Goal: Task Accomplishment & Management: Manage account settings

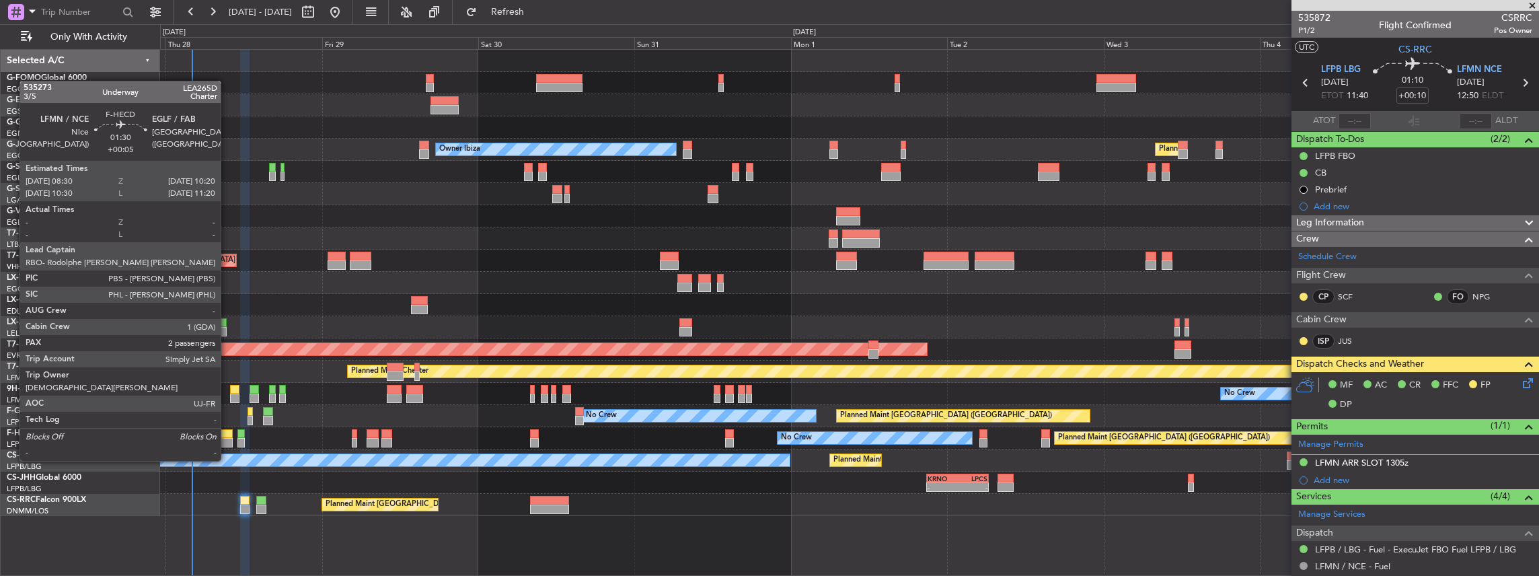
click at [227, 435] on div at bounding box center [227, 433] width 12 height 9
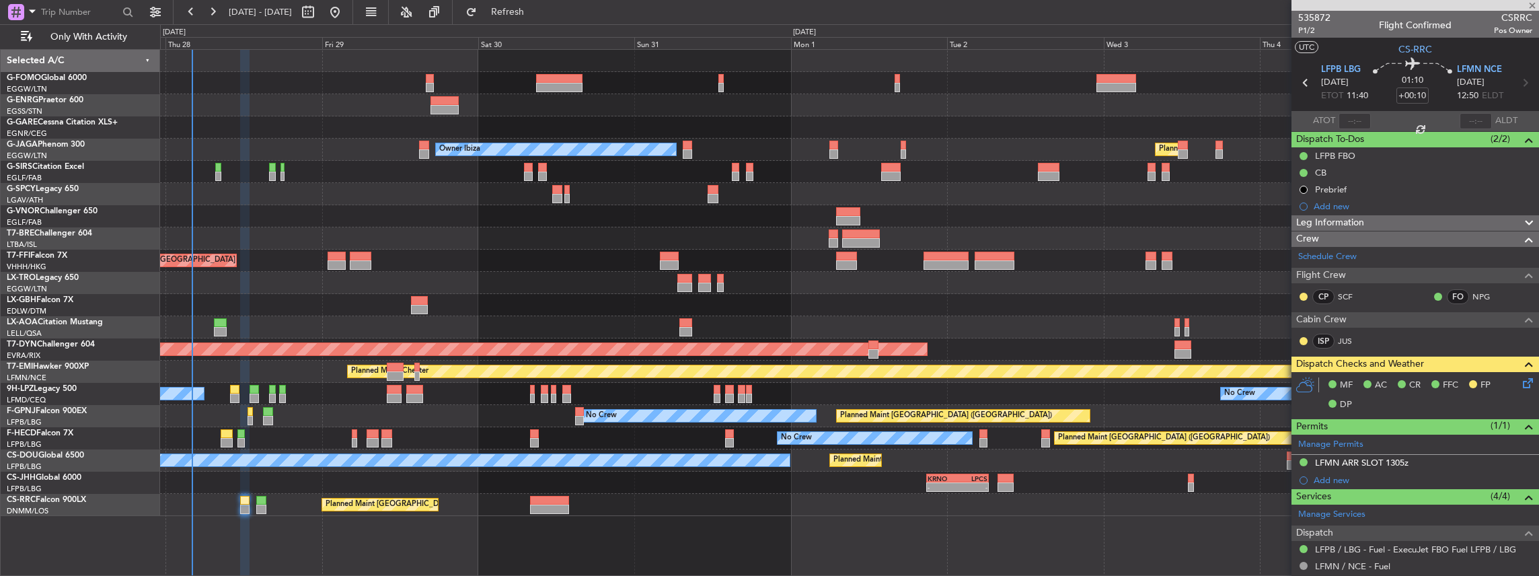
type input "+00:05"
type input "2"
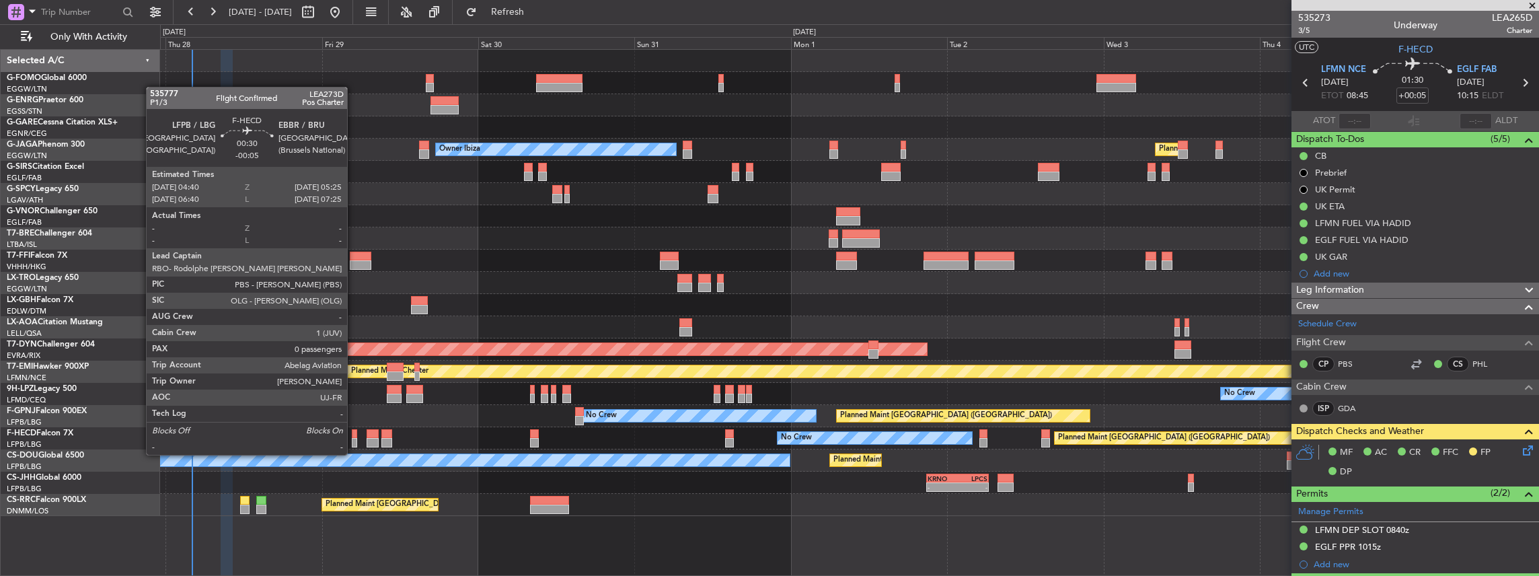
click at [354, 443] on div at bounding box center [354, 442] width 5 height 9
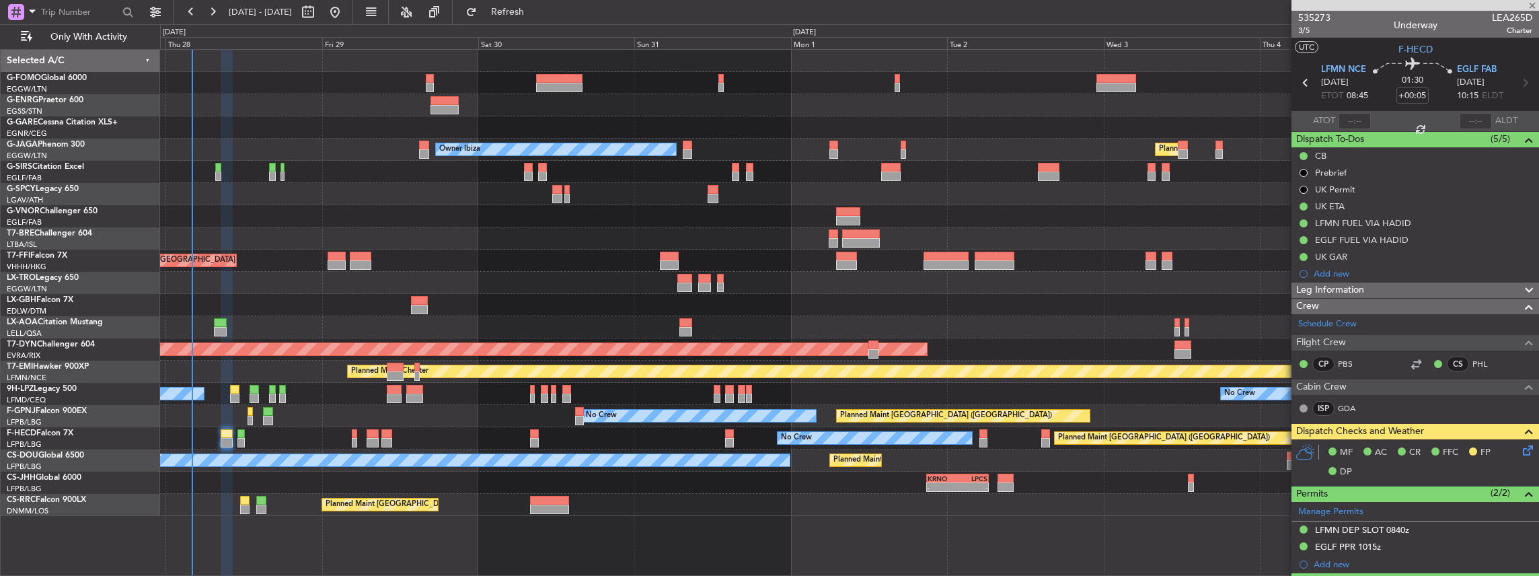
type input "-00:05"
type input "0"
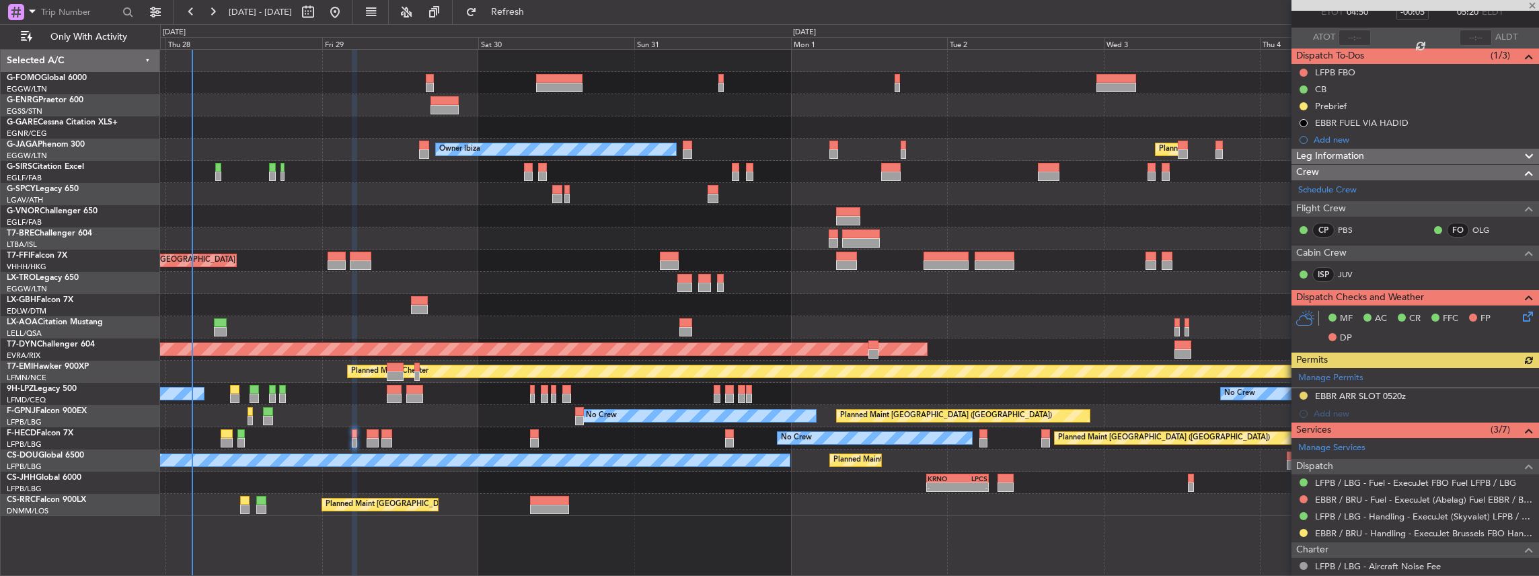
scroll to position [179, 0]
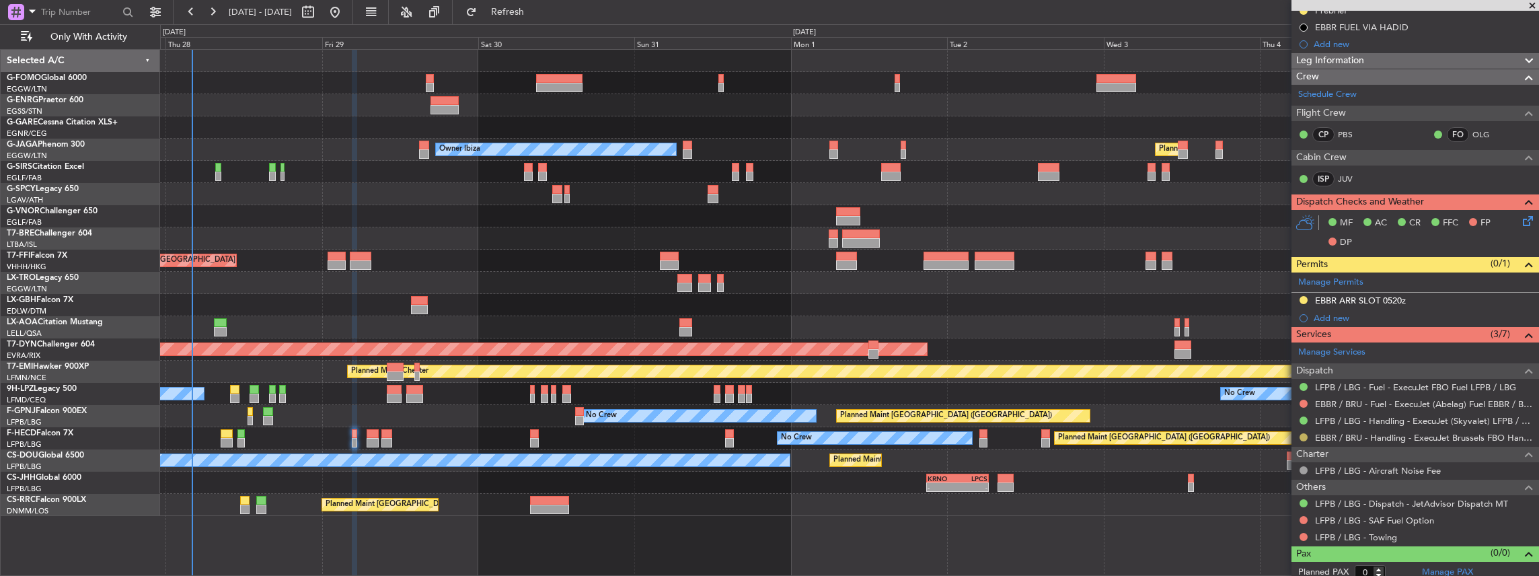
click at [1303, 435] on button at bounding box center [1304, 437] width 8 height 8
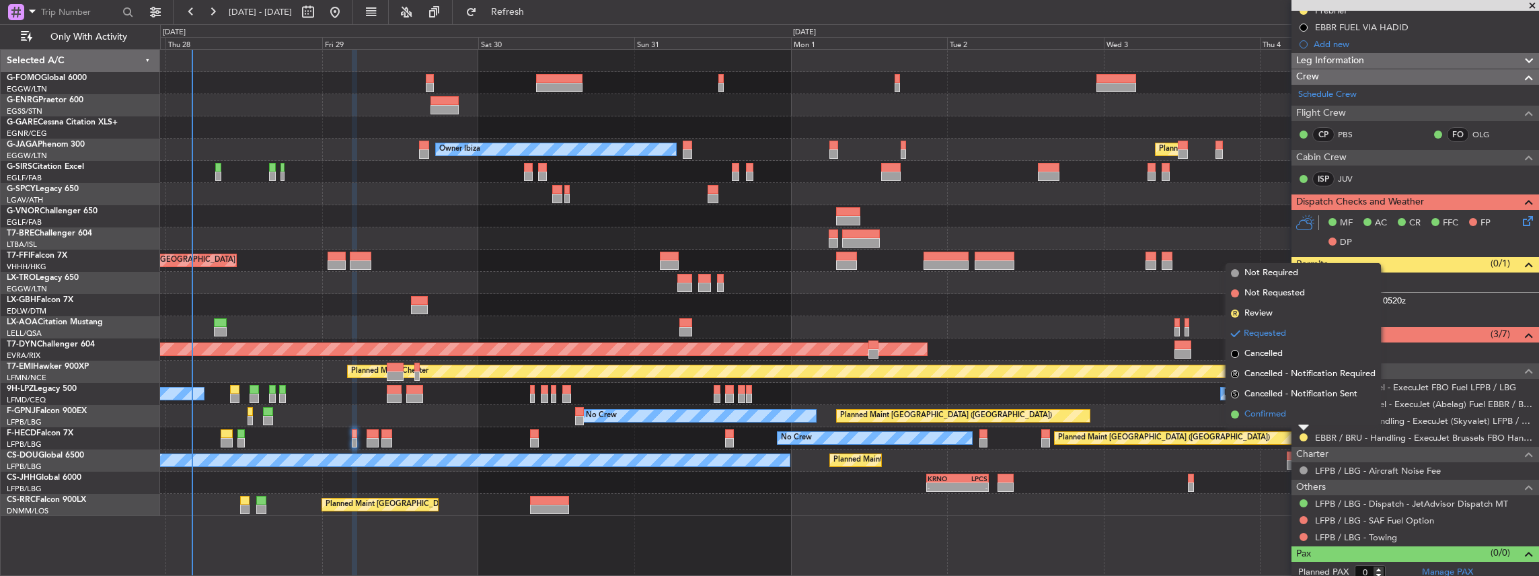
click at [1292, 419] on li "Confirmed" at bounding box center [1303, 414] width 155 height 20
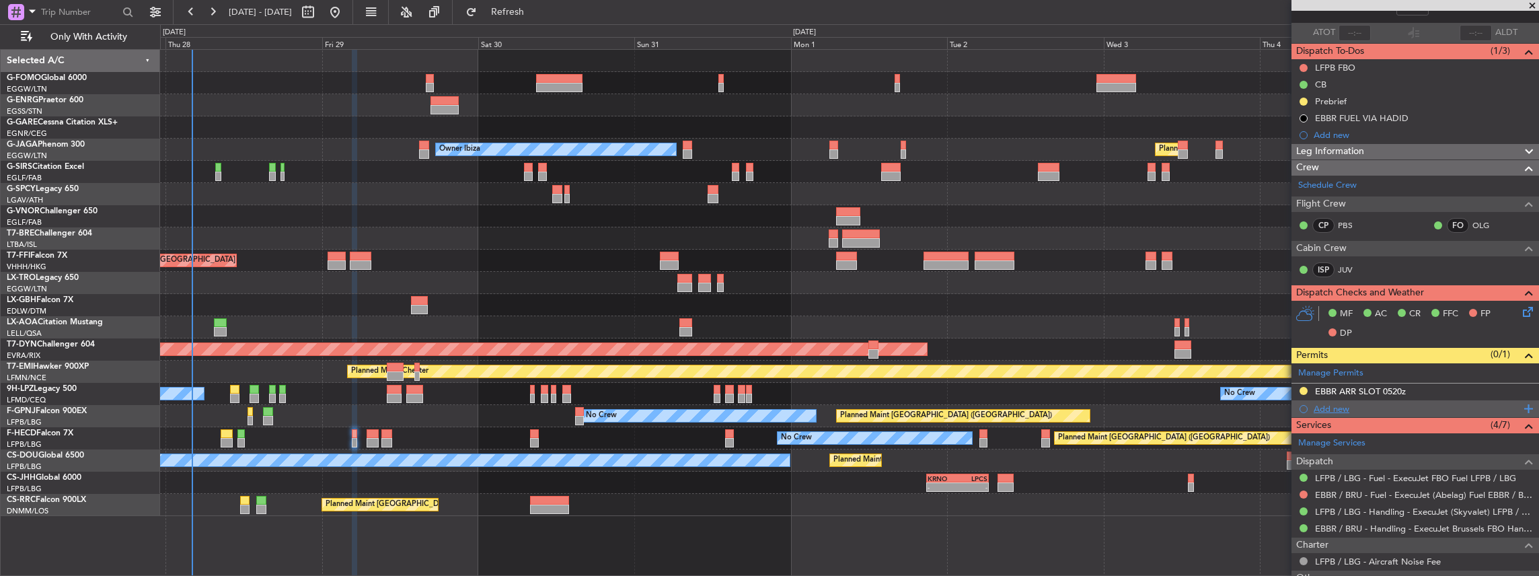
scroll to position [89, 0]
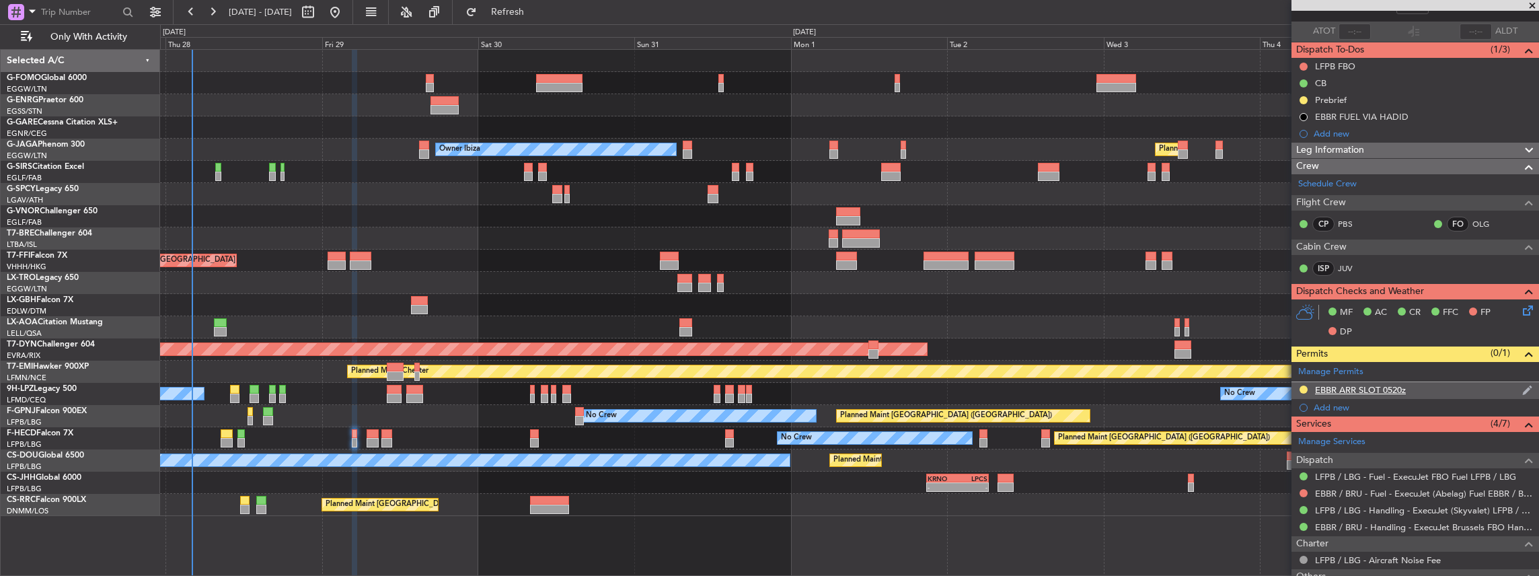
click at [1420, 384] on div "EBBR ARR SLOT 0520z" at bounding box center [1416, 390] width 248 height 17
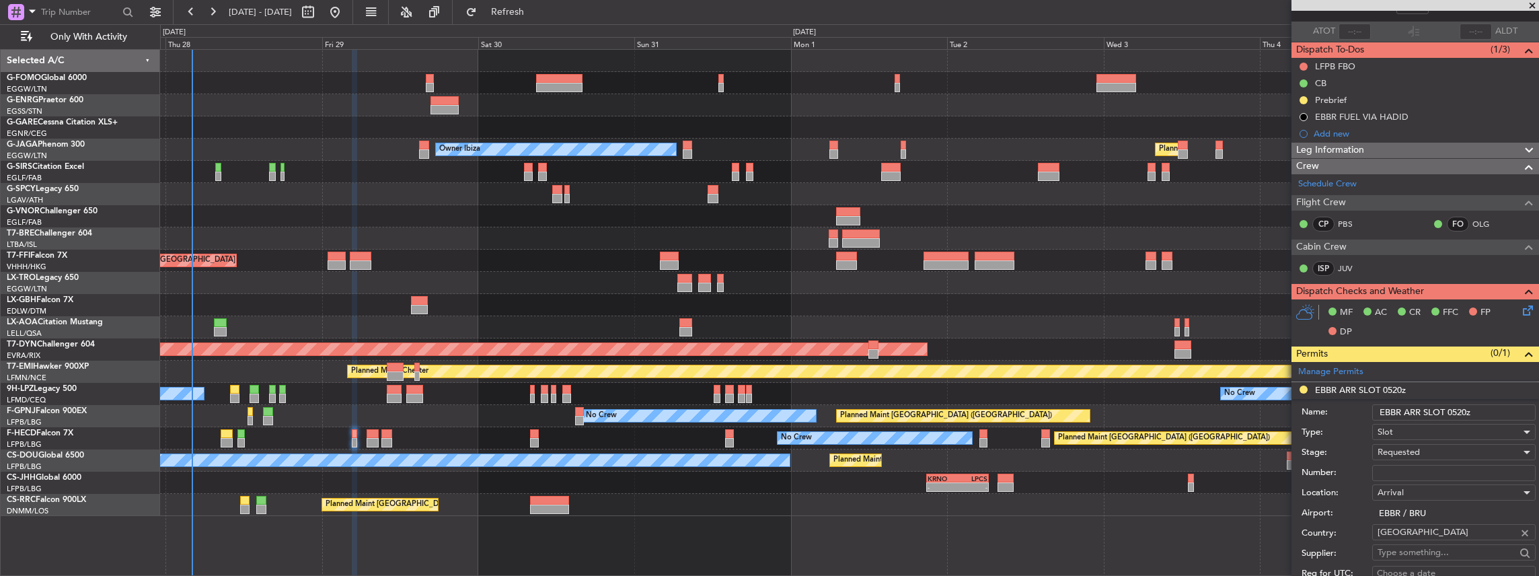
click at [1460, 410] on input "EBBR ARR SLOT 0520z" at bounding box center [1454, 412] width 163 height 16
type input "EBBR ARR SLOT 0530z"
click at [1427, 447] on div "Requested" at bounding box center [1449, 452] width 143 height 20
click at [1417, 552] on span "Received OK" at bounding box center [1451, 558] width 145 height 20
click at [1408, 474] on input "Number:" at bounding box center [1454, 473] width 163 height 16
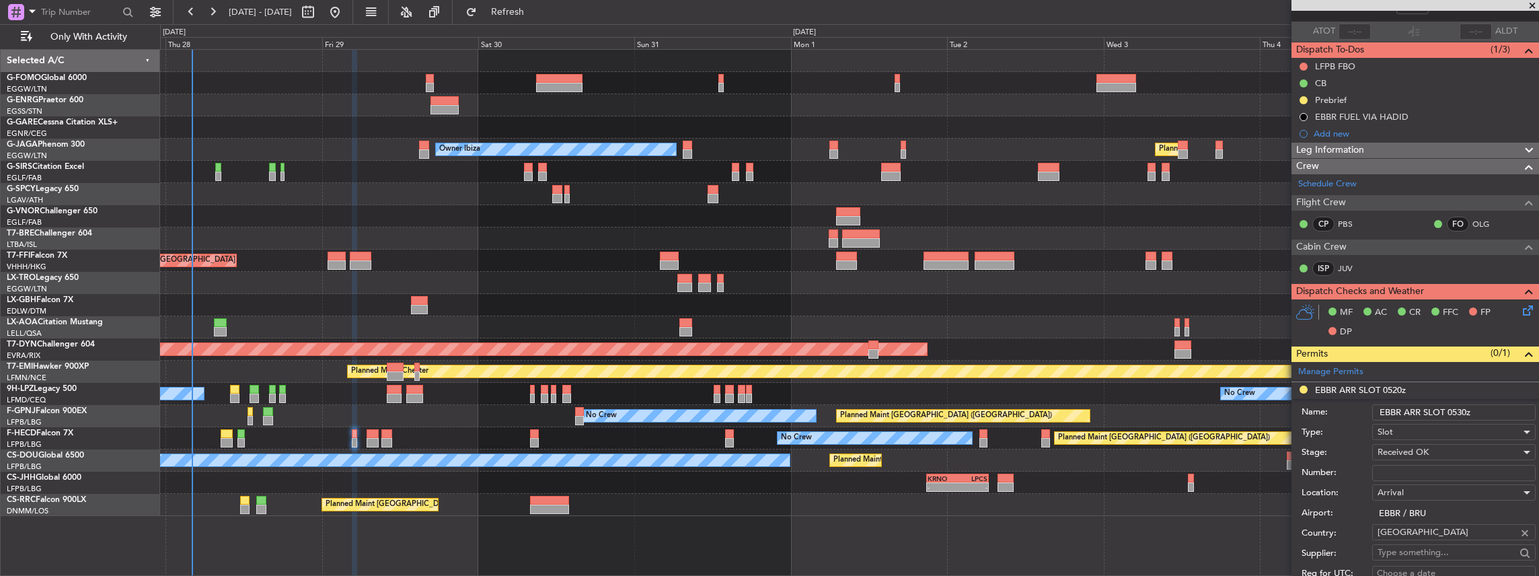
paste input "EBBRAAB7908A00"
type input "EBBRAAB7908A00"
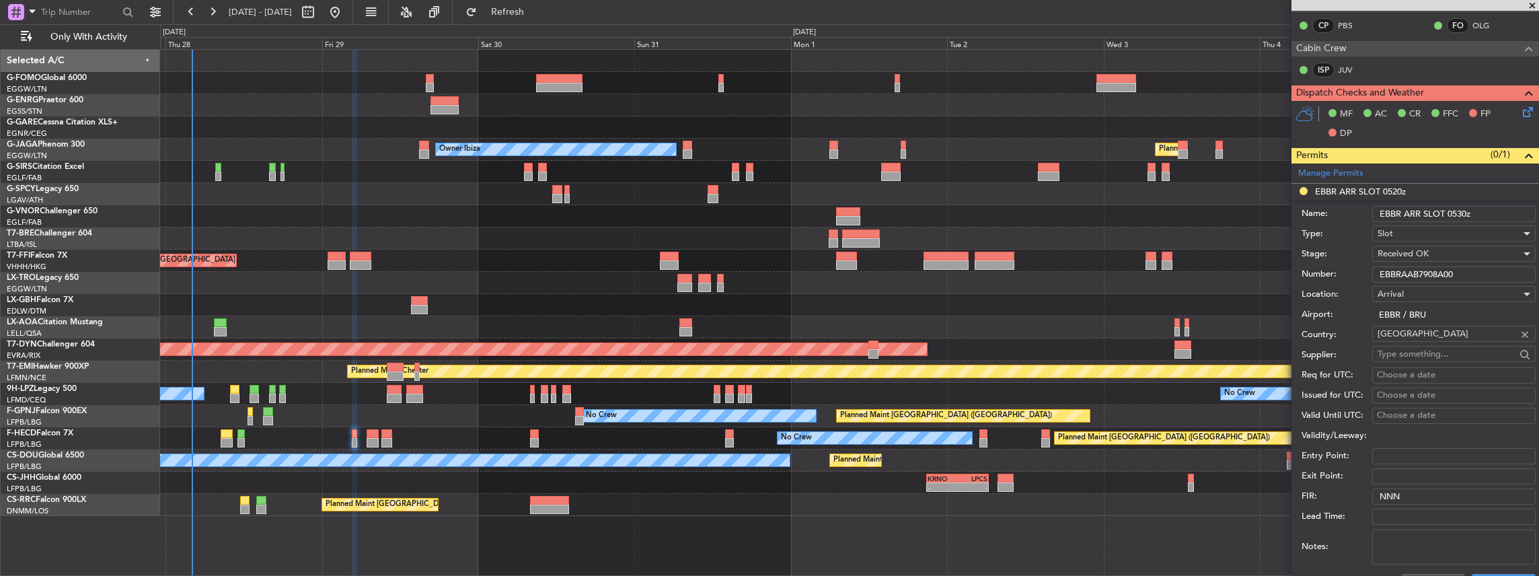
scroll to position [314, 0]
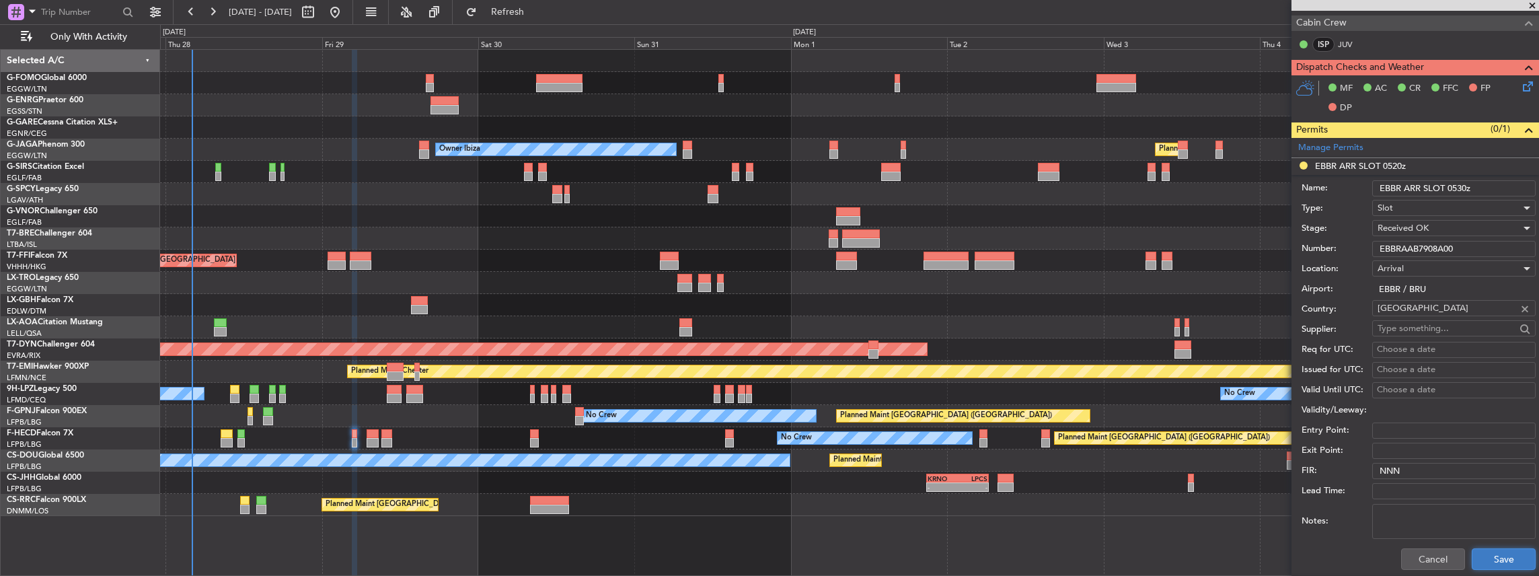
click at [1490, 551] on button "Save" at bounding box center [1504, 559] width 64 height 22
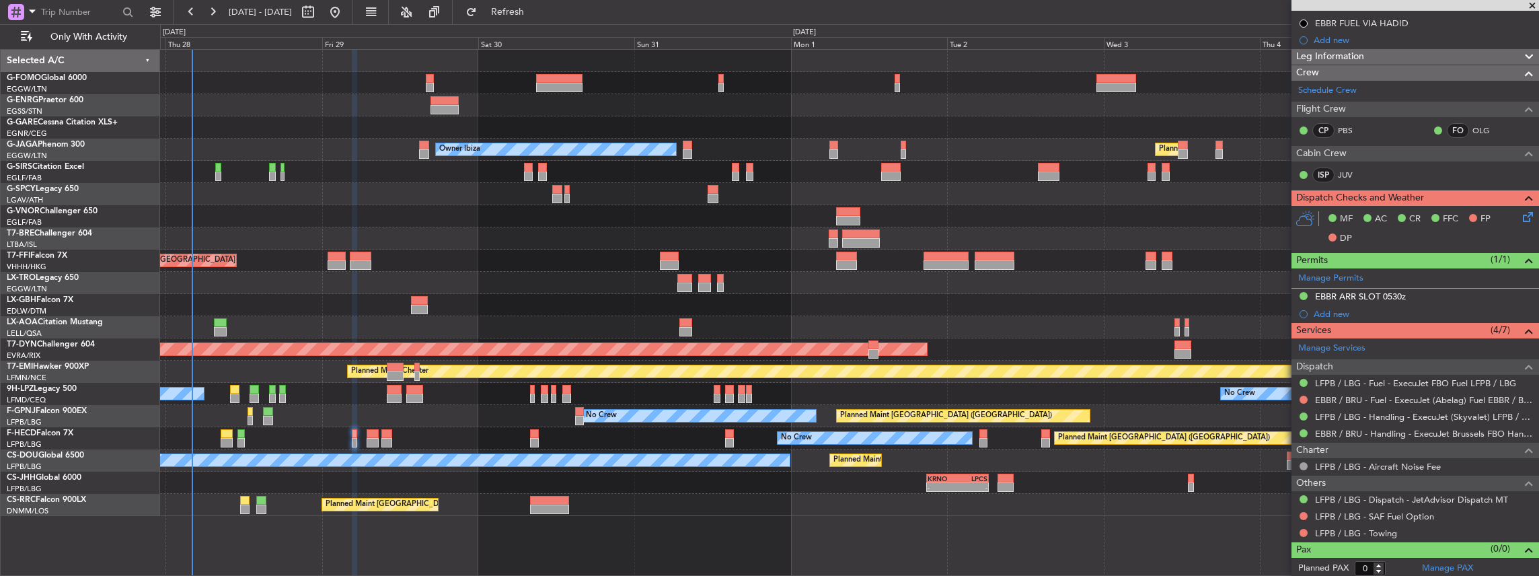
scroll to position [0, 0]
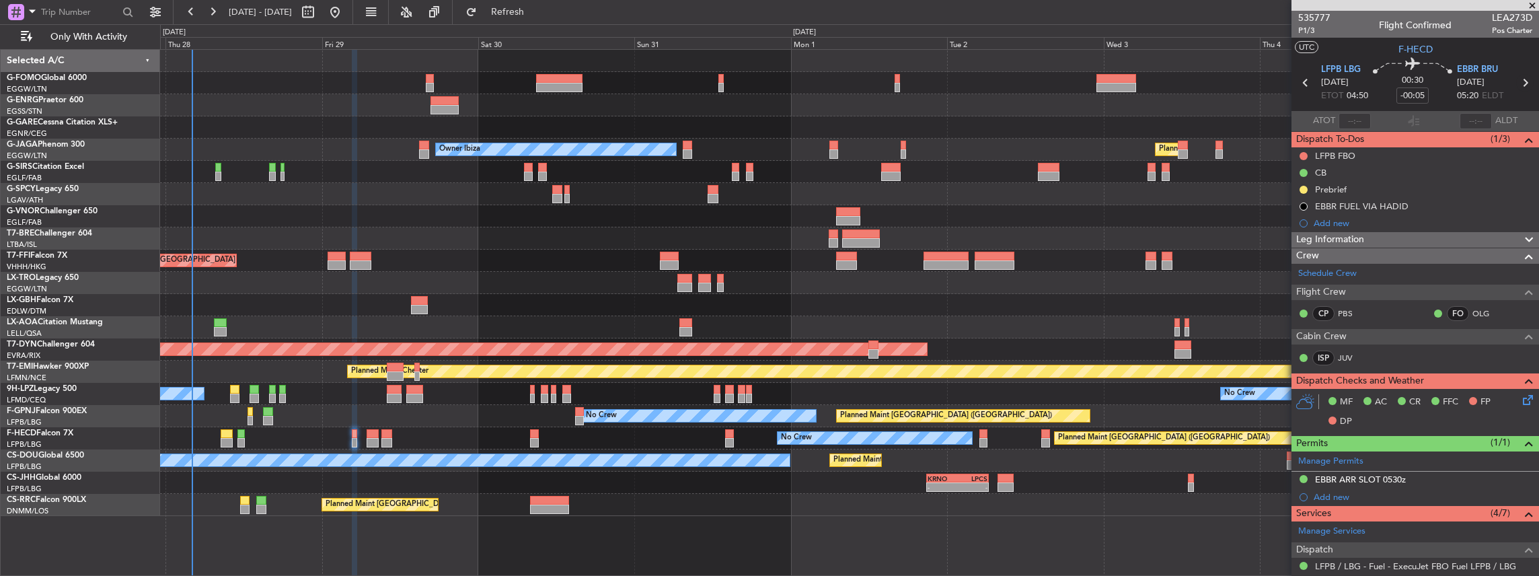
click at [1522, 83] on icon at bounding box center [1525, 82] width 17 height 17
type input "+00:10"
type input "3"
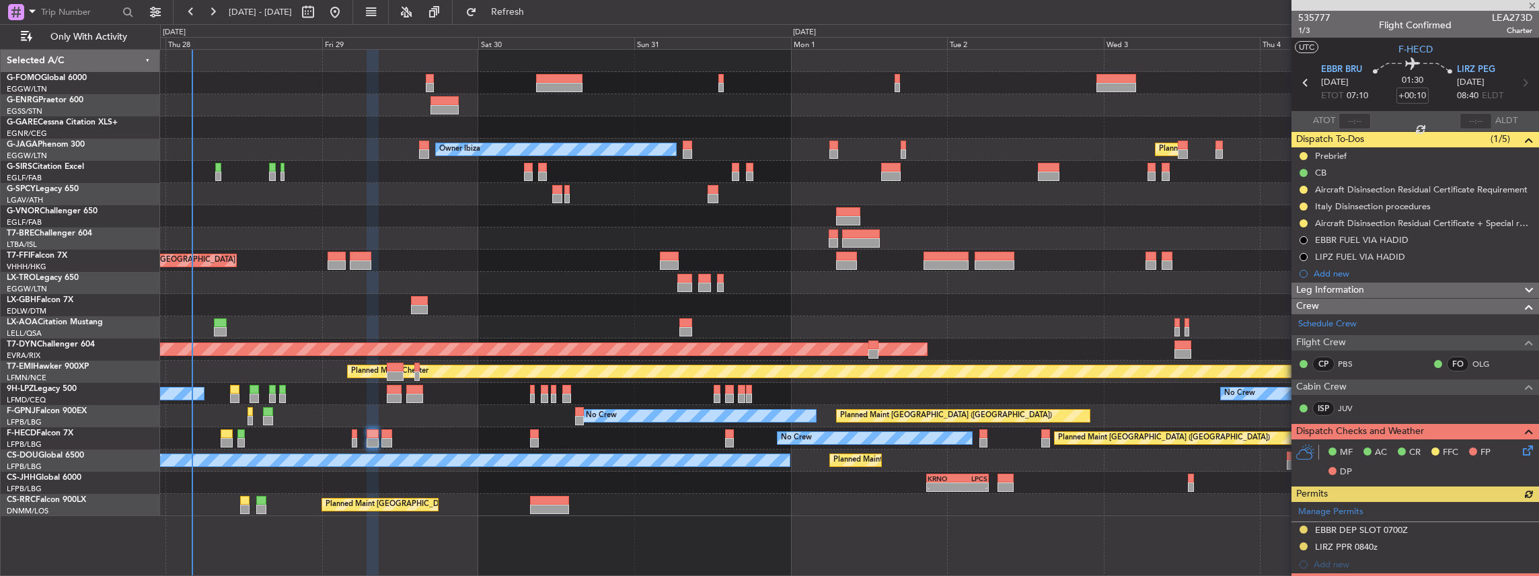
scroll to position [179, 0]
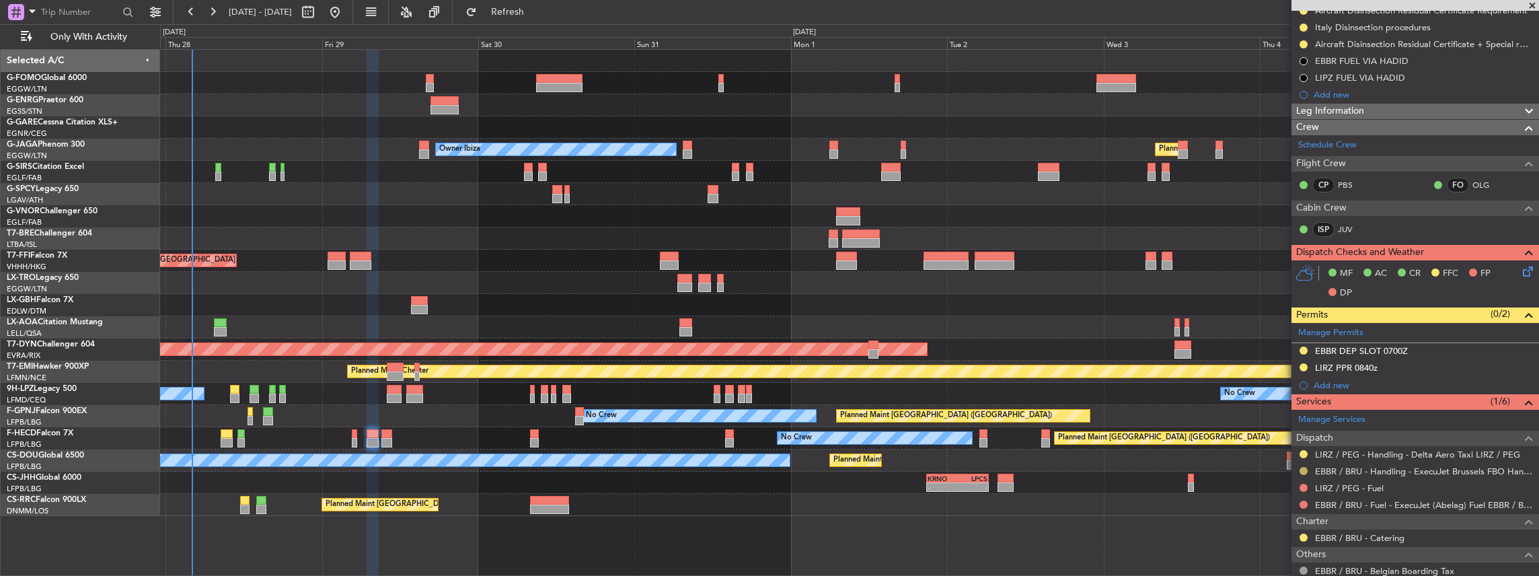
click at [1303, 467] on button at bounding box center [1304, 471] width 8 height 8
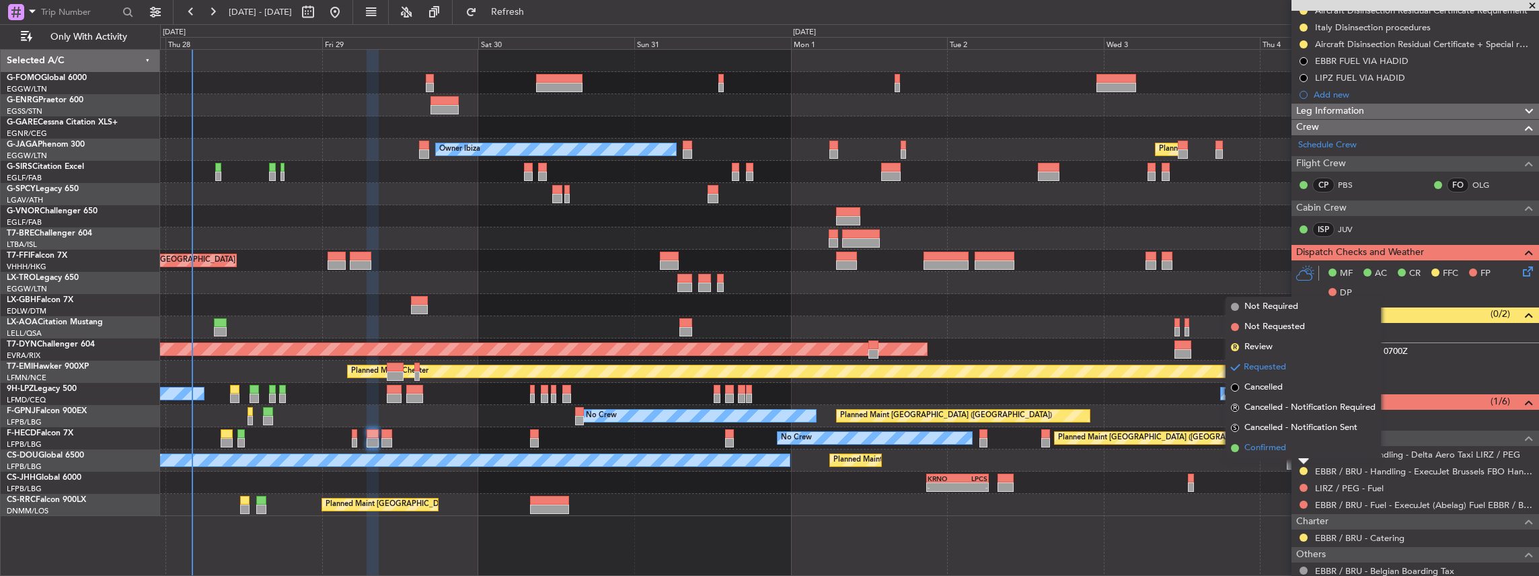
click at [1293, 449] on li "Confirmed" at bounding box center [1303, 448] width 155 height 20
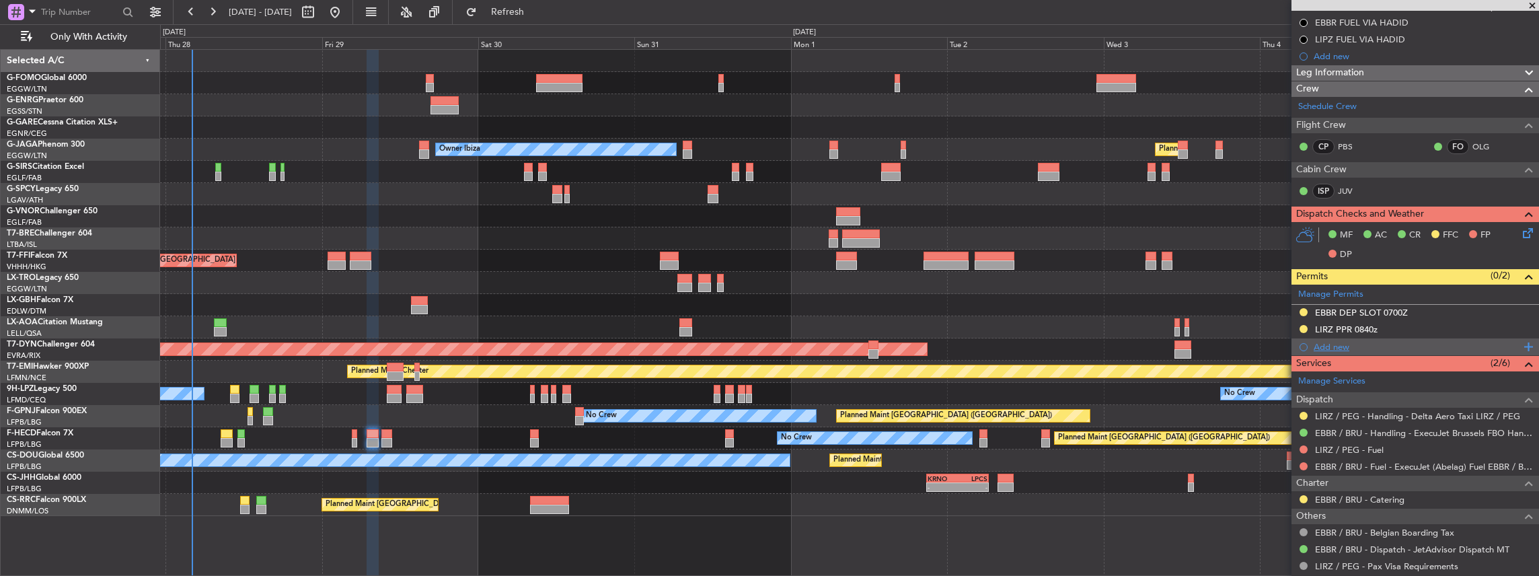
scroll to position [224, 0]
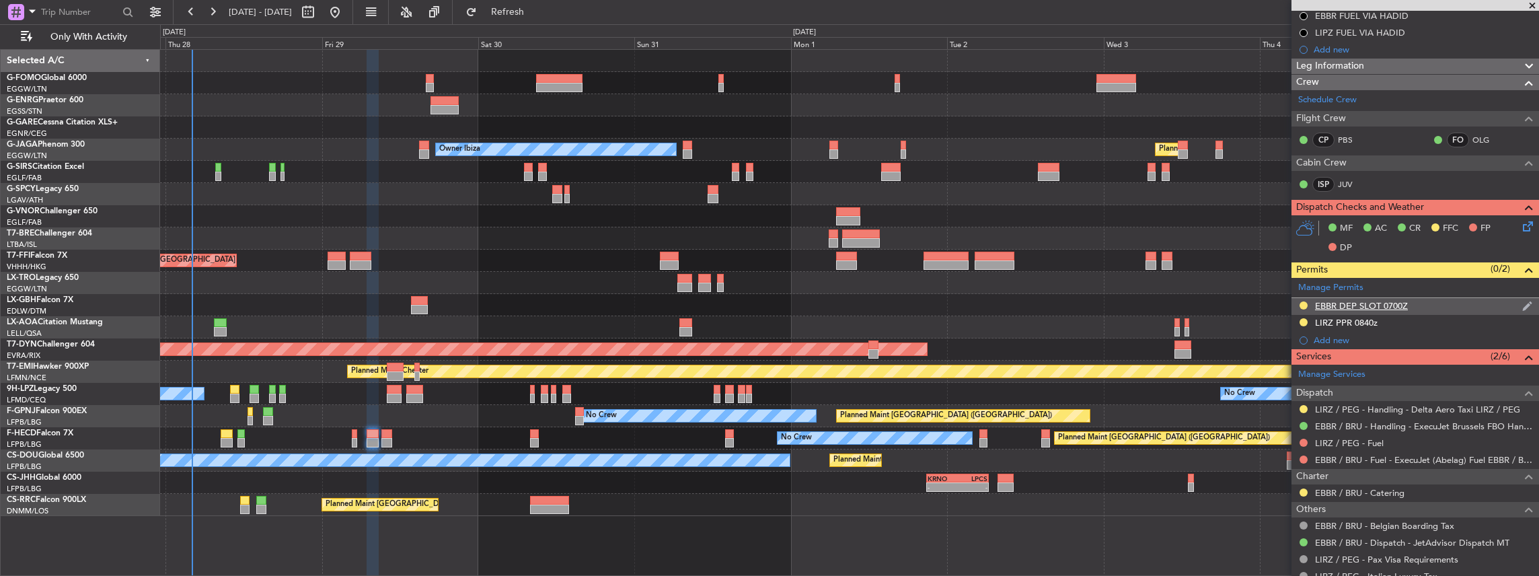
click at [1434, 304] on div "EBBR DEP SLOT 0700Z" at bounding box center [1416, 306] width 248 height 17
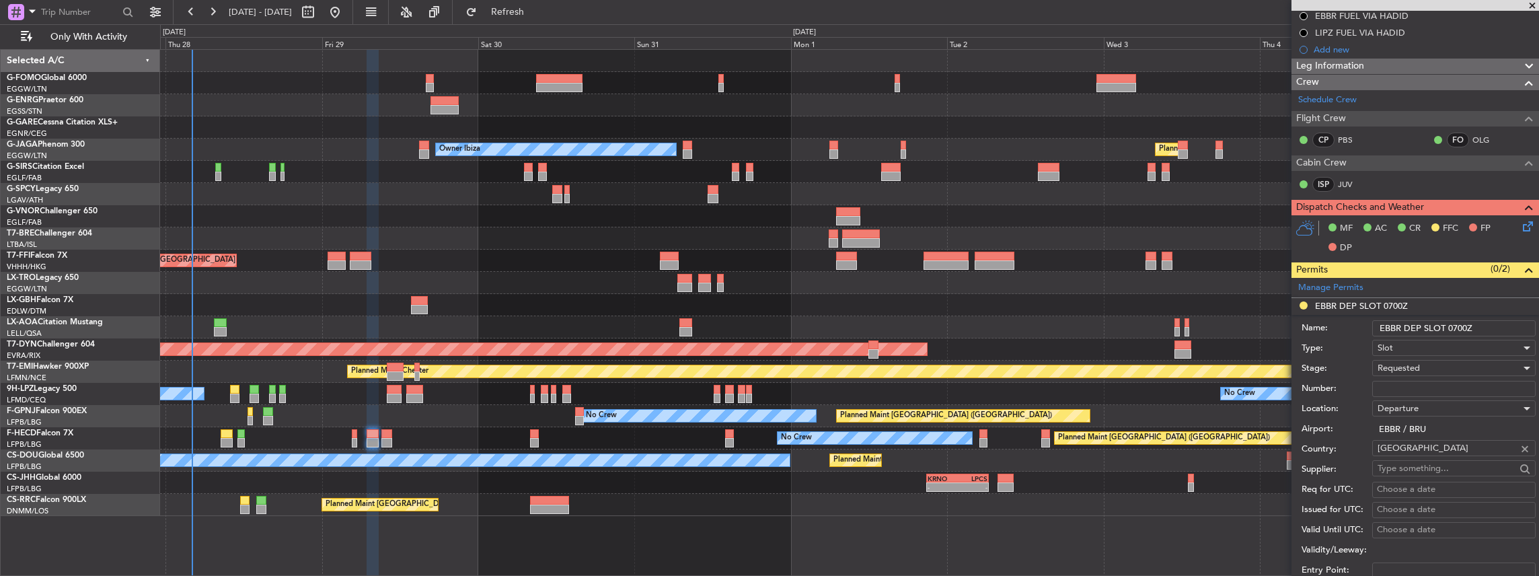
click at [1417, 367] on span "Requested" at bounding box center [1399, 368] width 42 height 12
click at [1416, 463] on span "Received OK" at bounding box center [1451, 469] width 145 height 20
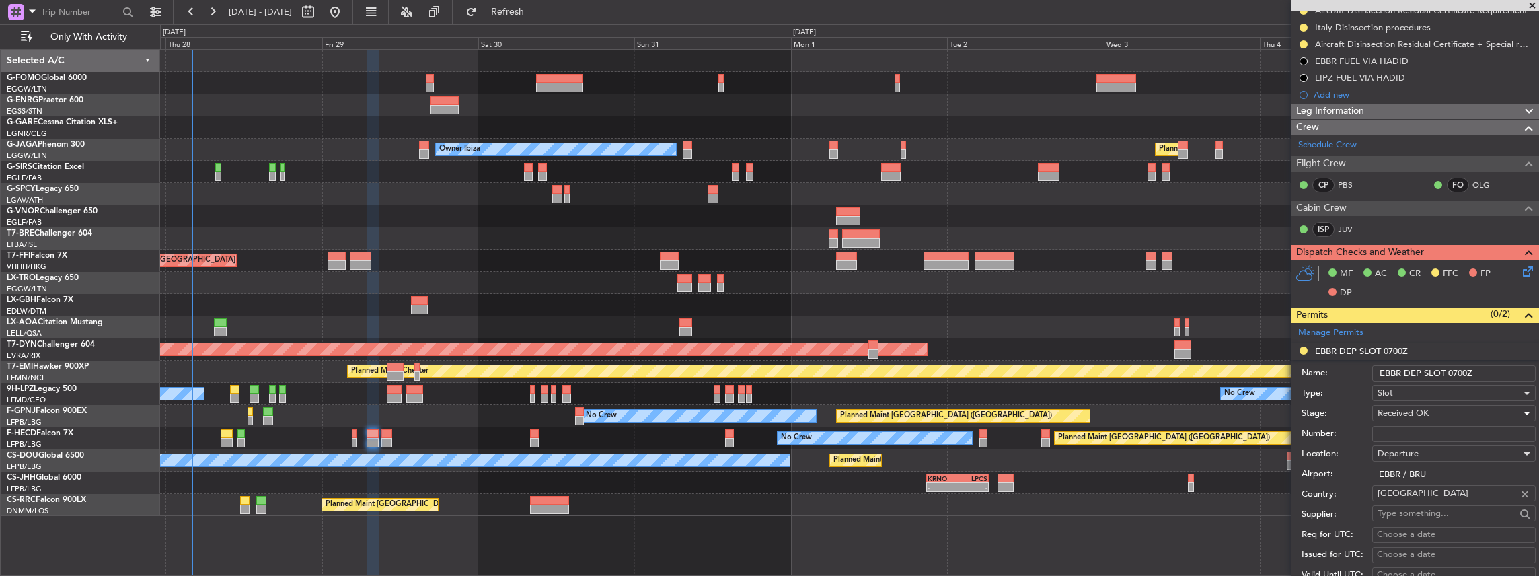
scroll to position [269, 0]
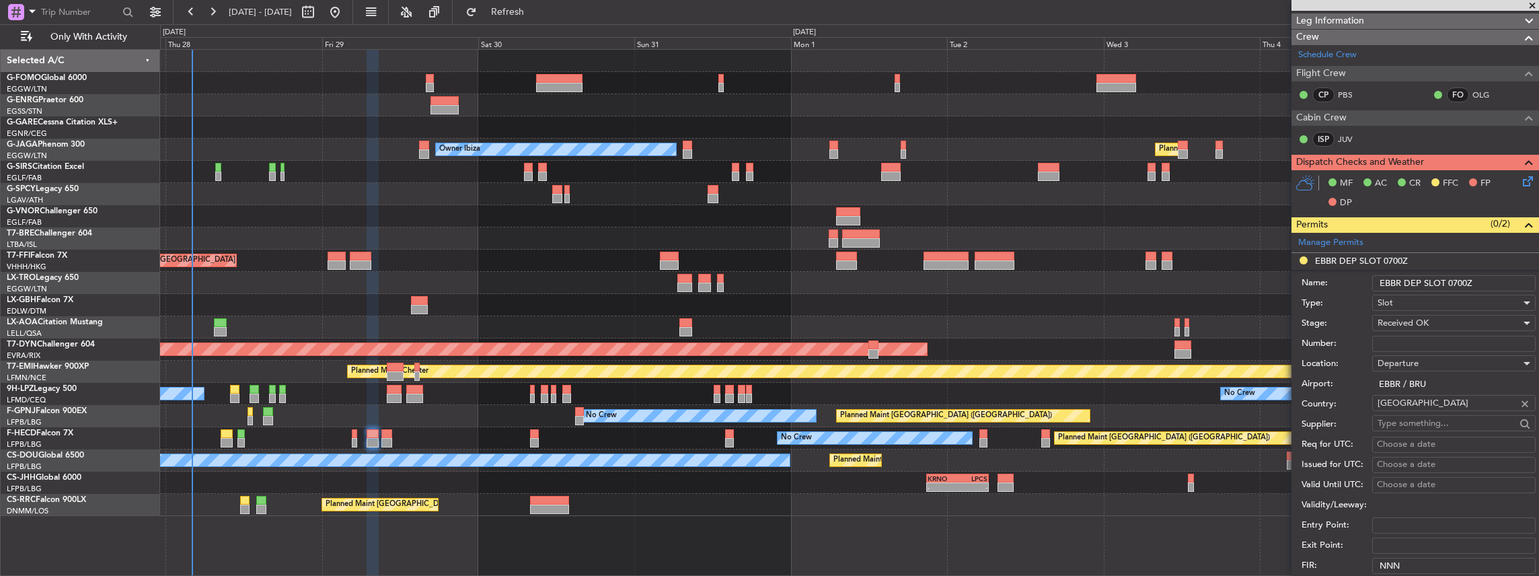
click at [1412, 336] on input "Number:" at bounding box center [1454, 344] width 163 height 16
paste input "EBBRAAB7908D00"
type input "EBBRAAB7908D00"
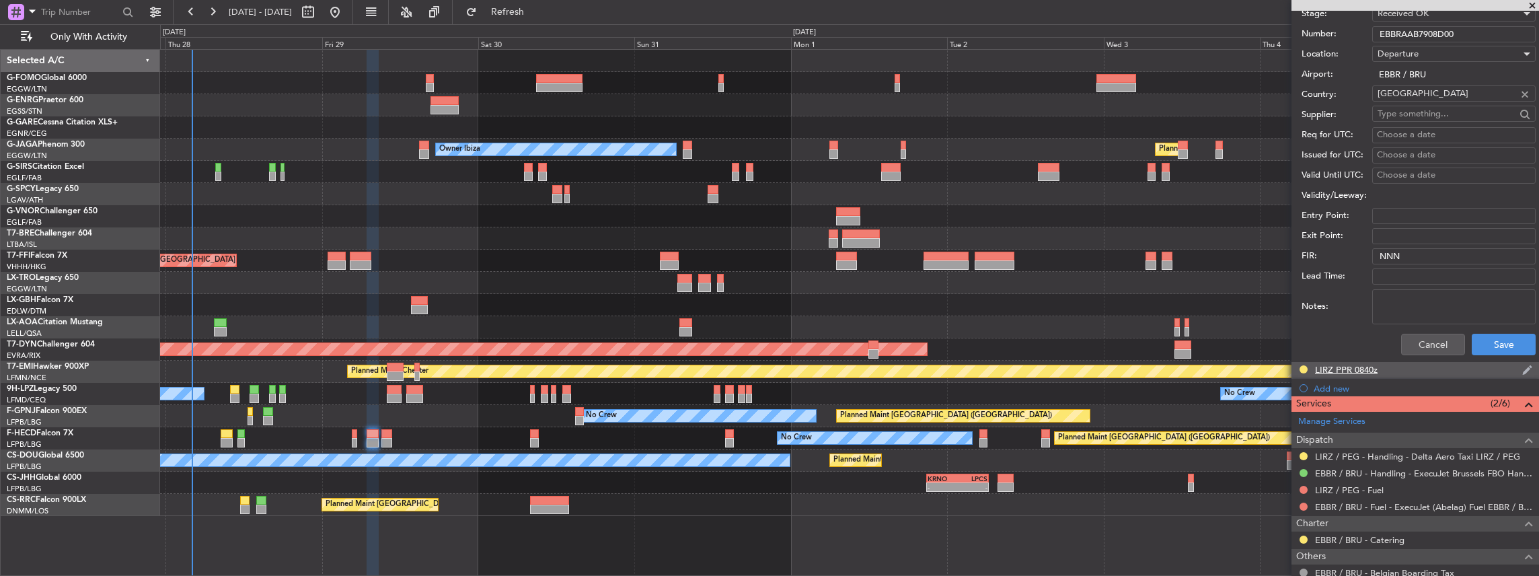
scroll to position [583, 0]
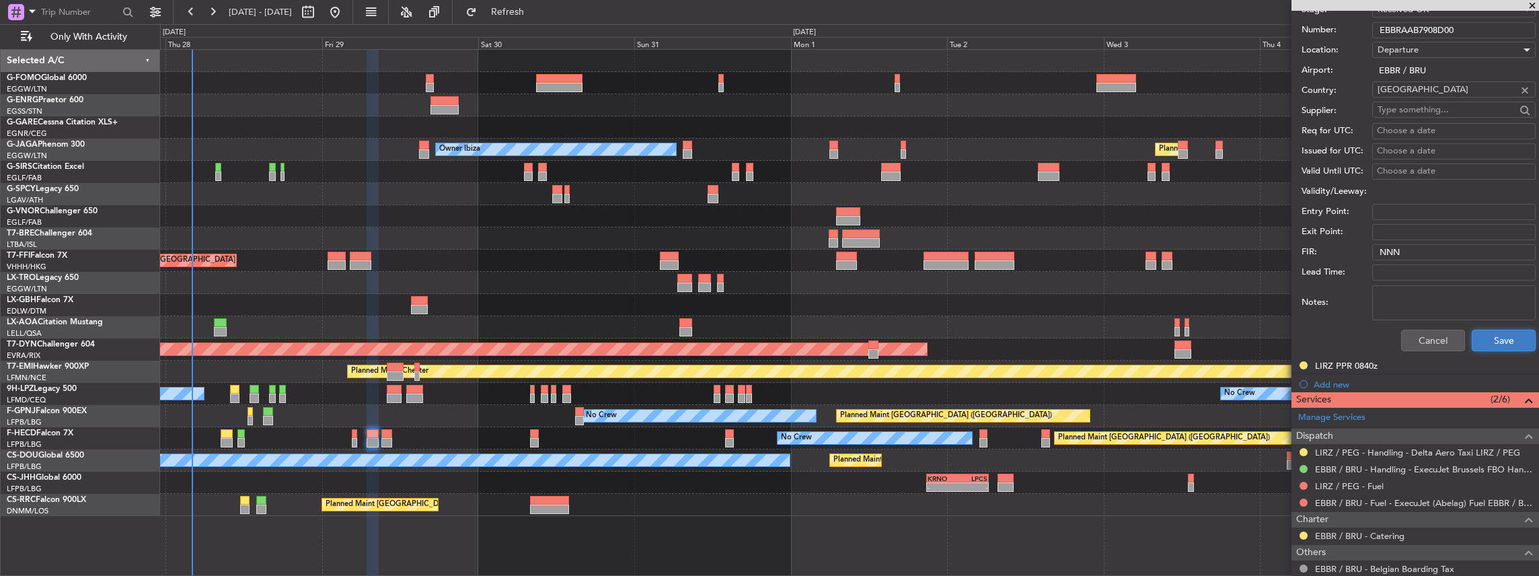
click at [1498, 336] on button "Save" at bounding box center [1504, 341] width 64 height 22
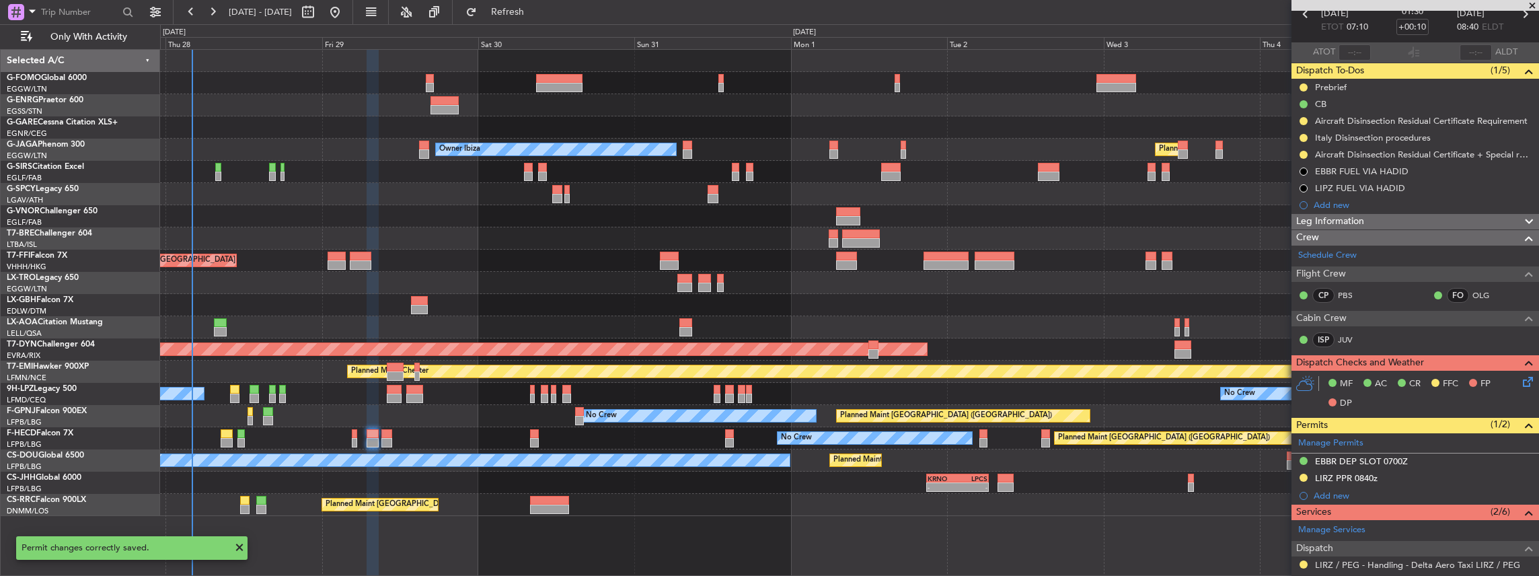
scroll to position [0, 0]
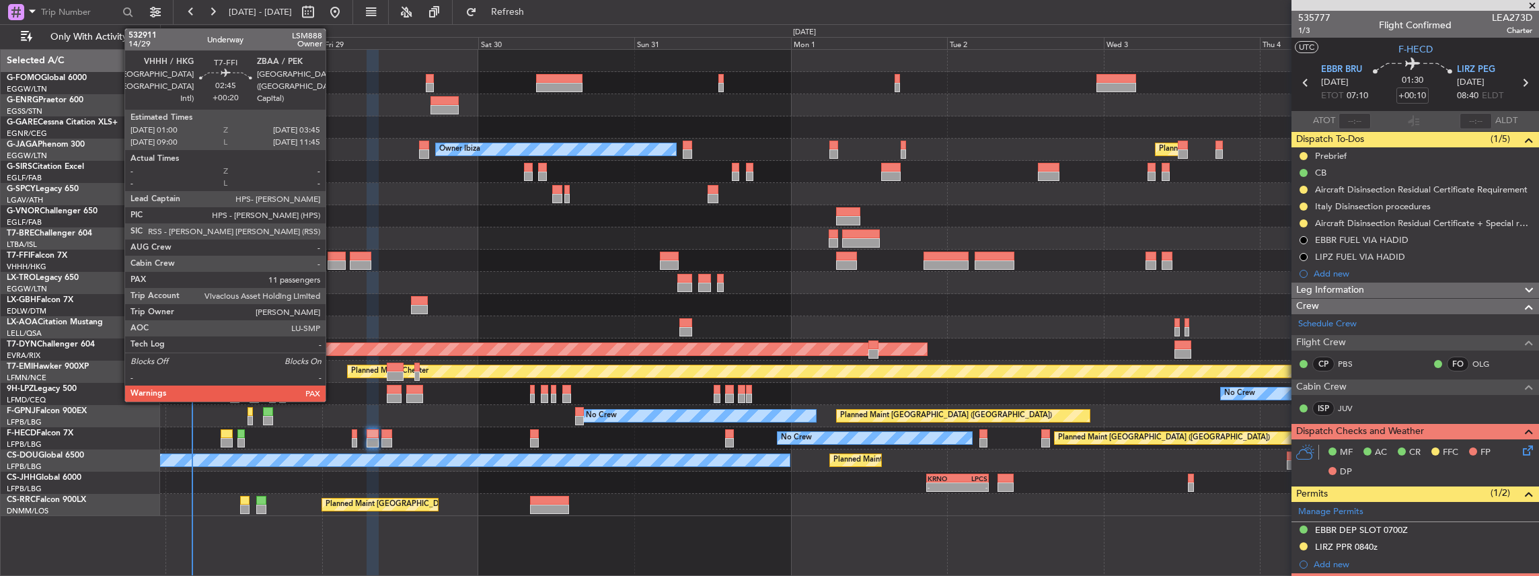
click at [332, 260] on div at bounding box center [337, 264] width 18 height 9
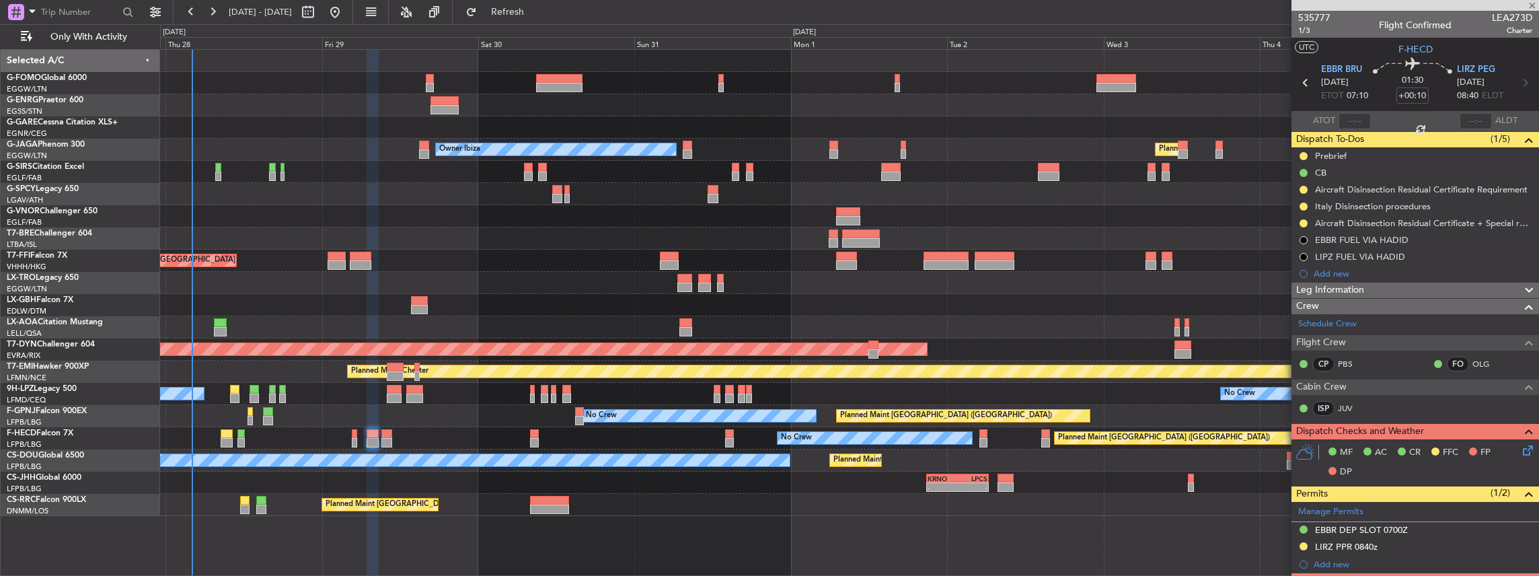
type input "+00:20"
type input "11"
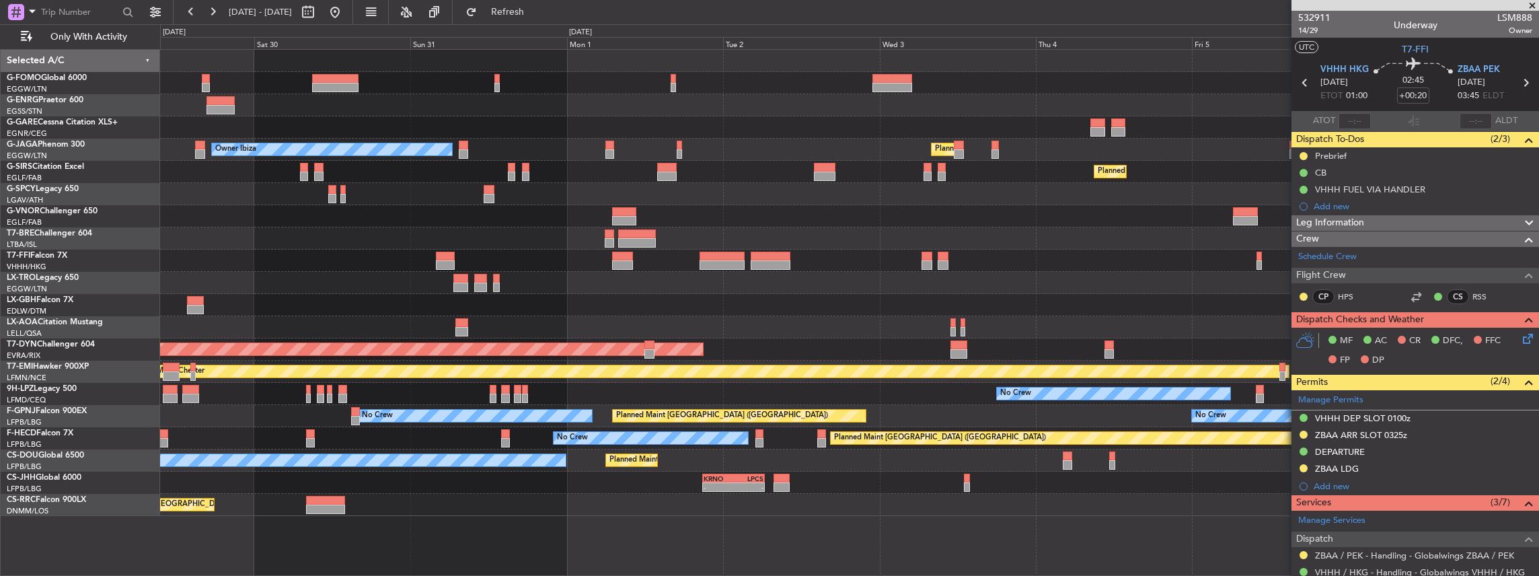
click at [887, 342] on div "AOG Maint Riga (Riga Intl)" at bounding box center [849, 349] width 1379 height 22
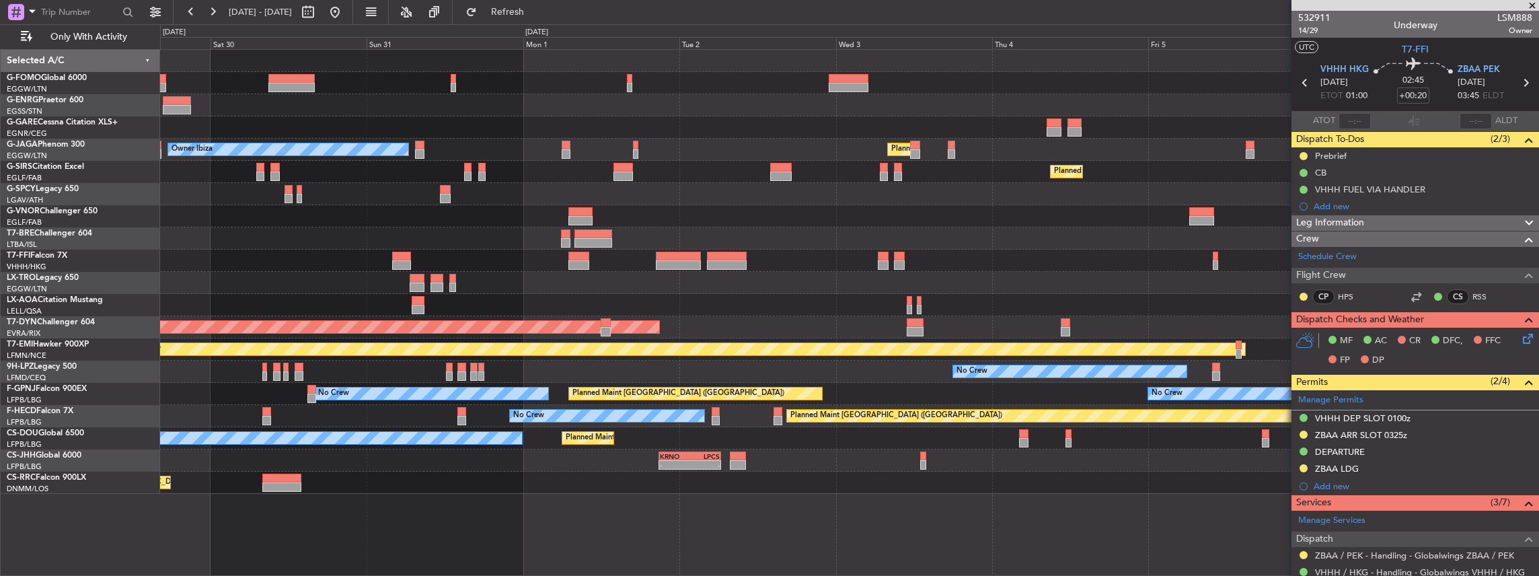
click at [1070, 327] on div "AOG Maint Riga (Riga Intl)" at bounding box center [849, 327] width 1379 height 22
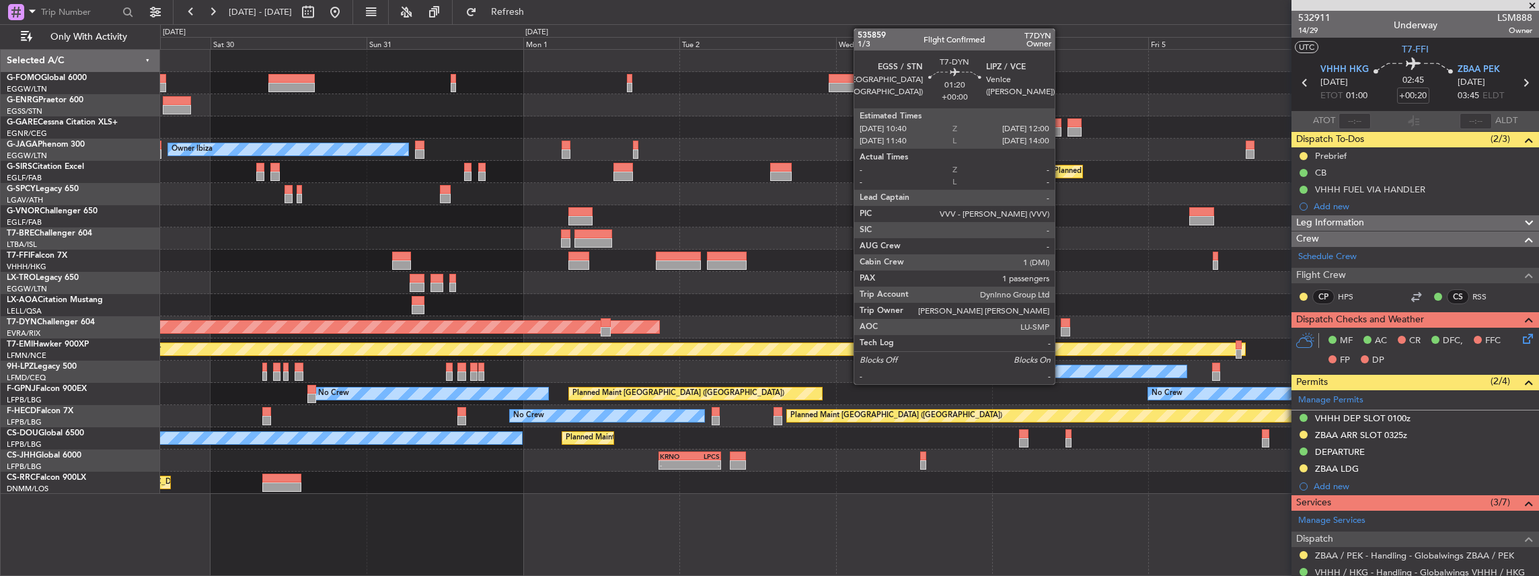
click at [1062, 328] on div at bounding box center [1065, 331] width 9 height 9
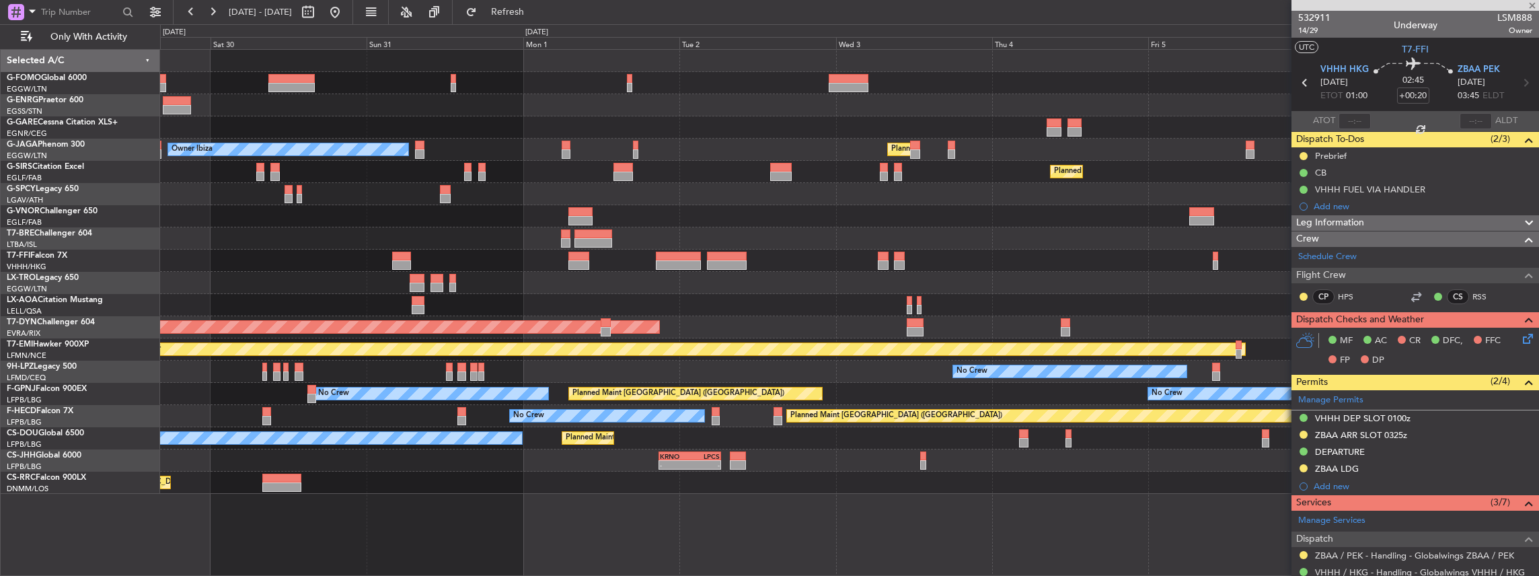
type input "1"
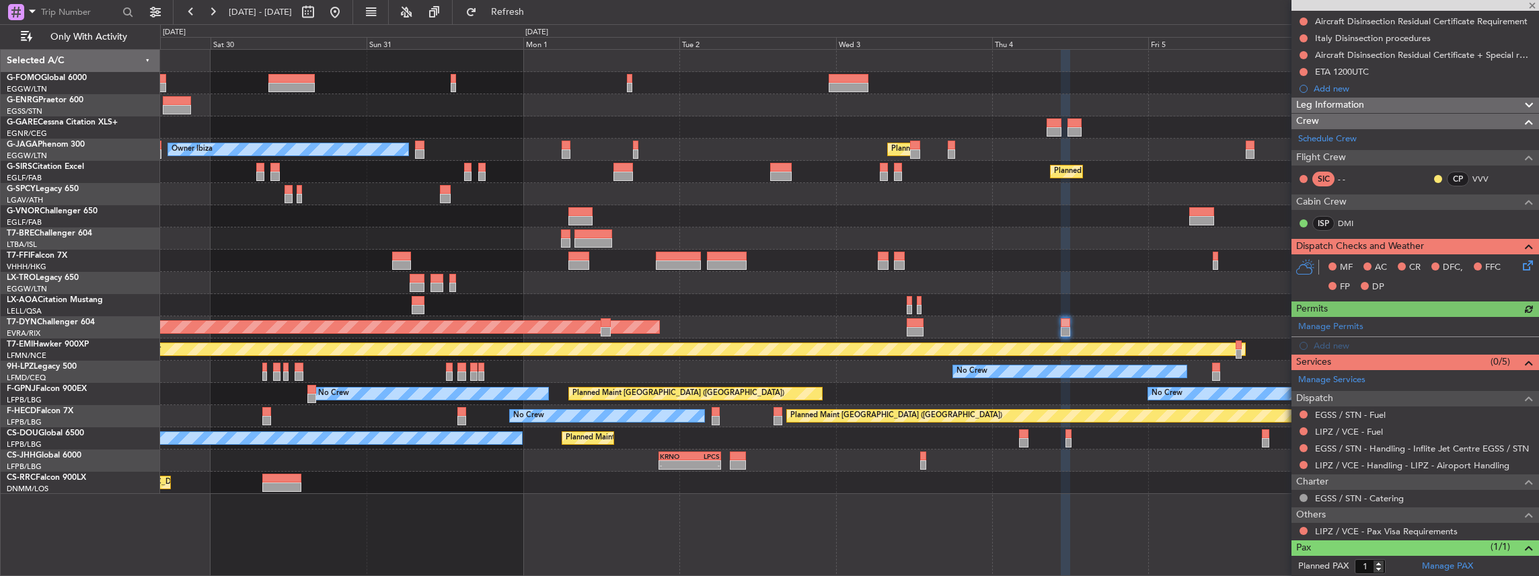
scroll to position [264, 0]
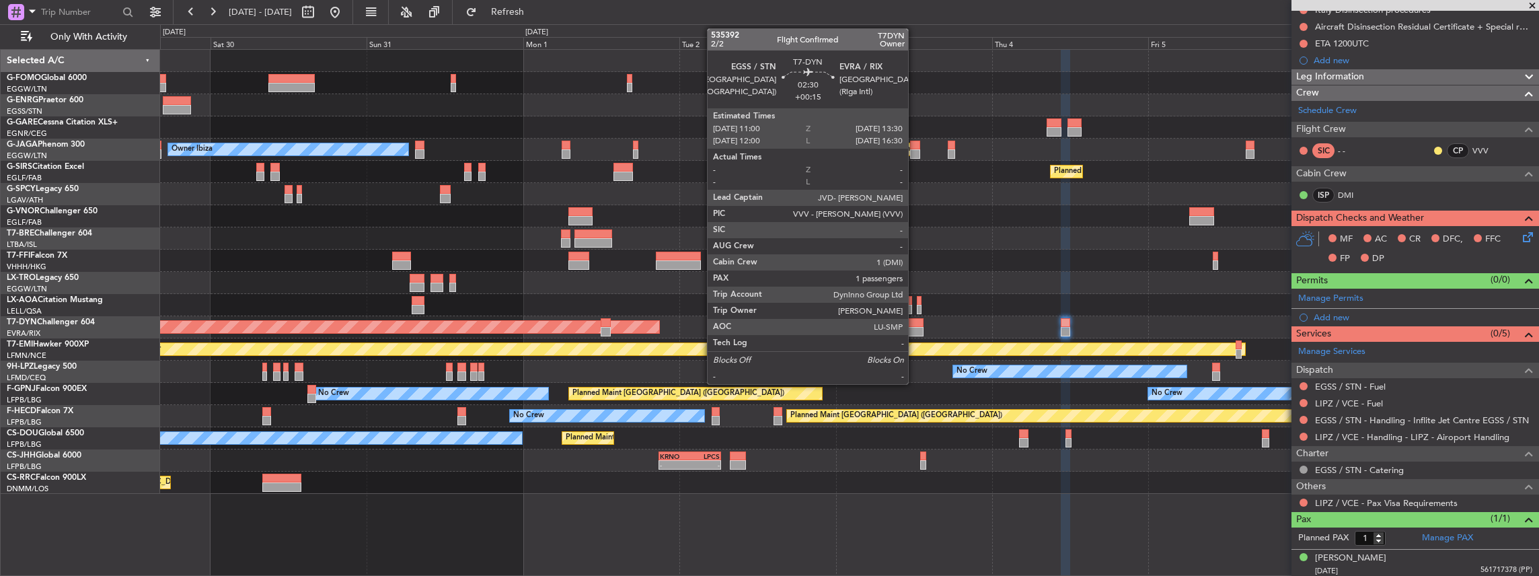
click at [915, 327] on div at bounding box center [915, 331] width 17 height 9
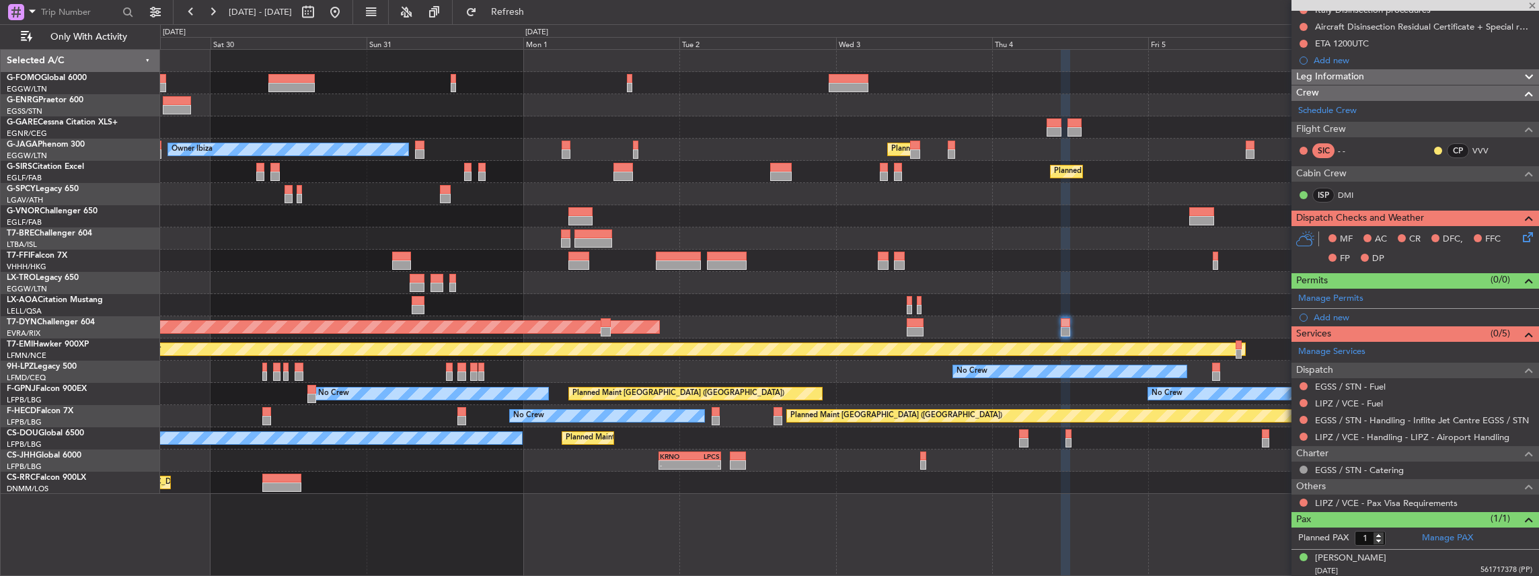
type input "+00:15"
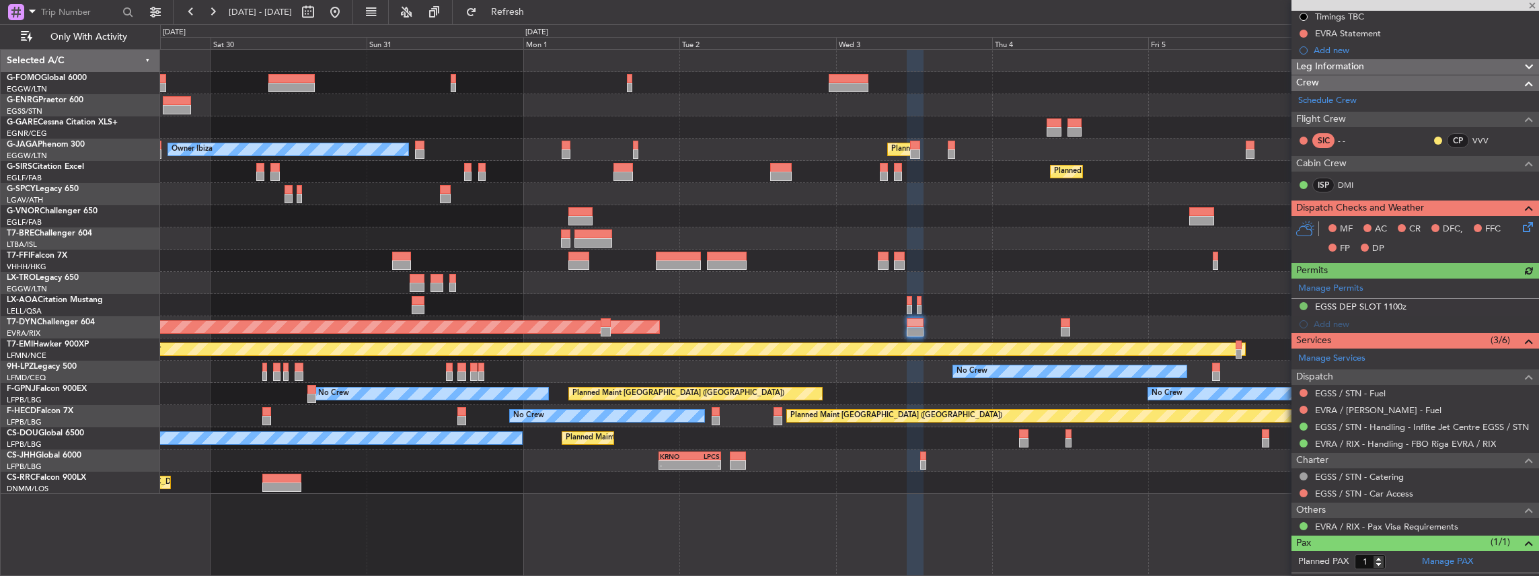
scroll to position [224, 0]
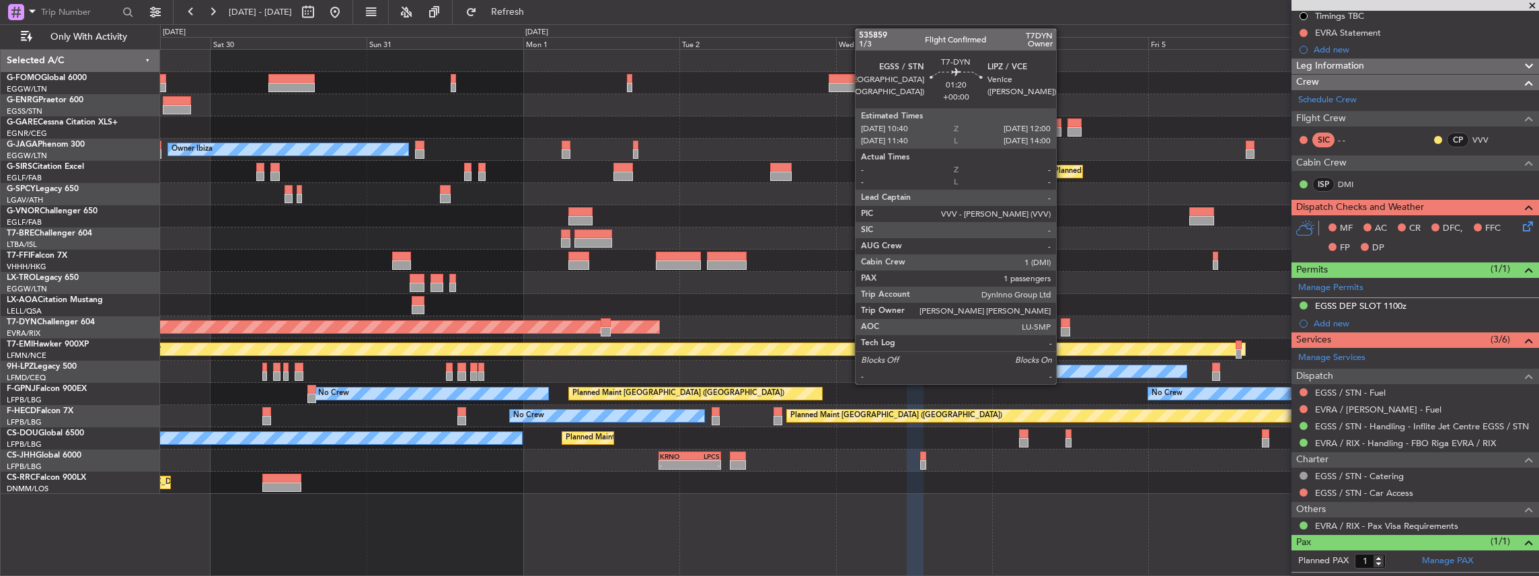
click at [1063, 325] on div at bounding box center [1065, 322] width 9 height 9
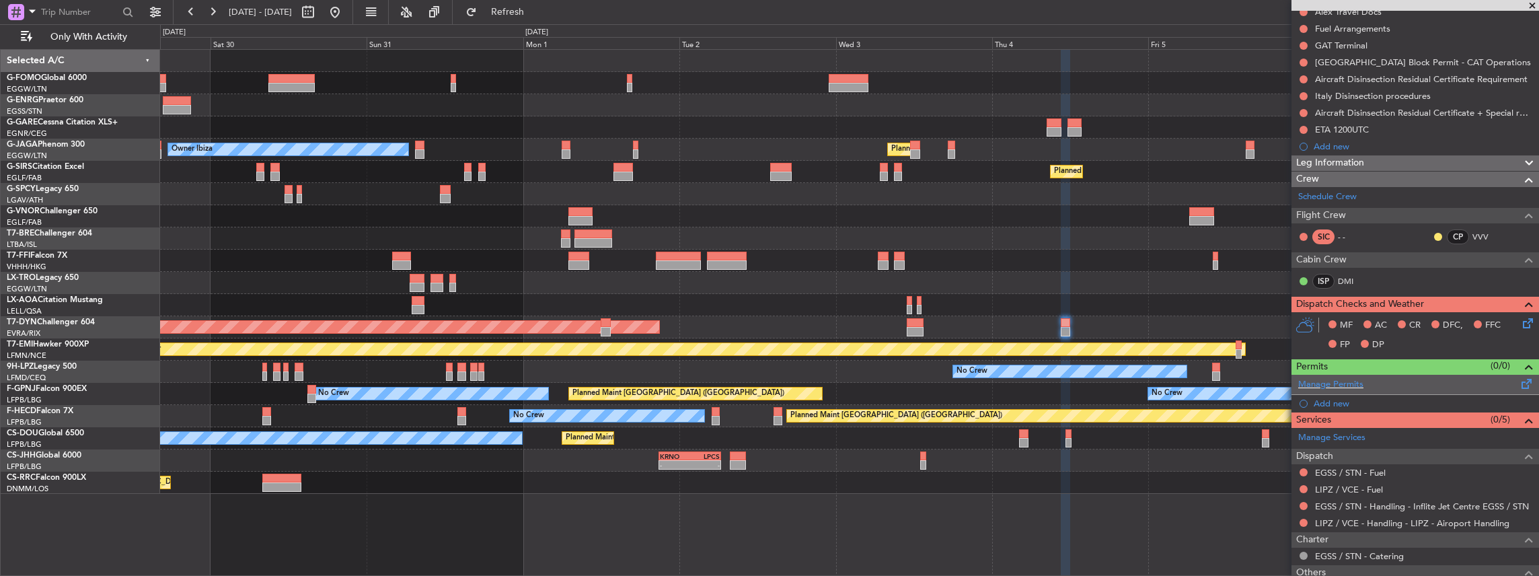
scroll to position [179, 0]
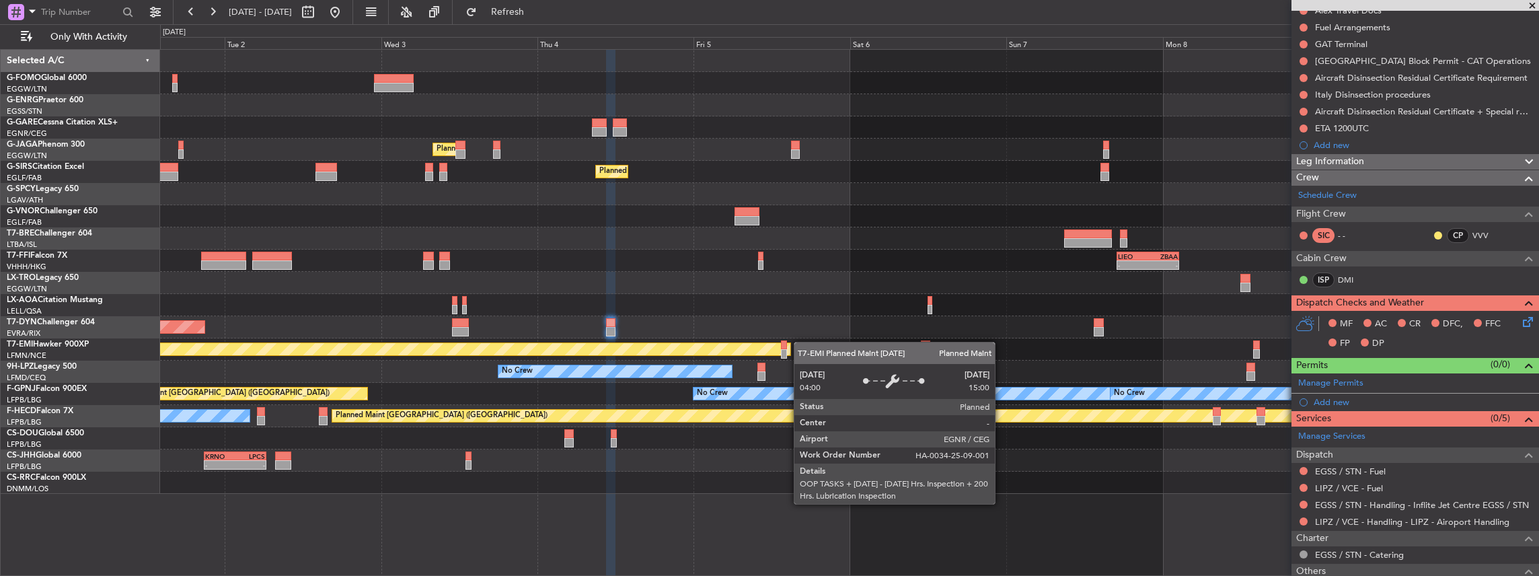
click at [762, 347] on div "Planned Maint Chester" at bounding box center [849, 349] width 1379 height 22
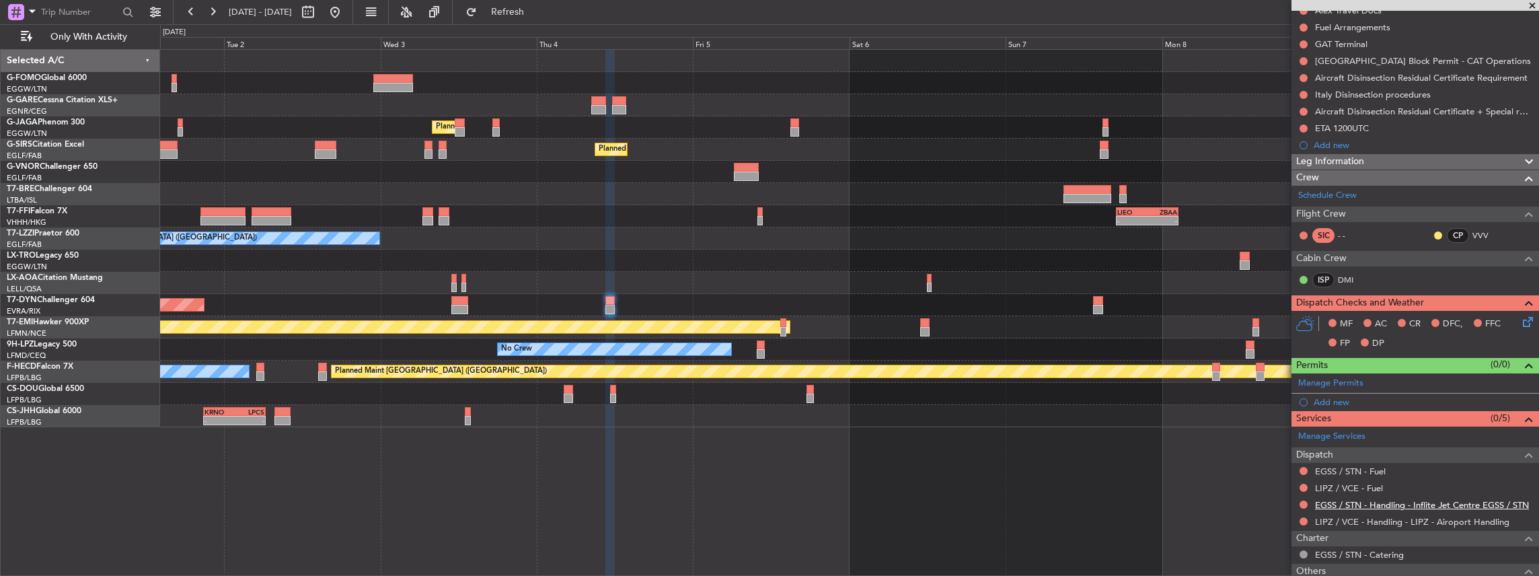
click at [1347, 501] on link "EGSS / STN - Handling - Inflite Jet Centre EGSS / STN" at bounding box center [1422, 504] width 214 height 11
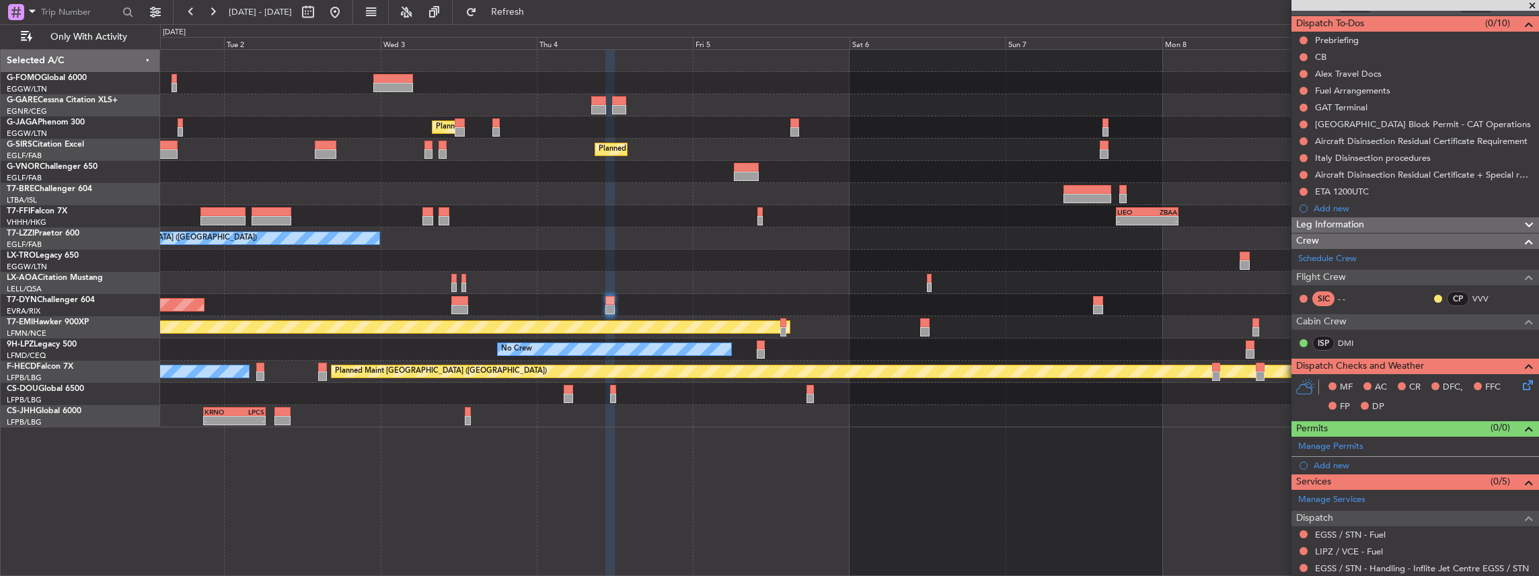
scroll to position [264, 0]
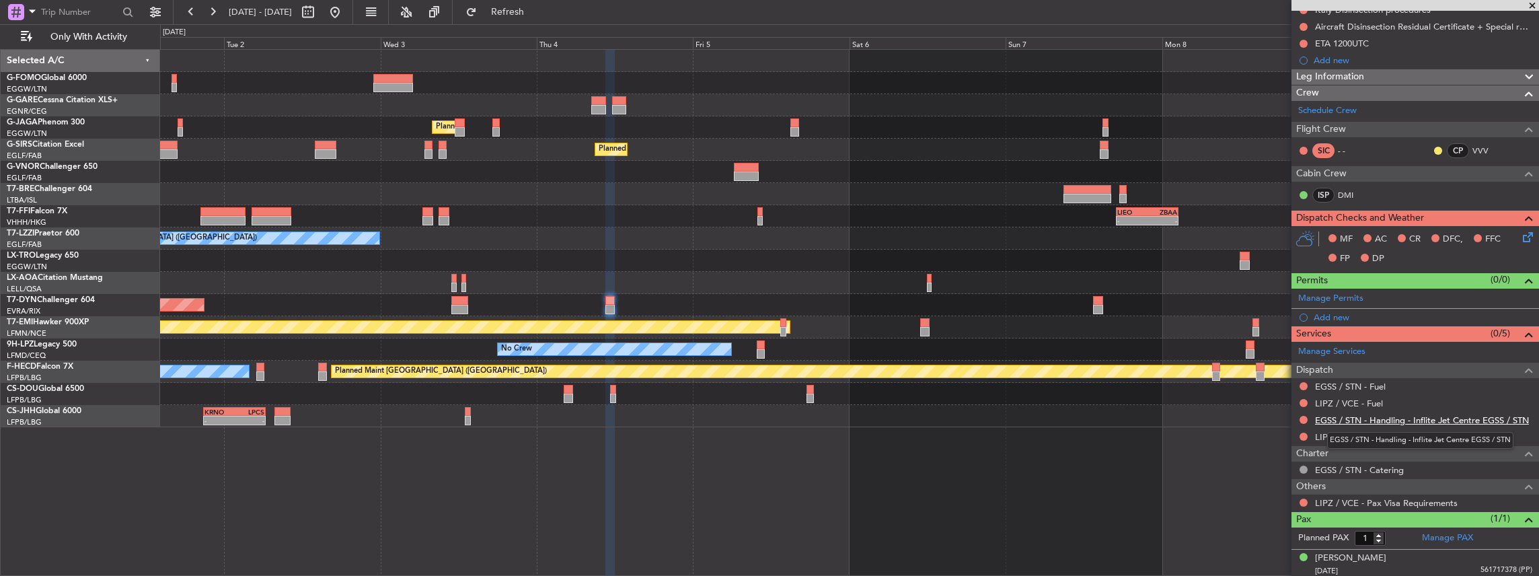
click at [1355, 414] on link "EGSS / STN - Handling - Inflite Jet Centre EGSS / STN" at bounding box center [1422, 419] width 214 height 11
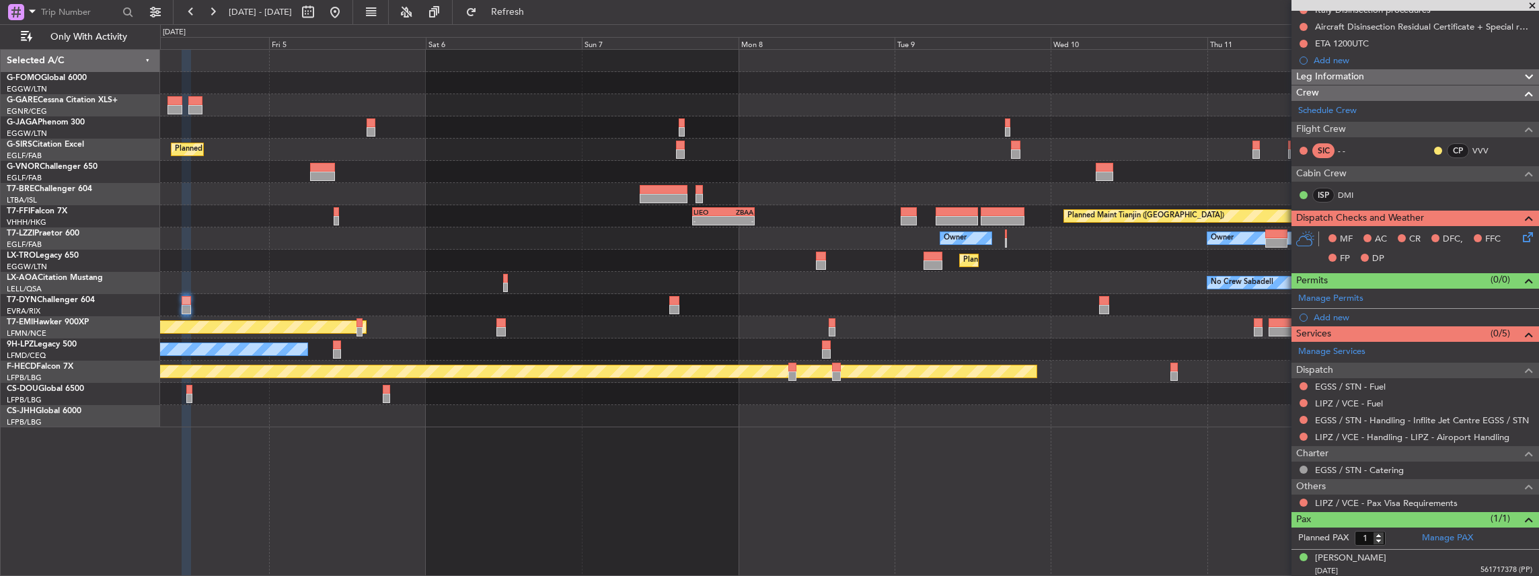
click at [466, 412] on div "Planned Maint London (Luton) Planned Maint London (Farnborough) Planned Maint G…" at bounding box center [849, 238] width 1379 height 377
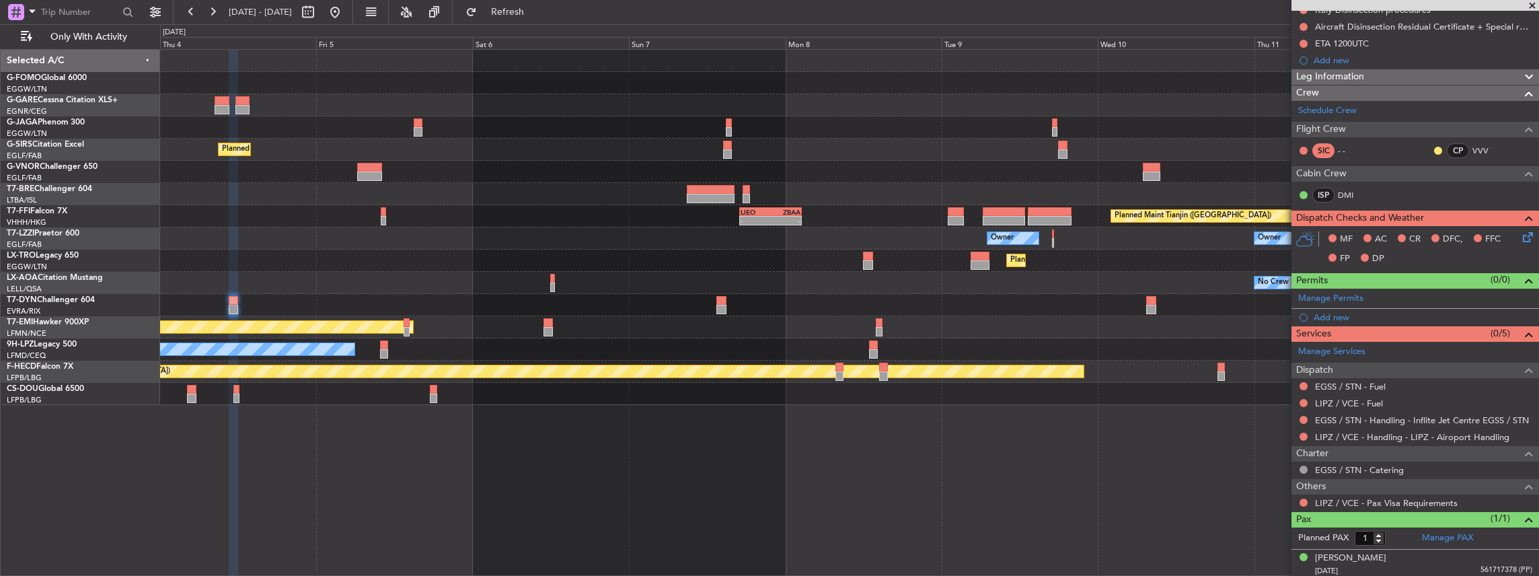
click at [937, 351] on div "Planned Maint London (Luton) Planned Maint London (Farnborough) Planned Maint G…" at bounding box center [849, 227] width 1379 height 355
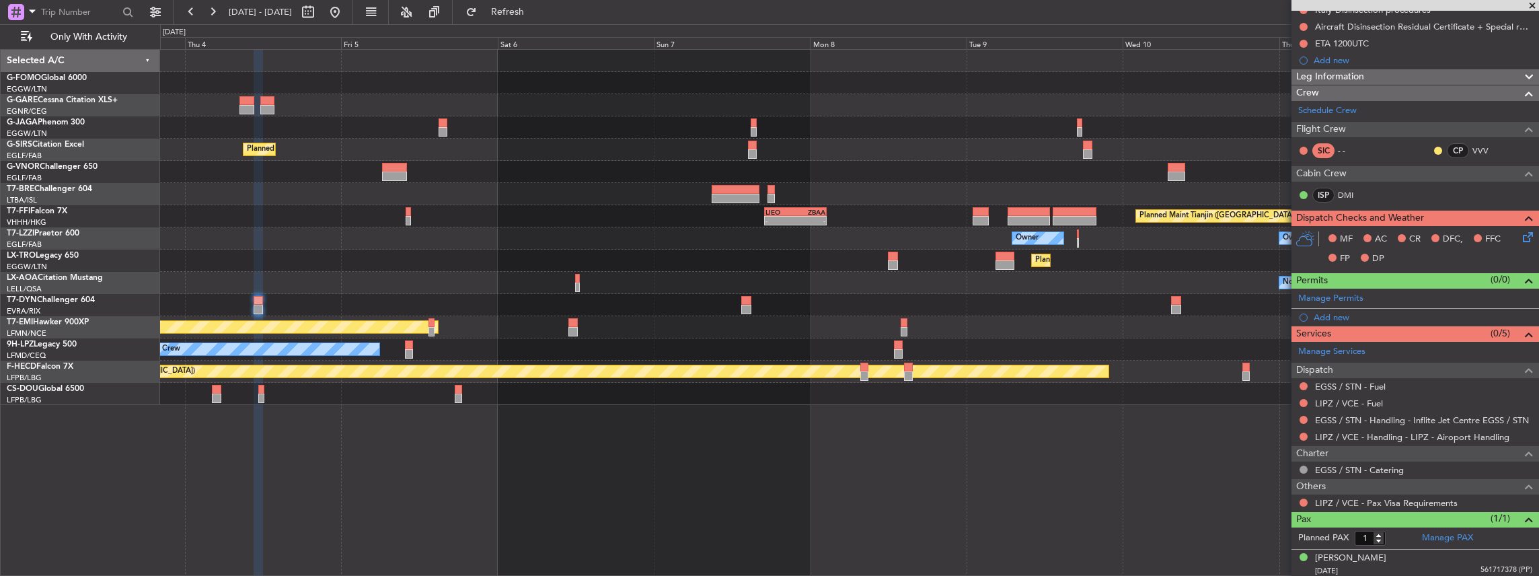
click at [968, 351] on div "No Crew No Crew" at bounding box center [849, 349] width 1379 height 22
click at [540, 3] on button "Refresh" at bounding box center [500, 12] width 81 height 22
click at [1335, 433] on link "LIPZ / VCE - Handling - LIPZ - Airoport Handling" at bounding box center [1412, 436] width 194 height 11
click at [536, 12] on span "Refresh" at bounding box center [508, 11] width 57 height 9
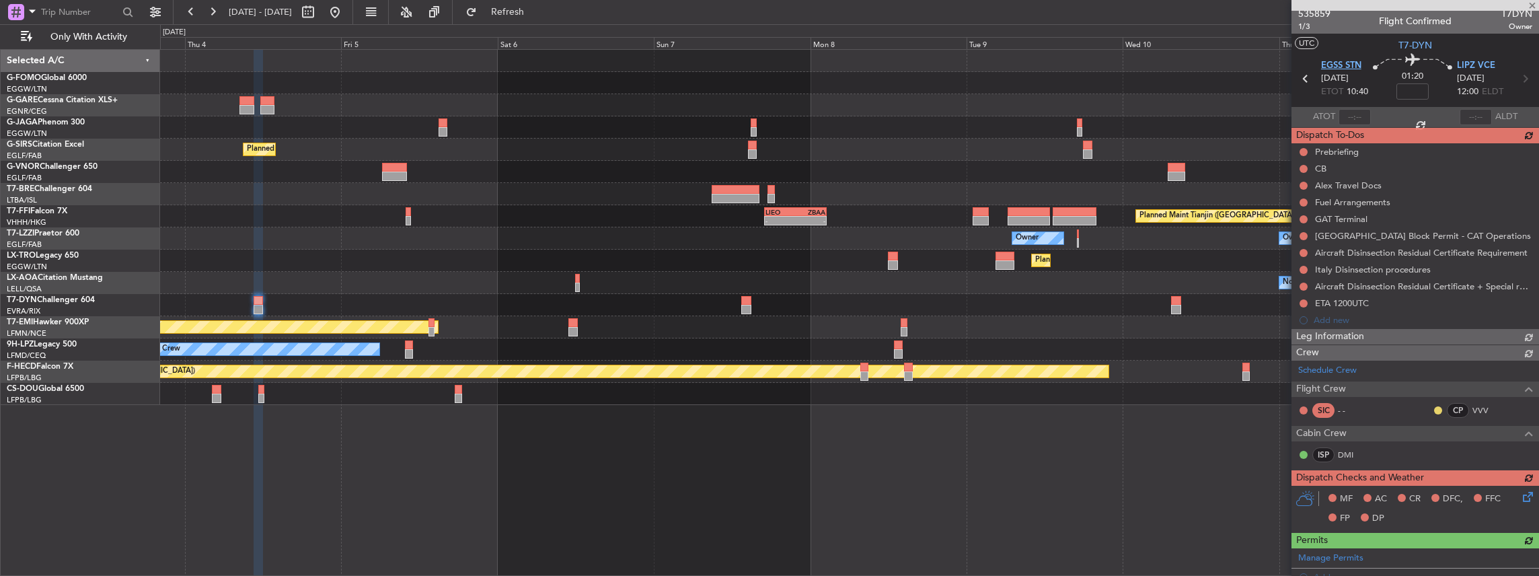
scroll to position [0, 0]
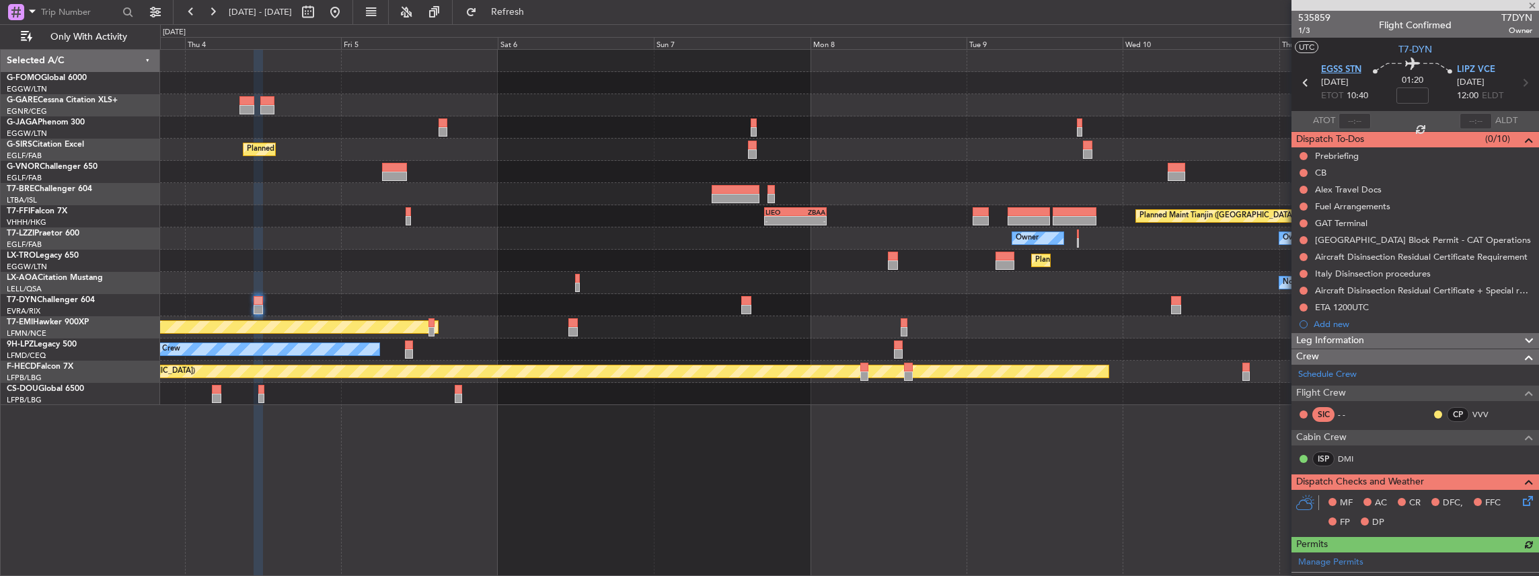
click at [1340, 66] on span "EGSS STN" at bounding box center [1341, 69] width 40 height 13
click at [1474, 69] on span "LIPZ VCE" at bounding box center [1476, 69] width 38 height 13
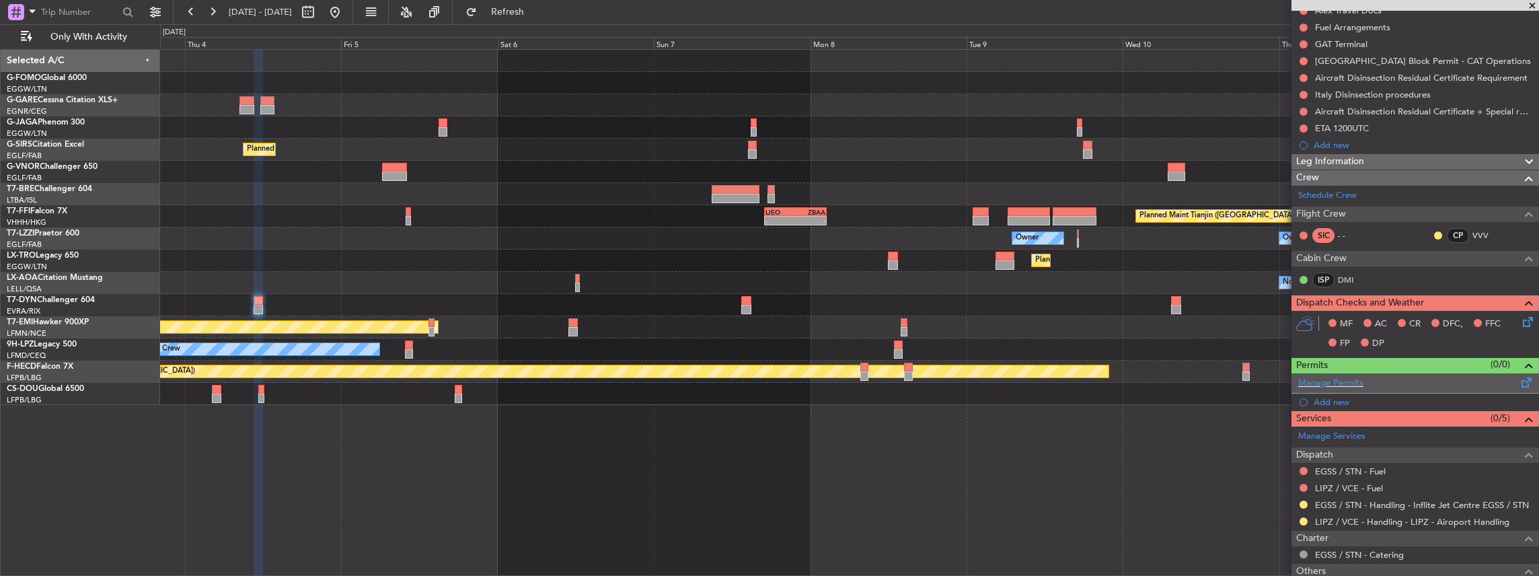
scroll to position [179, 0]
click at [1519, 381] on span at bounding box center [1527, 380] width 16 height 10
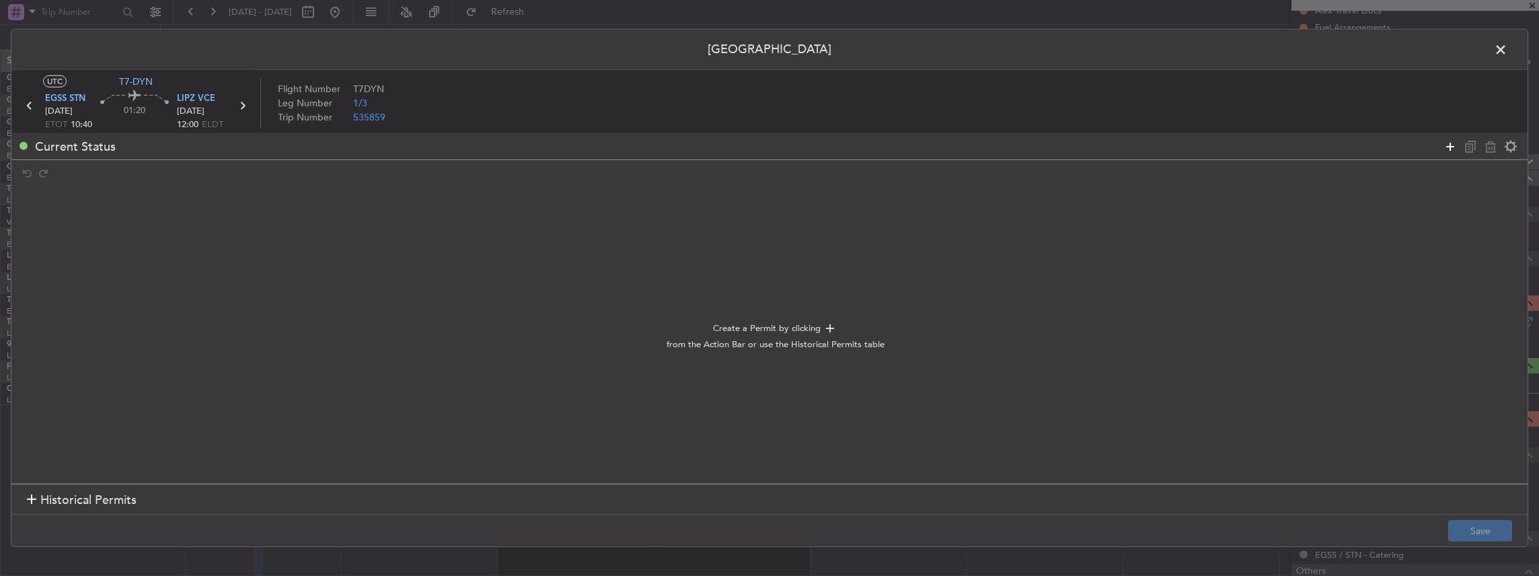
click at [1447, 147] on icon at bounding box center [1451, 146] width 16 height 16
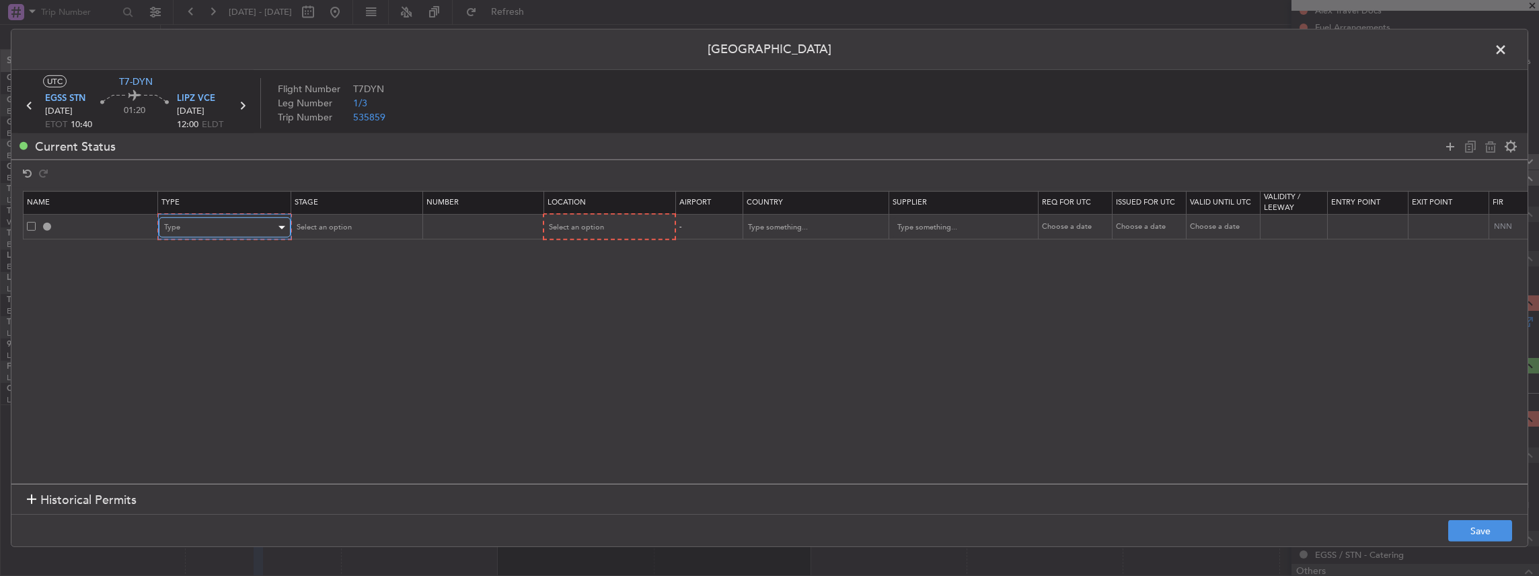
click at [265, 223] on div "Type" at bounding box center [220, 227] width 112 height 20
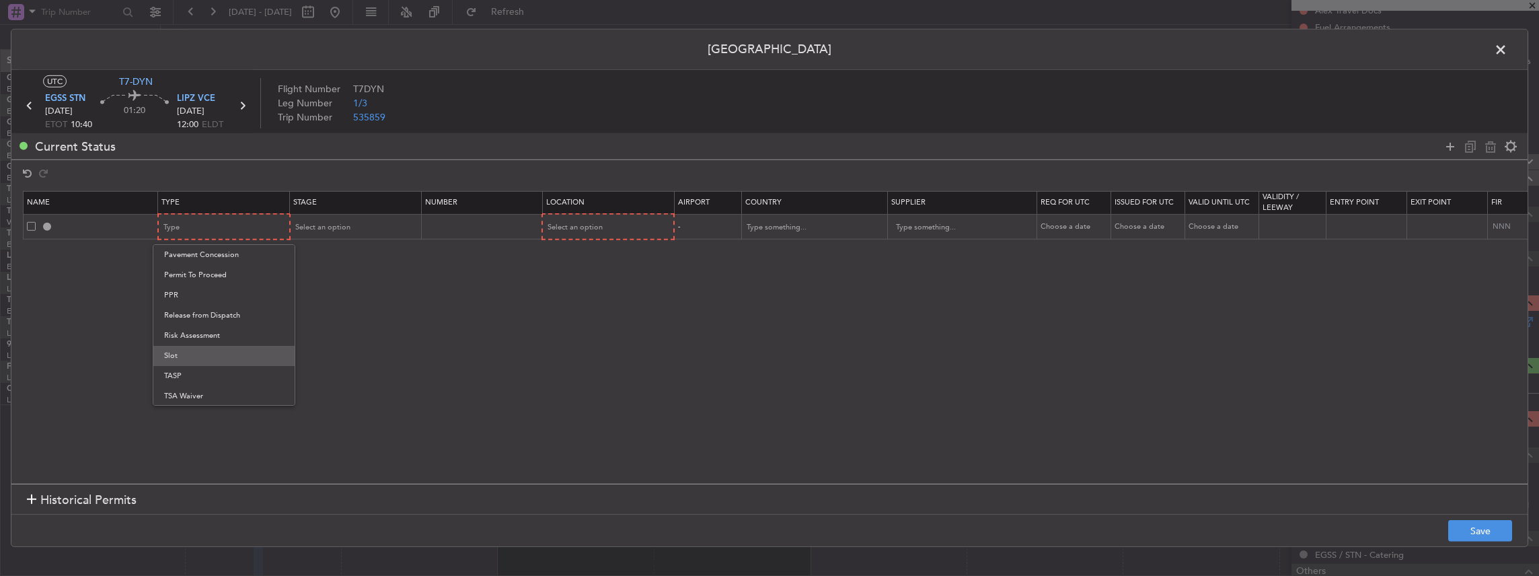
click at [190, 362] on span "Slot" at bounding box center [224, 356] width 120 height 20
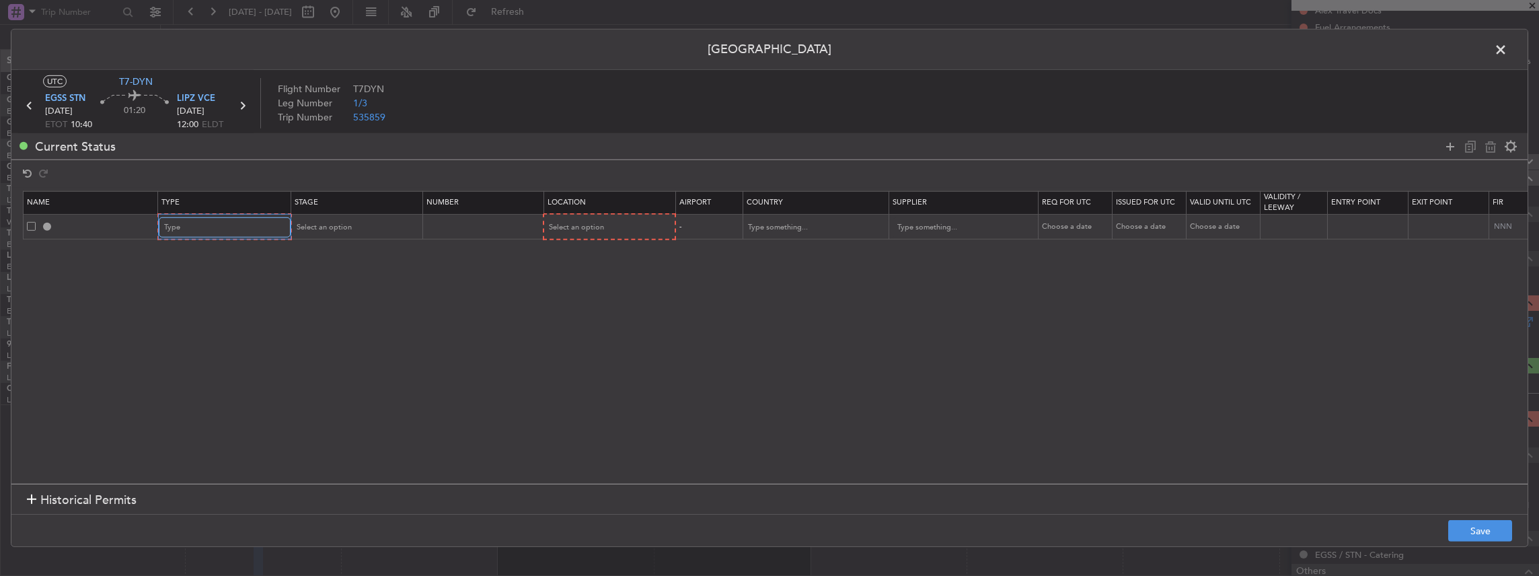
scroll to position [404, 0]
click at [347, 223] on span "Select an option" at bounding box center [322, 227] width 55 height 10
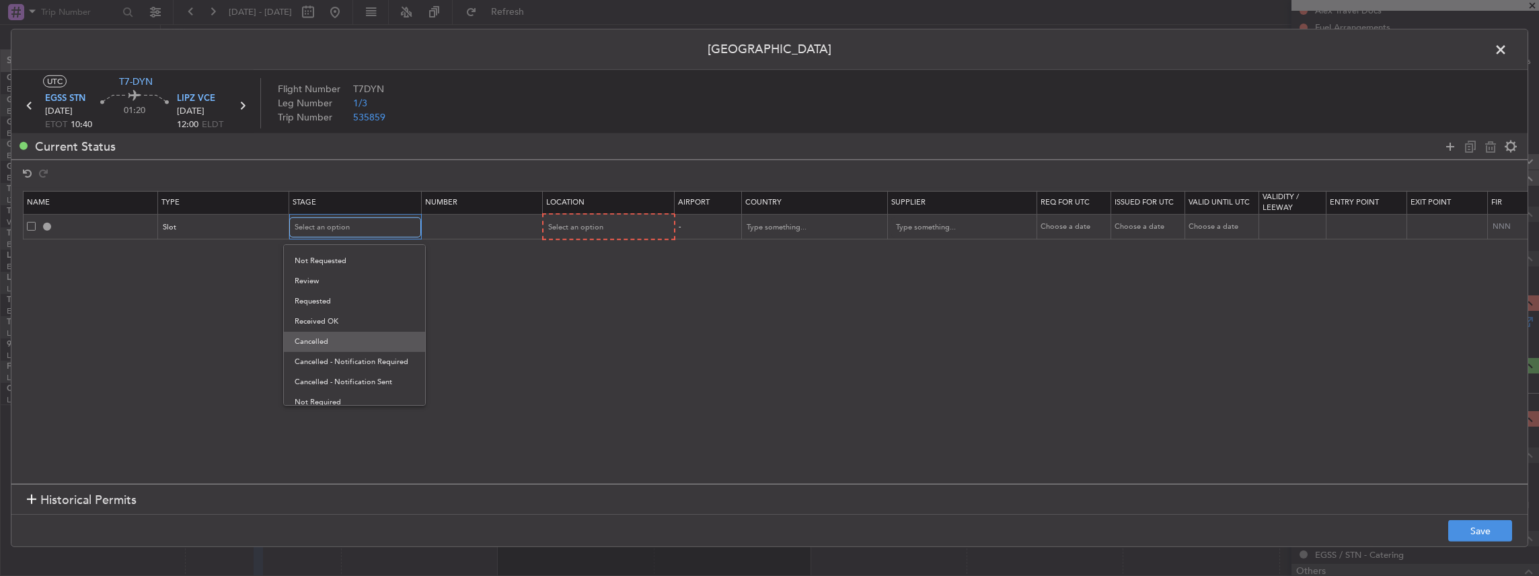
scroll to position [21, 0]
click at [327, 299] on span "Requested" at bounding box center [355, 295] width 120 height 20
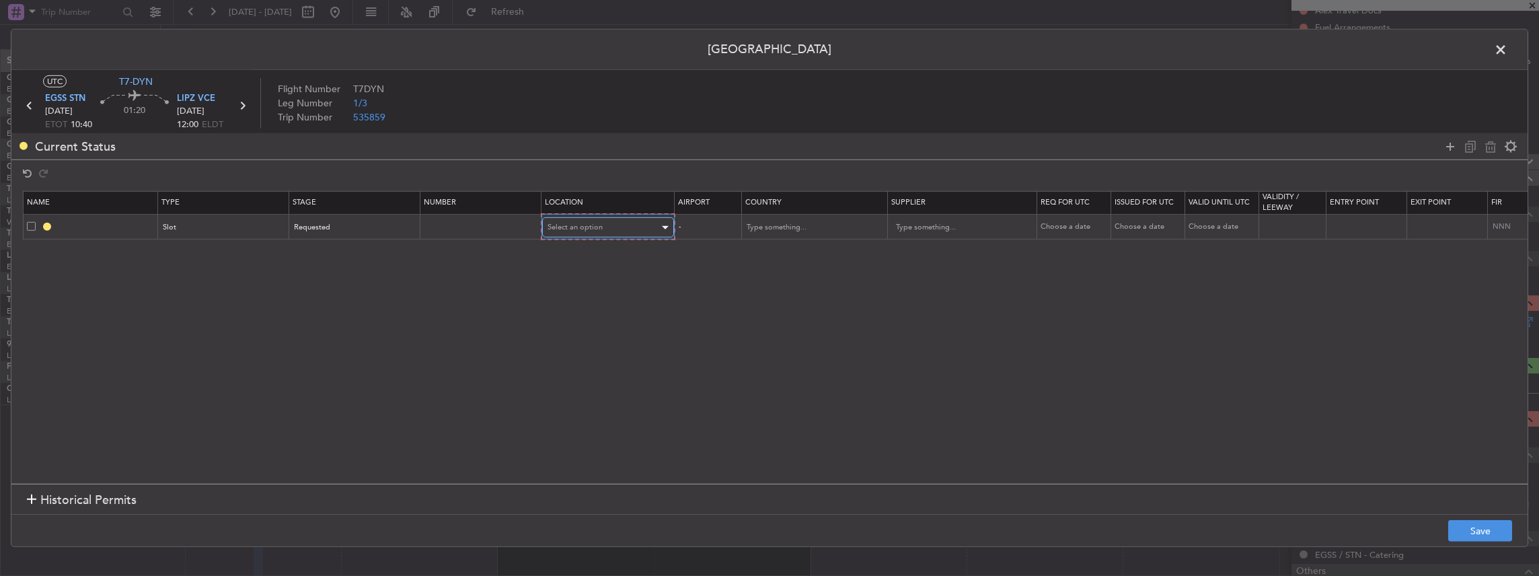
click at [589, 222] on span "Select an option" at bounding box center [575, 227] width 55 height 10
click at [591, 259] on span "Departure" at bounding box center [607, 255] width 120 height 20
click at [1483, 530] on button "Save" at bounding box center [1481, 531] width 64 height 22
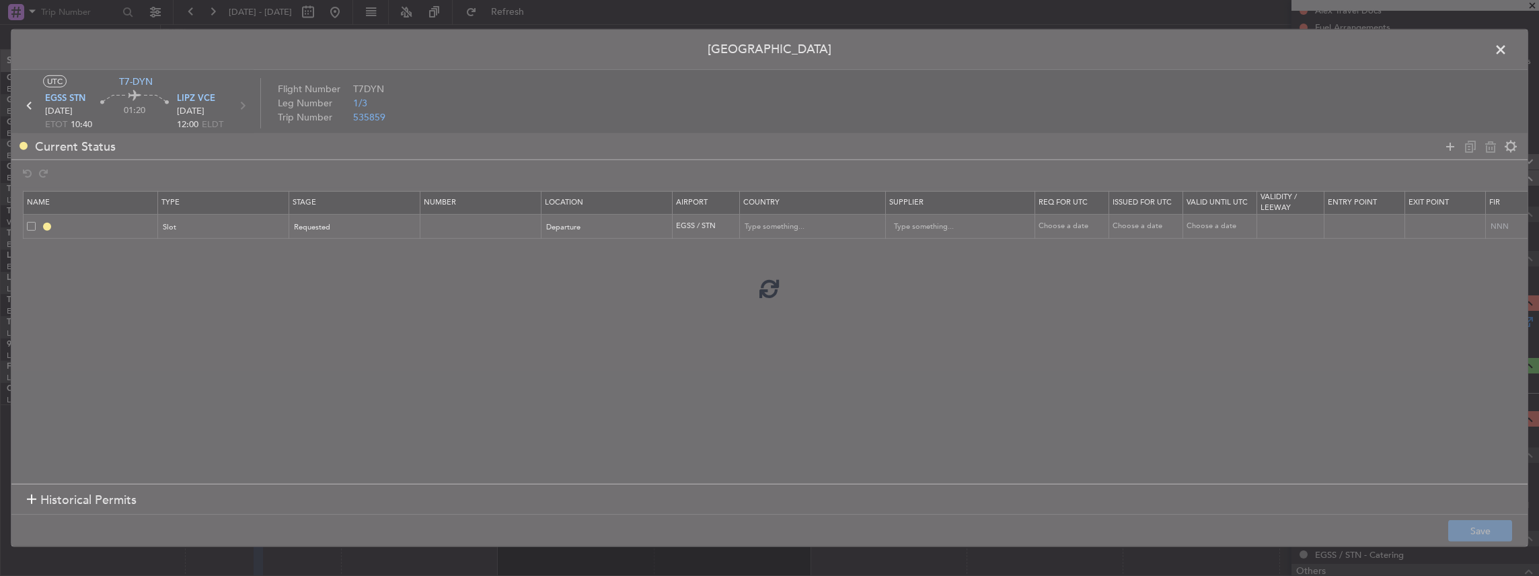
type input "EGSS DEP SLOT"
type input "[GEOGRAPHIC_DATA]"
type input "NNN"
type input "2"
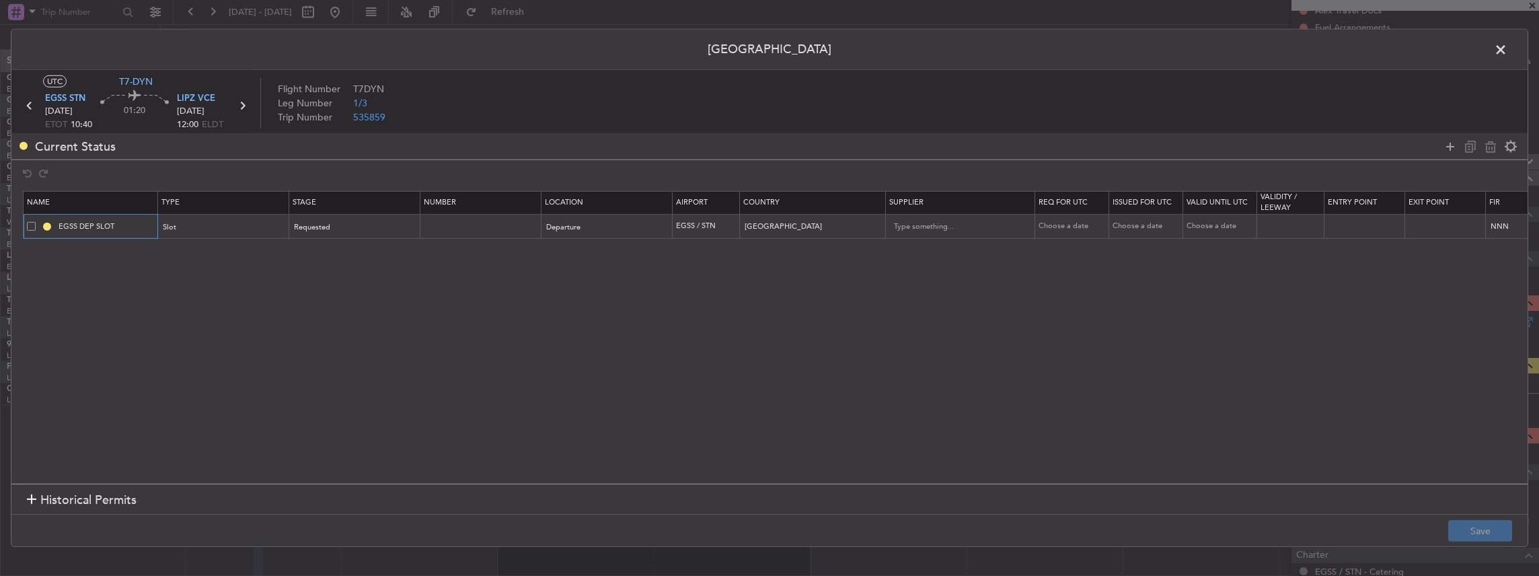
click at [145, 226] on input "EGSS DEP SLOT" at bounding box center [106, 226] width 101 height 11
type input "EGSS DEP SLOT 1040z"
click at [1447, 145] on icon at bounding box center [1451, 146] width 16 height 16
click at [245, 247] on div "Type" at bounding box center [220, 252] width 112 height 20
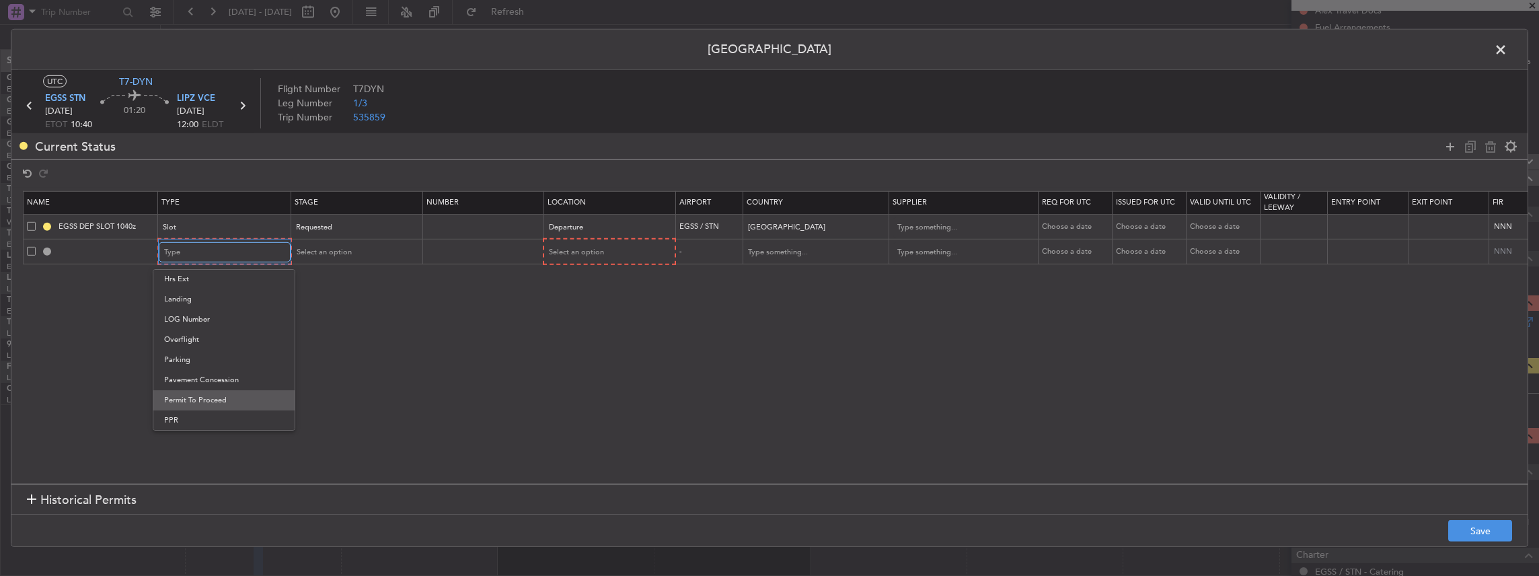
scroll to position [404, 0]
click at [195, 378] on span "Slot" at bounding box center [224, 380] width 120 height 20
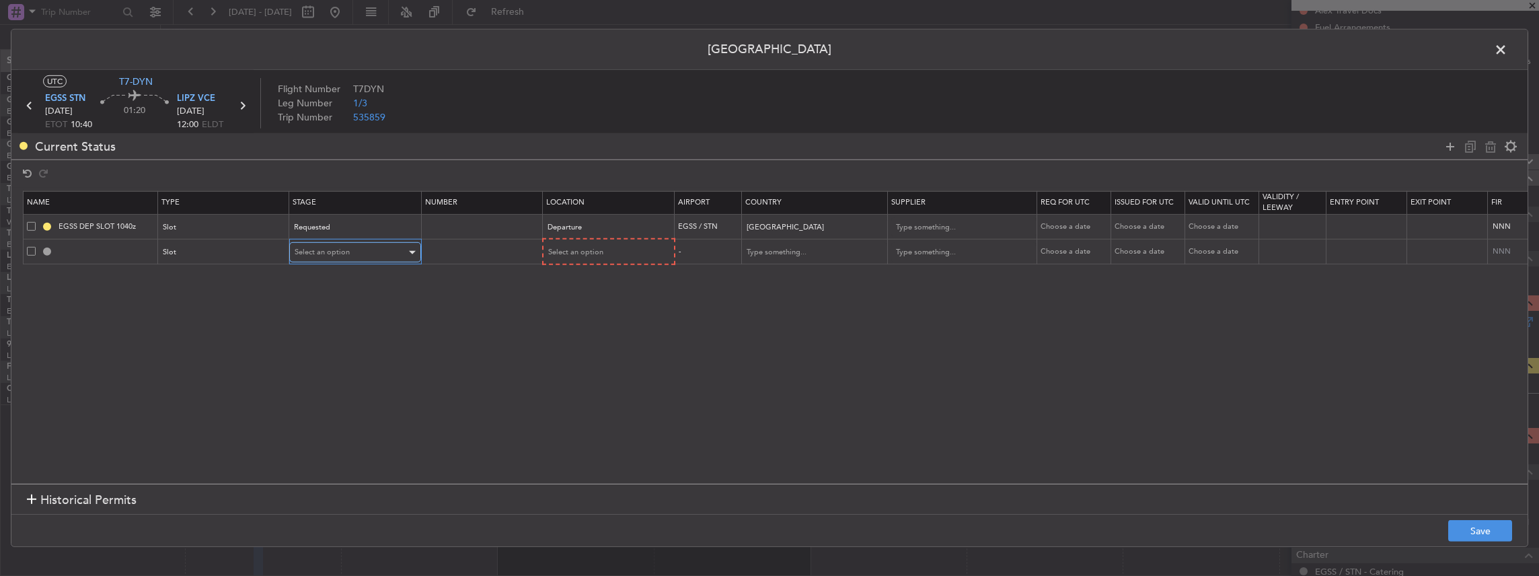
click at [361, 256] on div "Select an option" at bounding box center [351, 252] width 112 height 20
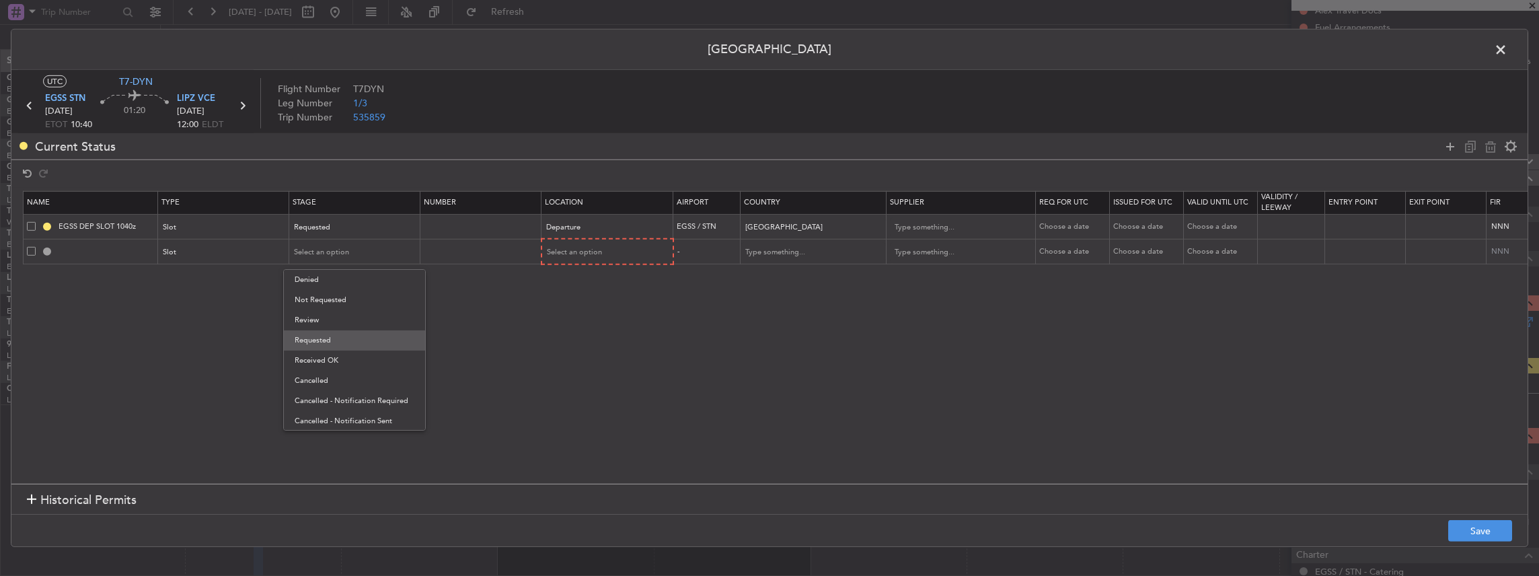
click at [319, 339] on span "Requested" at bounding box center [355, 340] width 120 height 20
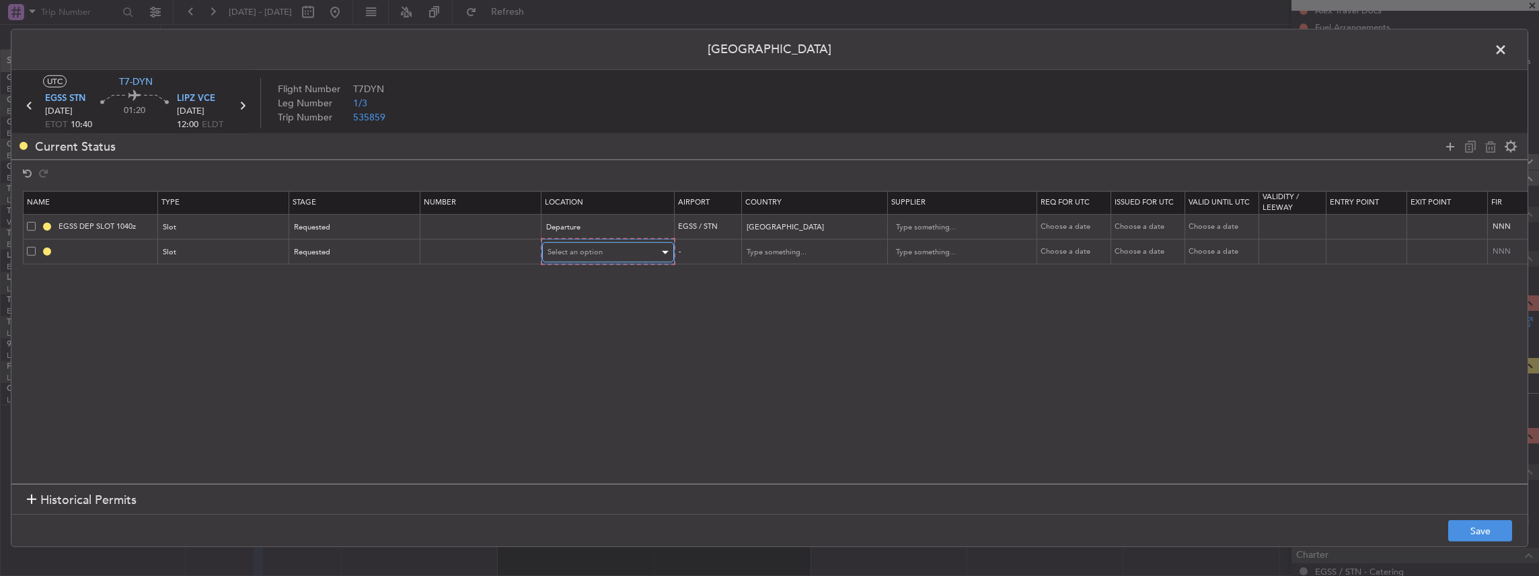
click at [562, 246] on div "Select an option" at bounding box center [604, 252] width 112 height 20
click at [586, 318] on span "Arrival" at bounding box center [607, 320] width 120 height 20
click at [1483, 532] on button "Save" at bounding box center [1481, 531] width 64 height 22
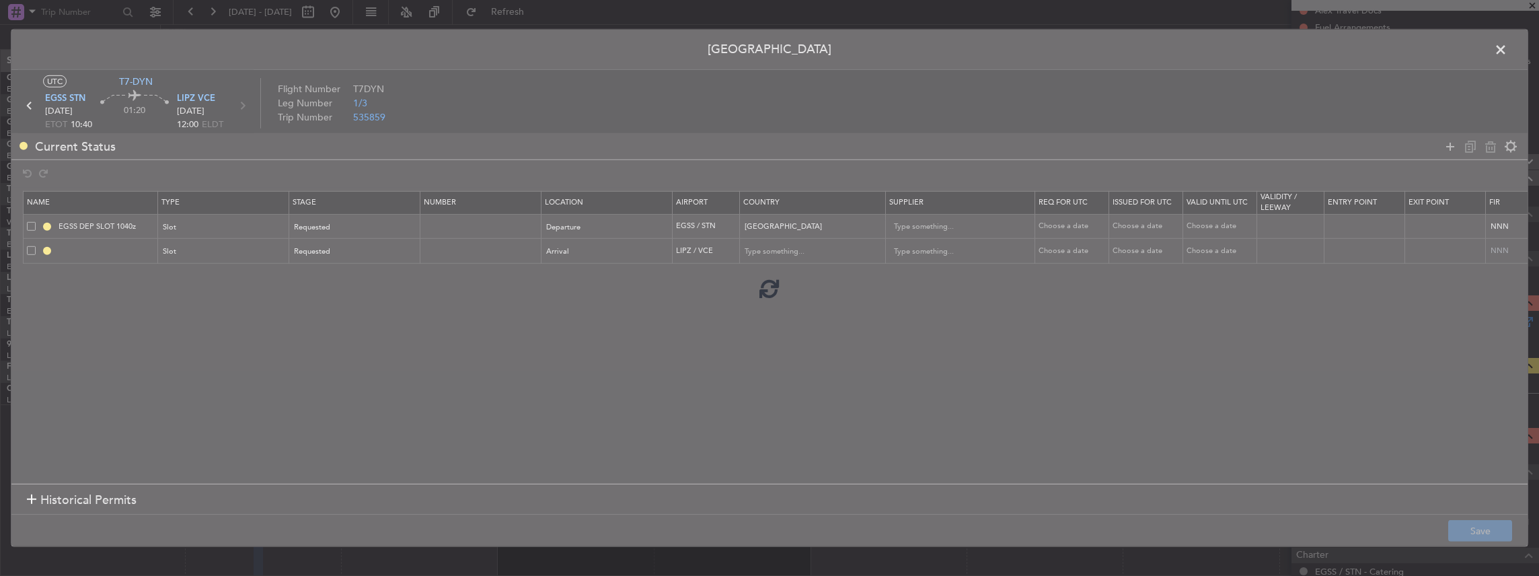
type input "LIPZ ARR SLOT"
type input "Italy"
type input "NNN"
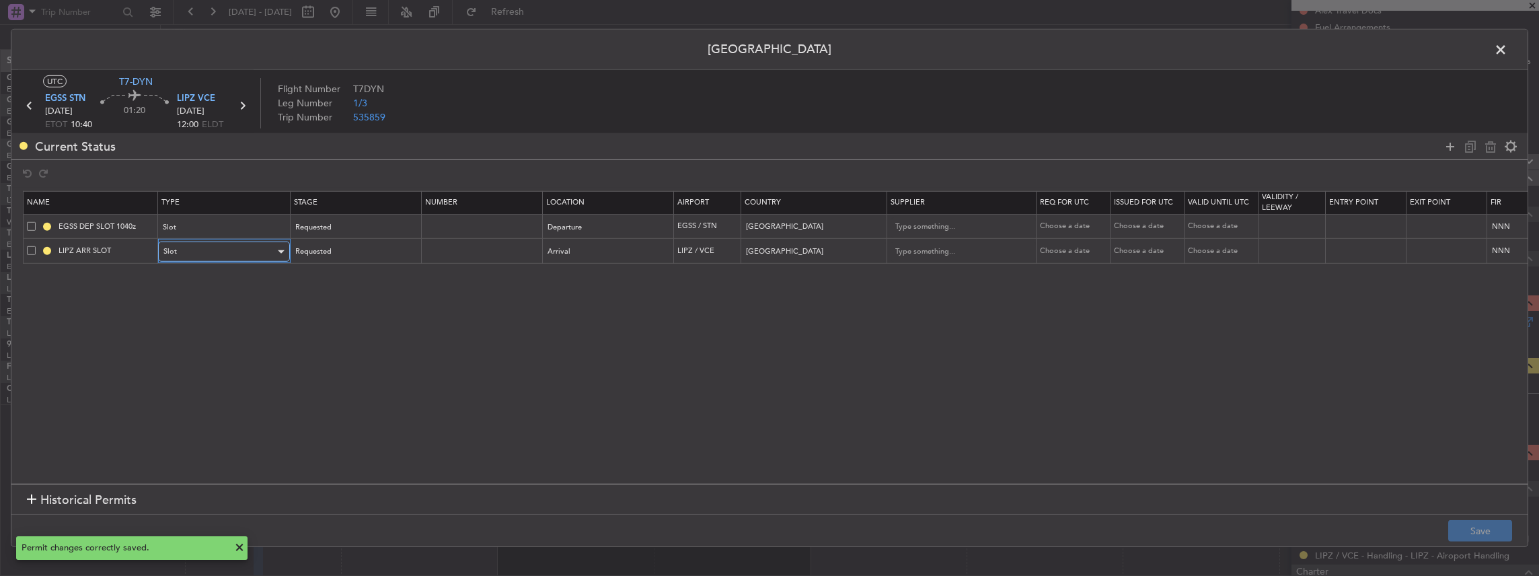
click at [208, 255] on div "Slot" at bounding box center [219, 252] width 112 height 20
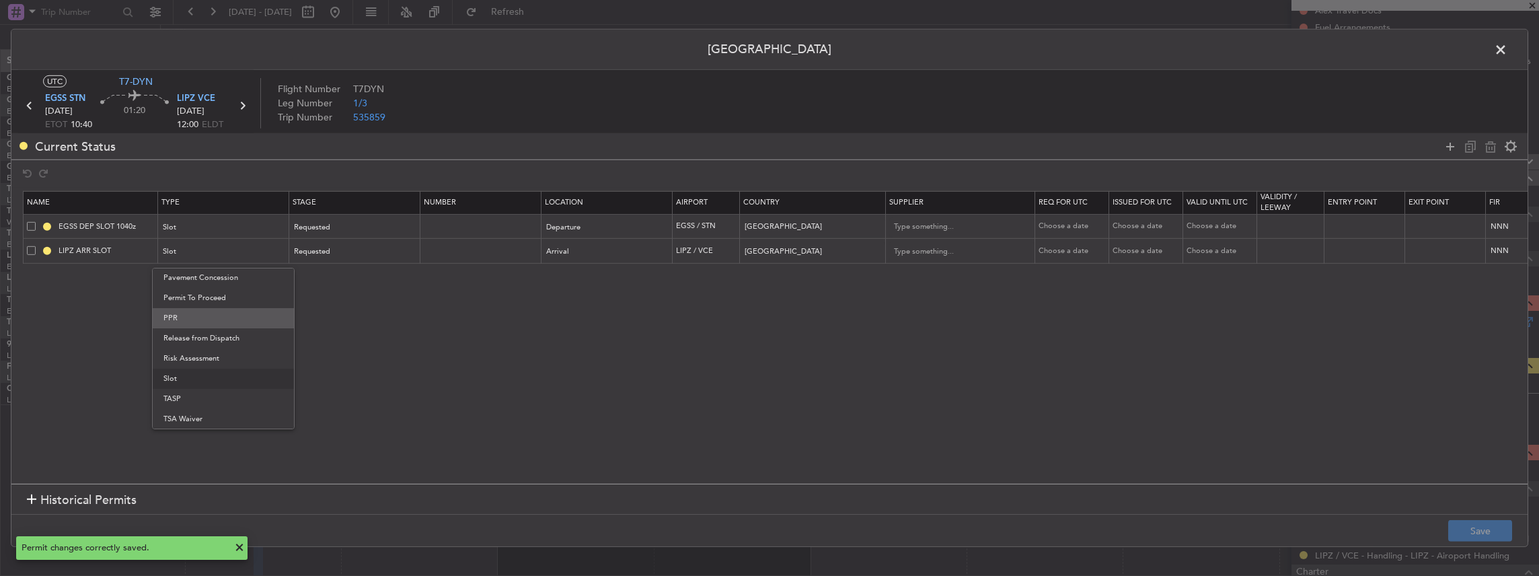
click at [198, 318] on span "PPR" at bounding box center [223, 318] width 120 height 20
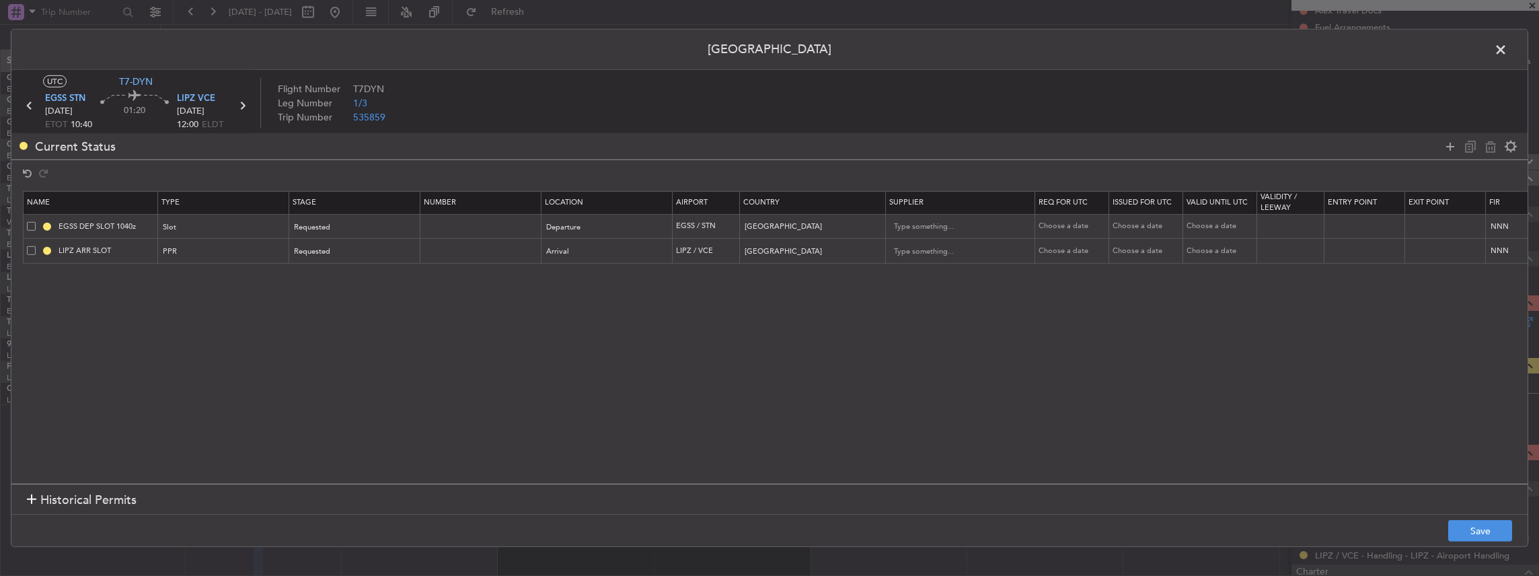
click at [30, 250] on span at bounding box center [31, 250] width 9 height 9
click at [36, 246] on input "checkbox" at bounding box center [36, 246] width 0 height 0
click at [1483, 144] on icon at bounding box center [1491, 146] width 16 height 16
click at [1452, 146] on icon at bounding box center [1451, 146] width 16 height 16
click at [227, 249] on div "Type" at bounding box center [220, 252] width 112 height 20
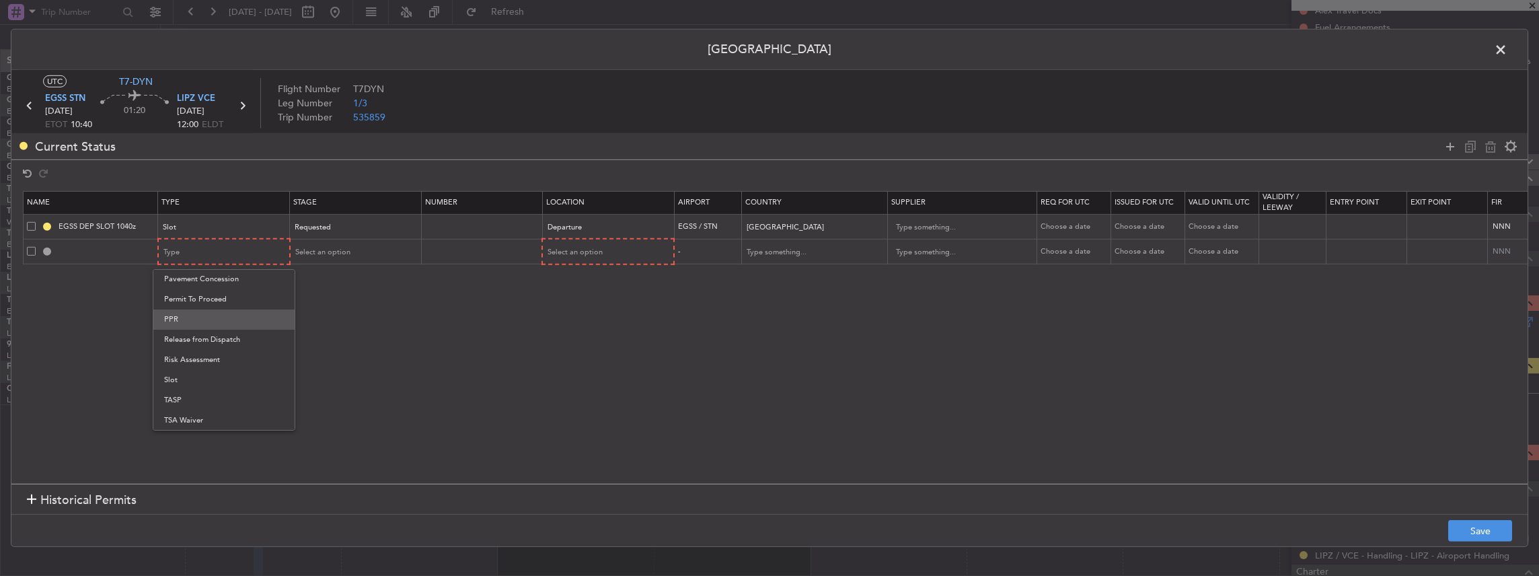
click at [200, 318] on span "PPR" at bounding box center [224, 320] width 120 height 20
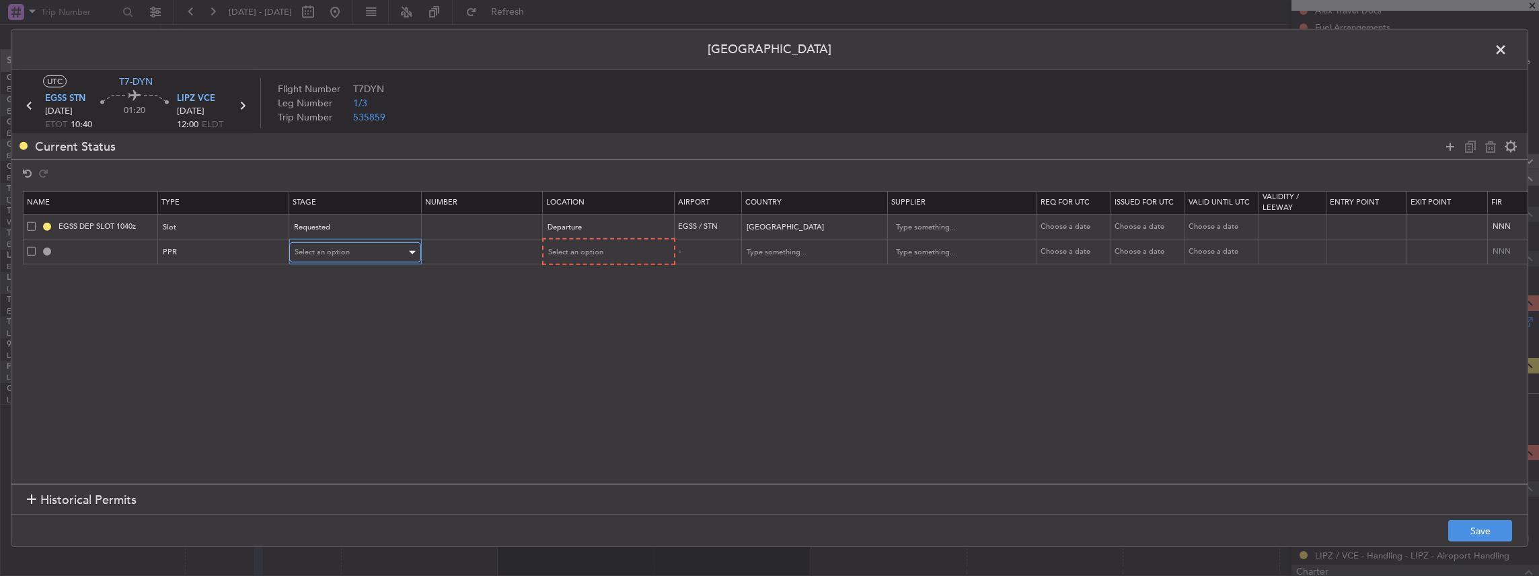
click at [328, 250] on span "Select an option" at bounding box center [322, 252] width 55 height 10
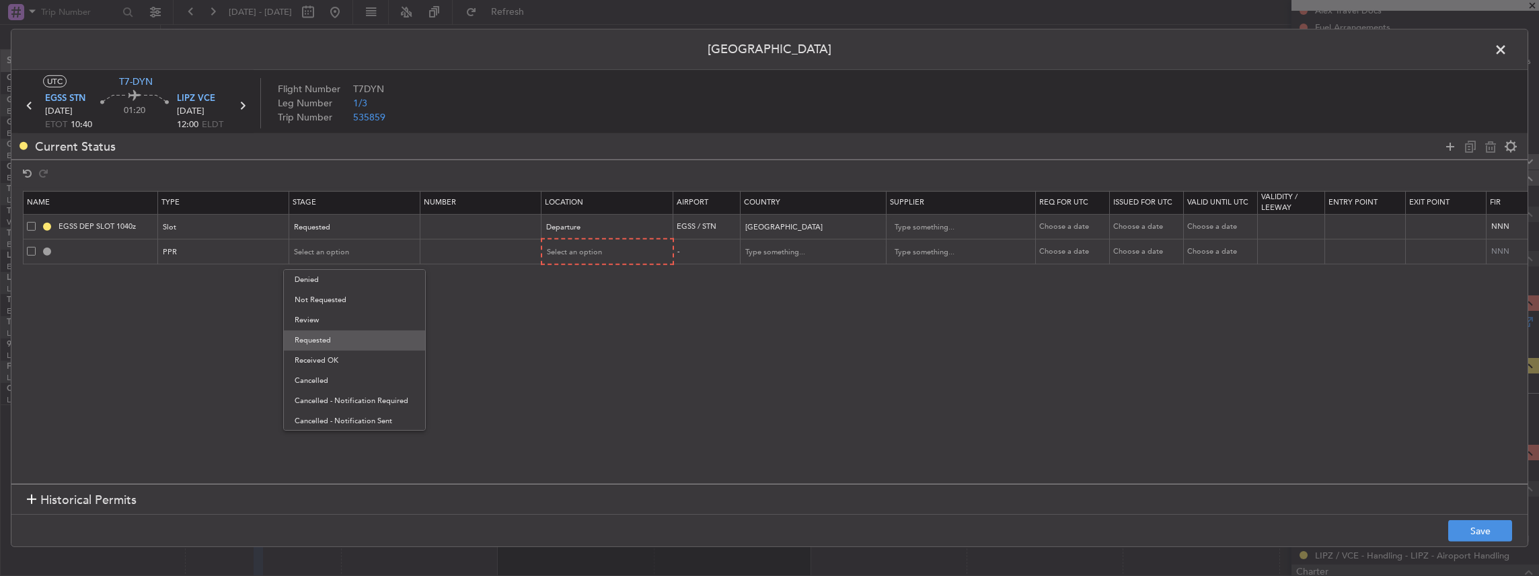
click at [345, 336] on span "Requested" at bounding box center [355, 340] width 120 height 20
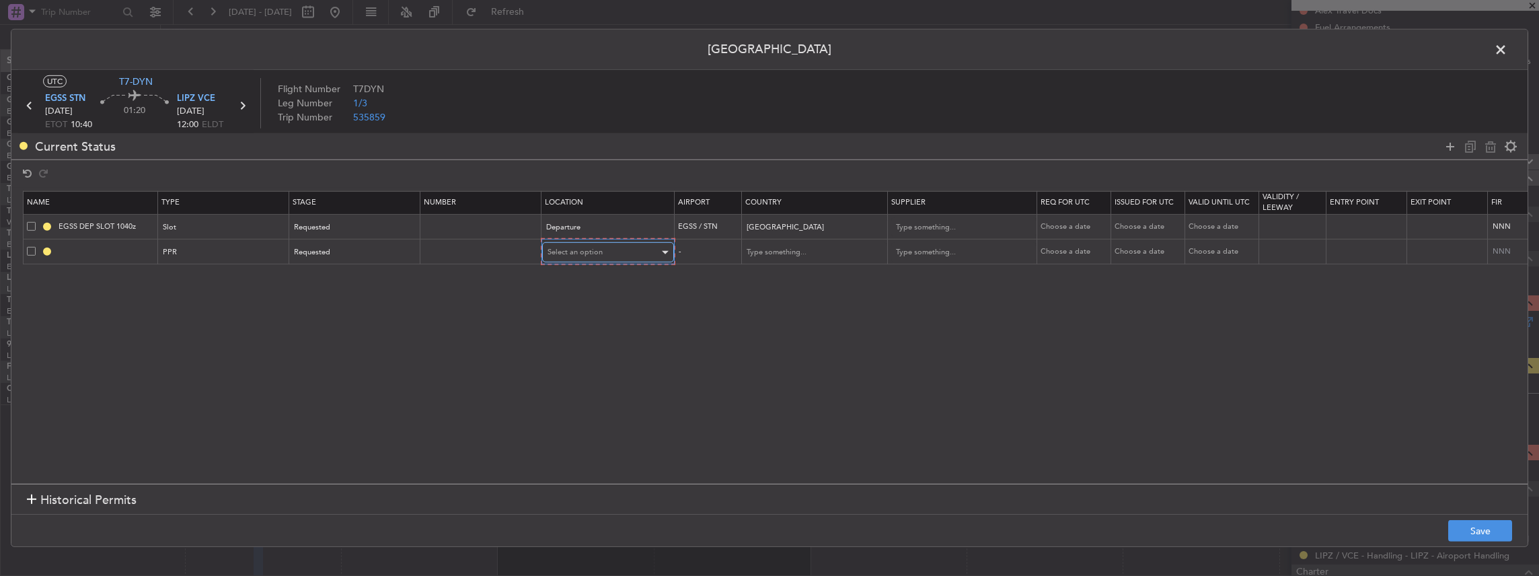
click at [588, 242] on div "Select an option" at bounding box center [604, 252] width 112 height 20
click at [587, 315] on span "Arrival" at bounding box center [607, 320] width 120 height 20
click at [1488, 537] on button "Save" at bounding box center [1481, 531] width 64 height 22
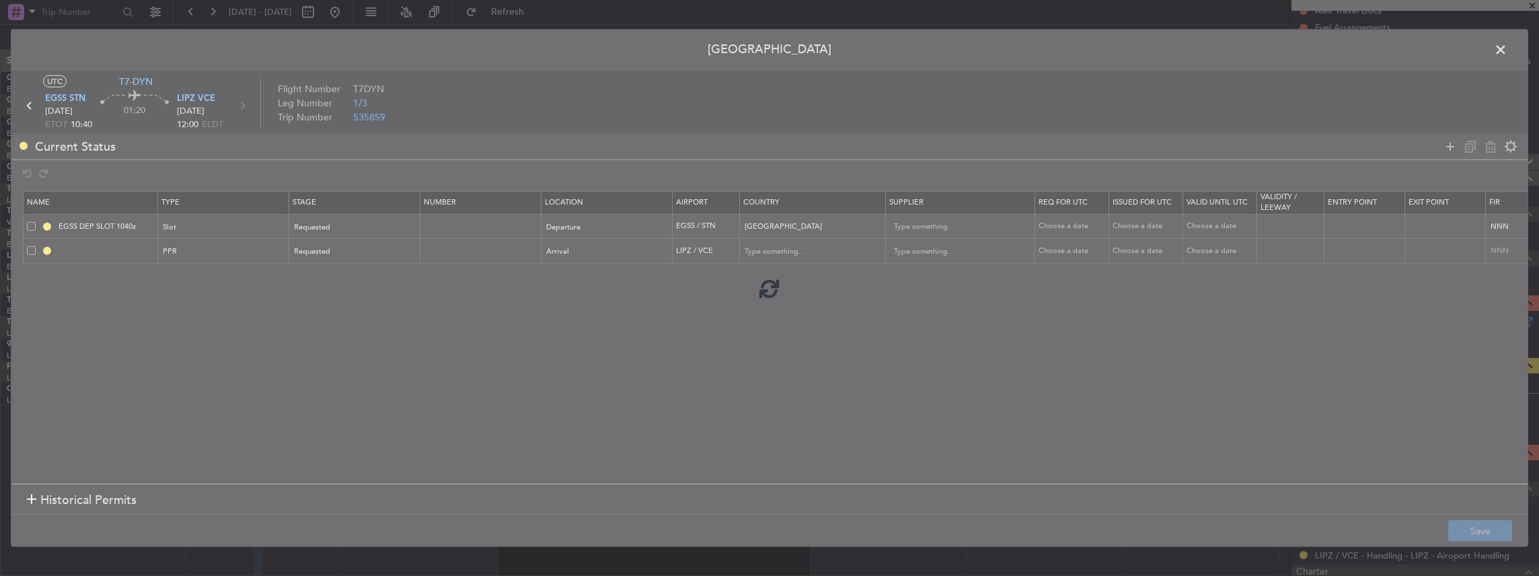
type input "LIPZ PPR"
type input "Italy"
type input "NNN"
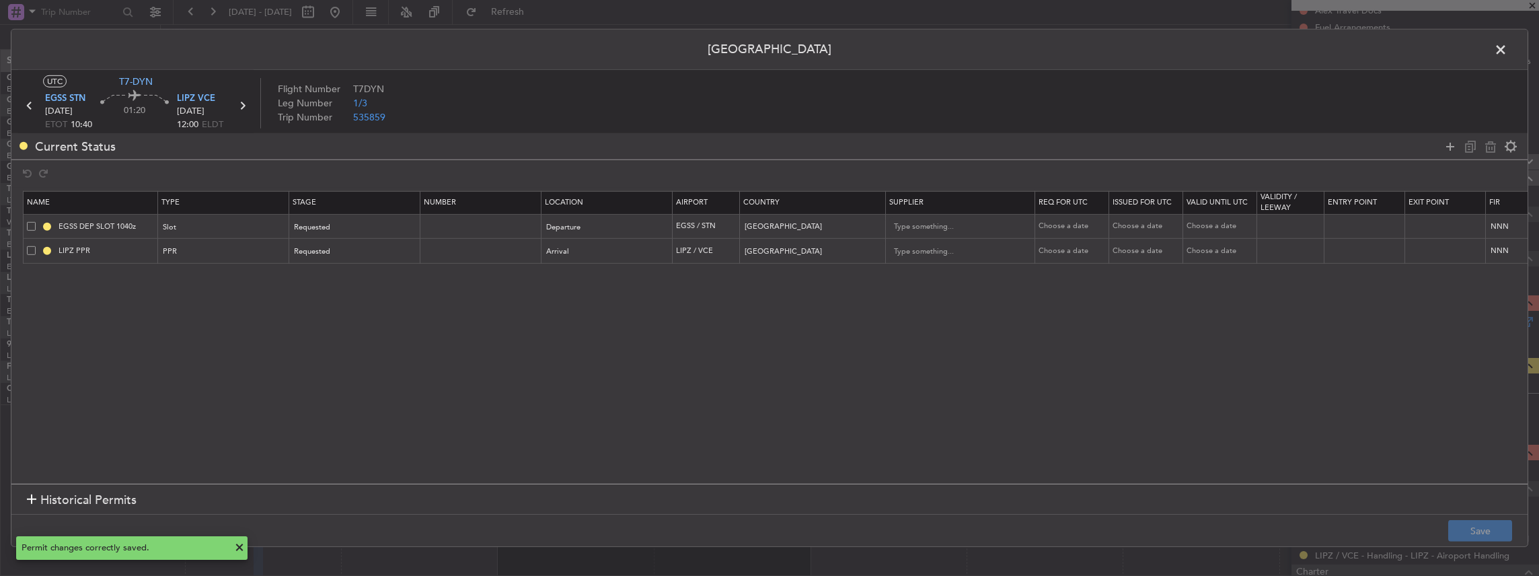
click at [122, 253] on mat-tooltip-component "EGSS DEP SLOT 1040z" at bounding box center [106, 249] width 102 height 36
click at [115, 242] on td "LIPZ PPR" at bounding box center [91, 251] width 135 height 25
click at [114, 252] on input "LIPZ PPR" at bounding box center [106, 250] width 101 height 11
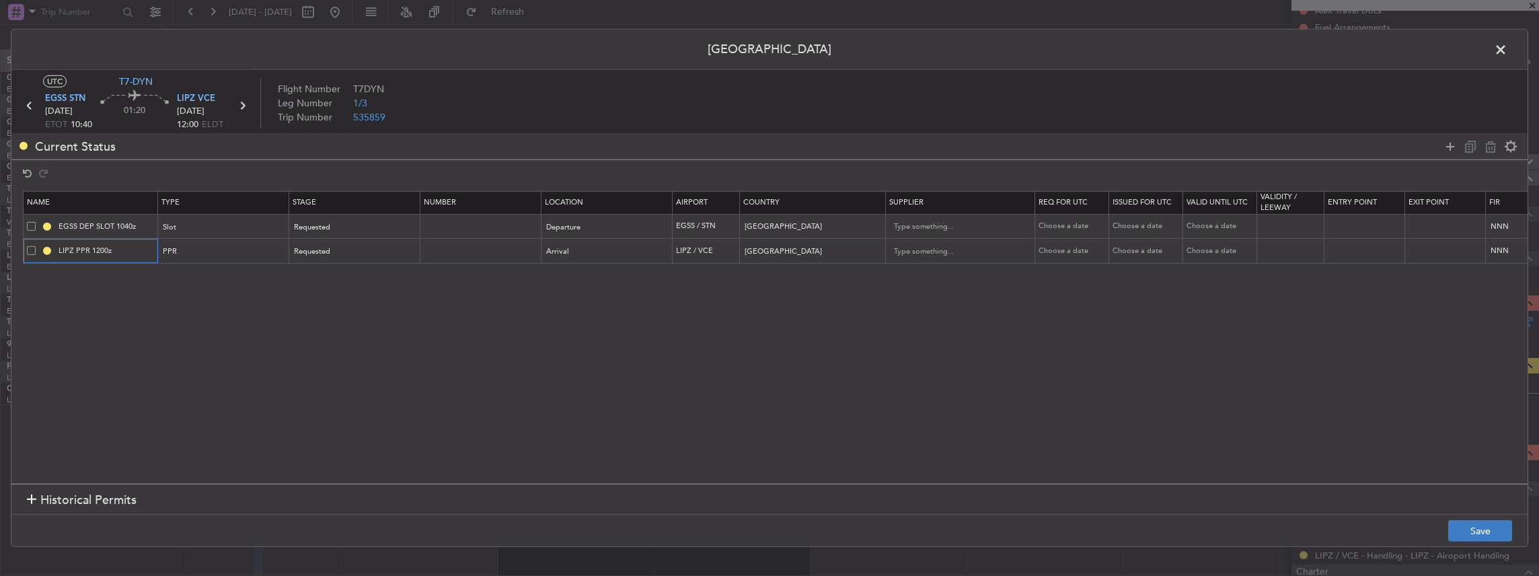
type input "LIPZ PPR 1200z"
click at [1480, 531] on button "Save" at bounding box center [1481, 531] width 64 height 22
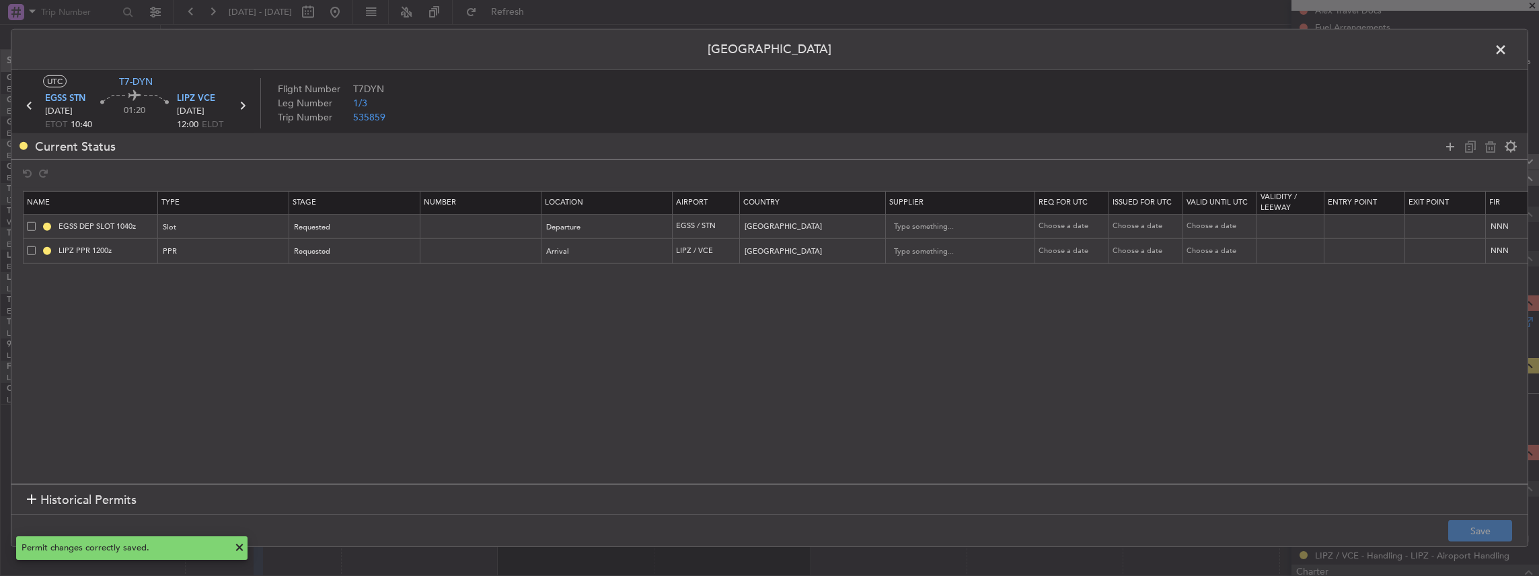
click at [1508, 45] on span at bounding box center [1508, 53] width 0 height 27
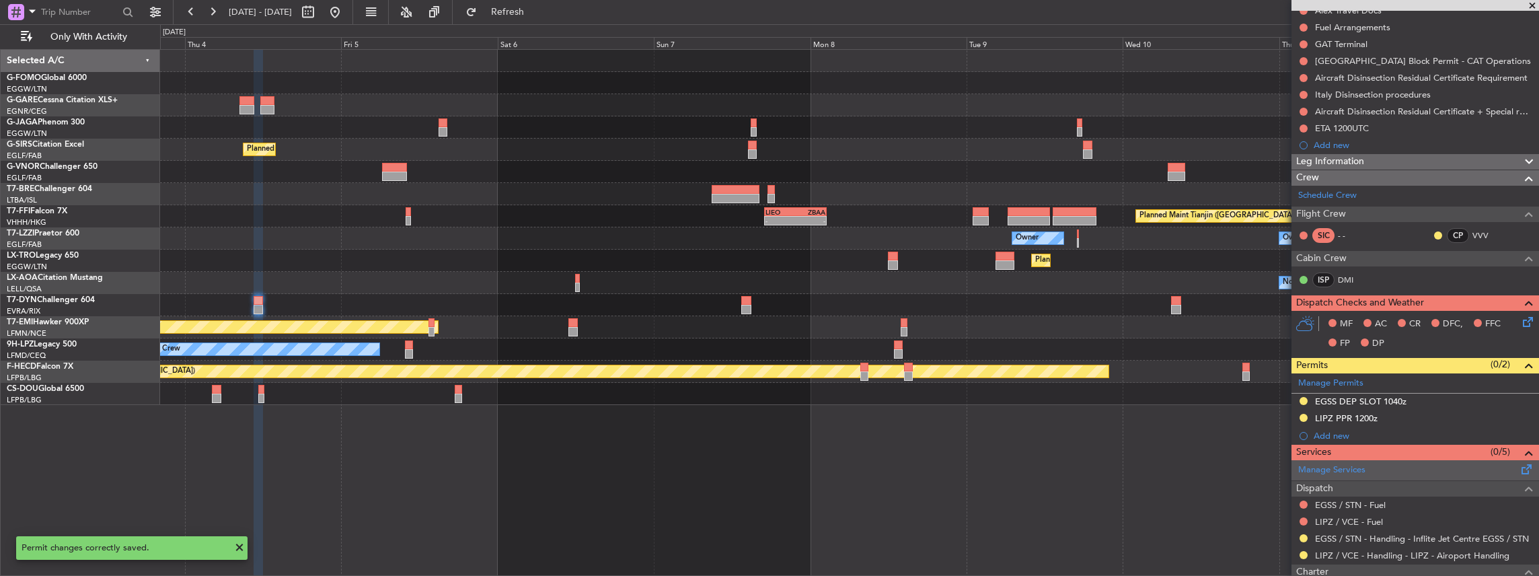
scroll to position [297, 0]
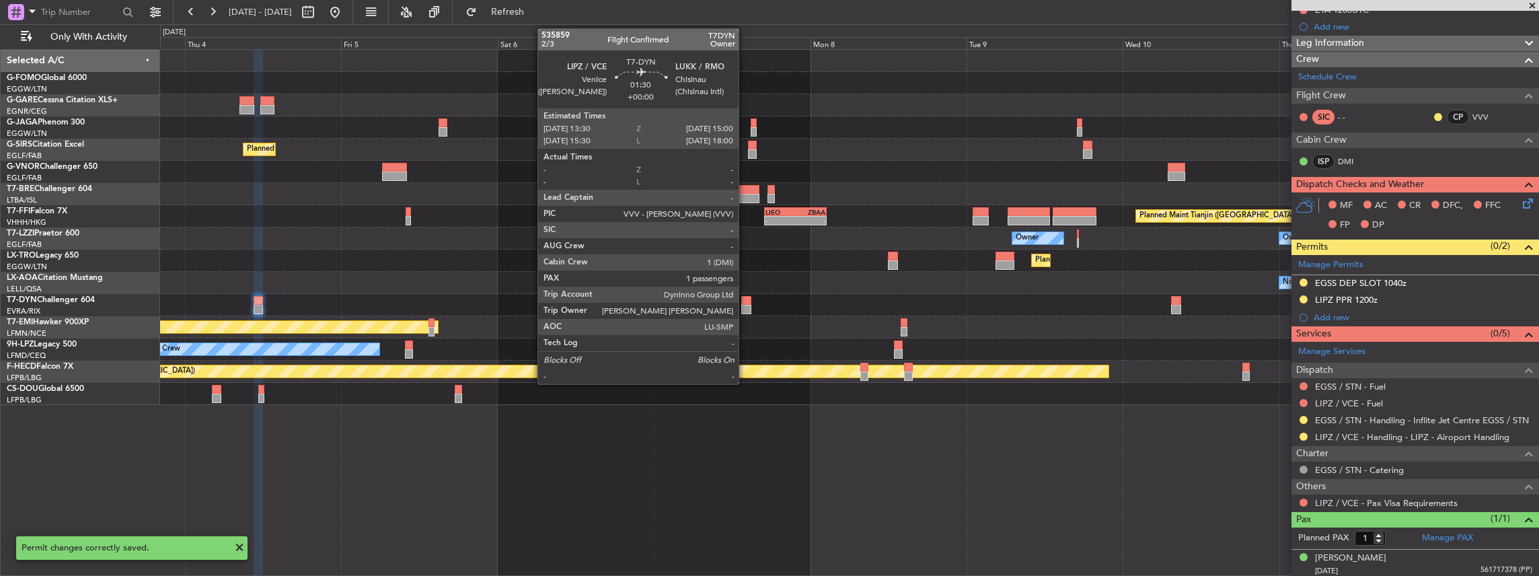
click at [746, 307] on div at bounding box center [746, 309] width 10 height 9
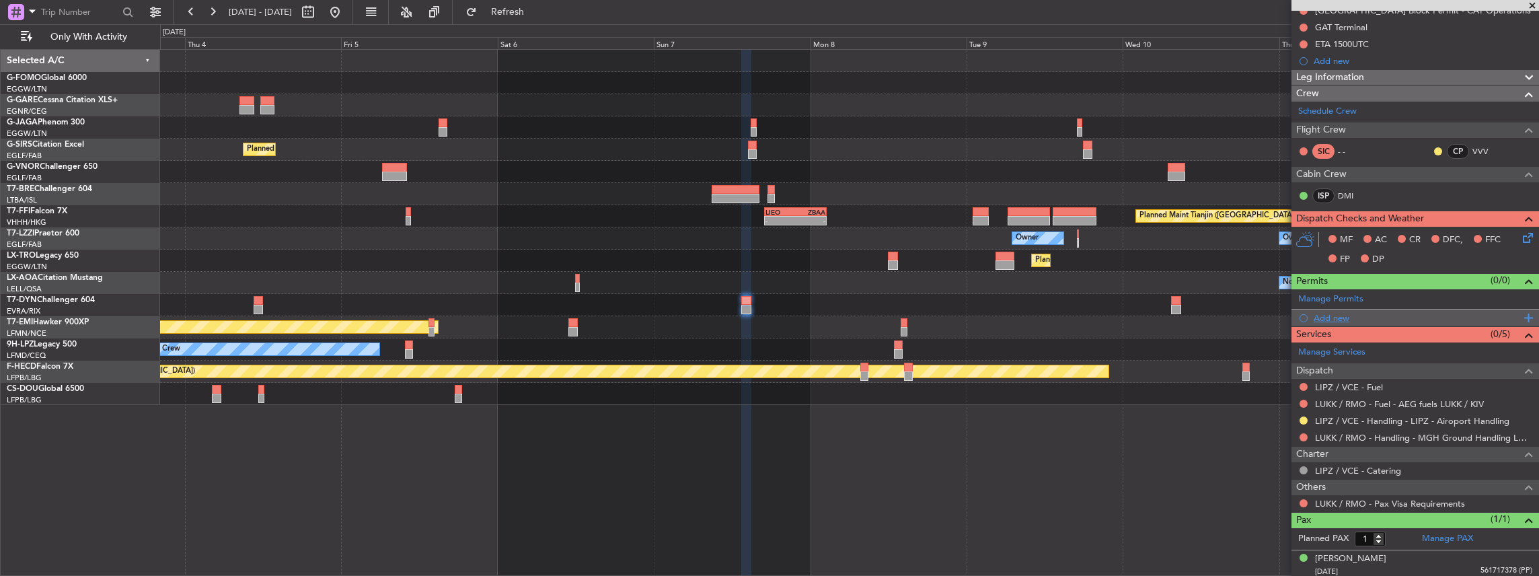
scroll to position [34, 0]
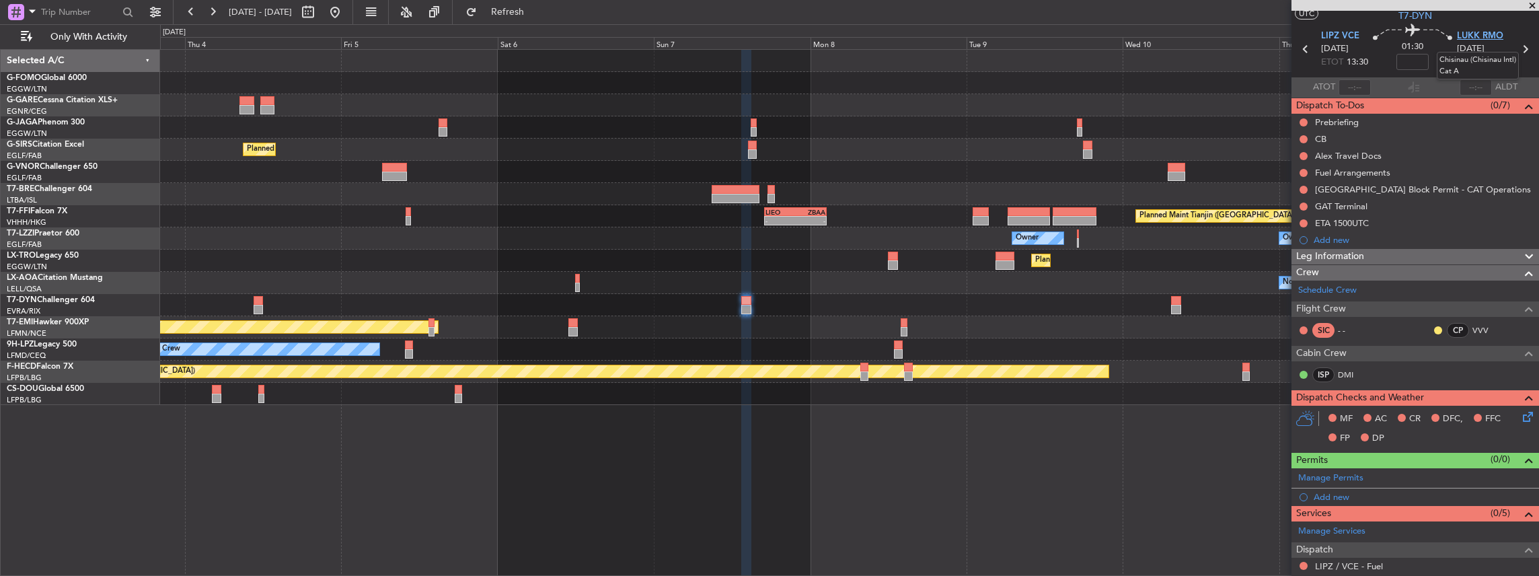
click at [1471, 34] on span "LUKK RMO" at bounding box center [1480, 36] width 46 height 13
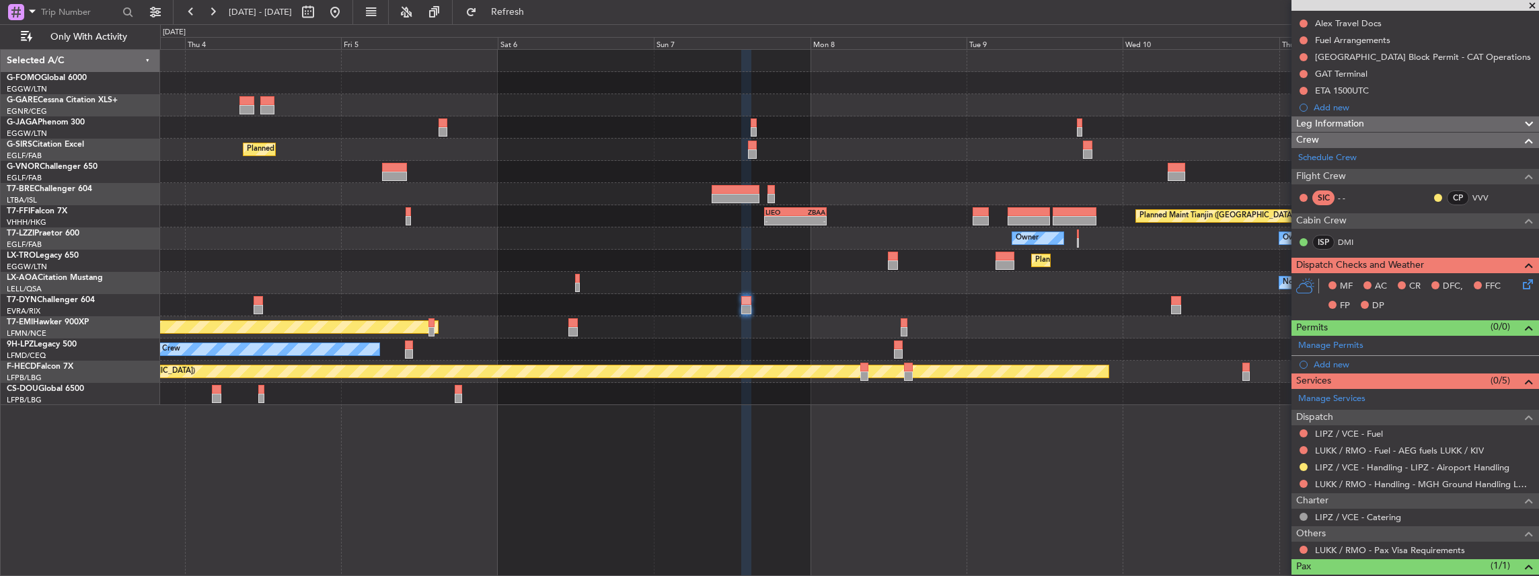
scroll to position [213, 0]
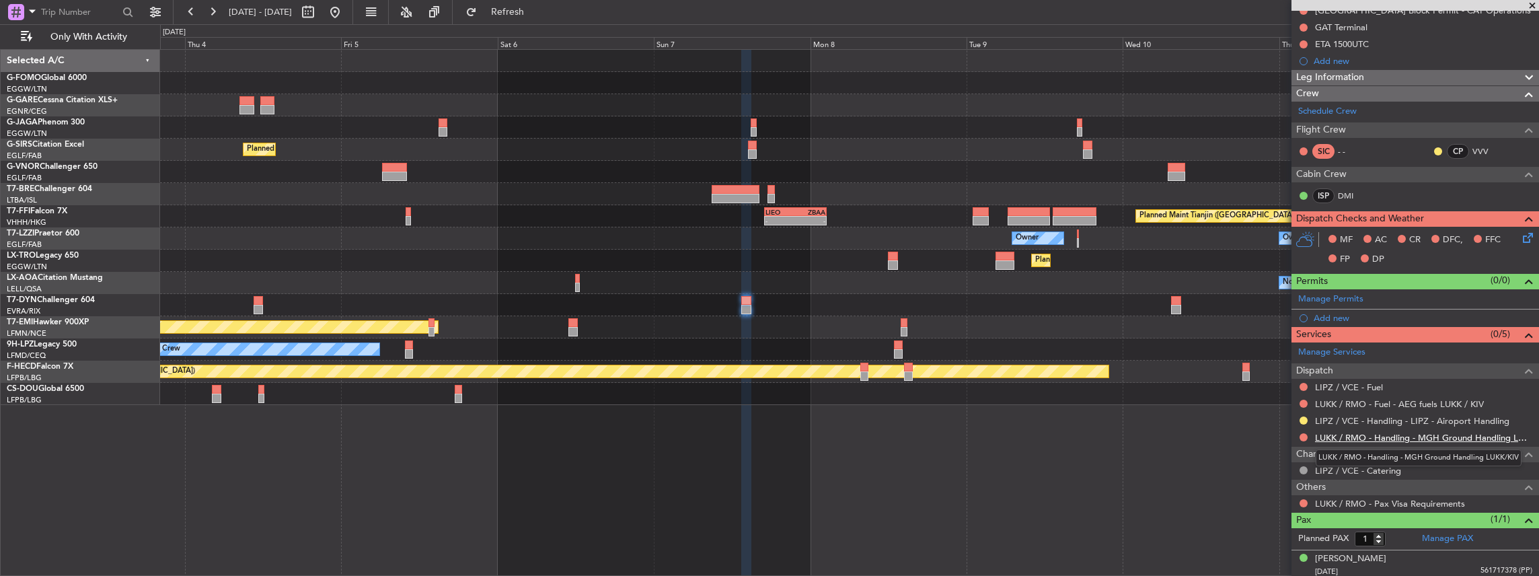
click at [1352, 437] on link "LUKK / RMO - Handling - MGH Ground Handling LUKK/KIV" at bounding box center [1423, 437] width 217 height 11
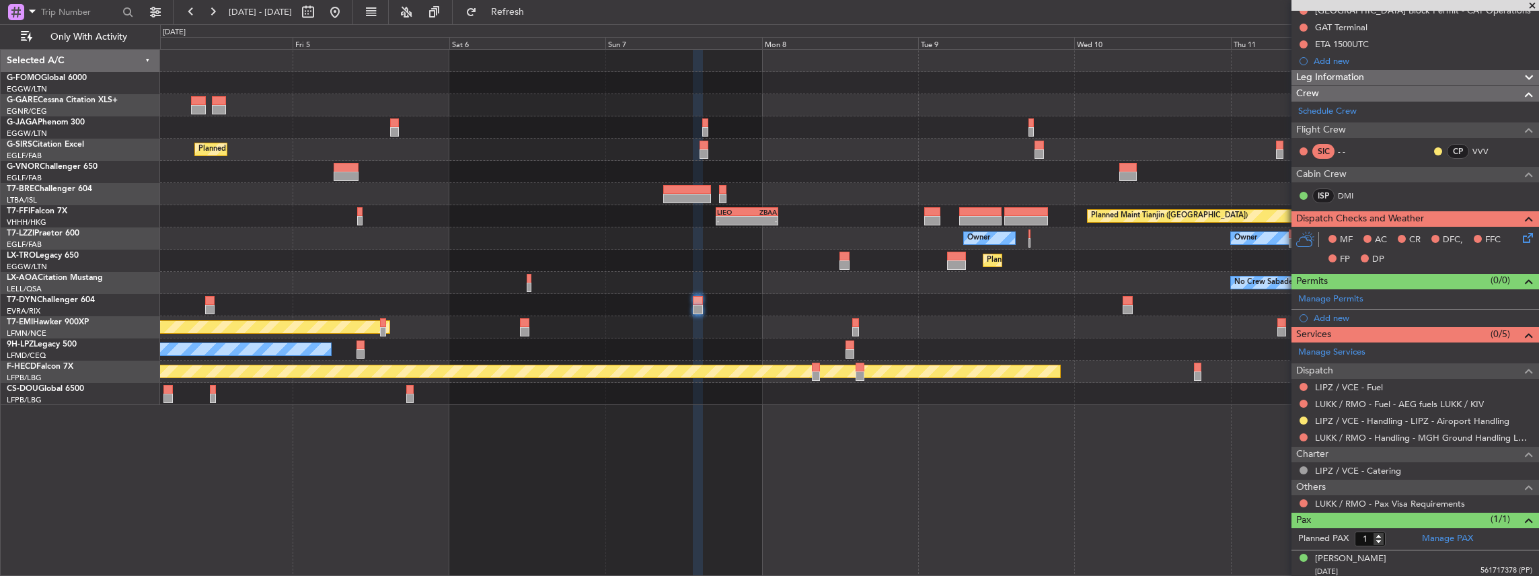
click at [1033, 359] on div "Planned Maint London (Luton) Planned Maint London (Farnborough) Planned Maint G…" at bounding box center [849, 227] width 1379 height 355
click at [529, 12] on span "Refresh" at bounding box center [508, 11] width 57 height 9
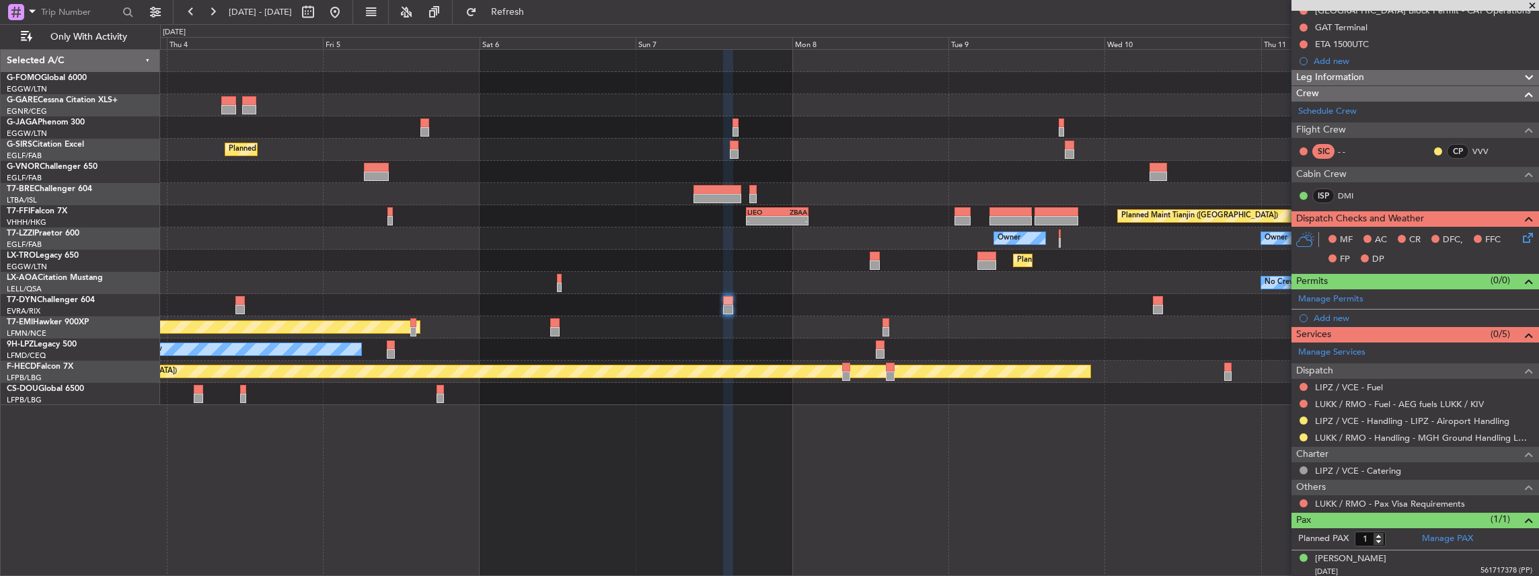
click at [1210, 306] on div "AOG Maint Riga (Riga Intl)" at bounding box center [849, 305] width 1379 height 22
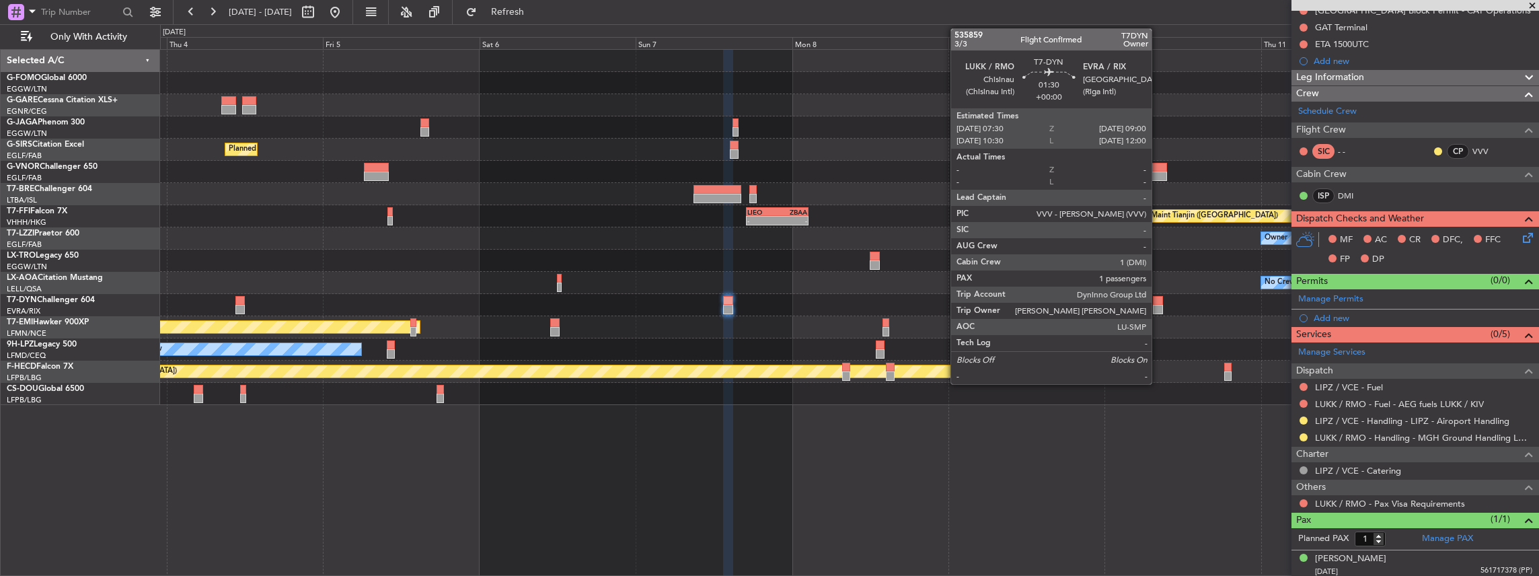
click at [1159, 305] on div at bounding box center [1158, 309] width 10 height 9
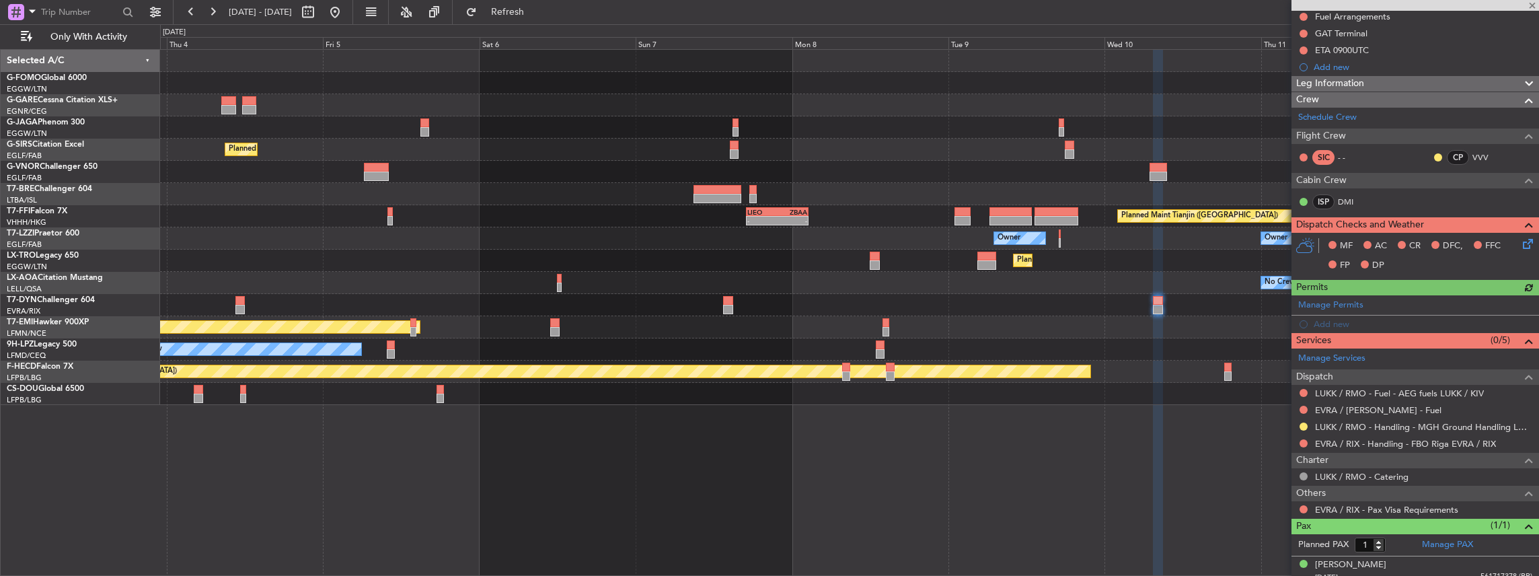
scroll to position [196, 0]
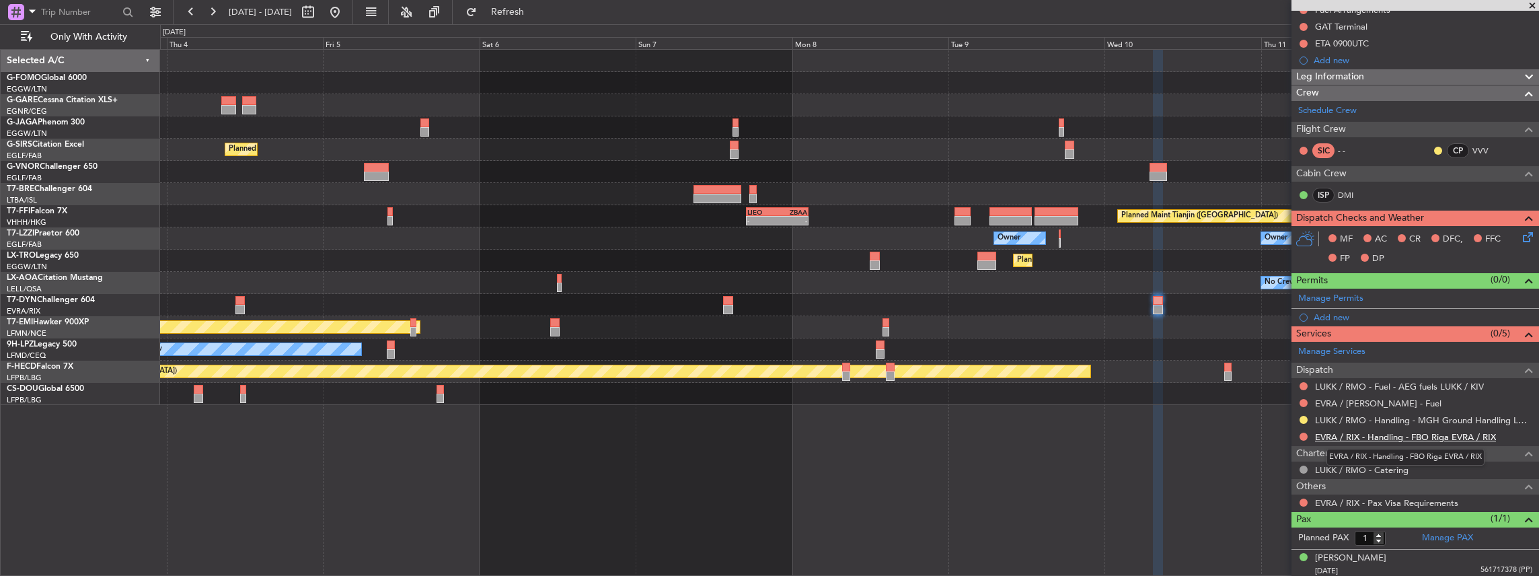
click at [1366, 436] on link "EVRA / RIX - Handling - FBO Riga EVRA / RIX" at bounding box center [1405, 436] width 181 height 11
click at [536, 9] on span "Refresh" at bounding box center [508, 11] width 57 height 9
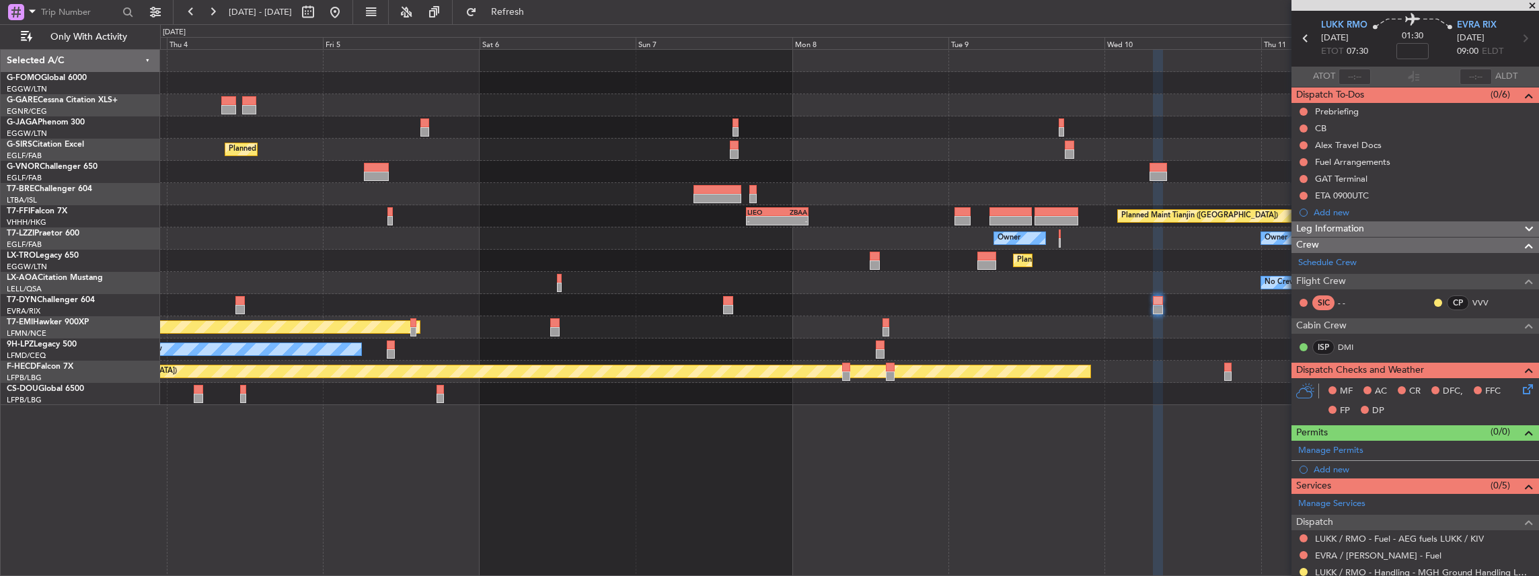
scroll to position [0, 0]
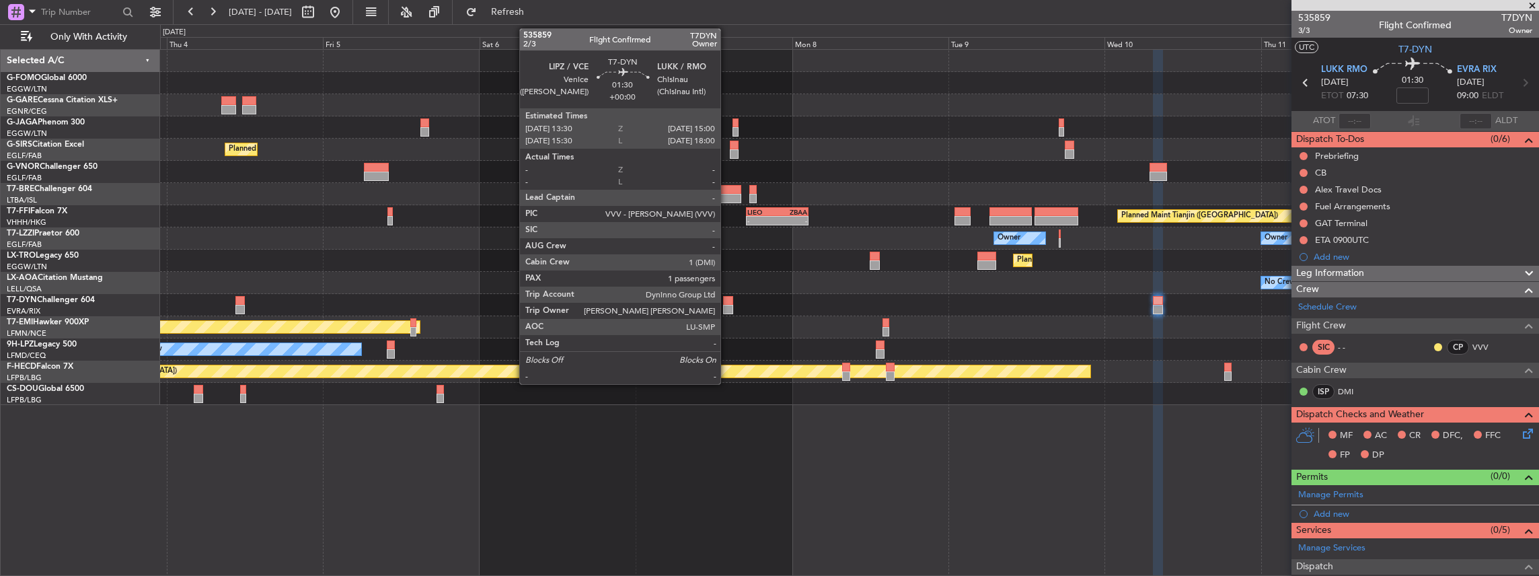
click at [727, 307] on div at bounding box center [728, 309] width 10 height 9
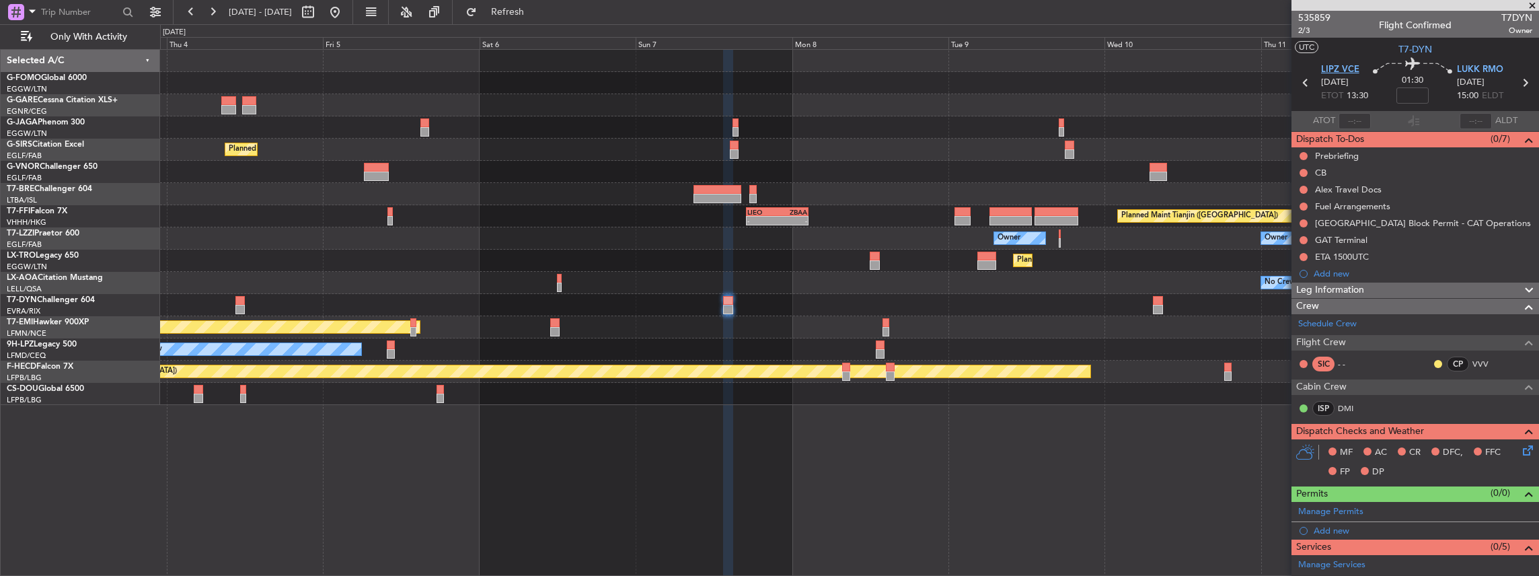
click at [1330, 71] on span "LIPZ VCE" at bounding box center [1340, 69] width 38 height 13
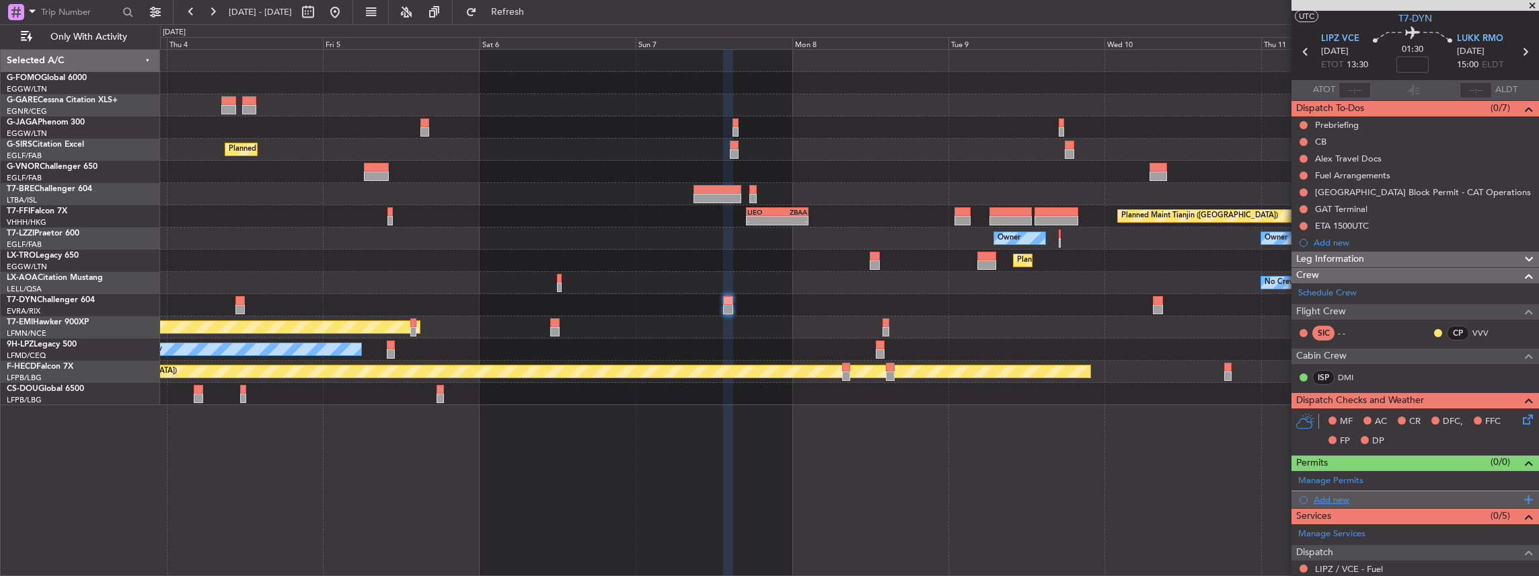
scroll to position [89, 0]
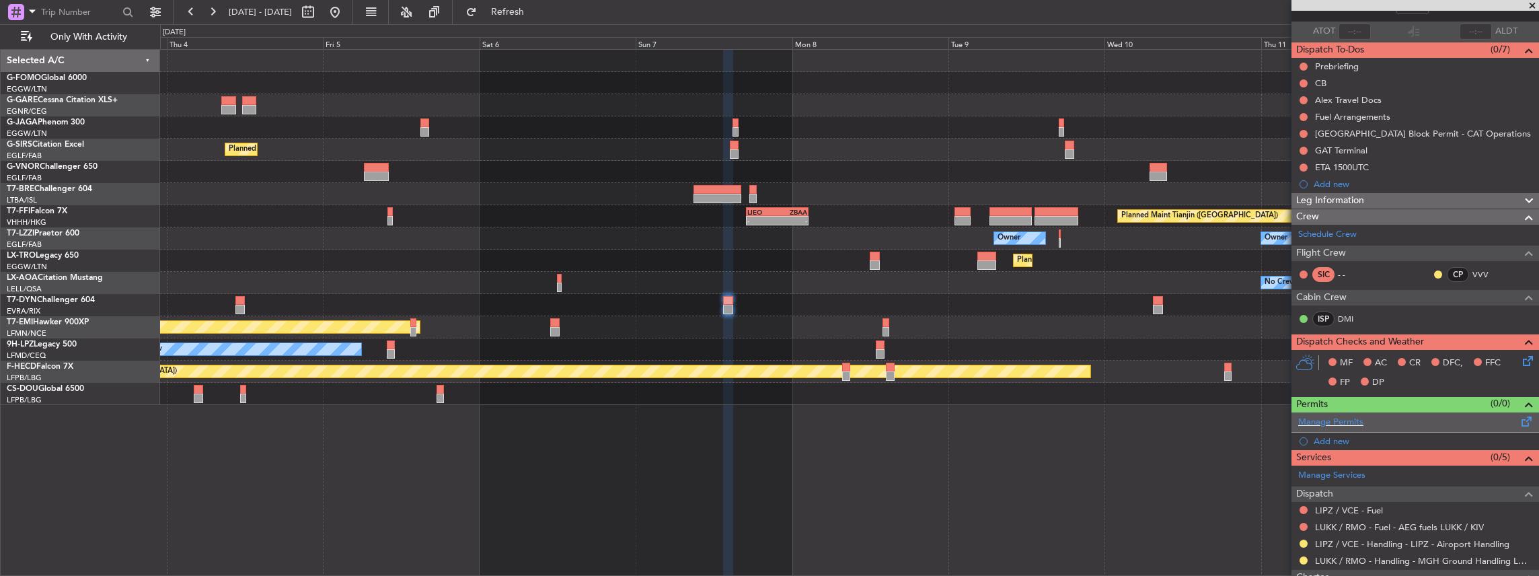
click at [1519, 420] on span at bounding box center [1527, 419] width 16 height 10
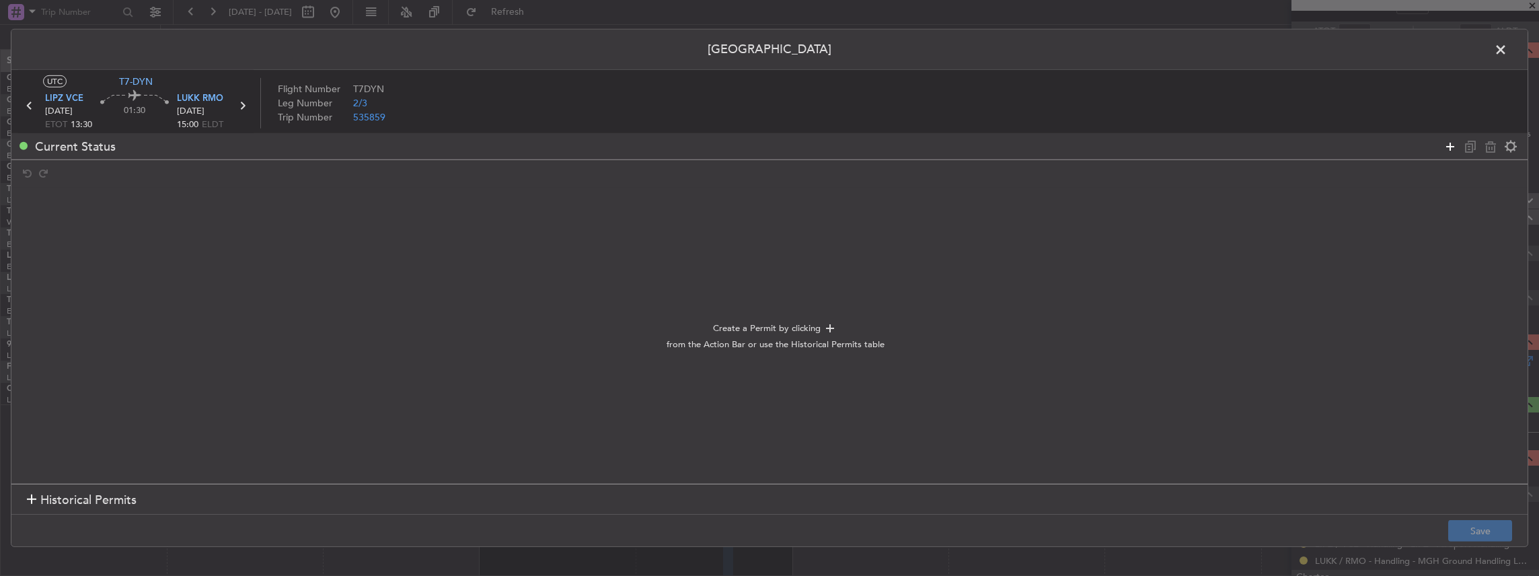
click at [1450, 148] on icon at bounding box center [1451, 146] width 16 height 16
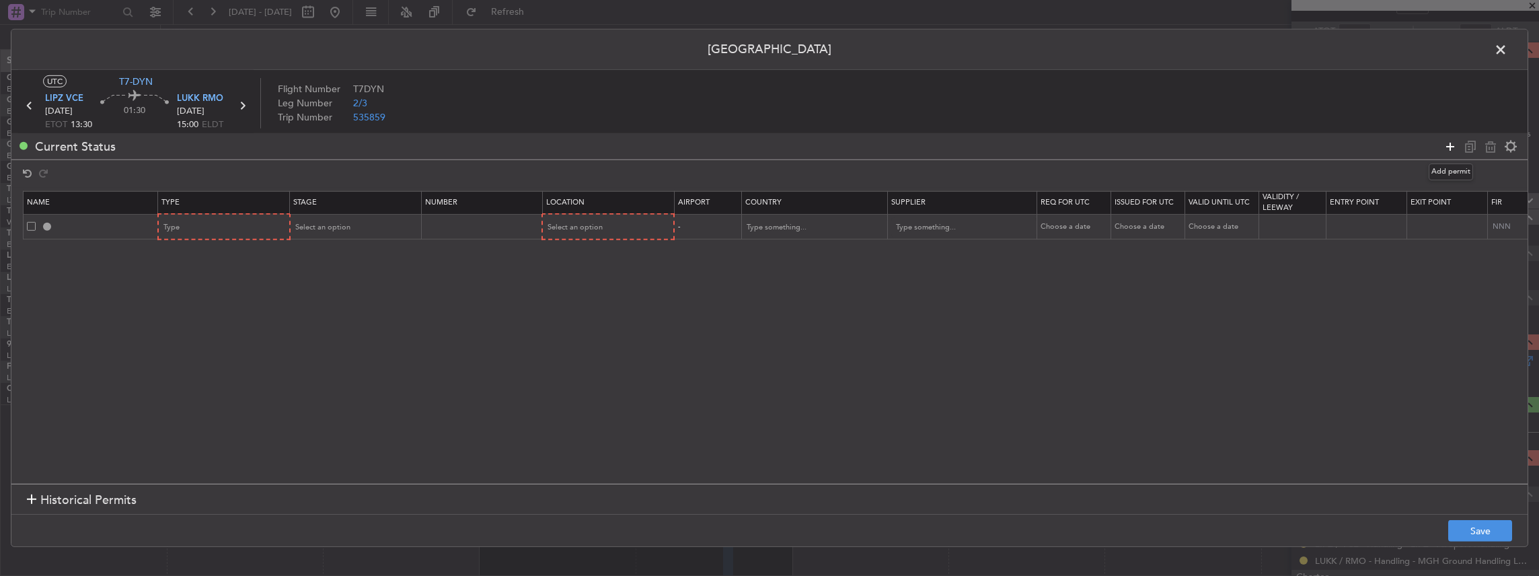
click at [1450, 148] on icon at bounding box center [1451, 146] width 16 height 16
click at [196, 218] on div "Type" at bounding box center [220, 227] width 112 height 20
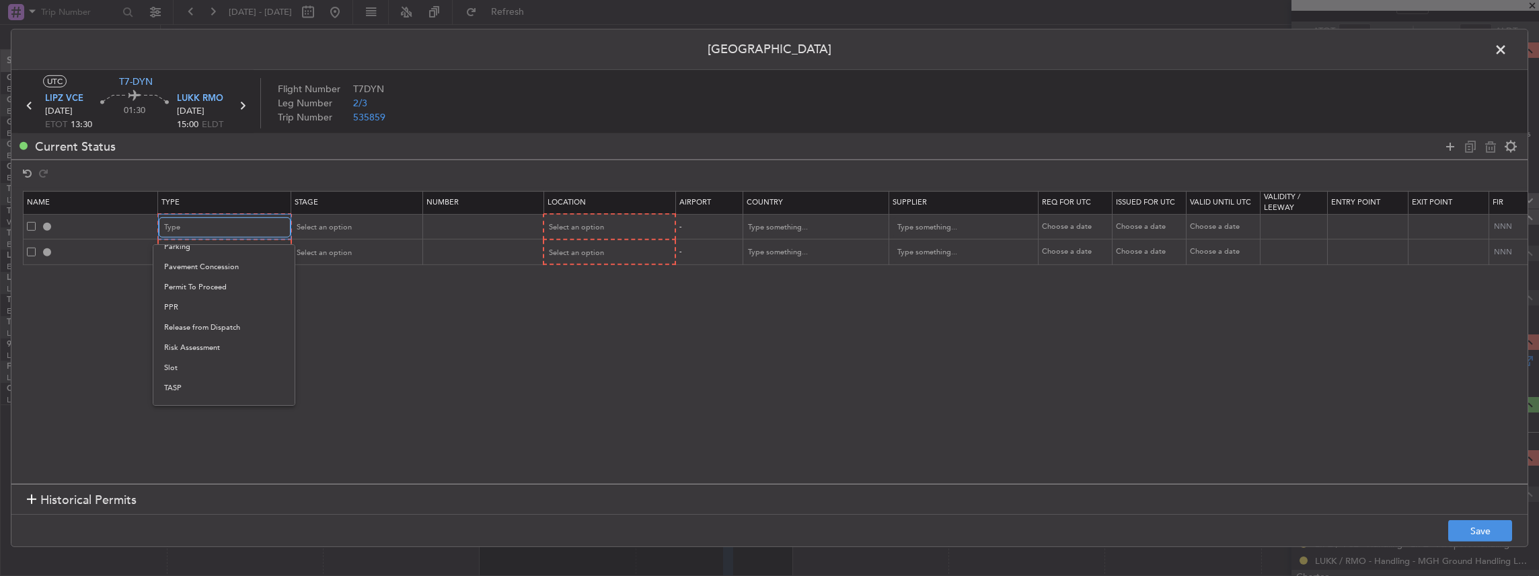
scroll to position [404, 0]
click at [229, 289] on span "PPR" at bounding box center [224, 295] width 120 height 20
click at [208, 248] on div "Type" at bounding box center [220, 253] width 112 height 20
click at [203, 337] on span "Landing" at bounding box center [224, 334] width 120 height 20
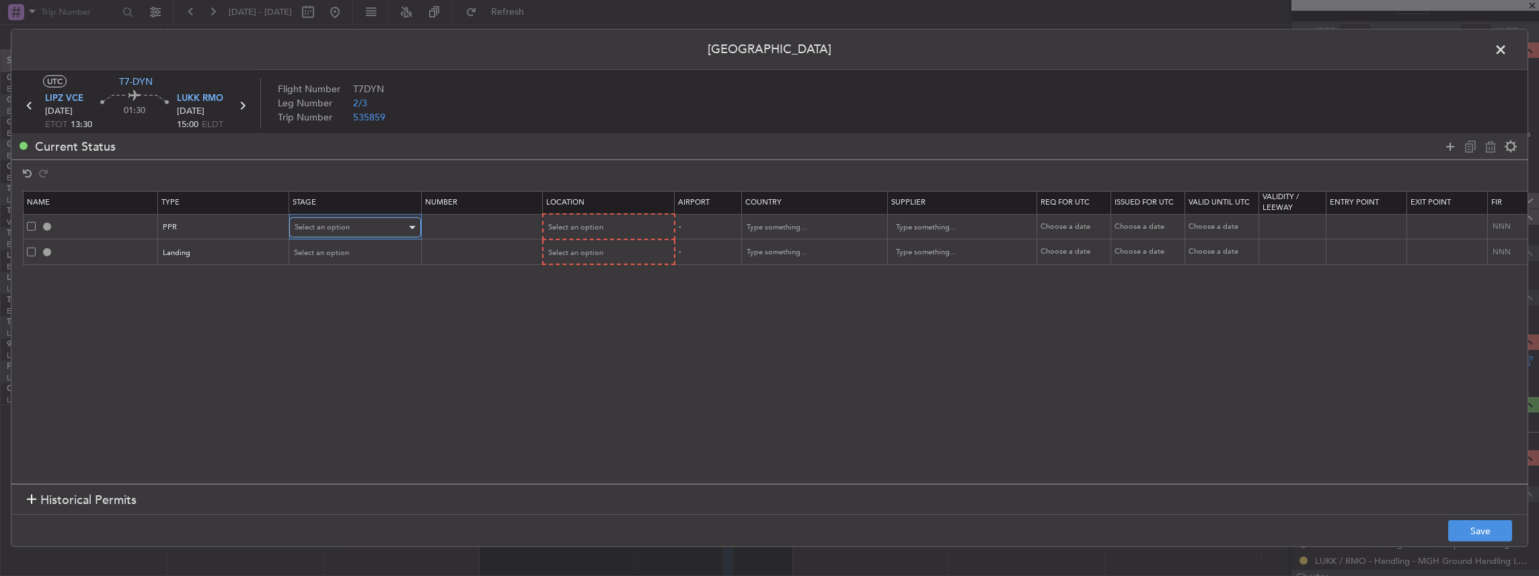
click at [328, 227] on span "Select an option" at bounding box center [322, 227] width 55 height 10
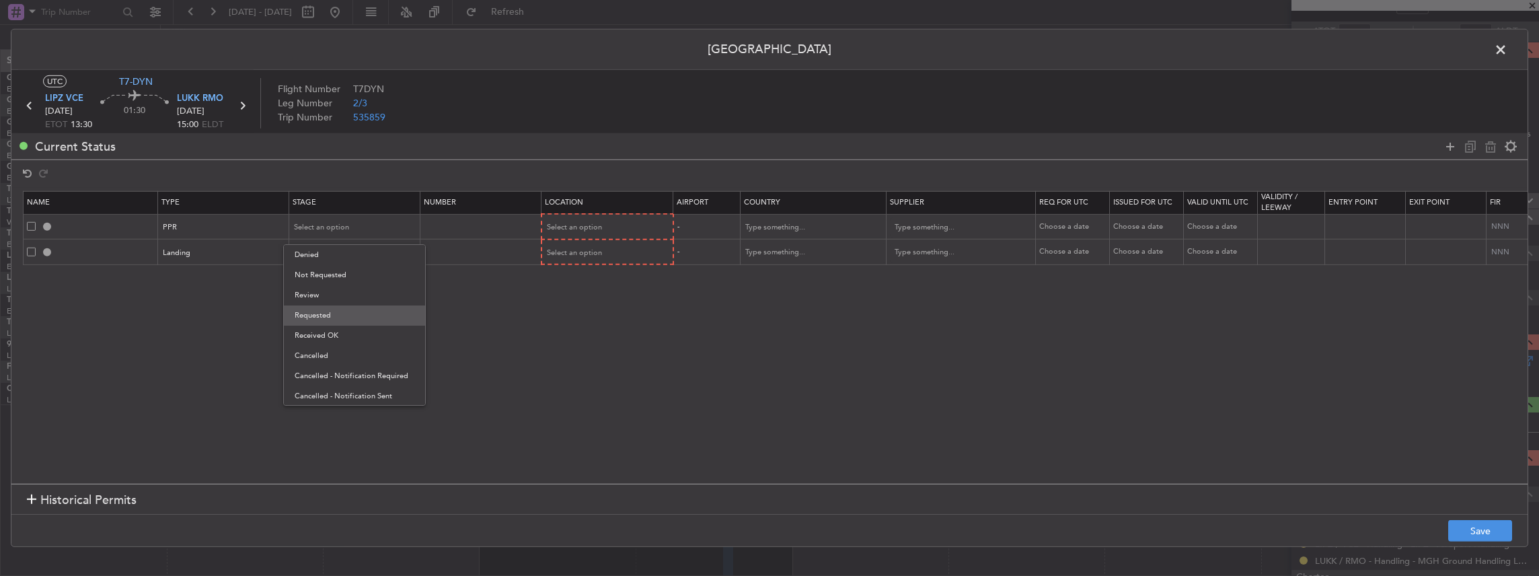
click at [315, 322] on span "Requested" at bounding box center [355, 315] width 120 height 20
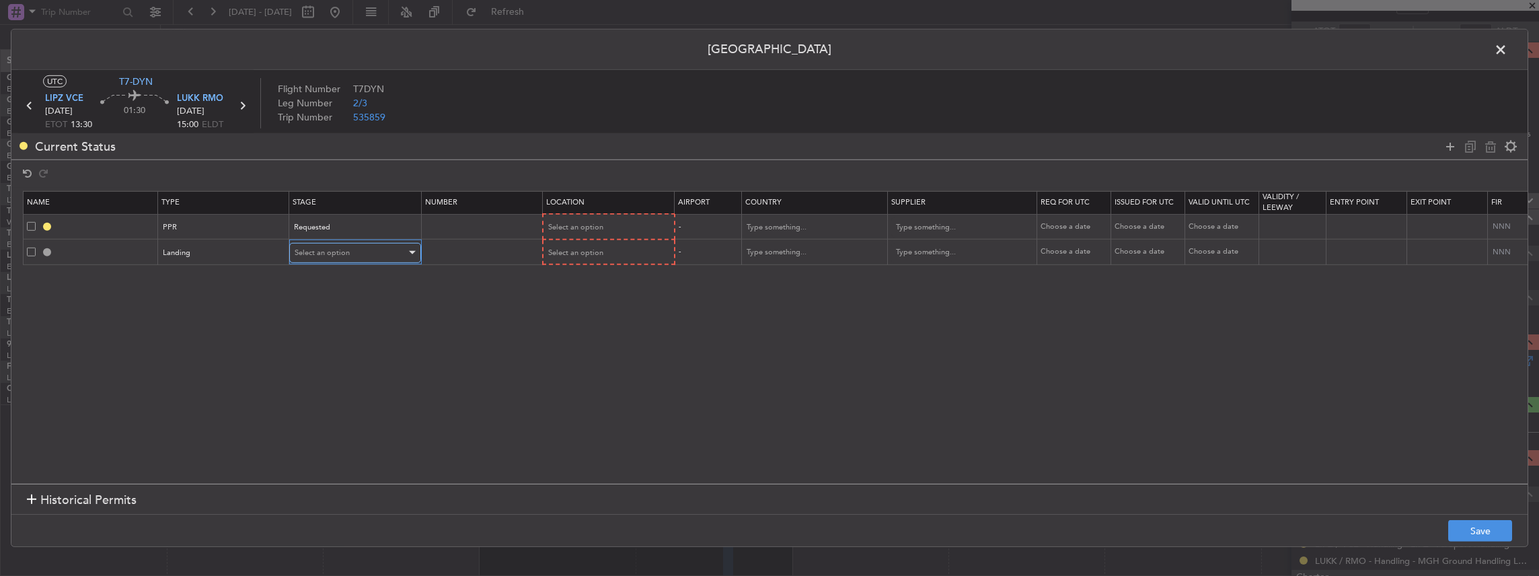
click at [330, 248] on span "Select an option" at bounding box center [322, 253] width 55 height 10
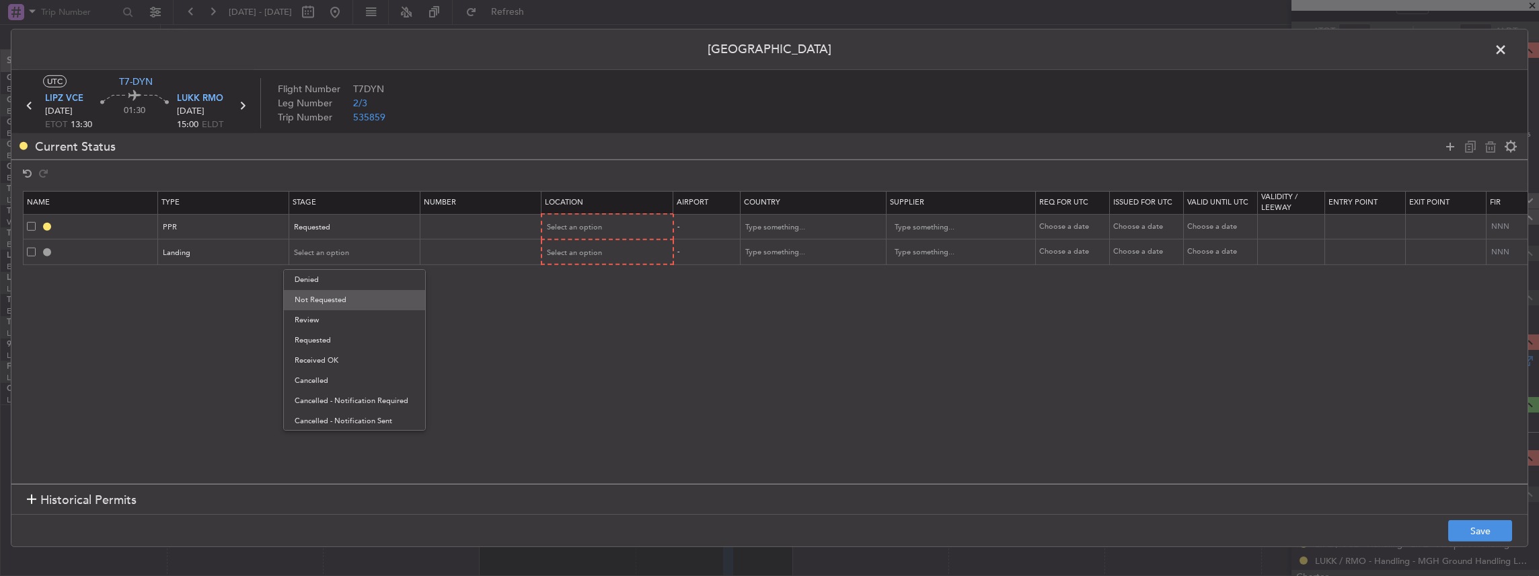
click at [324, 301] on span "Not Requested" at bounding box center [355, 300] width 120 height 20
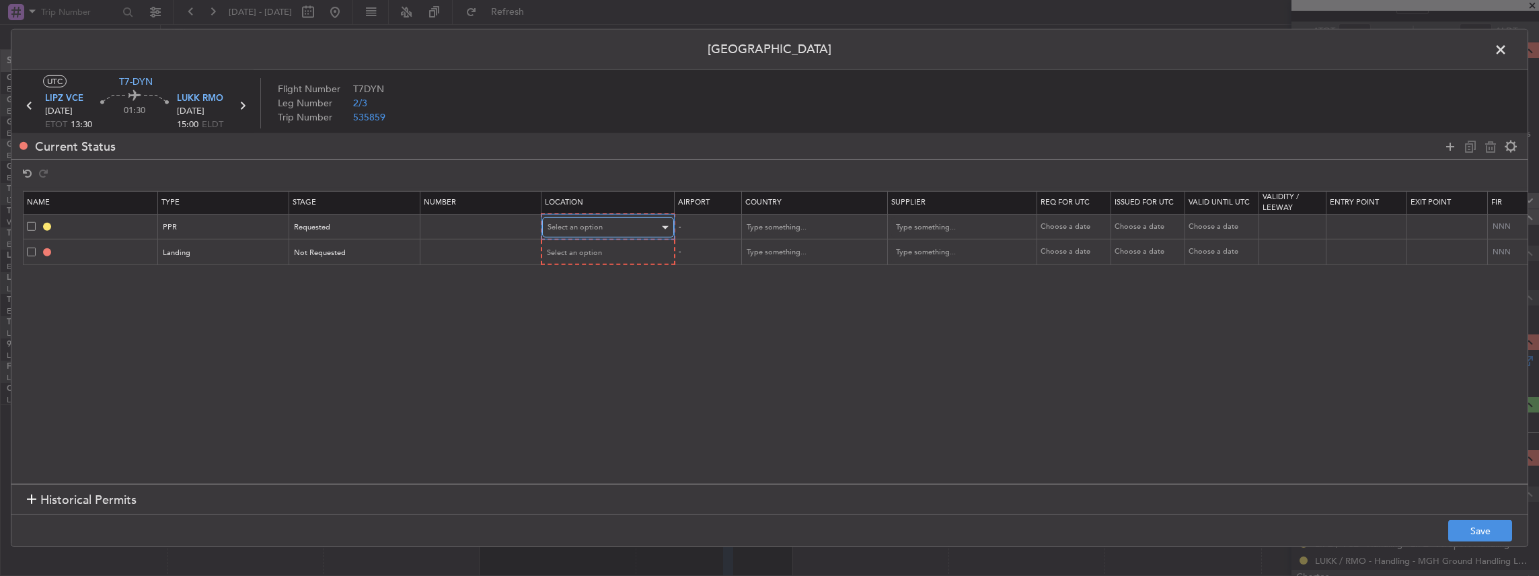
click at [596, 227] on span "Select an option" at bounding box center [575, 227] width 55 height 10
click at [573, 253] on span "Departure" at bounding box center [607, 255] width 120 height 20
click at [583, 239] on td "Select an option" at bounding box center [608, 252] width 132 height 26
click at [576, 250] on span "Select an option" at bounding box center [575, 252] width 55 height 10
click at [573, 316] on span "Arrival" at bounding box center [607, 320] width 120 height 20
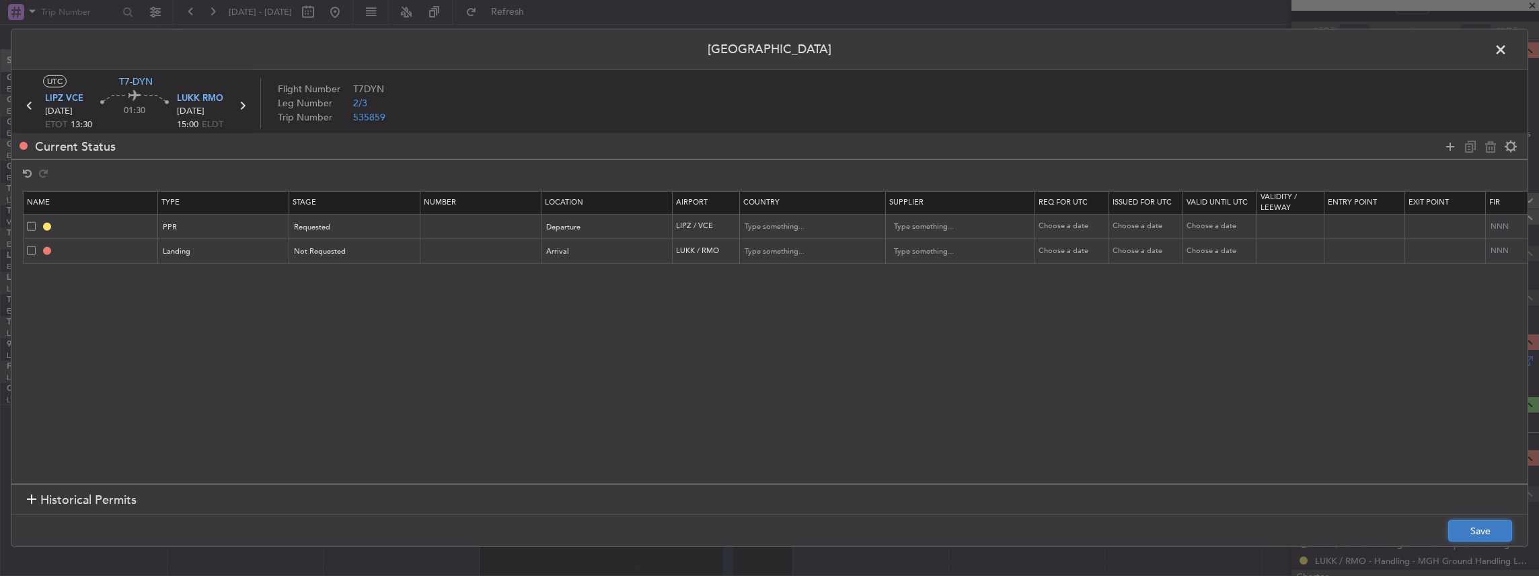
click at [1476, 538] on button "Save" at bounding box center [1481, 531] width 64 height 22
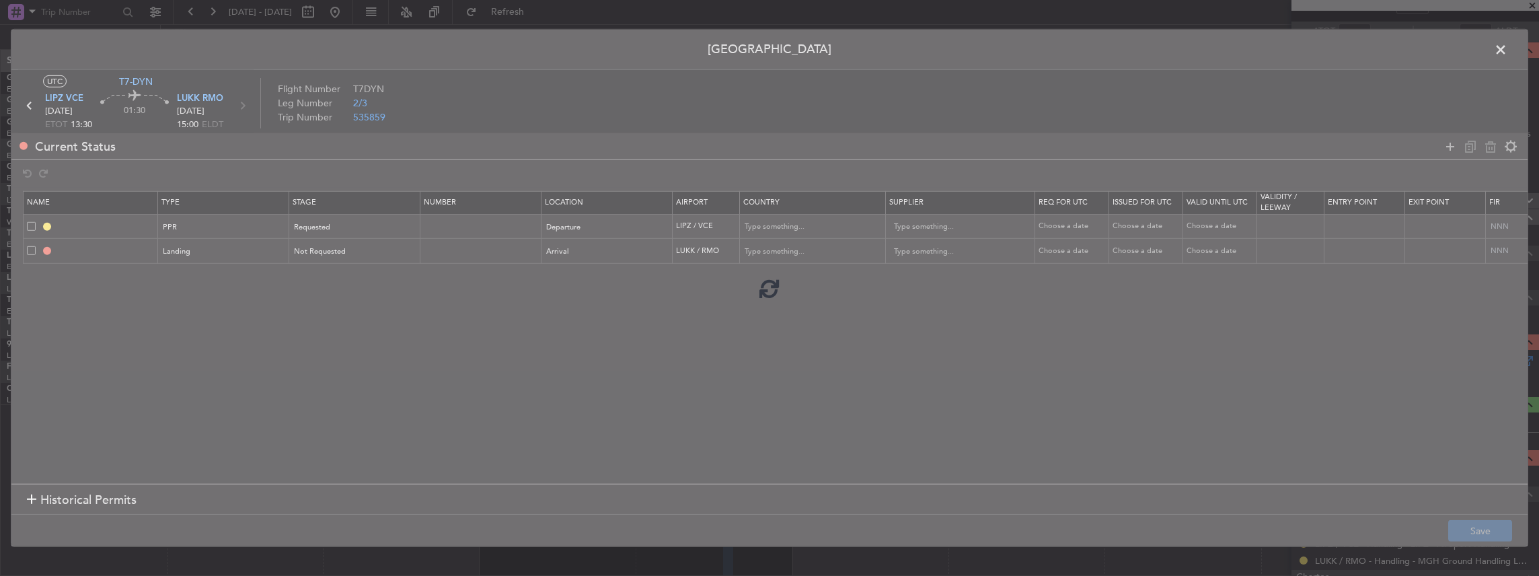
type input "LIPZ PPR"
type input "Italy"
type input "NNN"
type input "LUKK LDG"
type input "Moldova (the Republic of)"
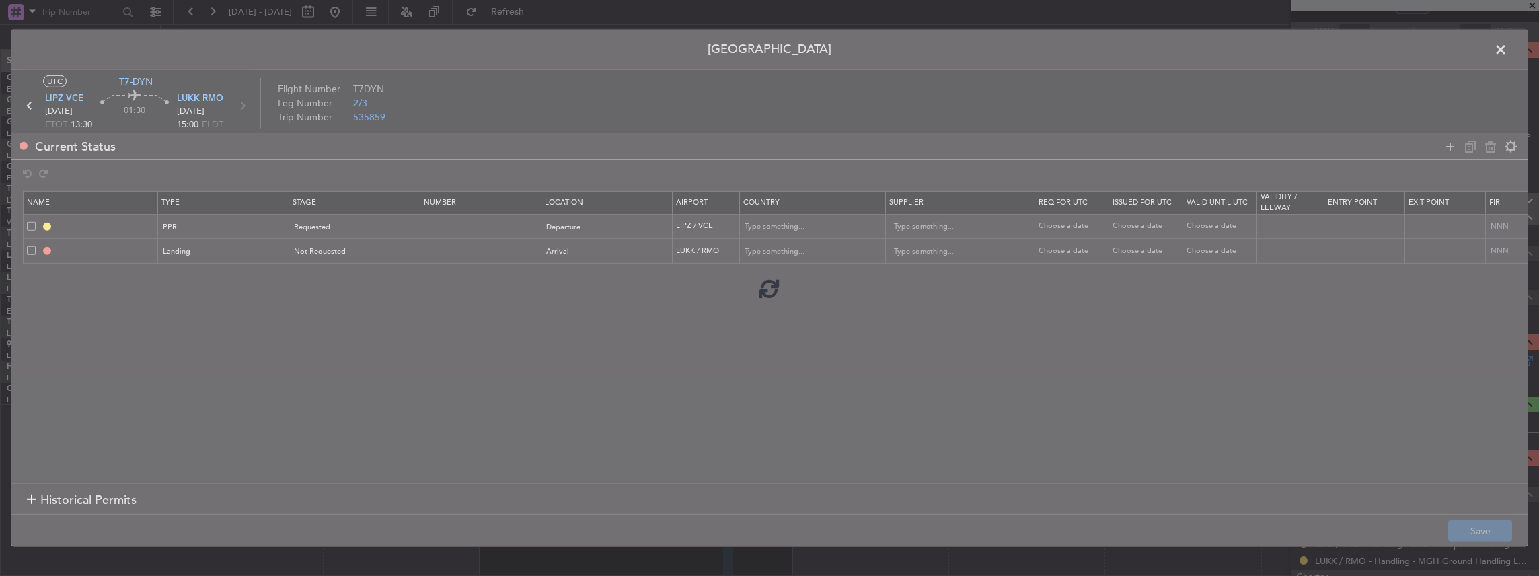
type input "NNN"
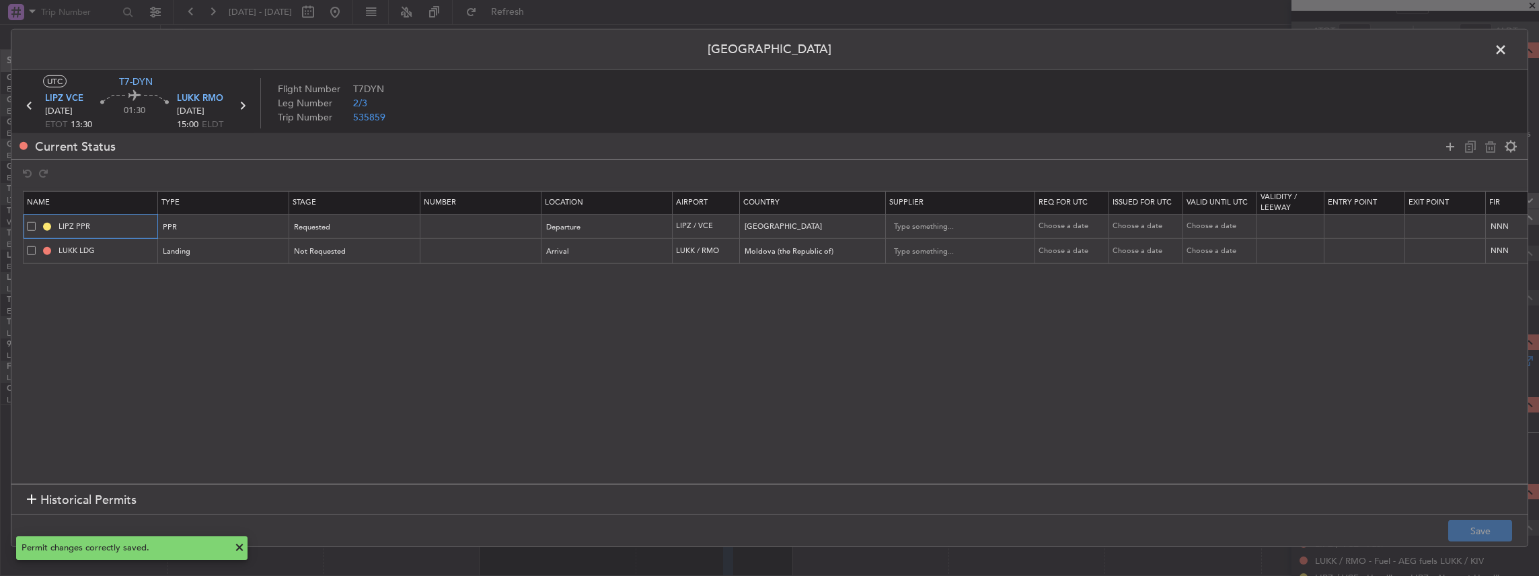
click at [114, 230] on input "LIPZ PPR" at bounding box center [106, 226] width 101 height 11
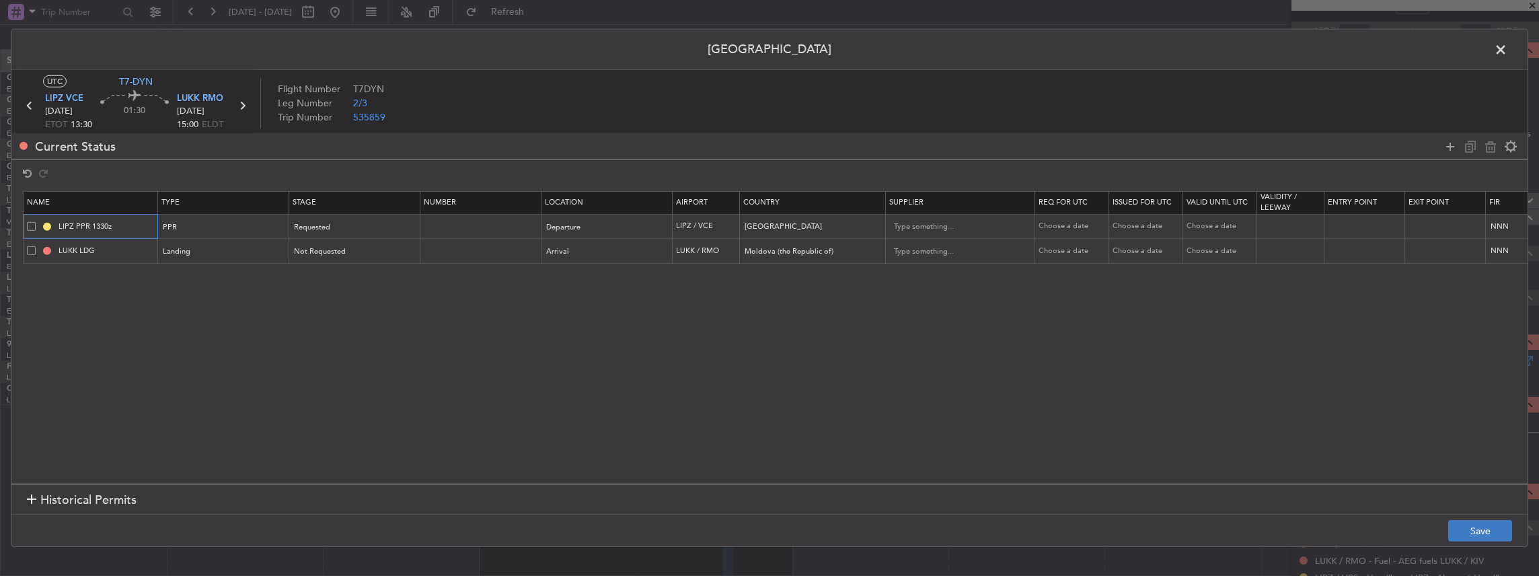
type input "LIPZ PPR 1330z"
click at [1486, 530] on button "Save" at bounding box center [1481, 531] width 64 height 22
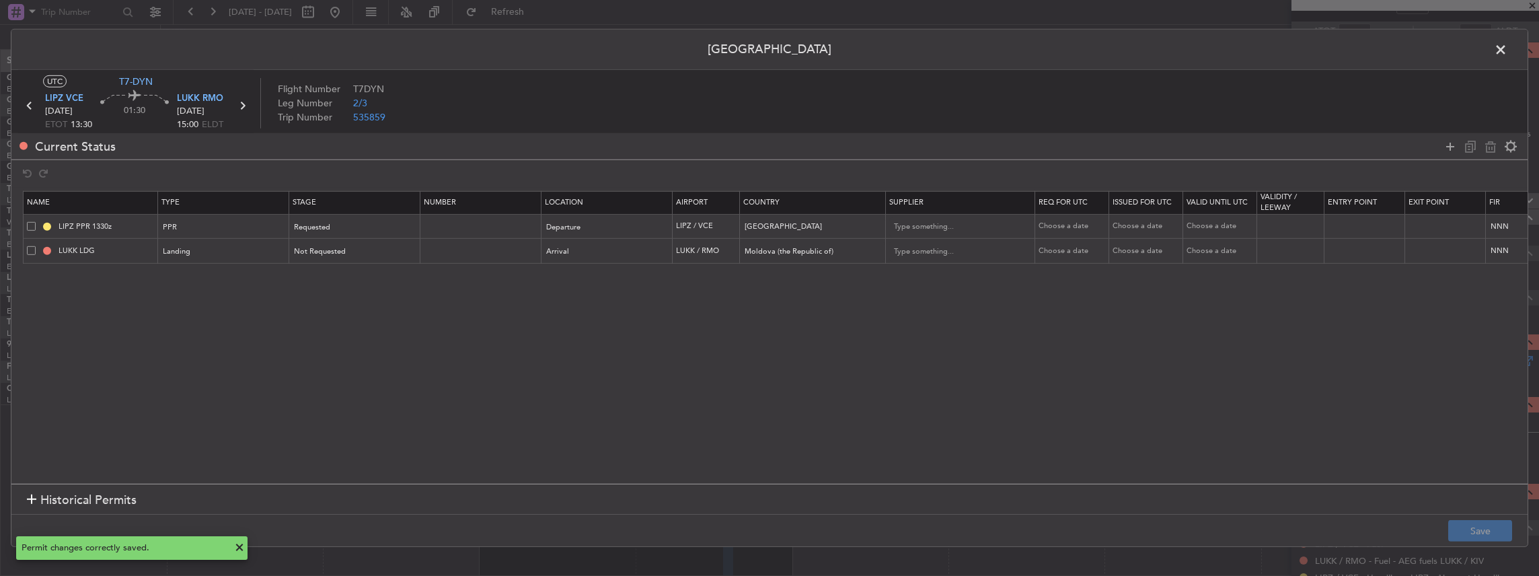
click at [1508, 48] on span at bounding box center [1508, 53] width 0 height 27
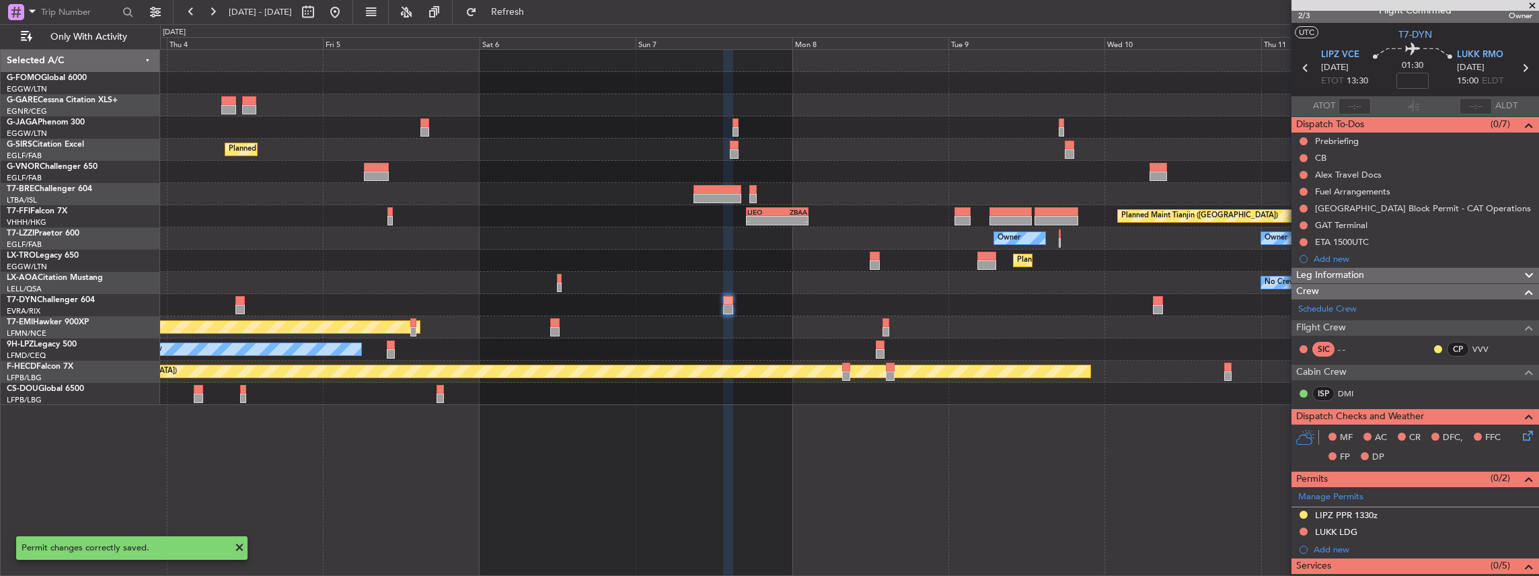
scroll to position [0, 0]
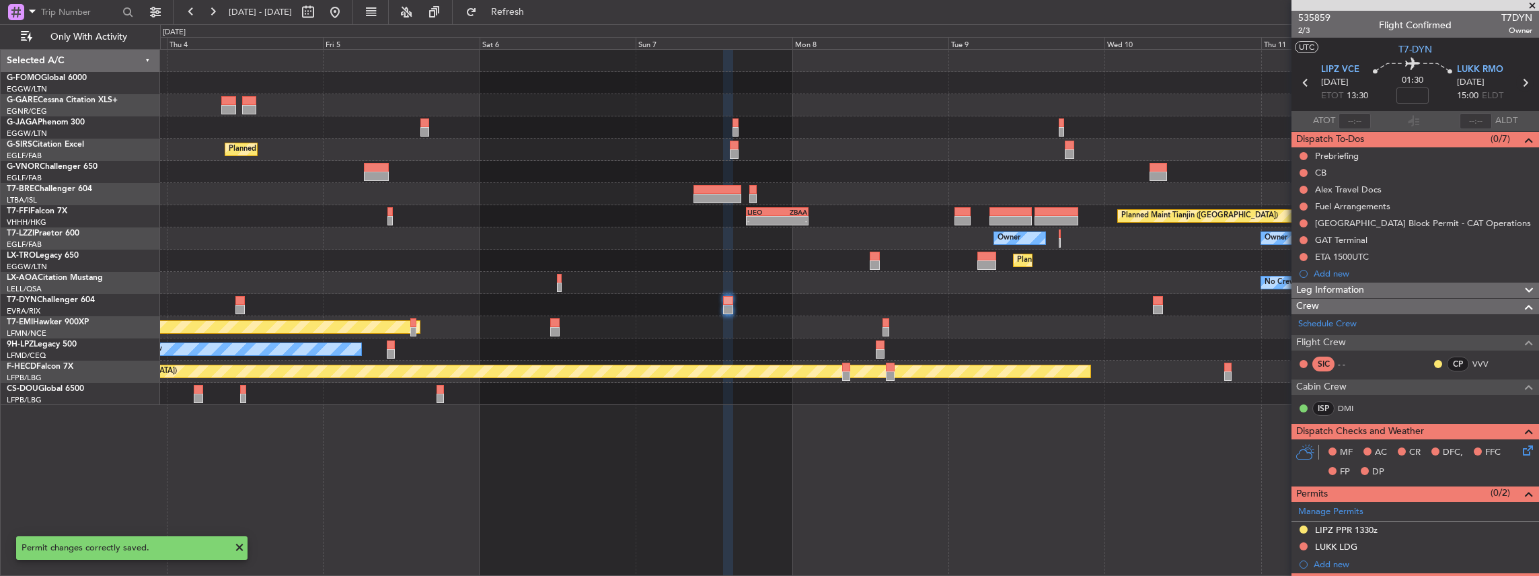
click at [1521, 85] on icon at bounding box center [1525, 82] width 17 height 17
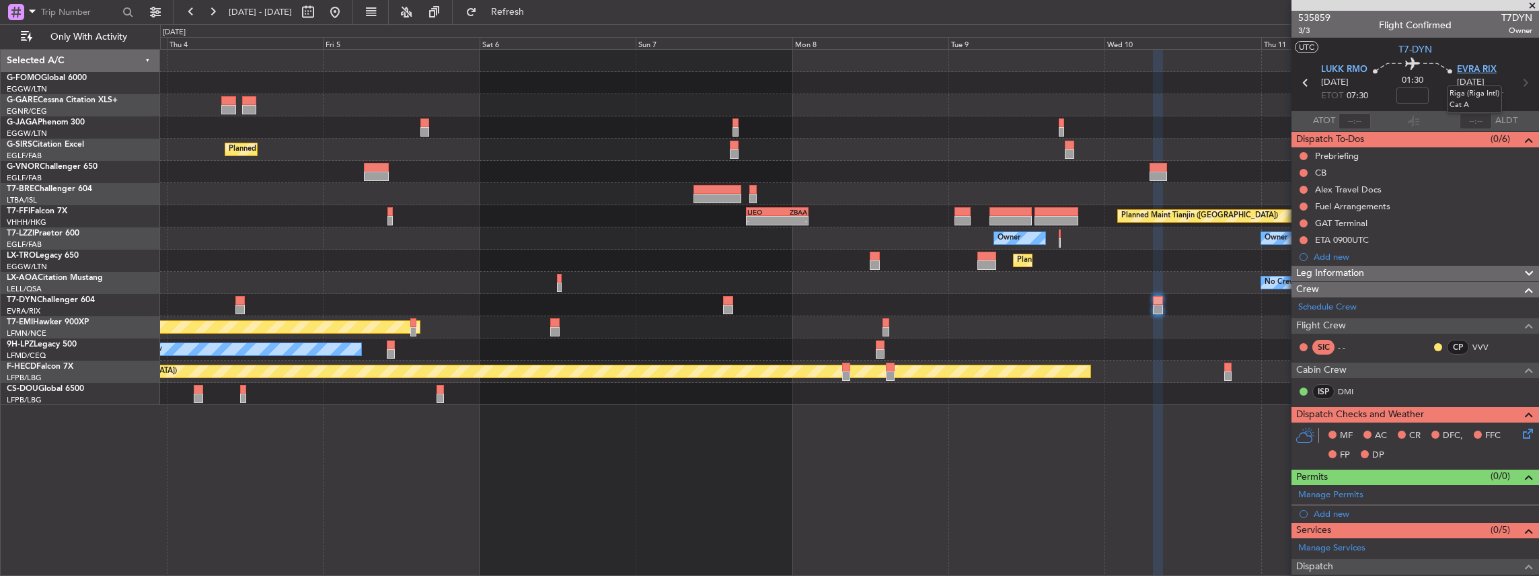
click at [1474, 66] on span "EVRA RIX" at bounding box center [1477, 69] width 40 height 13
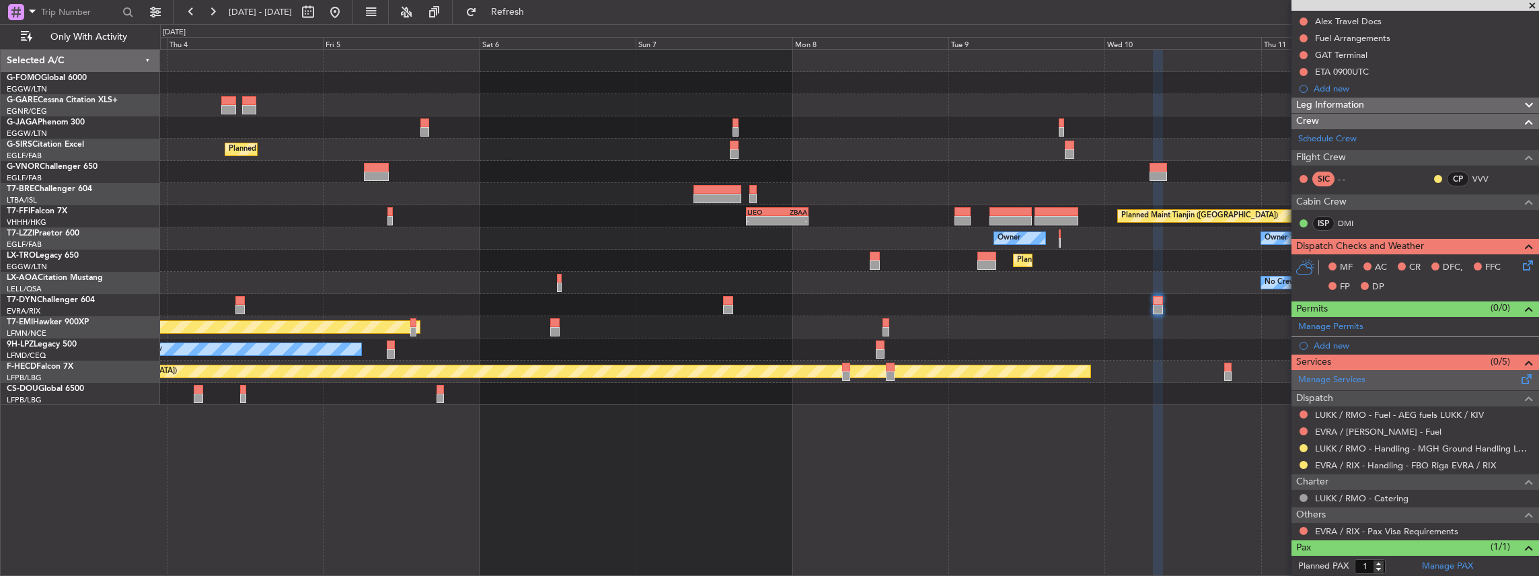
scroll to position [179, 0]
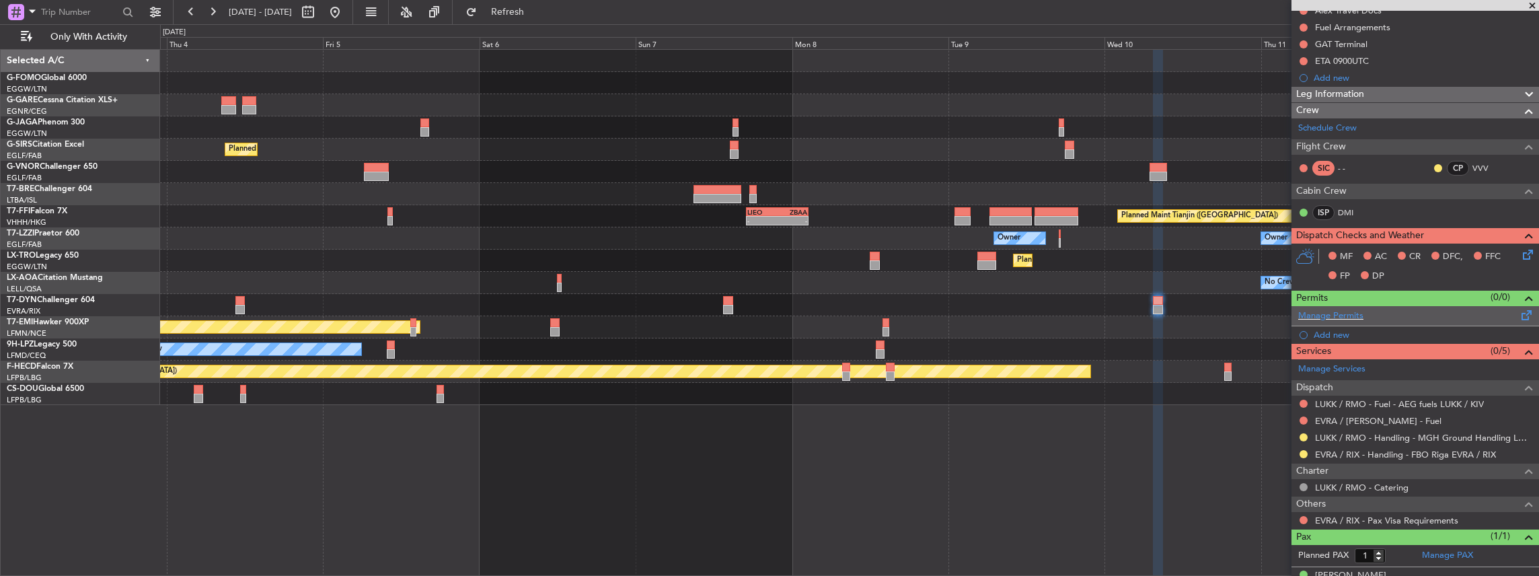
click at [1475, 314] on div "Manage Permits" at bounding box center [1416, 316] width 248 height 20
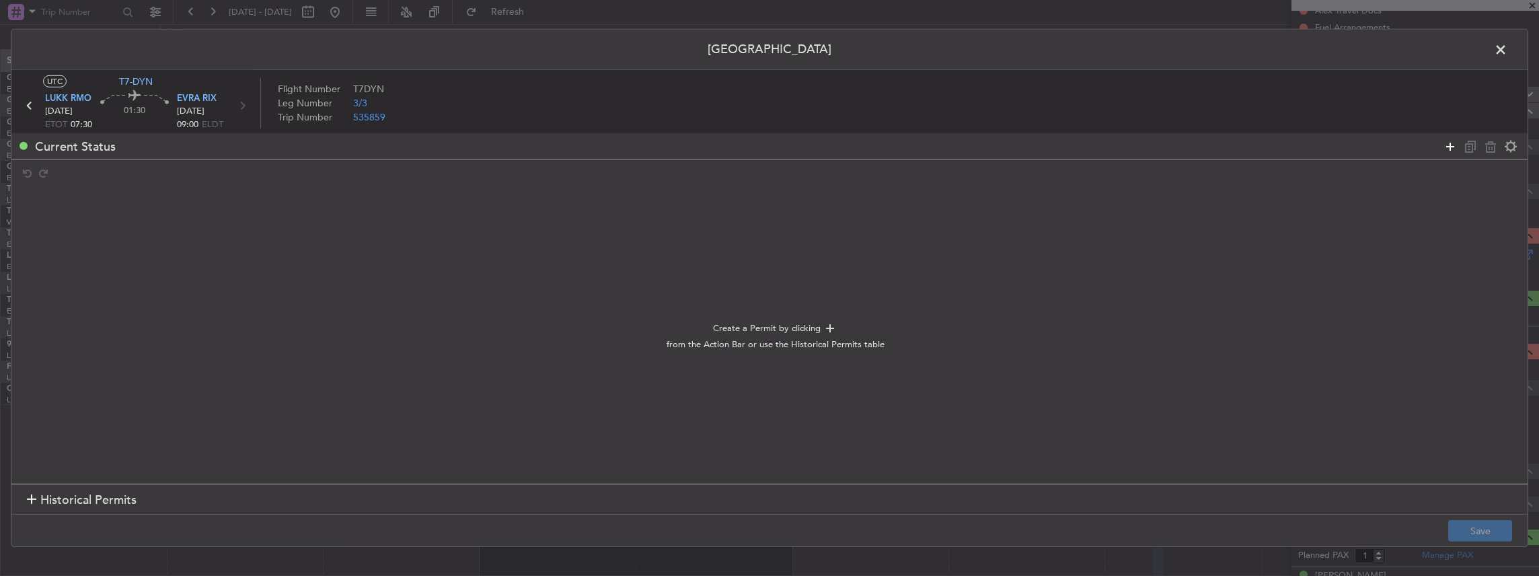
click at [1454, 146] on icon at bounding box center [1451, 146] width 16 height 16
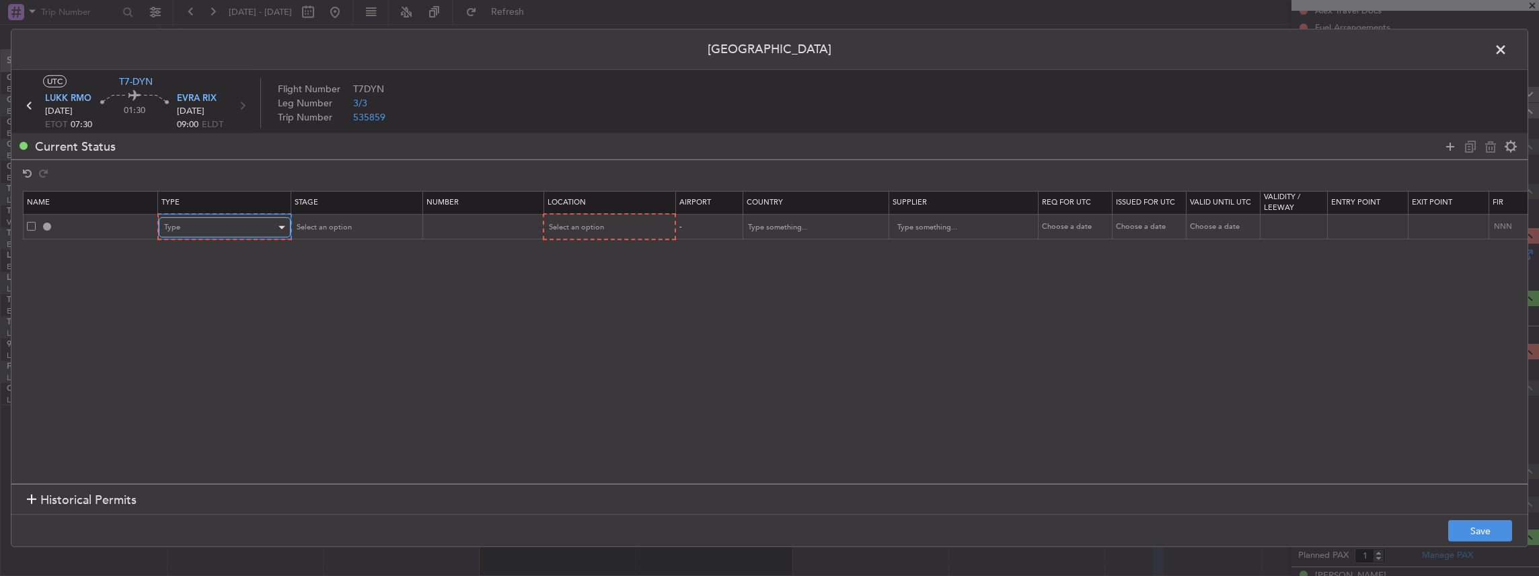
click at [227, 226] on div "Type" at bounding box center [220, 227] width 112 height 20
click at [198, 284] on span "Departure" at bounding box center [224, 282] width 120 height 20
click at [330, 232] on div "Select an option" at bounding box center [351, 227] width 112 height 20
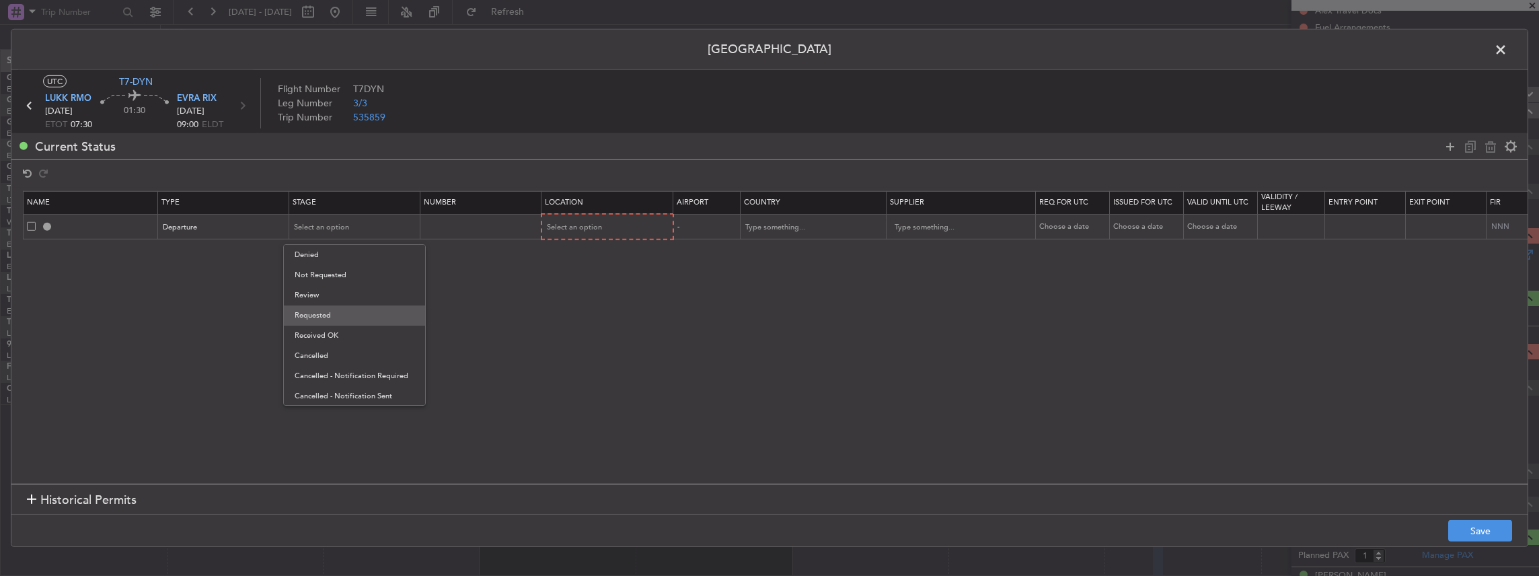
click at [347, 317] on span "Requested" at bounding box center [355, 315] width 120 height 20
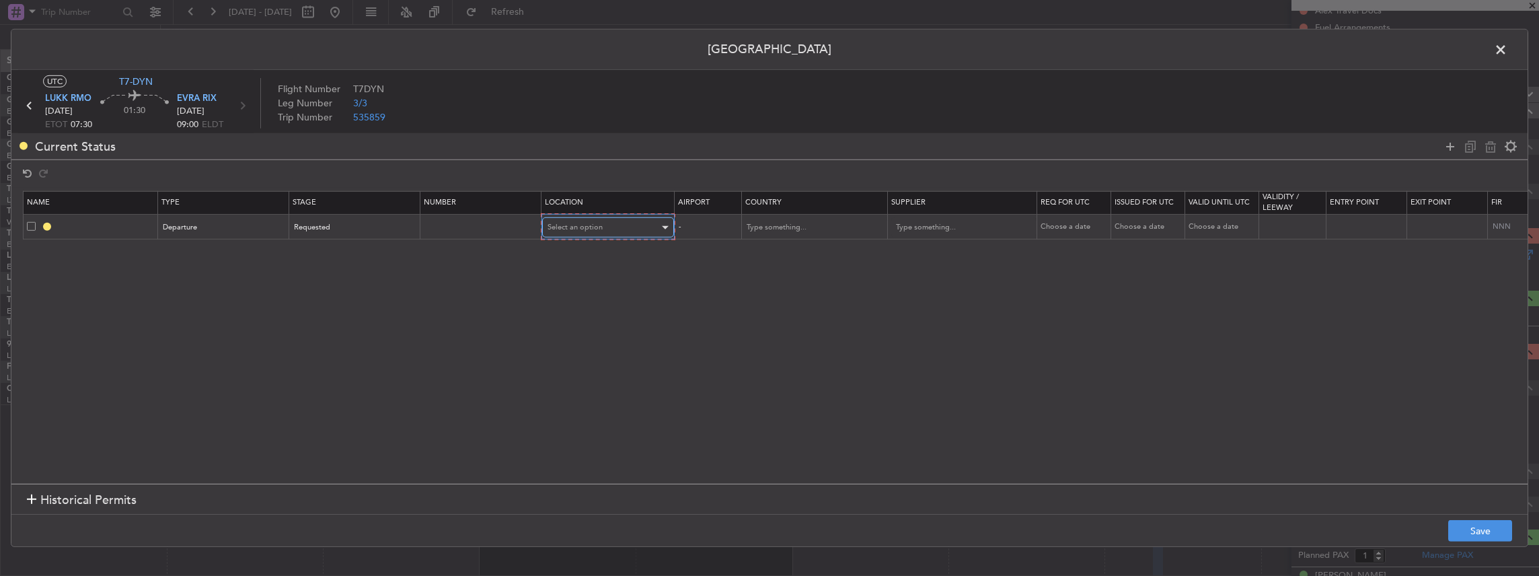
click at [586, 229] on span "Select an option" at bounding box center [575, 227] width 55 height 10
click at [600, 250] on span "Departure" at bounding box center [607, 255] width 120 height 20
click at [1473, 531] on button "Save" at bounding box center [1481, 531] width 64 height 22
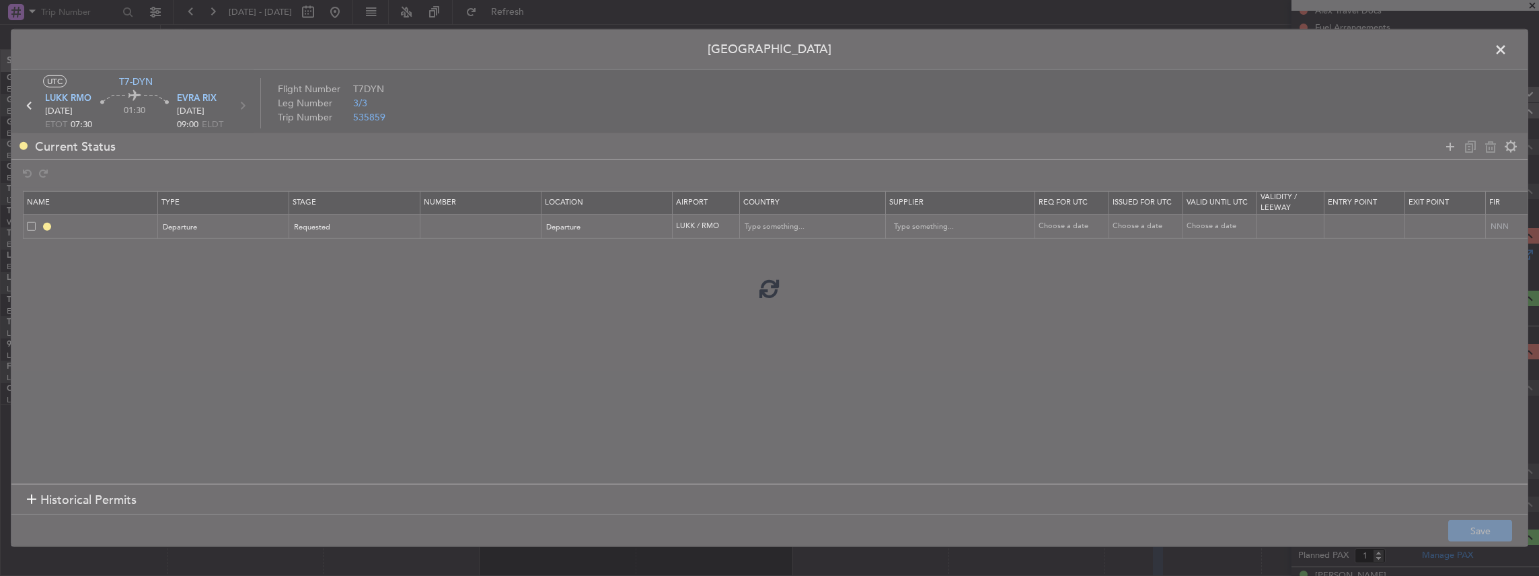
type input "DEPARTURE"
type input "Moldova (the Republic of)"
type input "NNN"
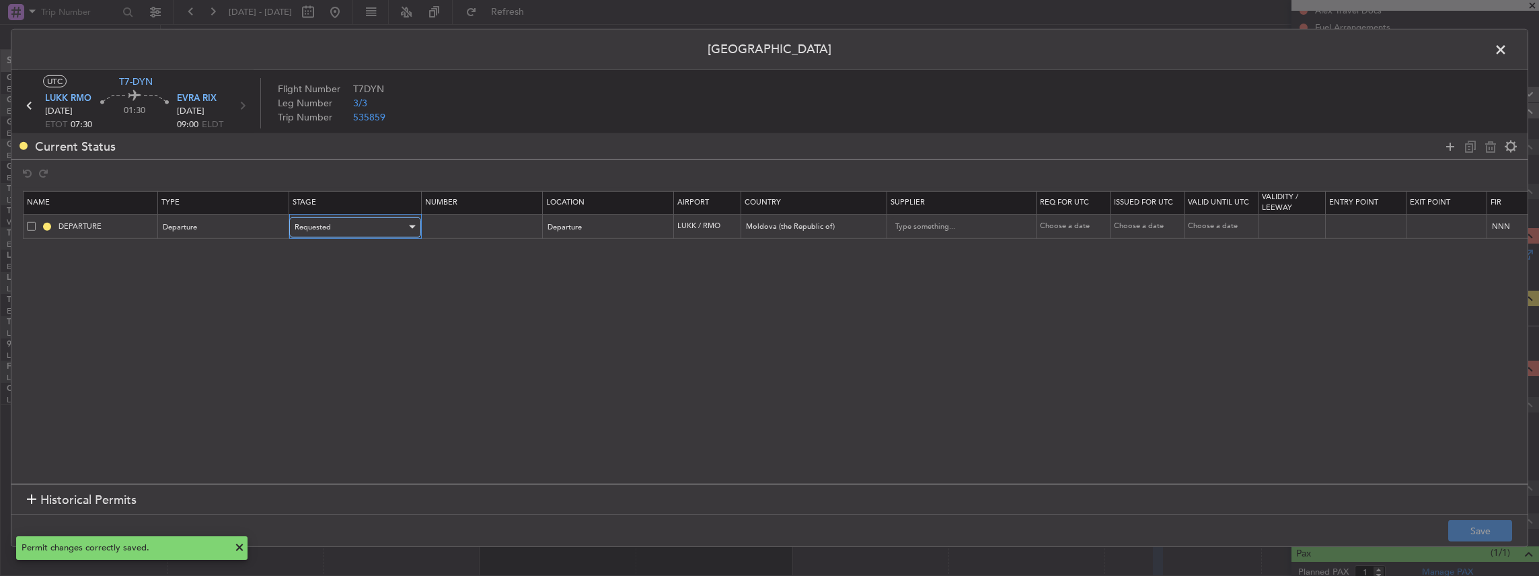
click at [339, 227] on div "Requested" at bounding box center [351, 227] width 112 height 20
click at [329, 268] on span "Not Requested" at bounding box center [355, 274] width 120 height 20
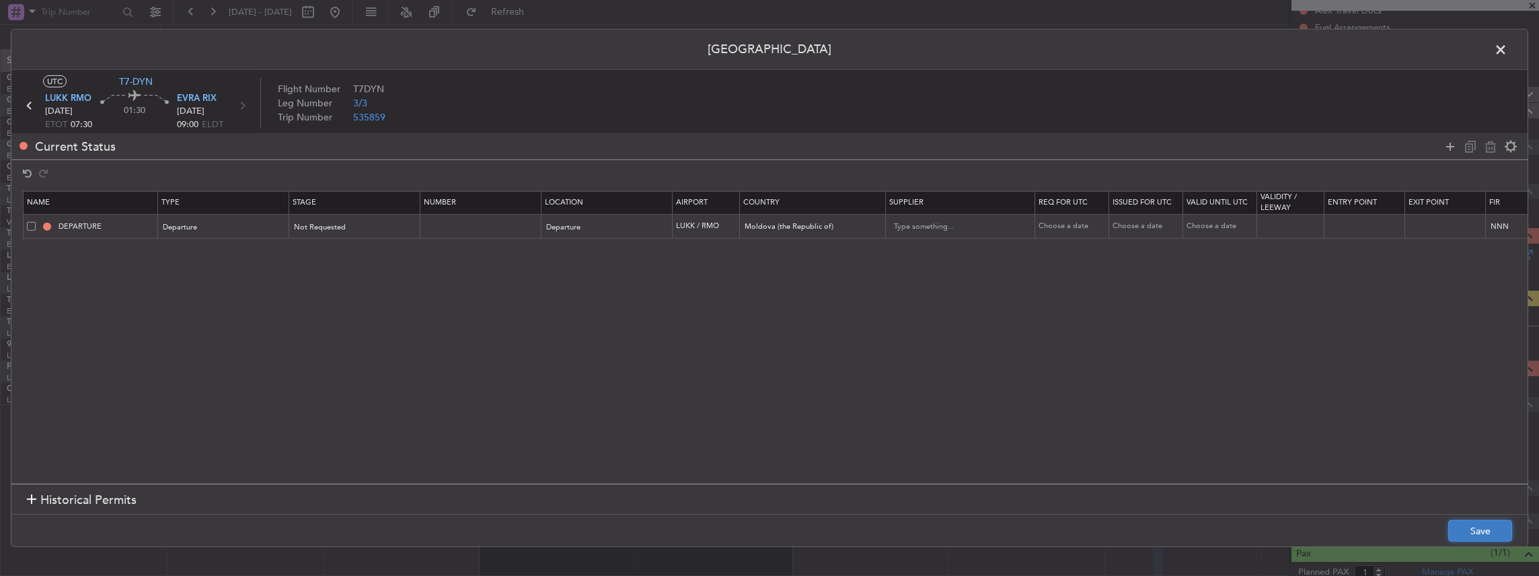
click at [1480, 530] on button "Save" at bounding box center [1481, 531] width 64 height 22
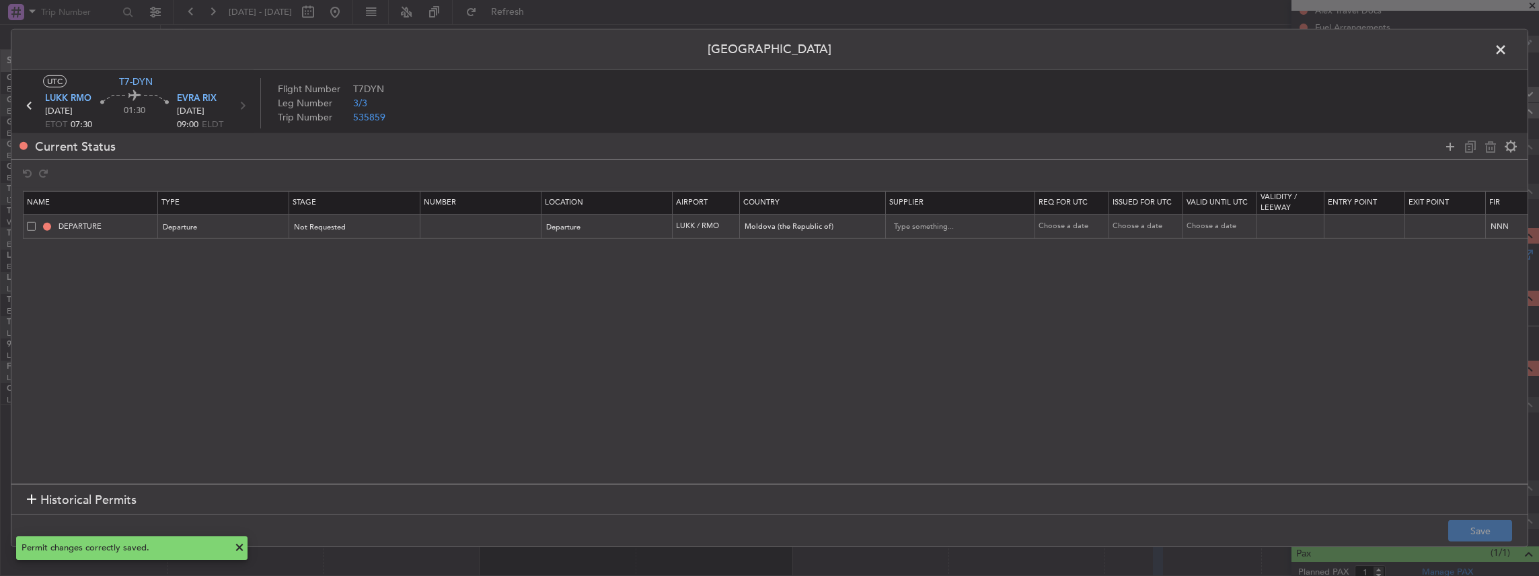
click at [1508, 46] on span at bounding box center [1508, 53] width 0 height 27
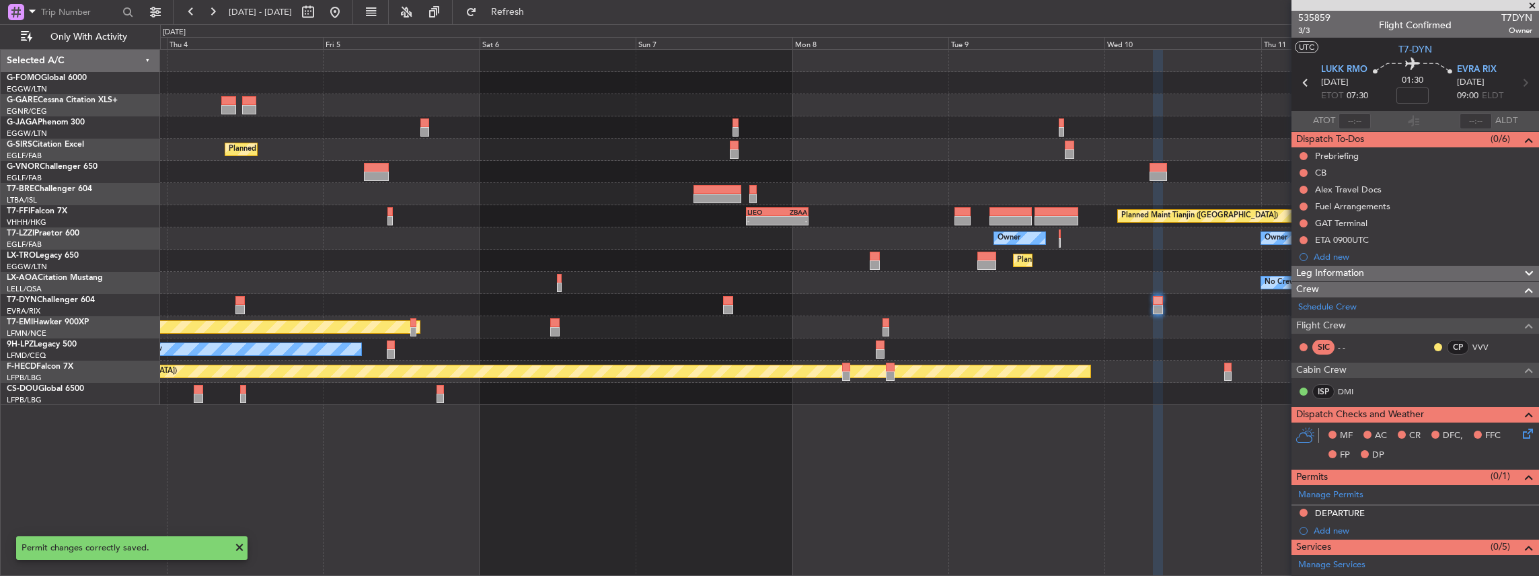
scroll to position [0, 0]
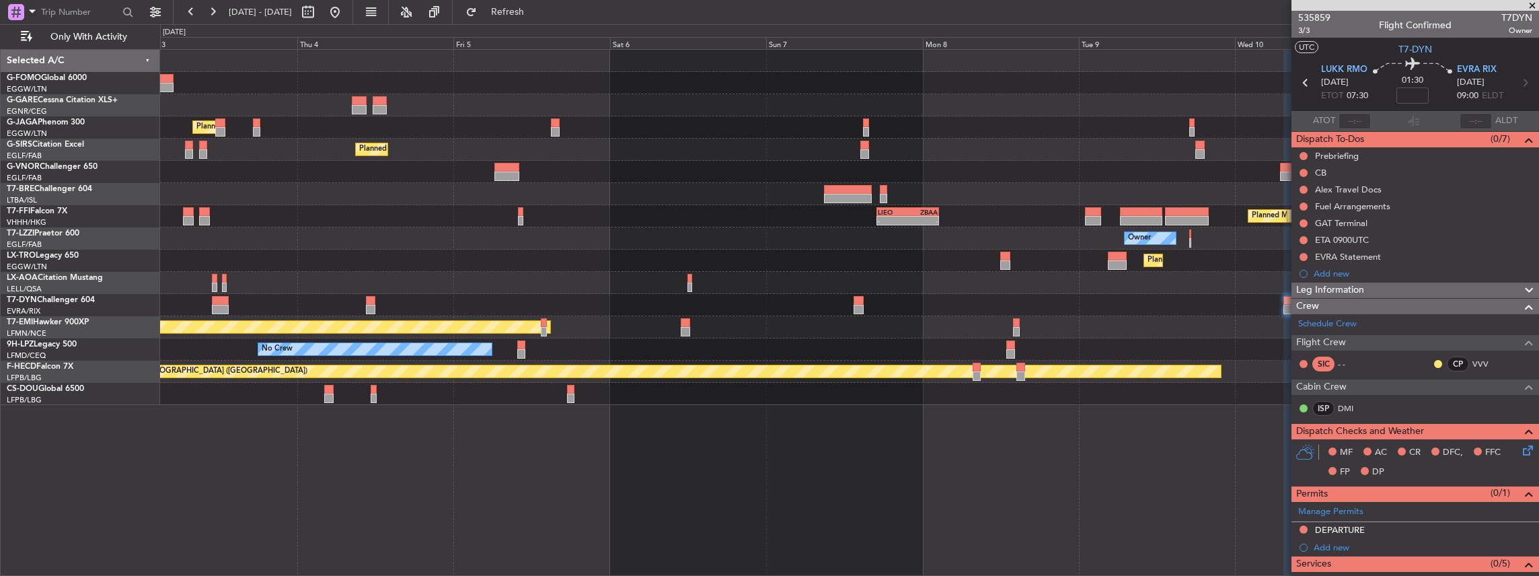
click at [1034, 343] on div "Planned Maint London (Luton) Planned Maint London (Farnborough) - - LIEO 17:00 …" at bounding box center [849, 227] width 1379 height 355
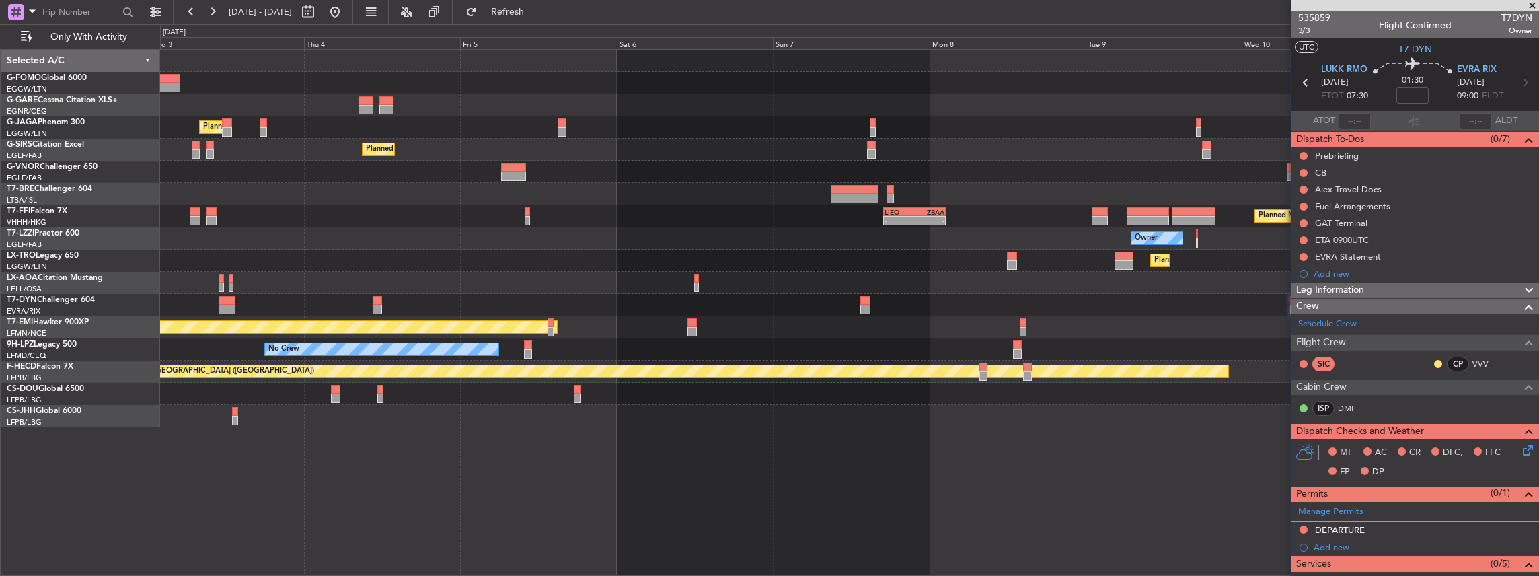
click at [608, 303] on div "AOG Maint Riga (Riga Intl)" at bounding box center [849, 305] width 1379 height 22
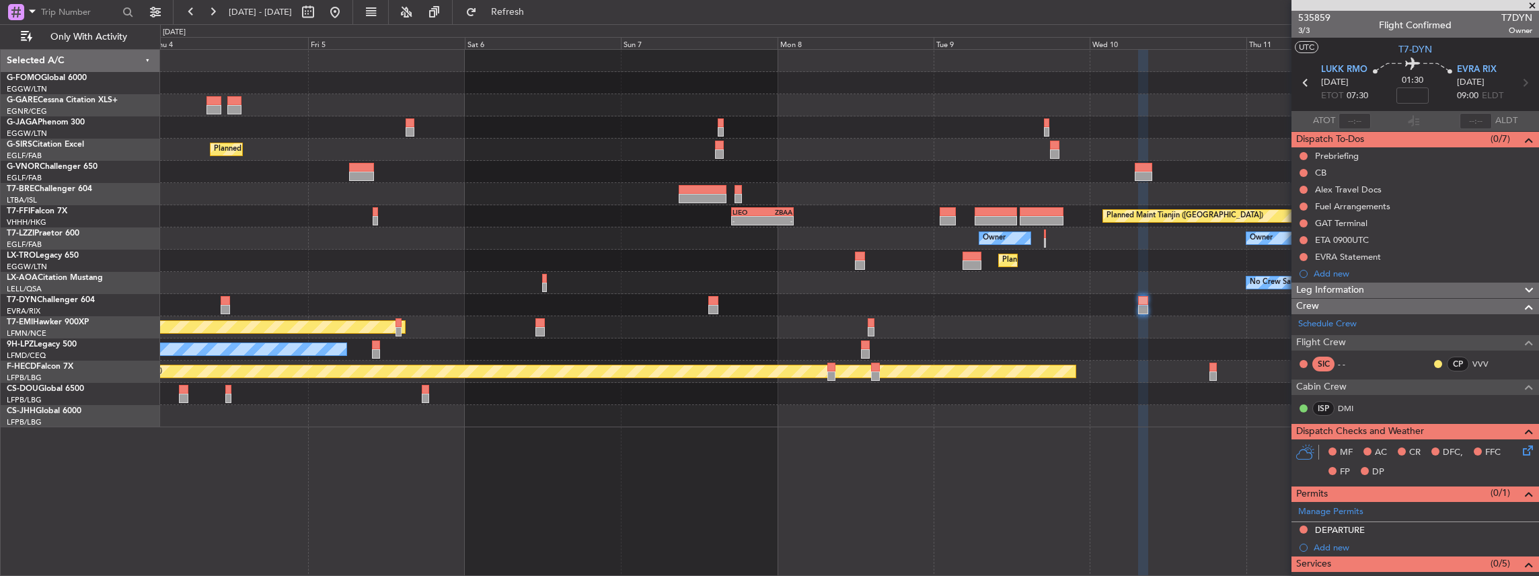
click at [400, 289] on div "Planned Maint London (Luton) Planned Maint London (Farnborough) Planned Maint G…" at bounding box center [849, 238] width 1379 height 377
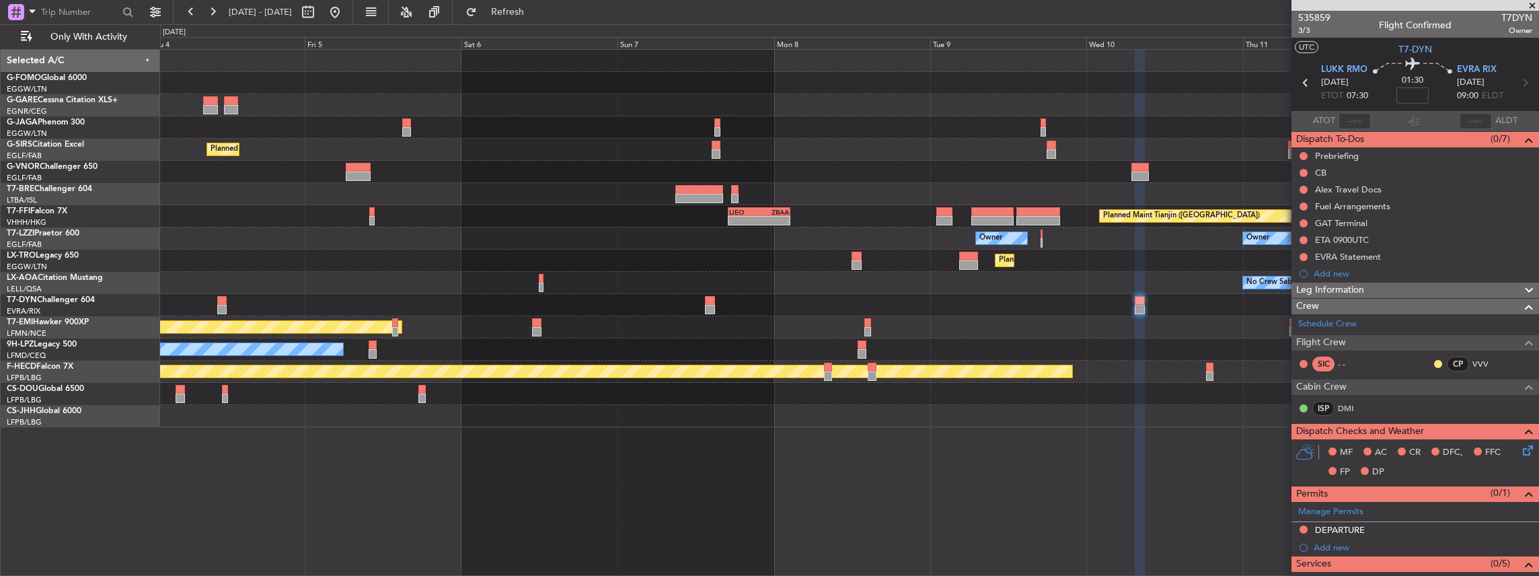
click at [1105, 280] on div "Planned Maint London (Luton) Planned Maint London (Farnborough) Planned Maint G…" at bounding box center [849, 238] width 1379 height 377
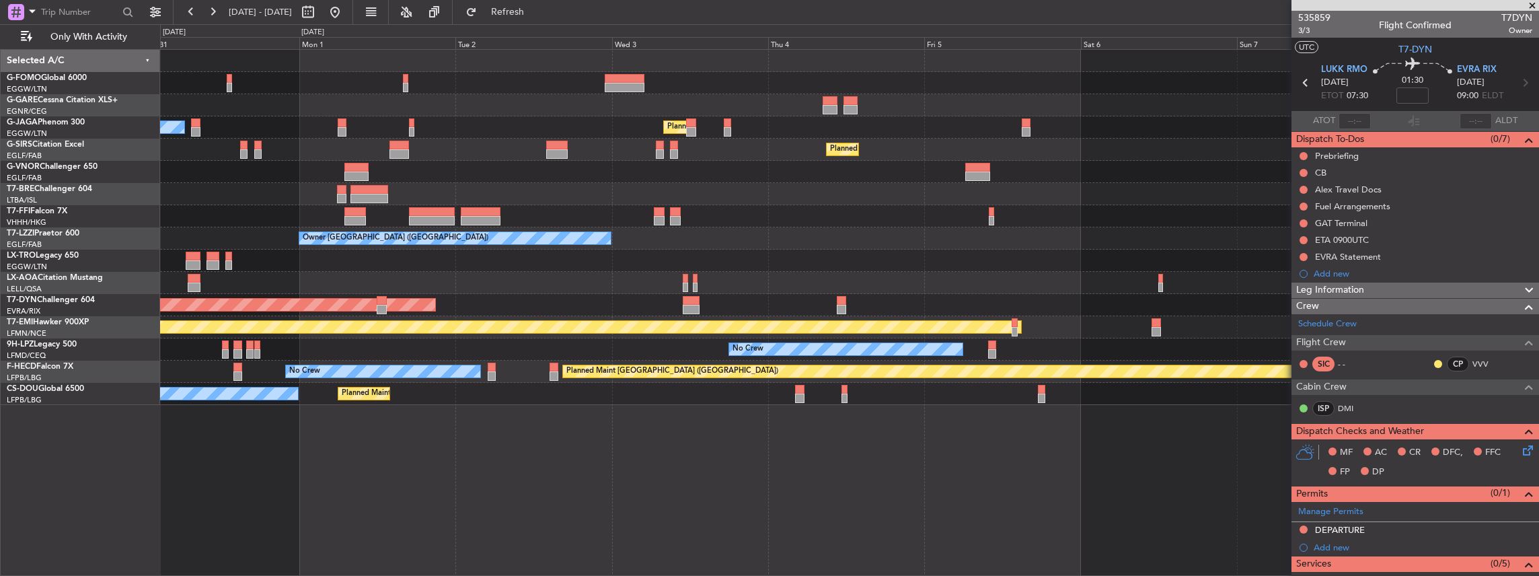
click at [1275, 379] on div "Planned Maint London (Luton) Owner Ibiza Planned Maint London (Farnborough) - -…" at bounding box center [849, 227] width 1379 height 355
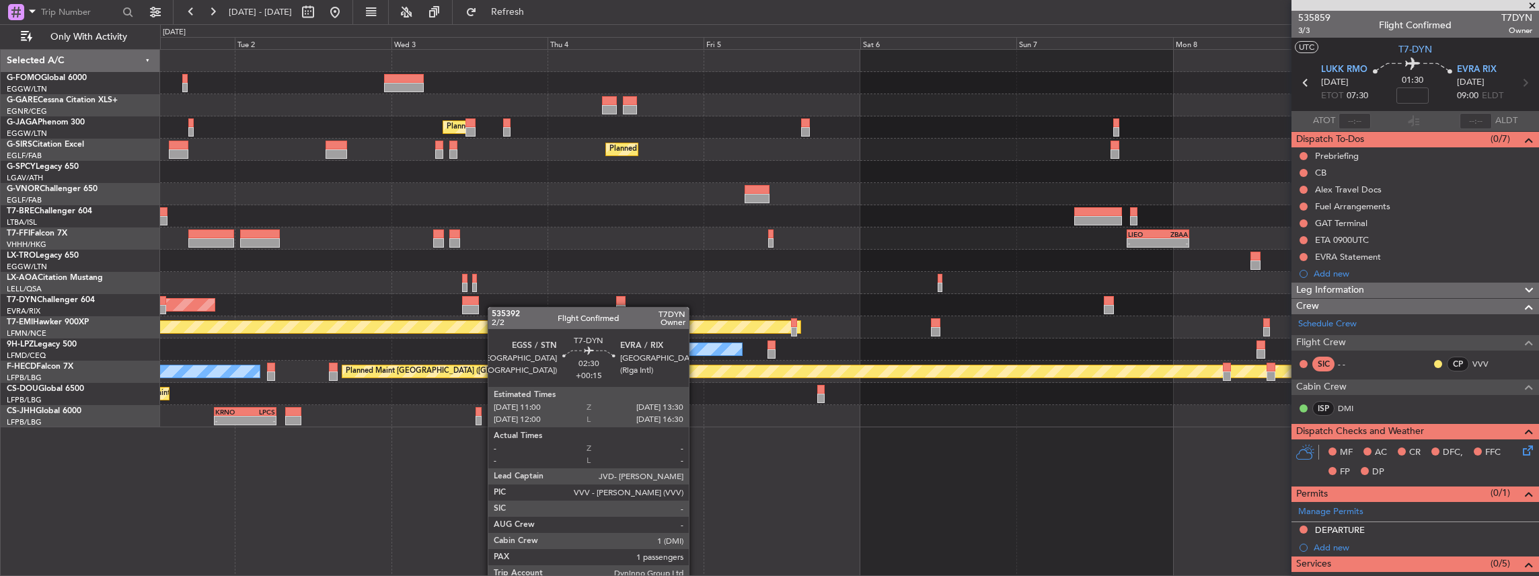
click at [475, 307] on div at bounding box center [470, 309] width 17 height 9
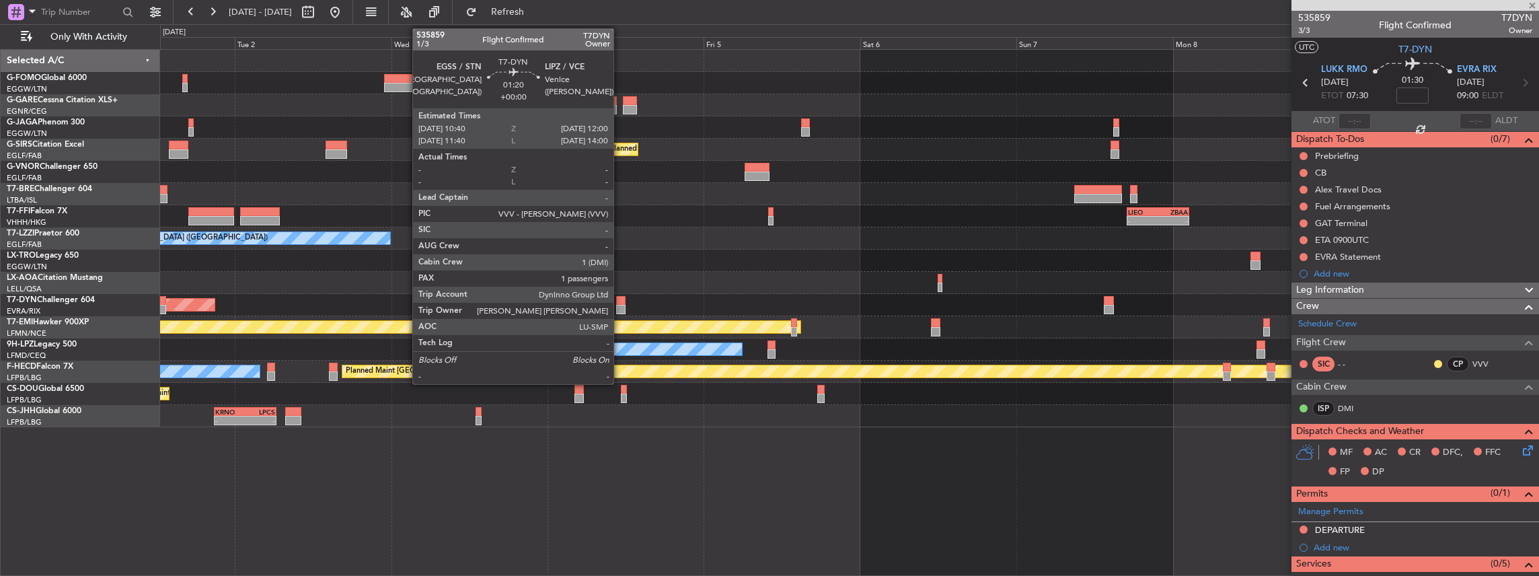
type input "+00:15"
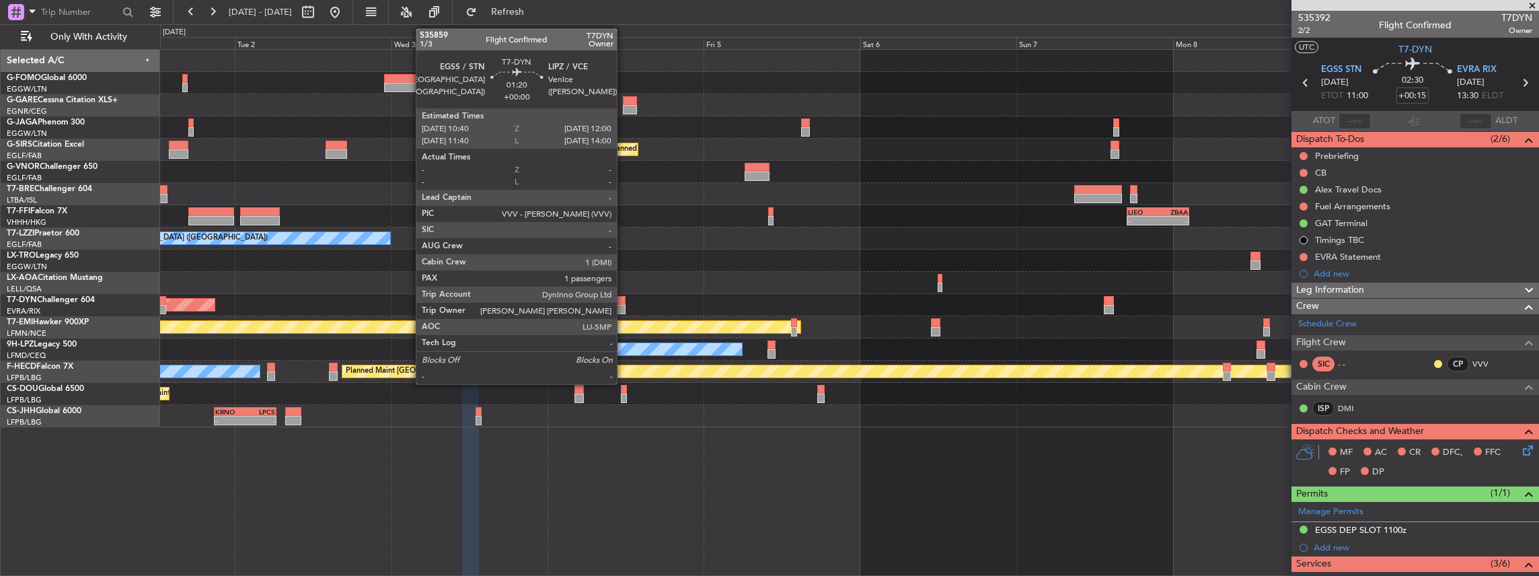
click at [624, 308] on div at bounding box center [620, 309] width 9 height 9
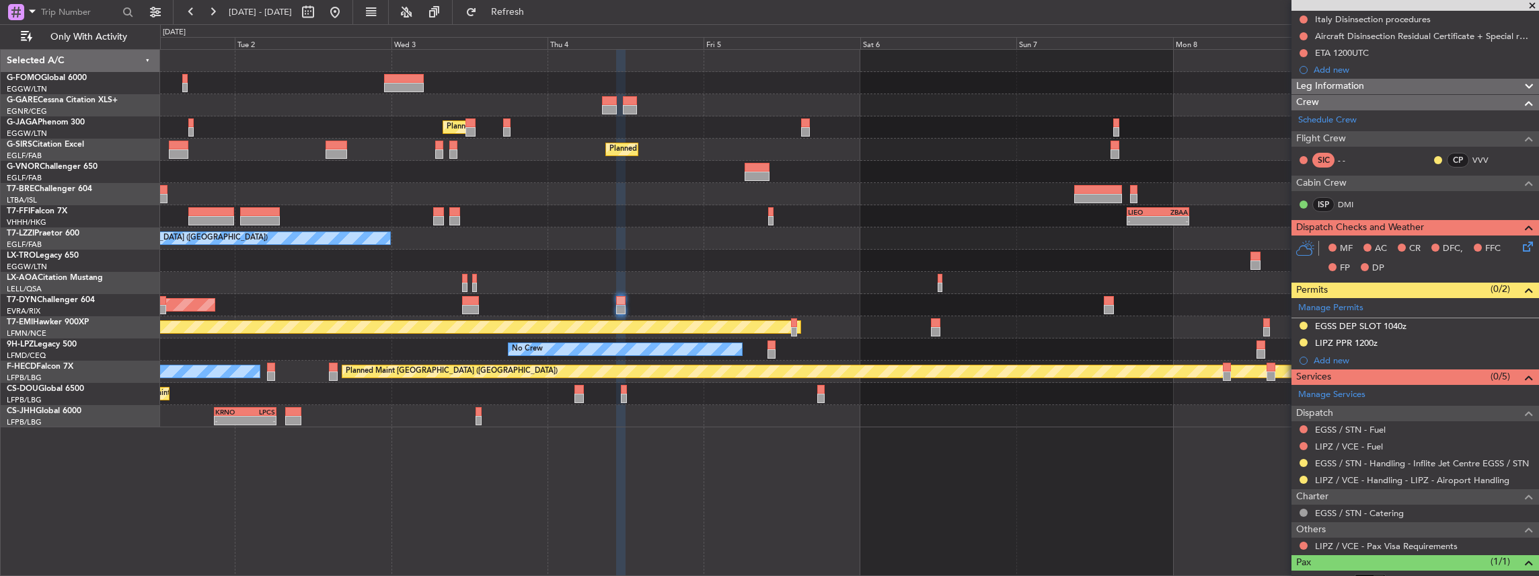
scroll to position [269, 0]
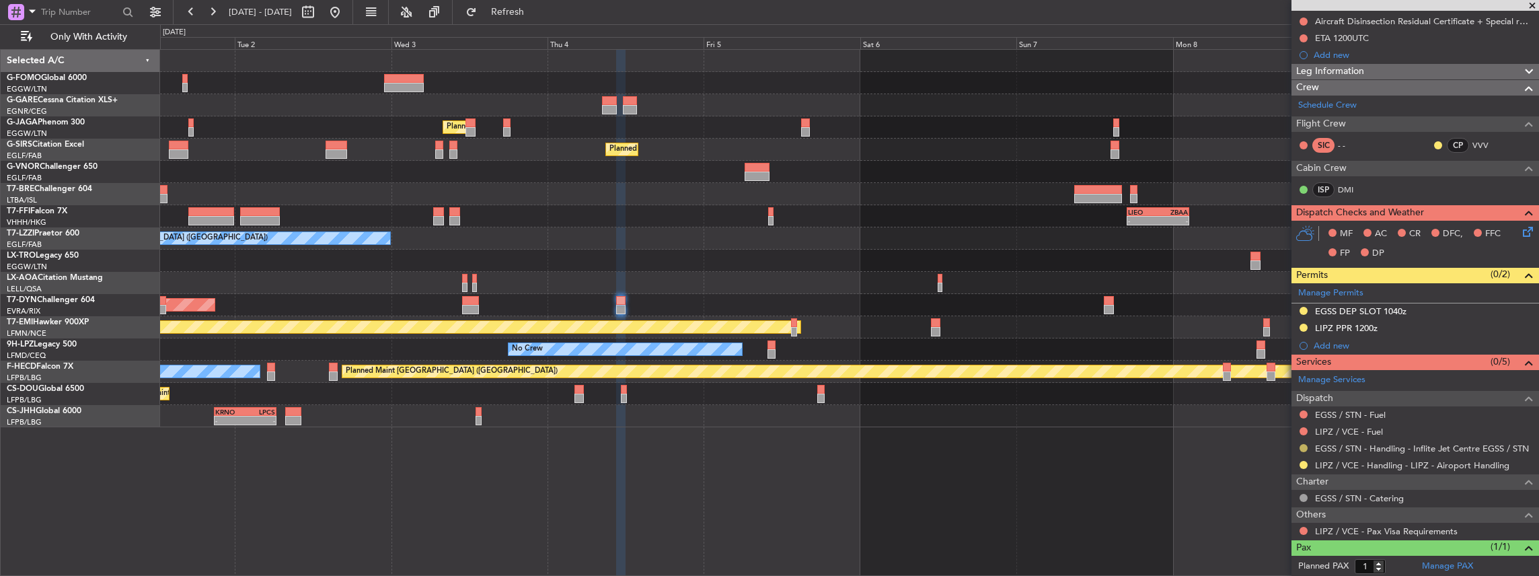
click at [1303, 446] on button at bounding box center [1304, 448] width 8 height 8
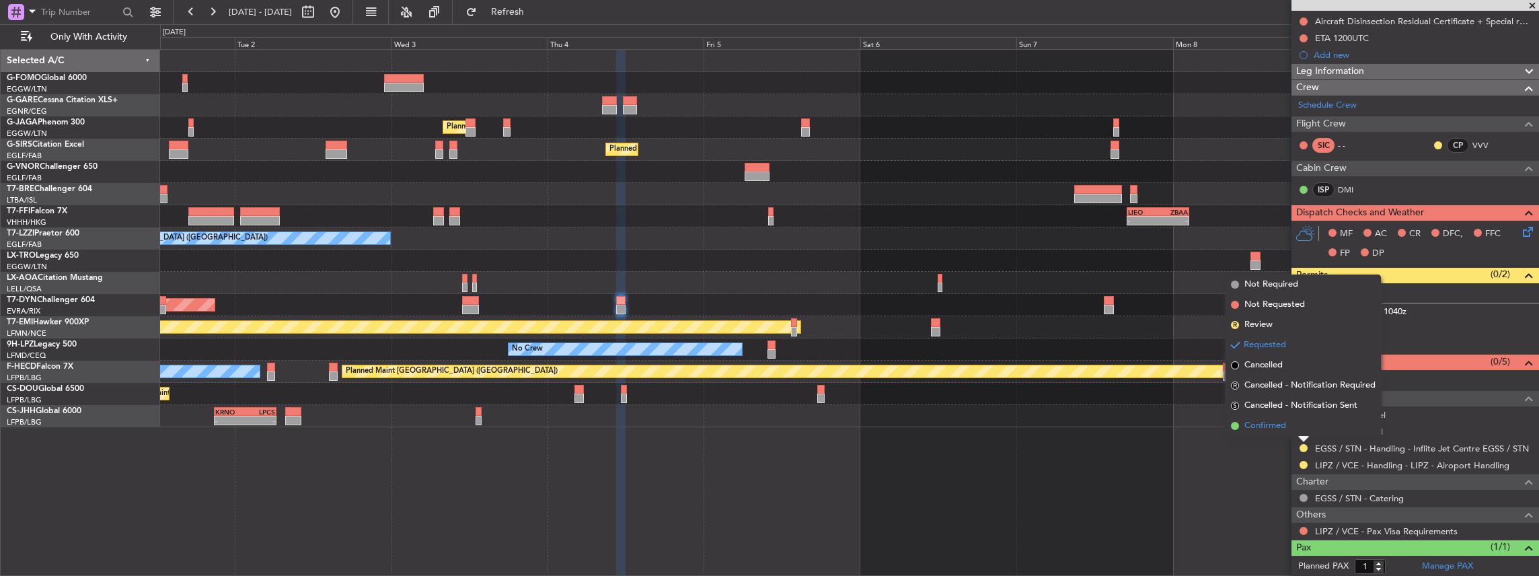
click at [1299, 420] on li "Confirmed" at bounding box center [1303, 426] width 155 height 20
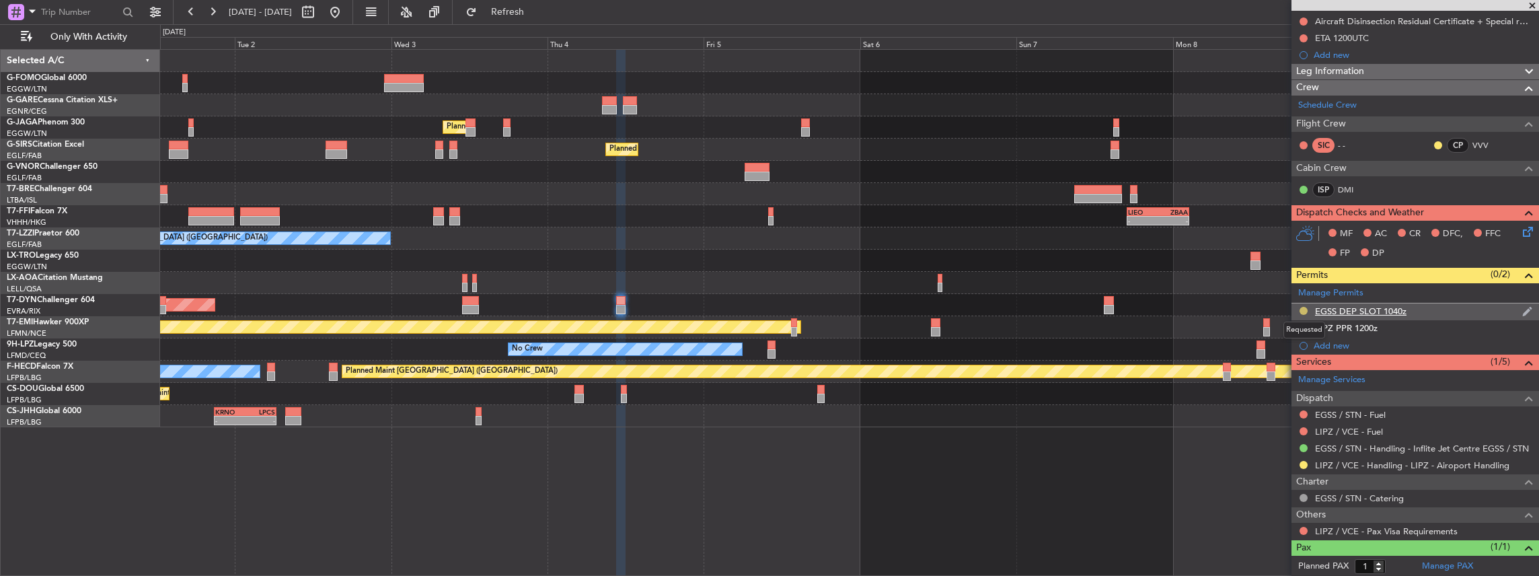
click at [1303, 308] on button at bounding box center [1304, 311] width 8 height 8
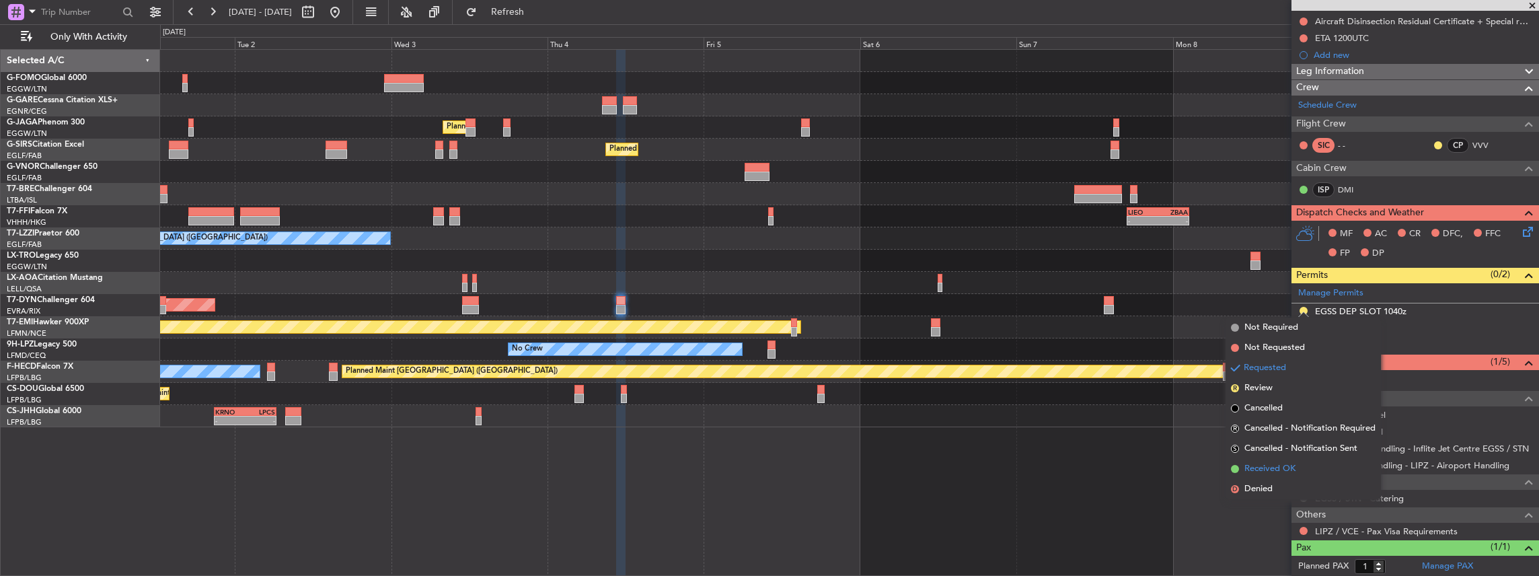
click at [1251, 466] on span "Received OK" at bounding box center [1270, 468] width 51 height 13
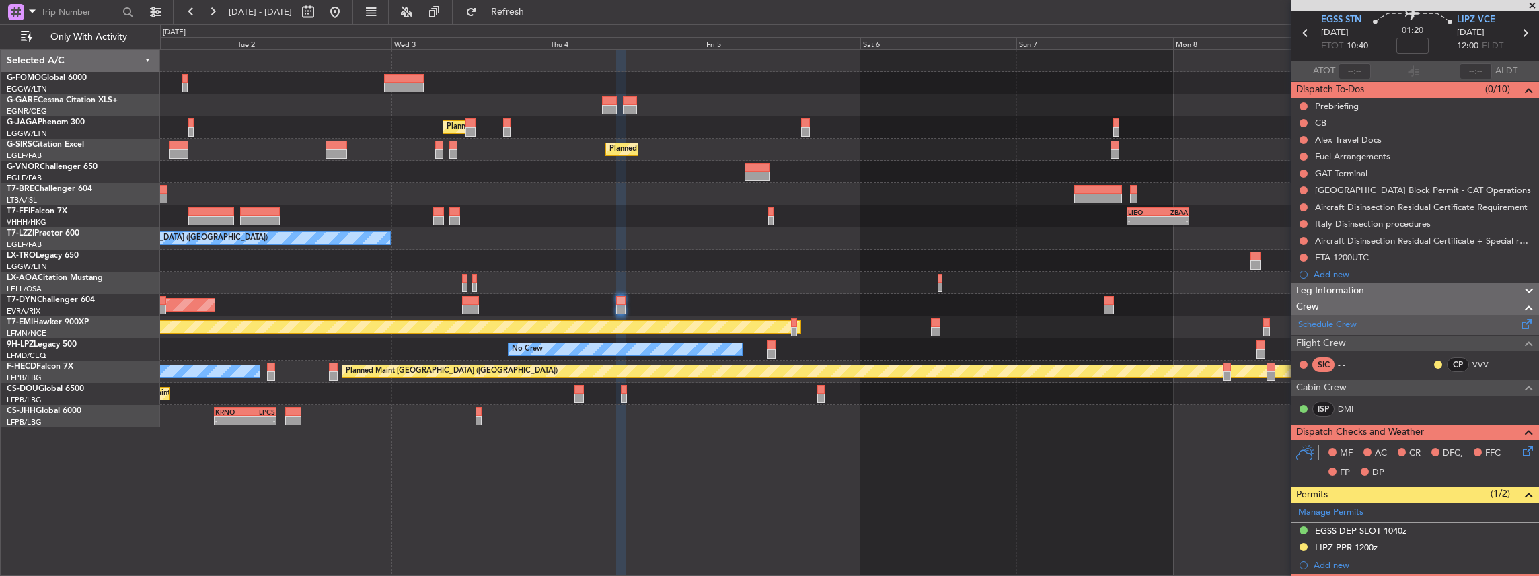
scroll to position [179, 0]
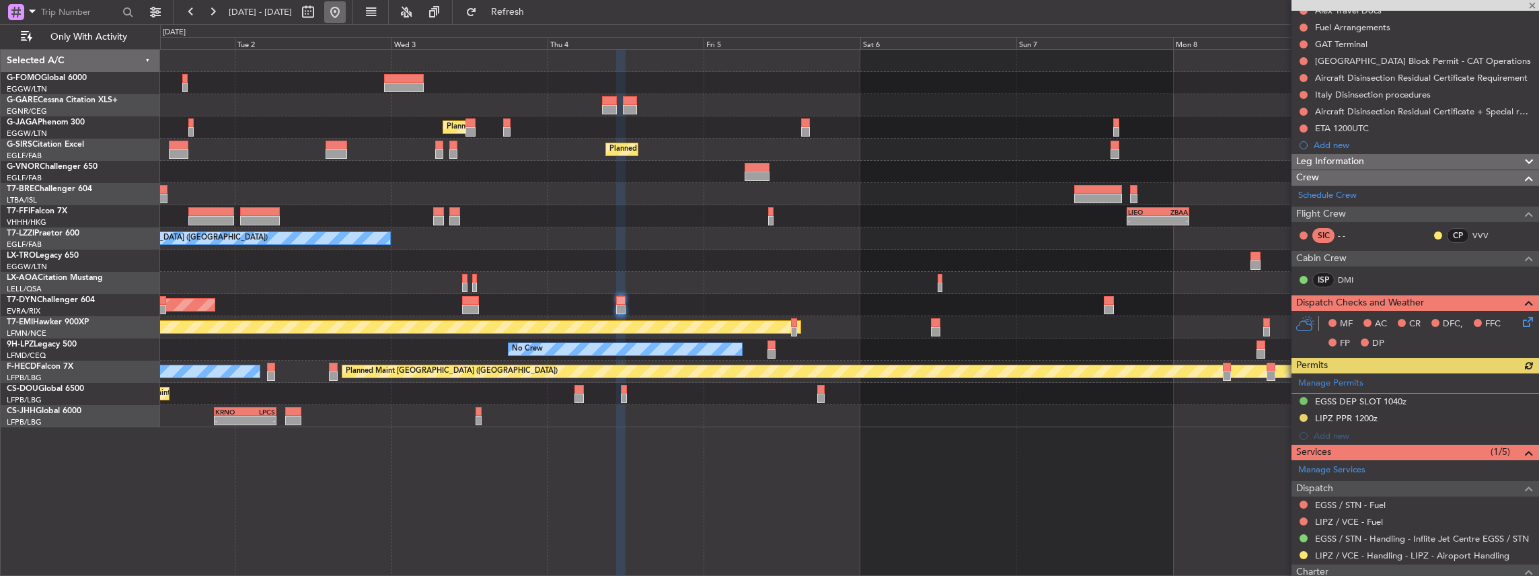
click at [346, 14] on button at bounding box center [335, 12] width 22 height 22
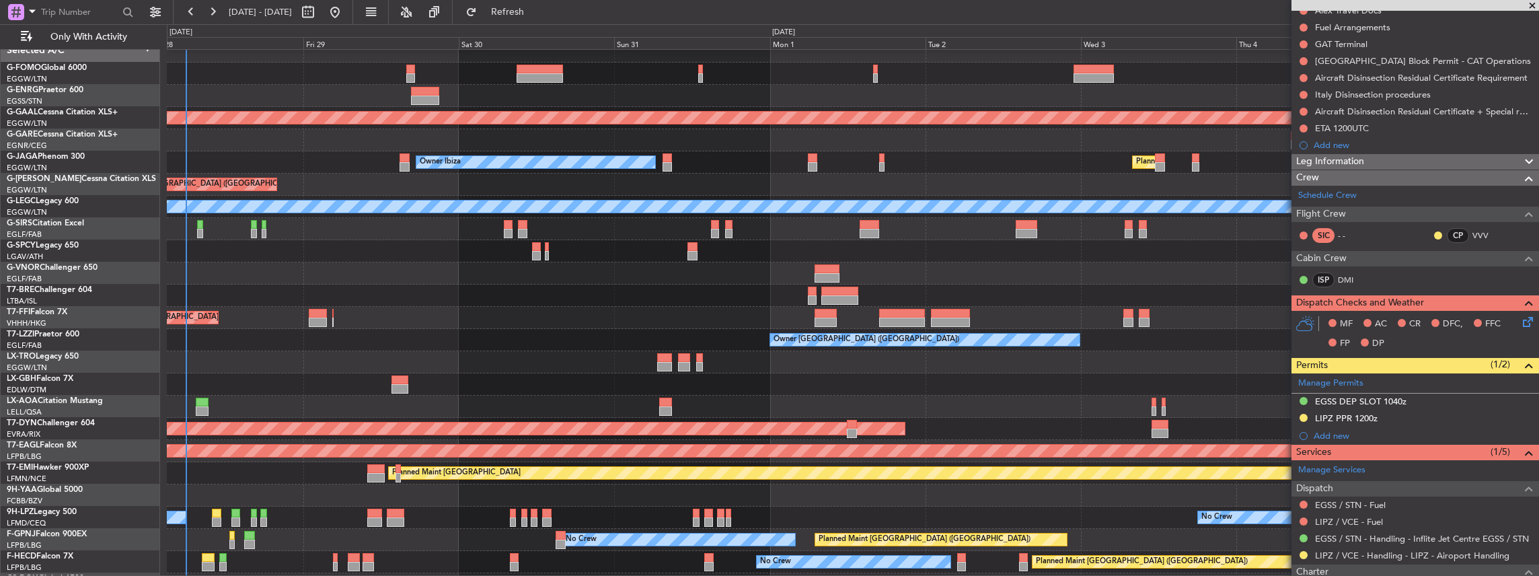
scroll to position [9, 0]
click at [416, 198] on div "A/C Unavailable London (Luton)" at bounding box center [853, 207] width 1373 height 22
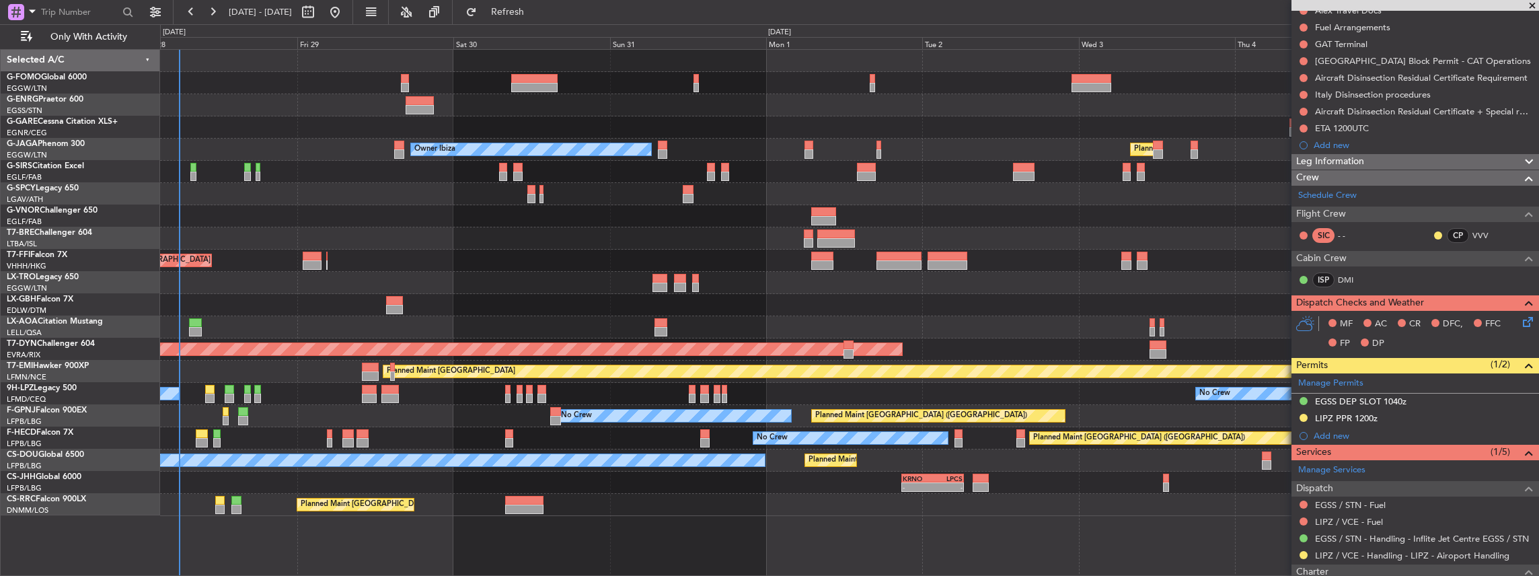
scroll to position [0, 0]
click at [453, 428] on div "Owner Ibiza Planned Maint London (Luton) Planned Maint London (Farnborough) Pla…" at bounding box center [849, 283] width 1379 height 466
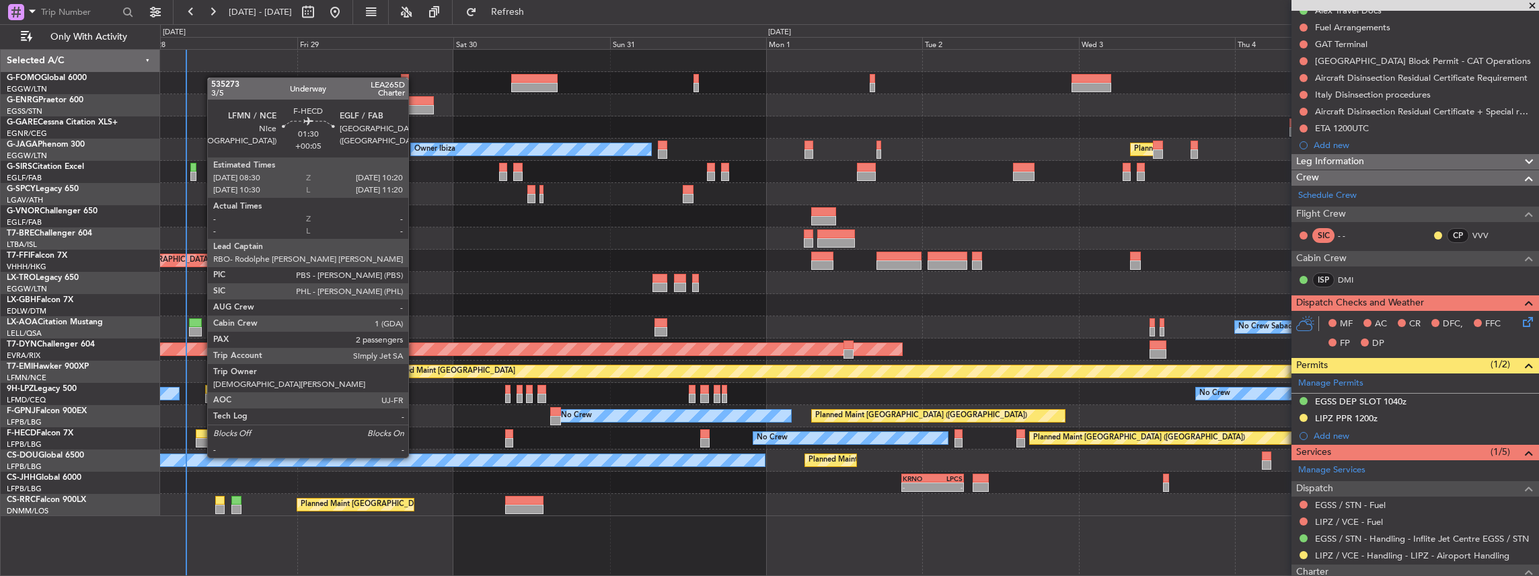
click at [201, 432] on div at bounding box center [202, 433] width 12 height 9
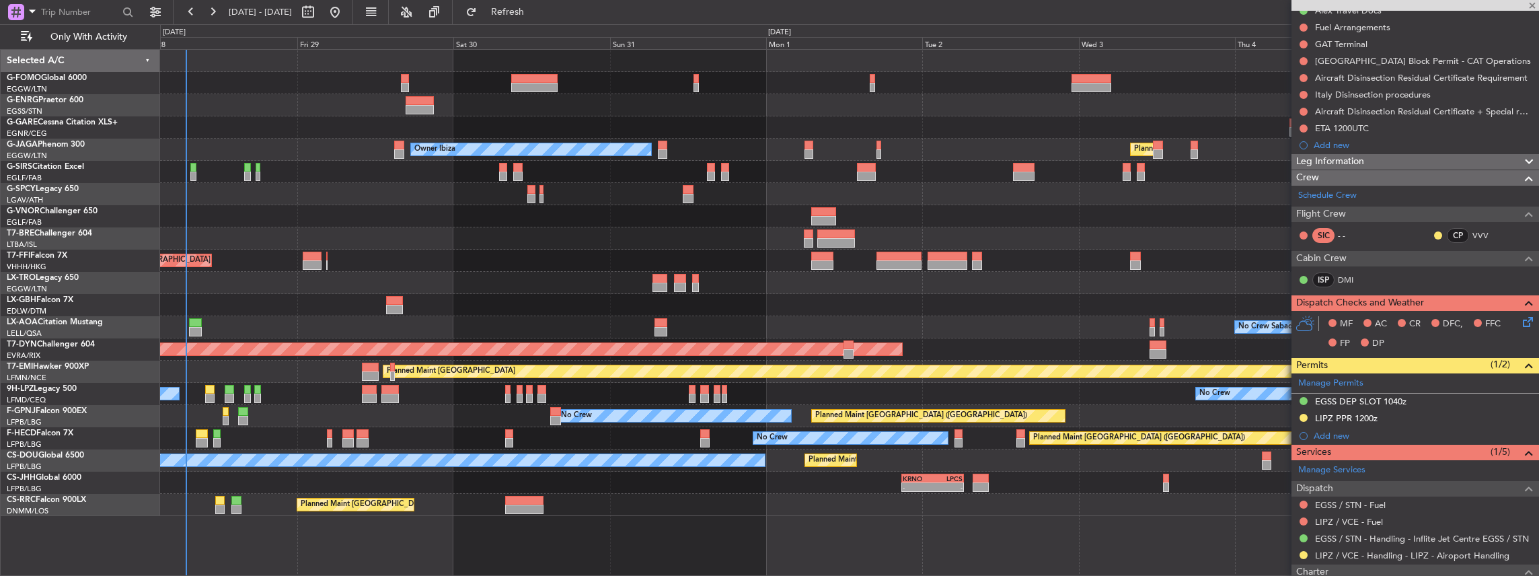
type input "+00:05"
type input "2"
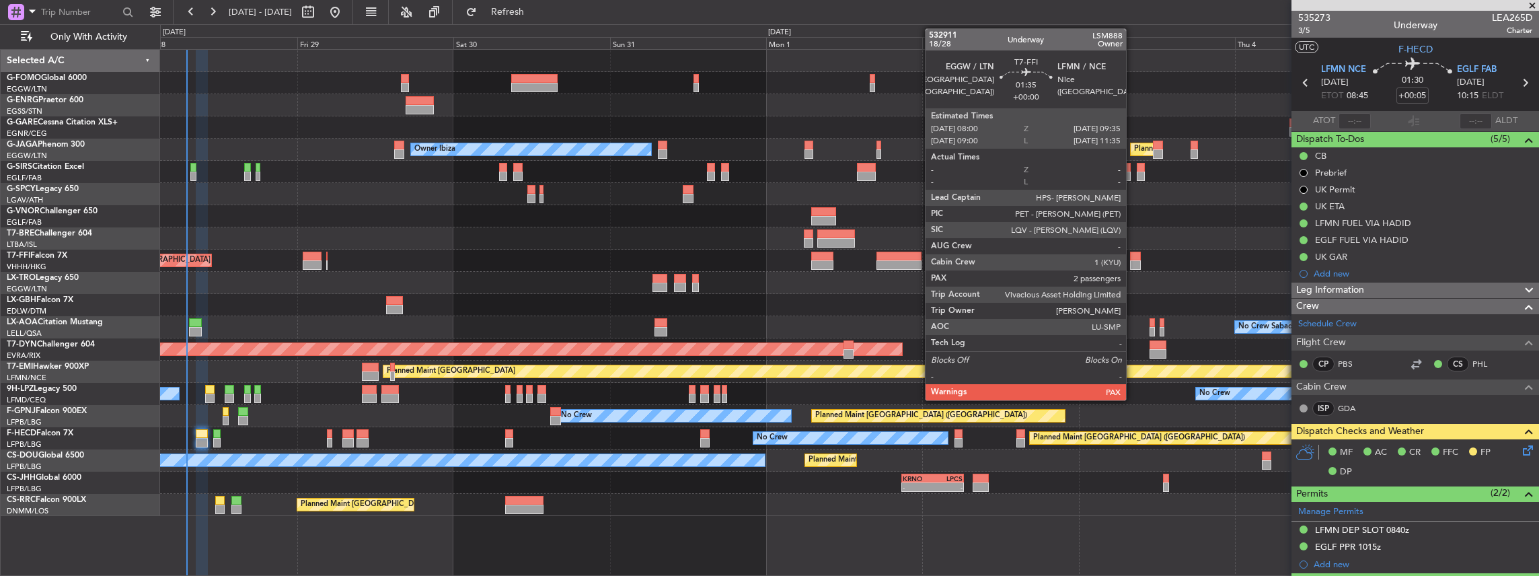
click at [1133, 260] on div at bounding box center [1135, 264] width 11 height 9
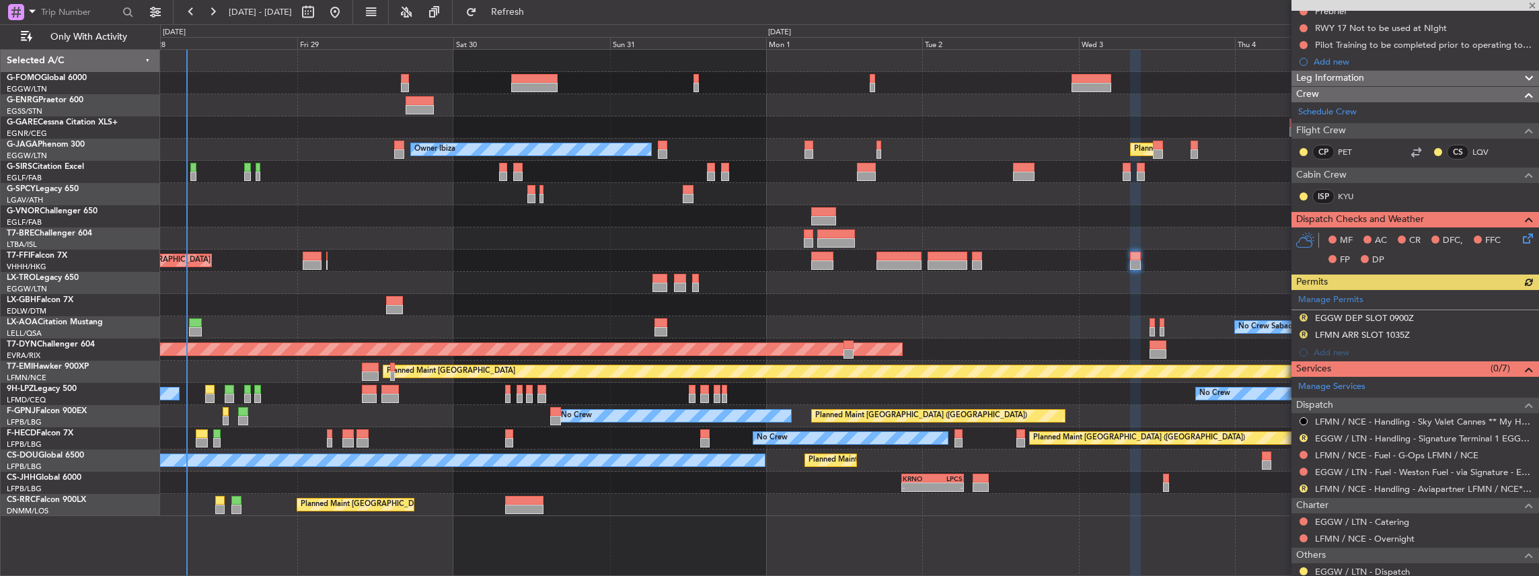
scroll to position [179, 0]
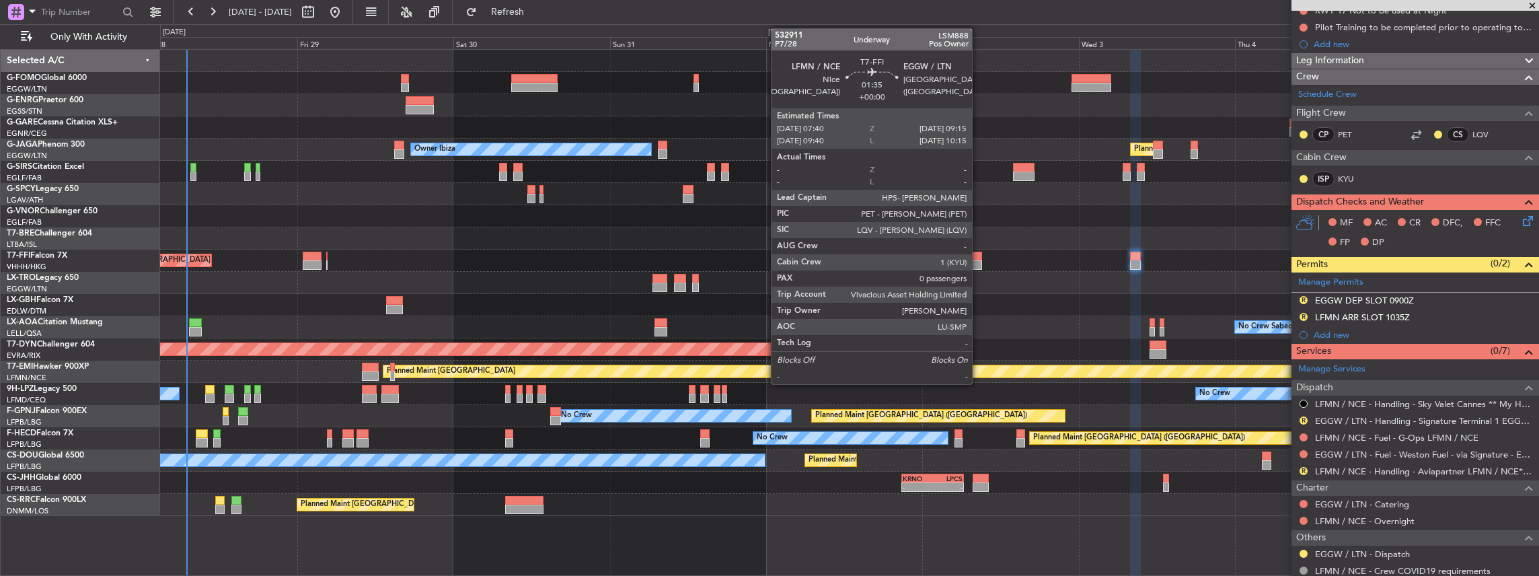
click at [979, 260] on div at bounding box center [977, 264] width 11 height 9
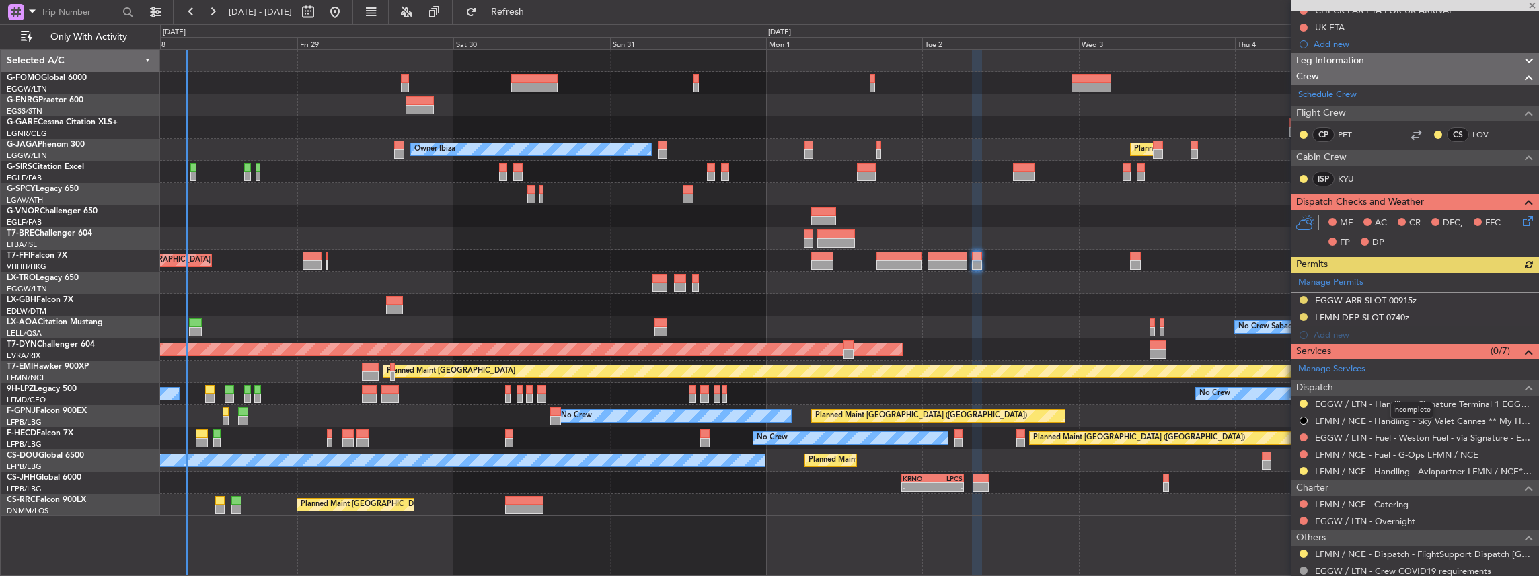
scroll to position [0, 0]
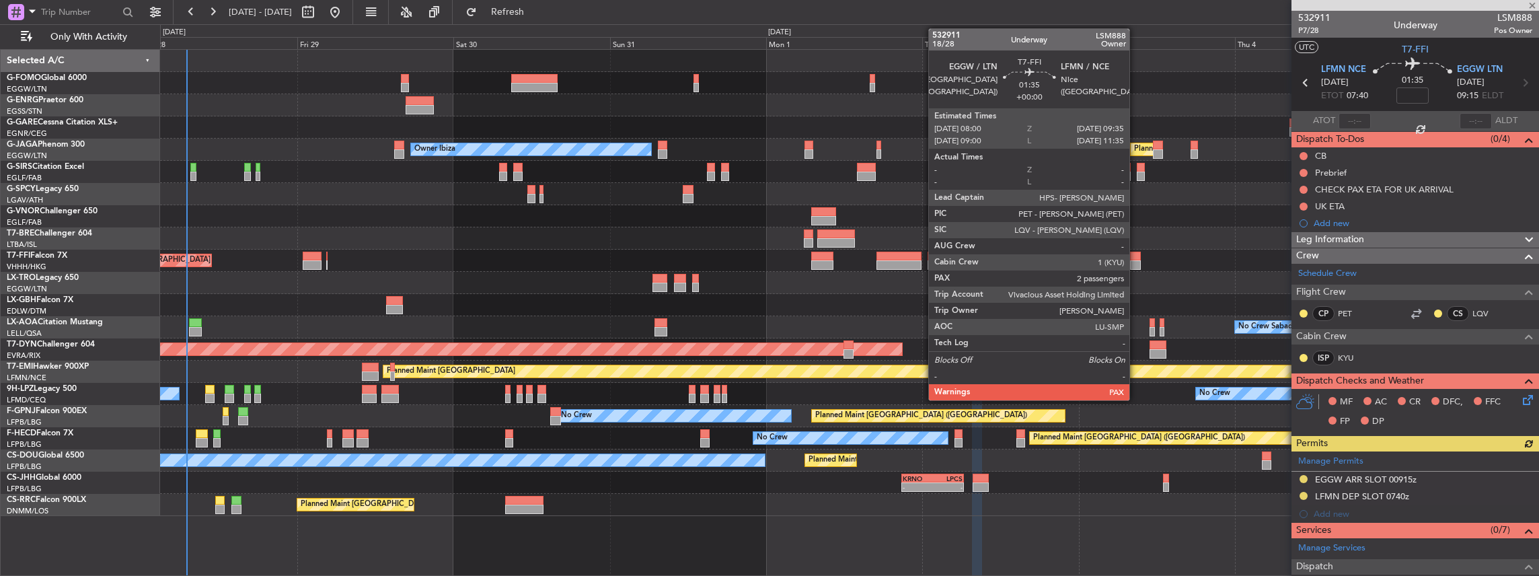
click at [1136, 261] on div at bounding box center [1135, 264] width 11 height 9
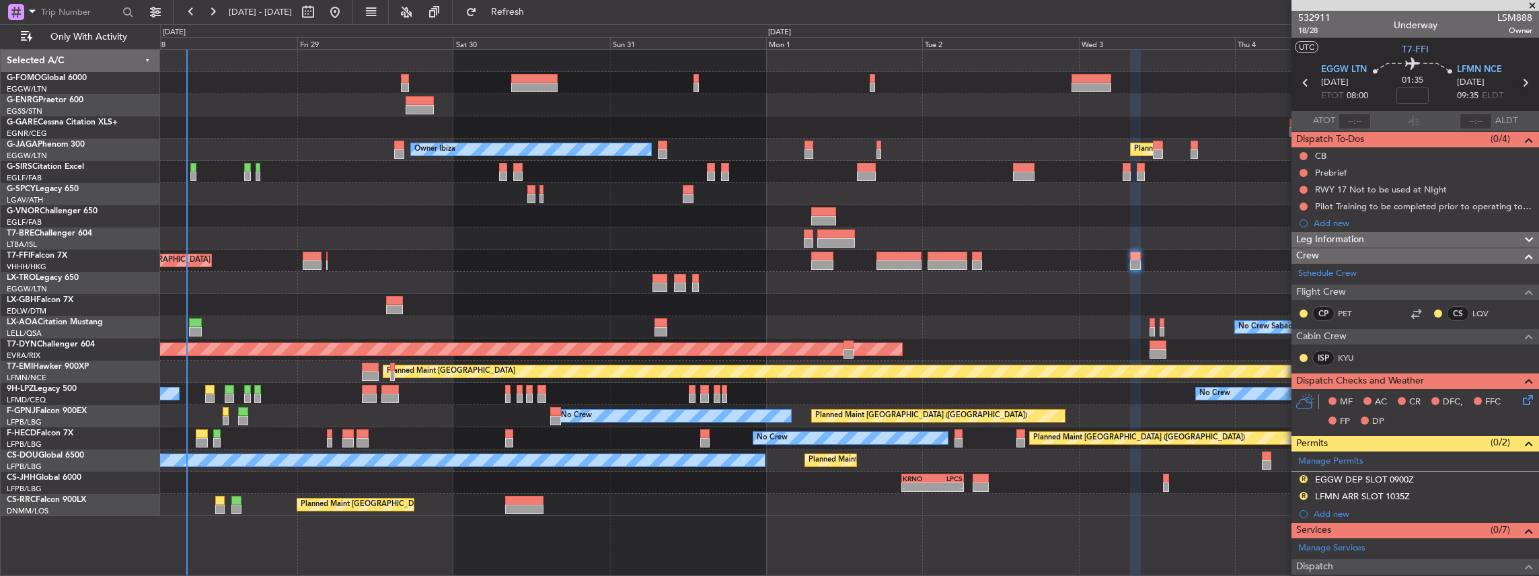
click at [1519, 82] on icon at bounding box center [1525, 82] width 17 height 17
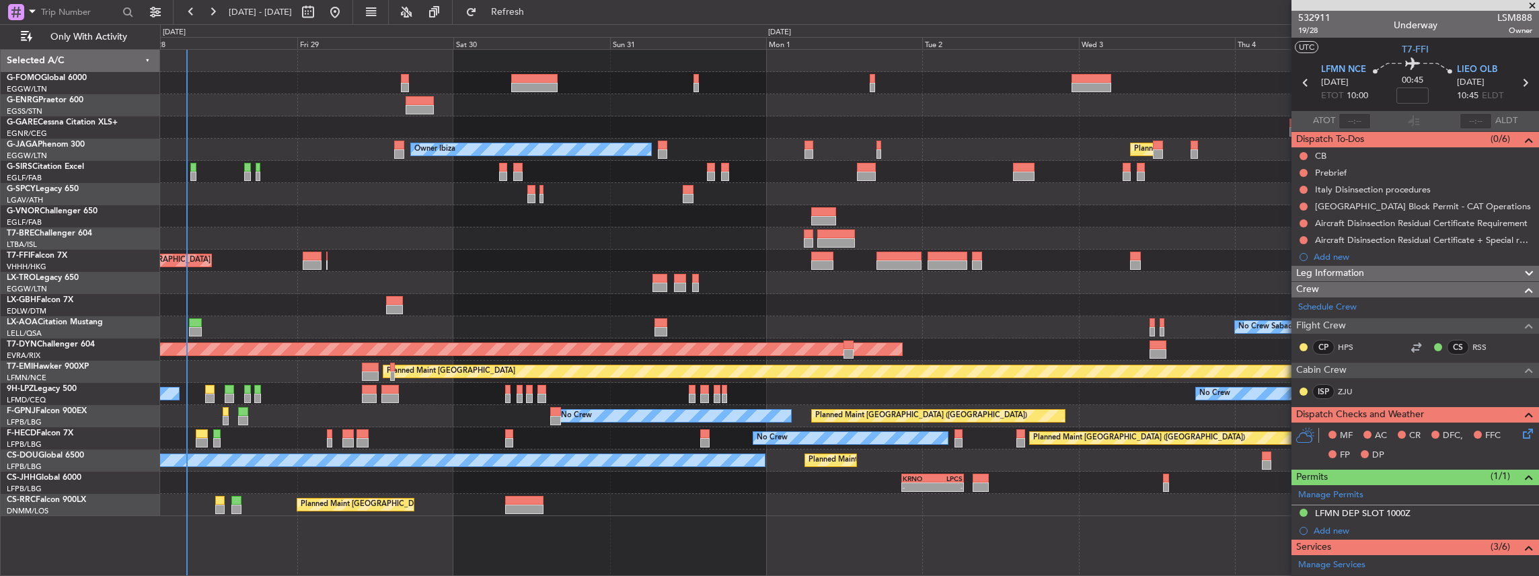
click at [1303, 79] on icon at bounding box center [1305, 82] width 17 height 17
type input "2"
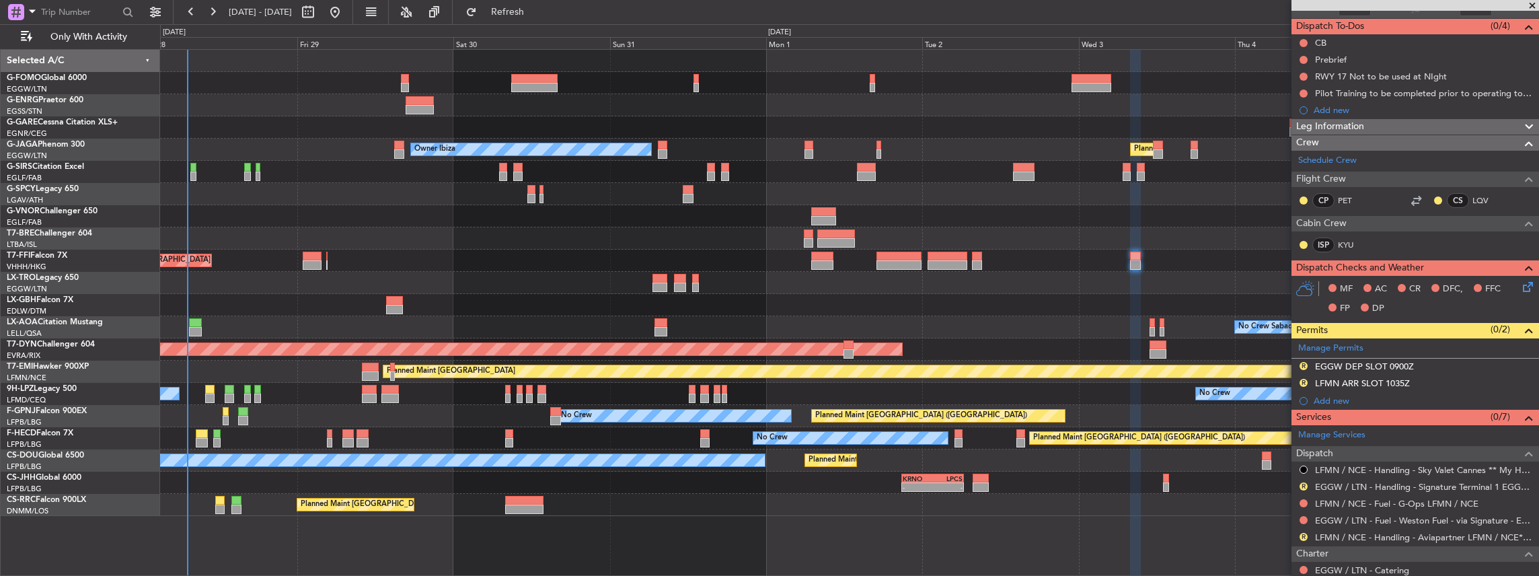
scroll to position [224, 0]
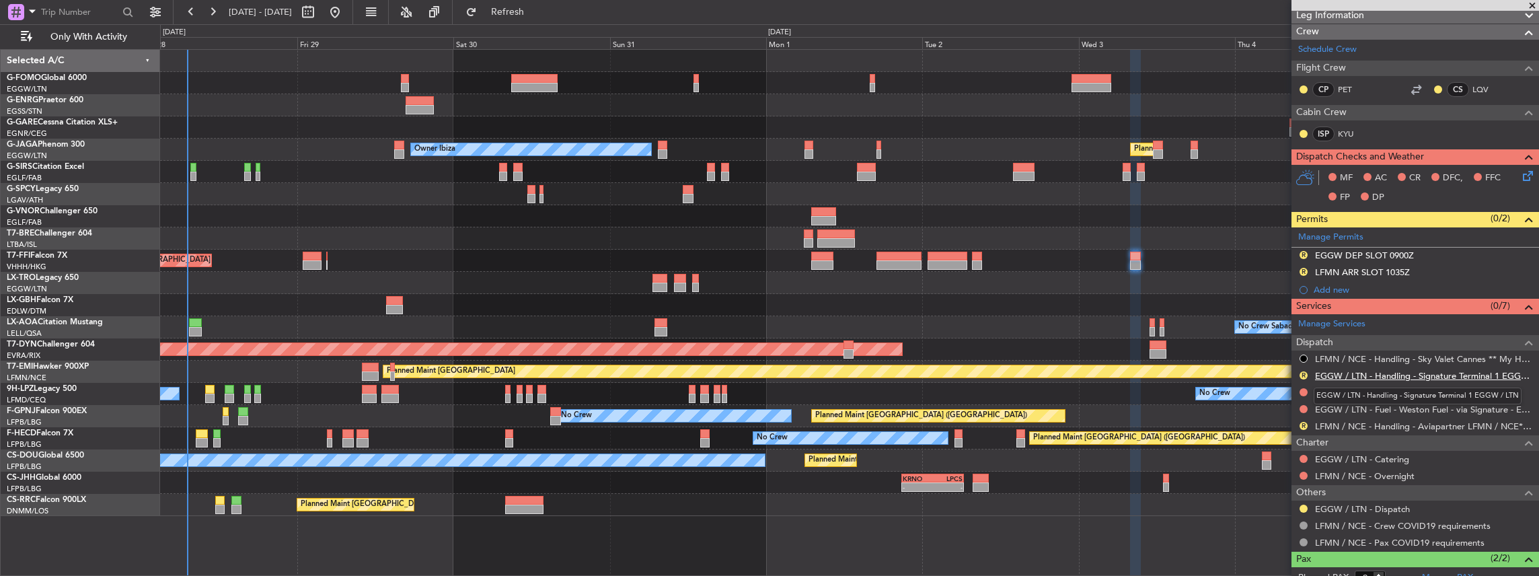
click at [1330, 373] on link "EGGW / LTN - Handling - Signature Terminal 1 EGGW / LTN" at bounding box center [1423, 375] width 217 height 11
click at [536, 12] on span "Refresh" at bounding box center [508, 11] width 57 height 9
click at [1347, 423] on link "LFMN / NCE - Handling - Aviapartner LFMN / NCE*****MY HANDLING****" at bounding box center [1423, 426] width 217 height 11
click at [1325, 425] on link "LFMN / NCE - Handling - Aviapartner LFMN / NCE*****MY HANDLING****" at bounding box center [1423, 426] width 217 height 11
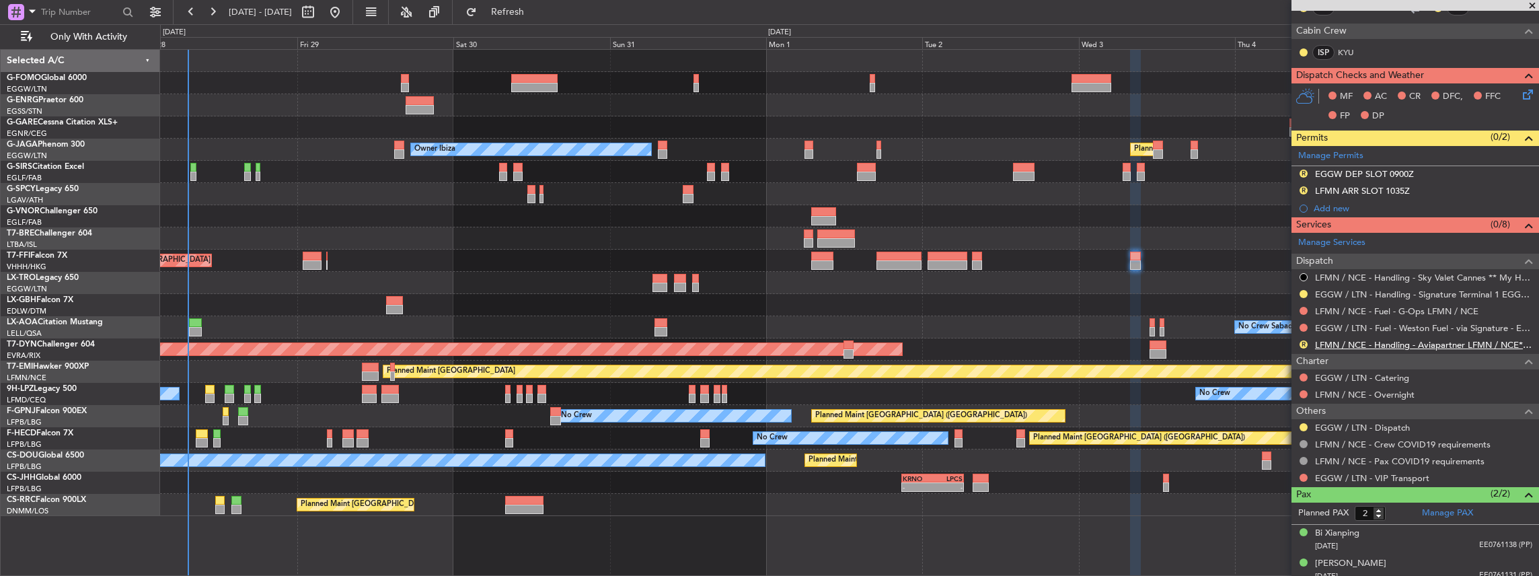
scroll to position [311, 0]
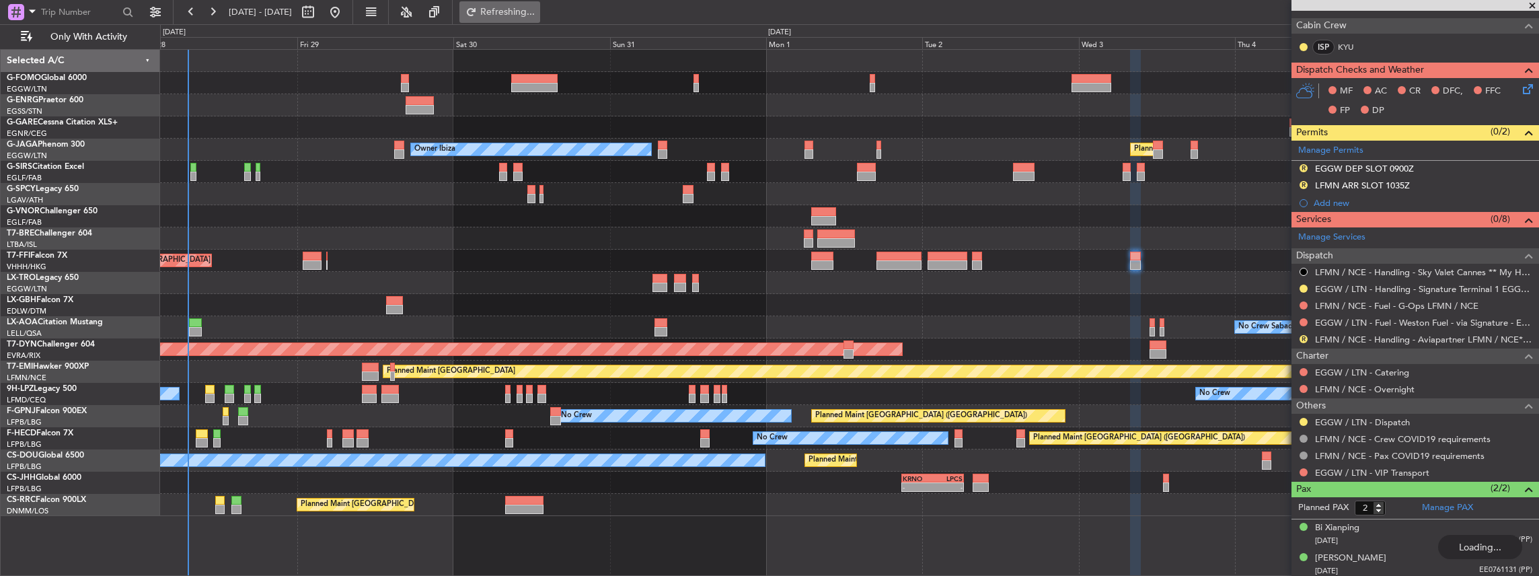
click at [536, 9] on span "Refreshing..." at bounding box center [508, 11] width 57 height 9
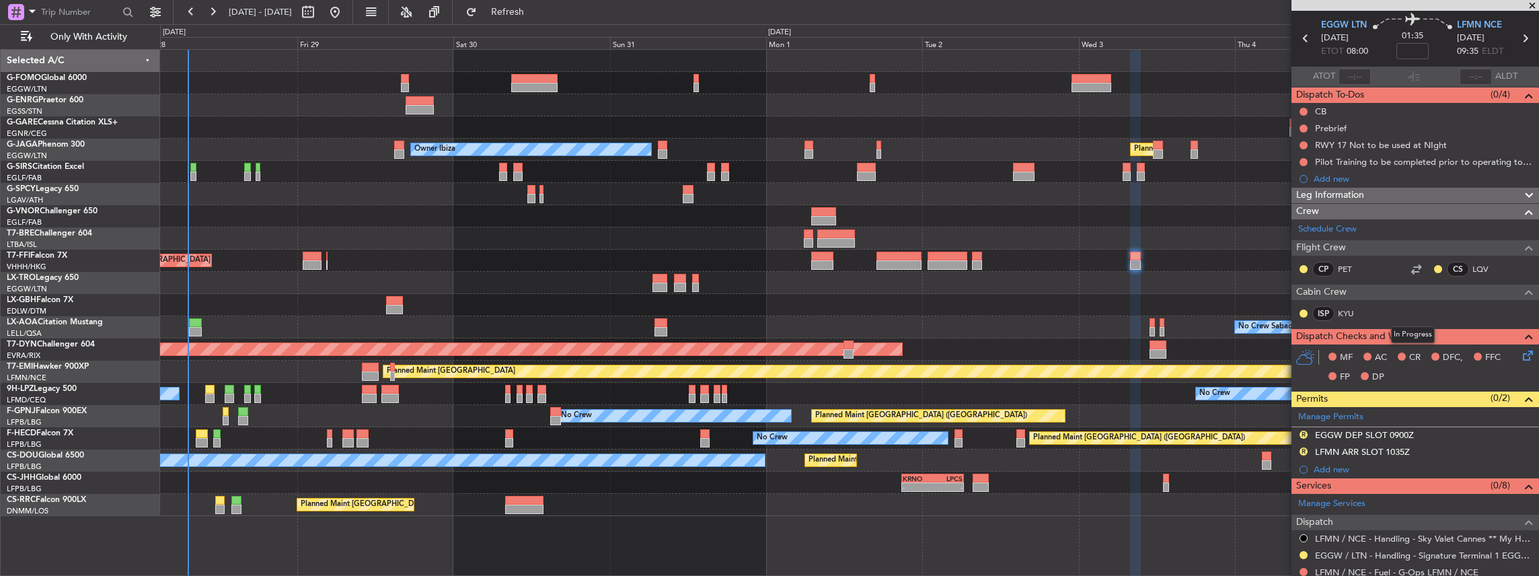
scroll to position [42, 0]
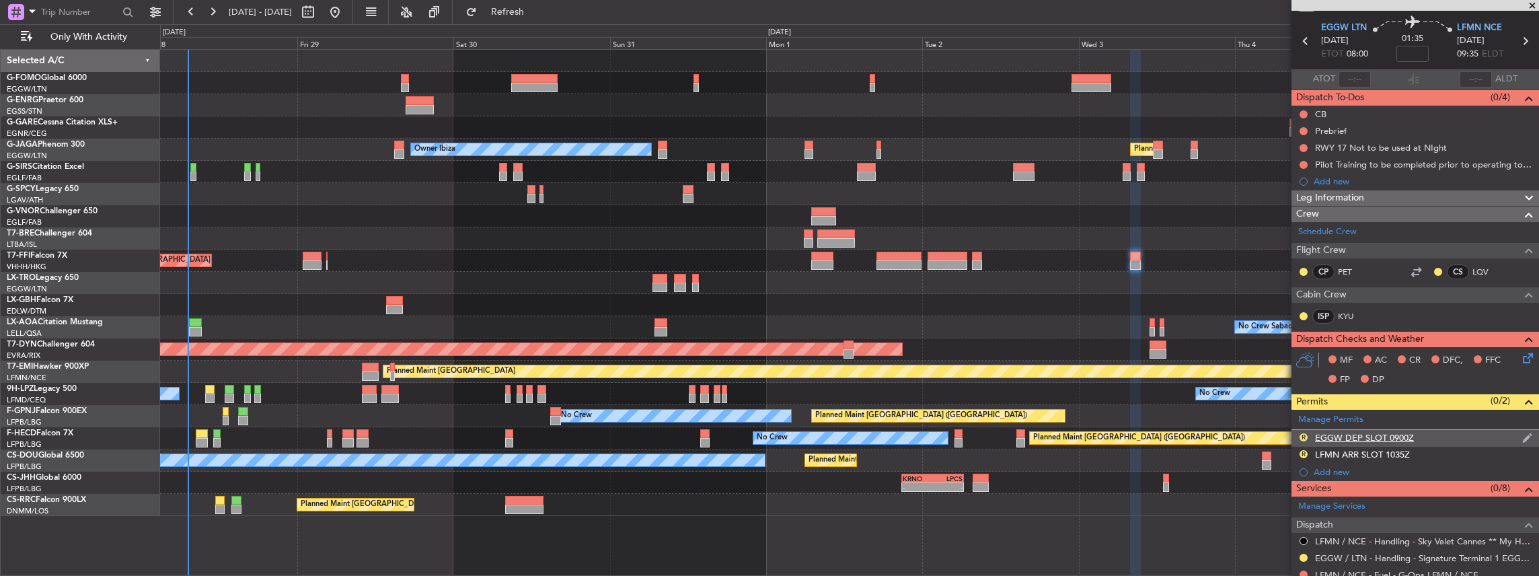
click at [1444, 434] on div "R EGGW DEP SLOT 0900Z" at bounding box center [1416, 438] width 248 height 17
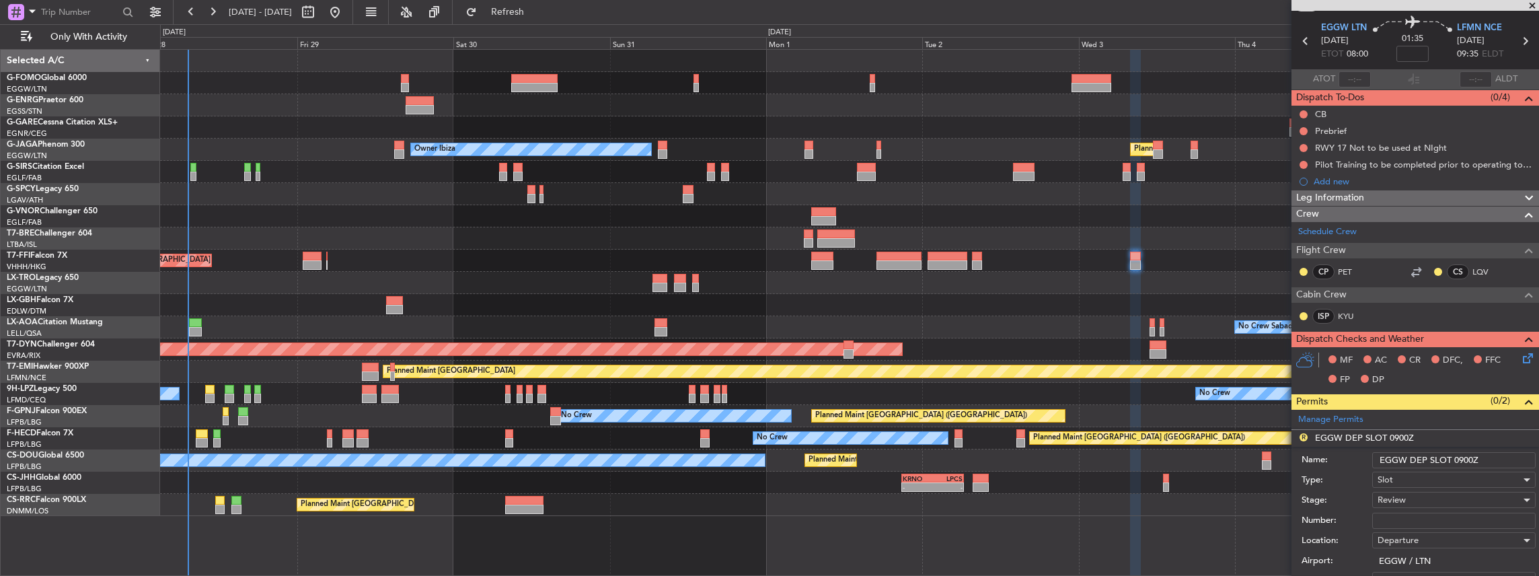
click at [1463, 456] on input "EGGW DEP SLOT 0900Z" at bounding box center [1454, 460] width 163 height 16
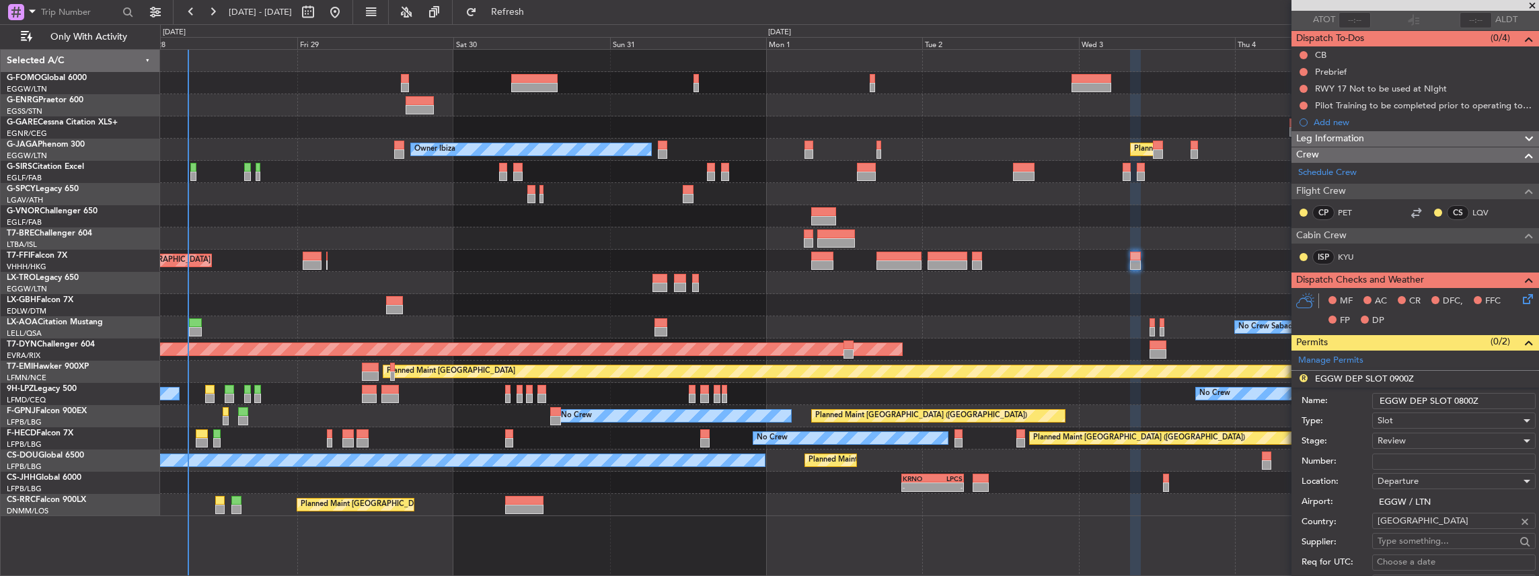
scroll to position [176, 0]
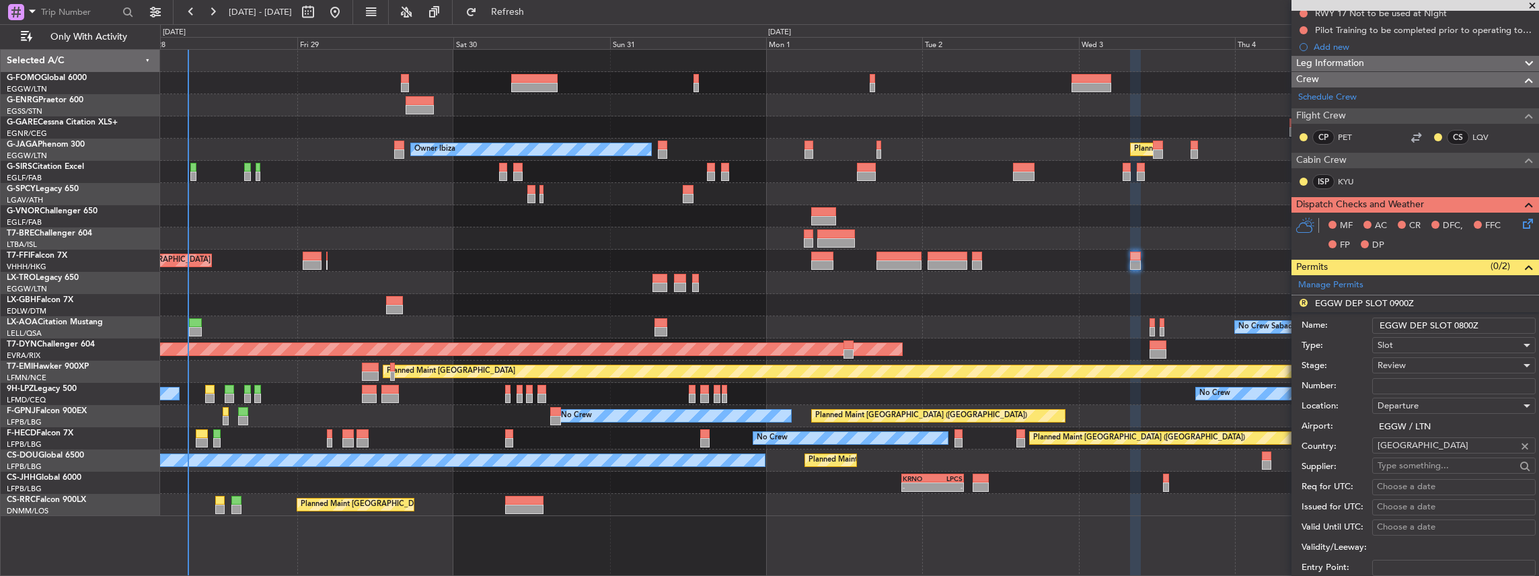
type input "EGGW DEP SLOT 0800Z"
click at [1400, 369] on span "Review" at bounding box center [1392, 365] width 28 height 12
click at [1404, 449] on span "Requested" at bounding box center [1451, 451] width 145 height 20
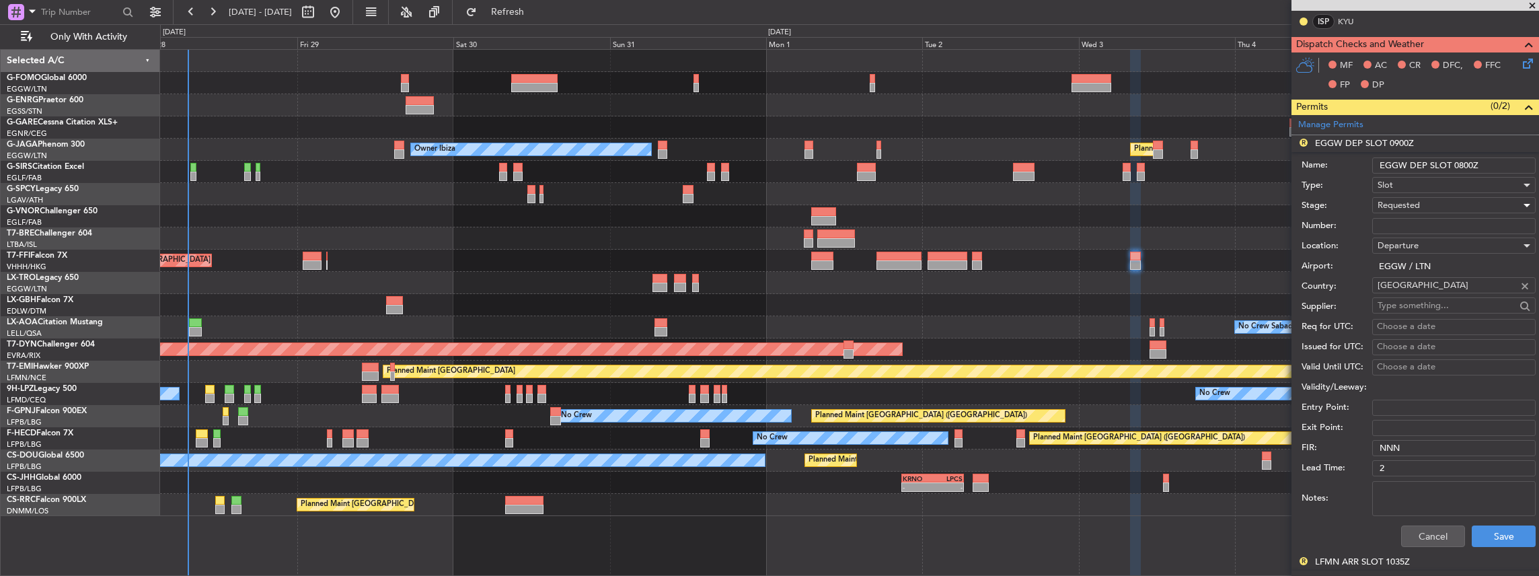
scroll to position [400, 0]
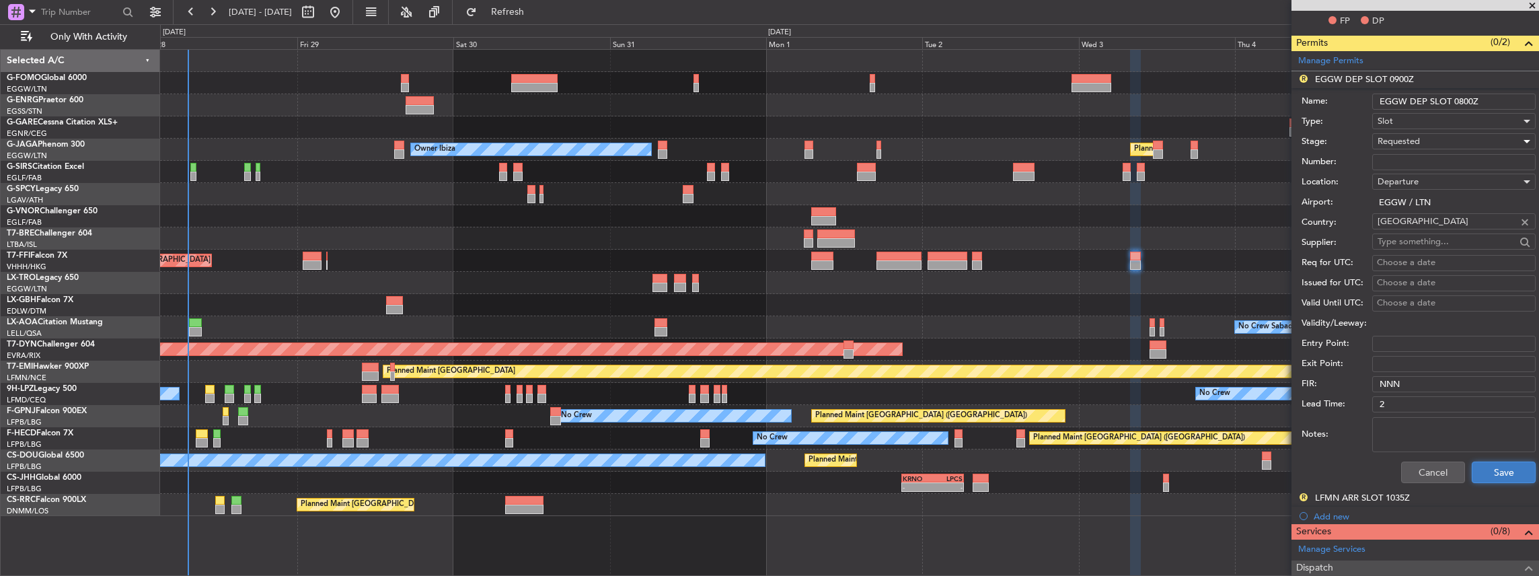
click at [1499, 463] on button "Save" at bounding box center [1504, 473] width 64 height 22
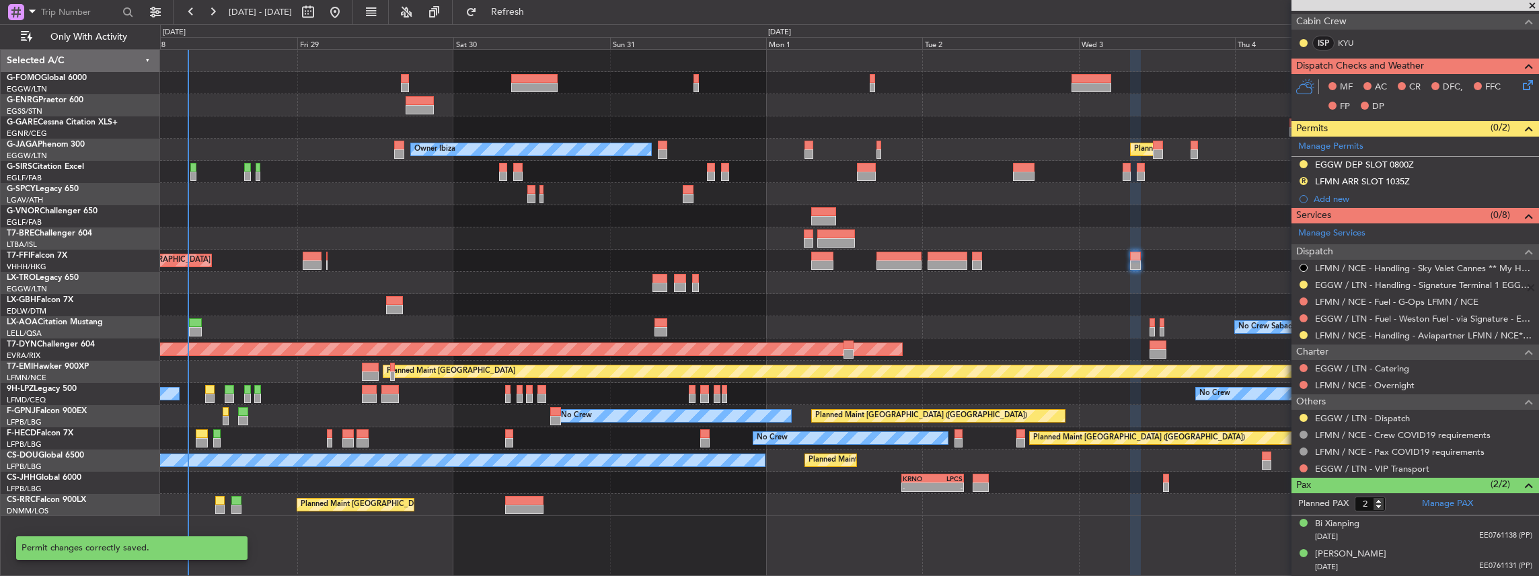
scroll to position [311, 0]
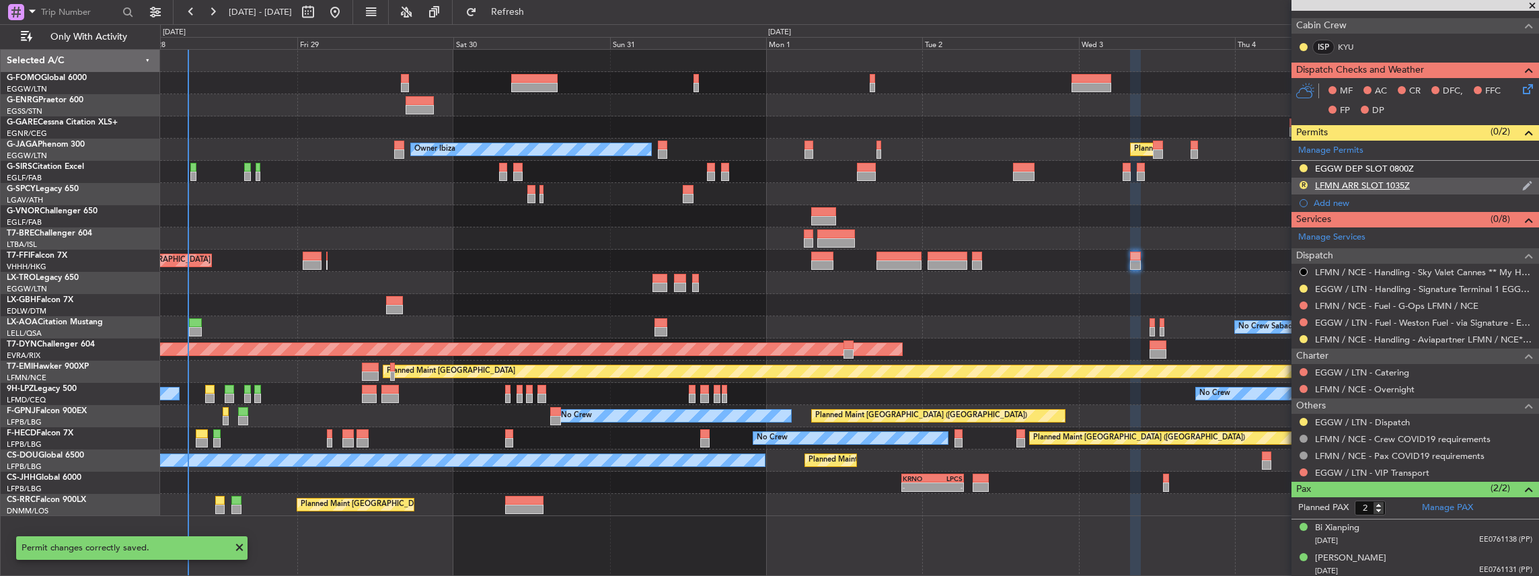
click at [1453, 184] on div "R LFMN ARR SLOT 1035Z" at bounding box center [1416, 186] width 248 height 17
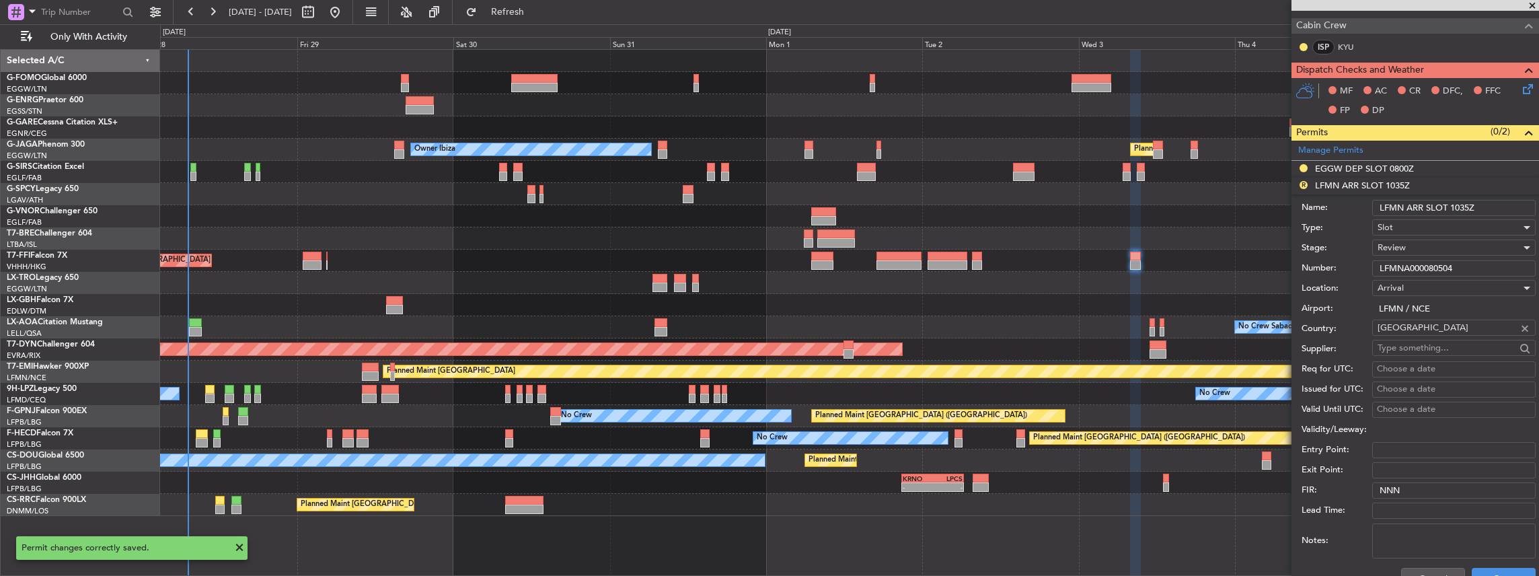
scroll to position [400, 0]
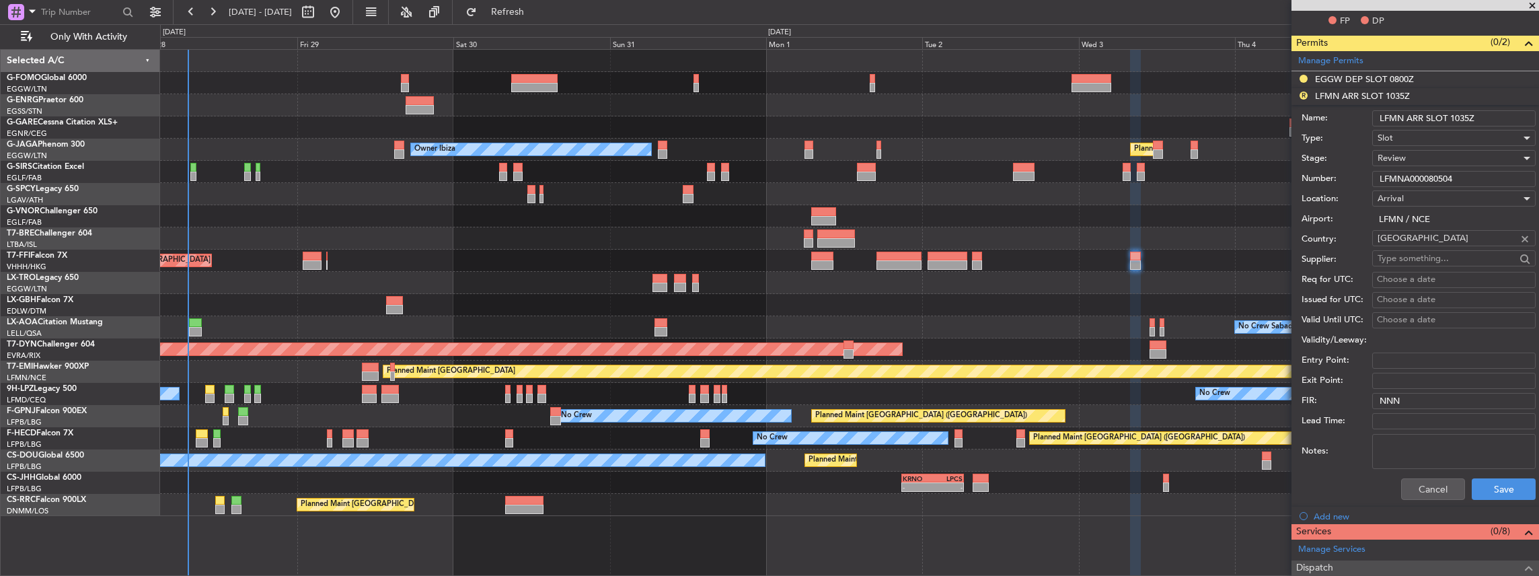
click at [1452, 118] on input "LFMN ARR SLOT 1035Z" at bounding box center [1454, 118] width 163 height 16
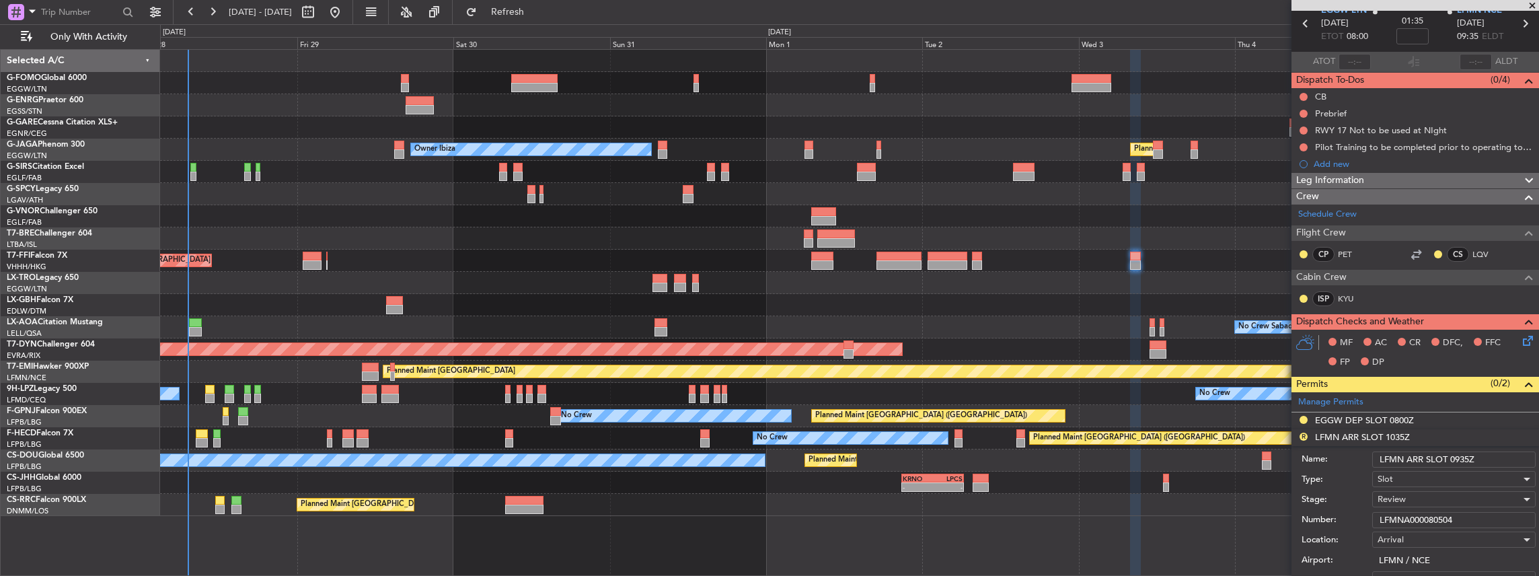
scroll to position [224, 0]
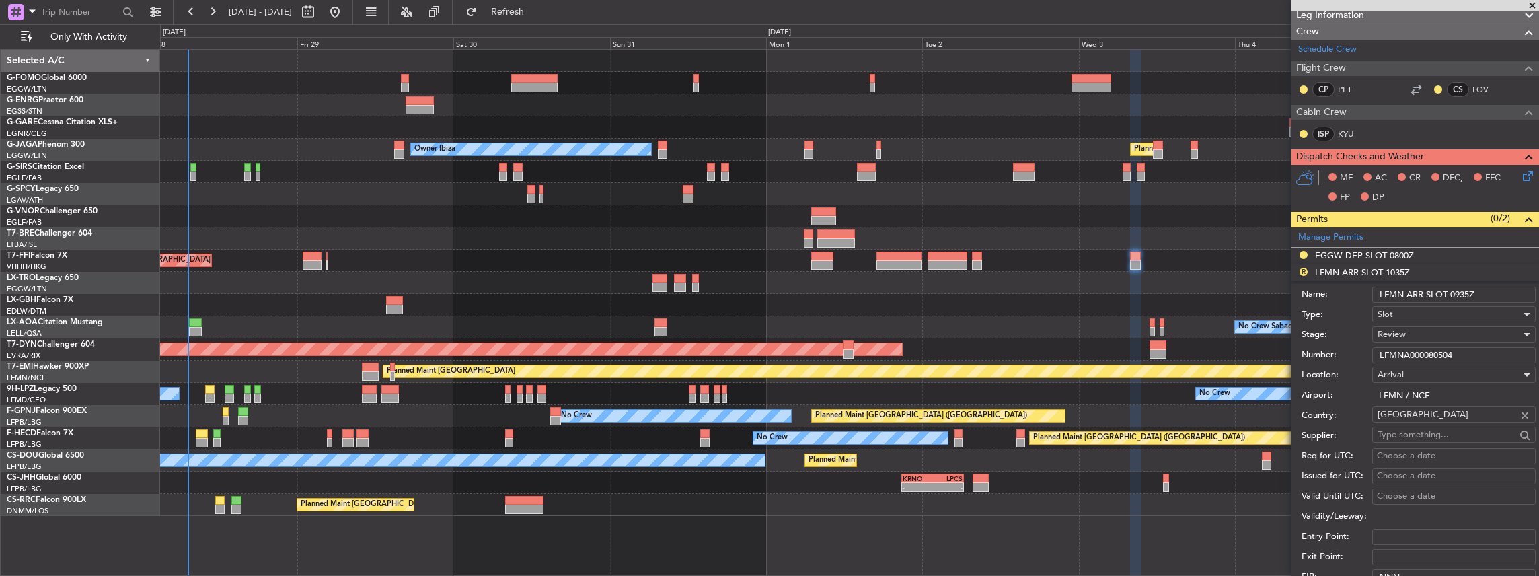
type input "LFMN ARR SLOT 0935Z"
click at [1405, 331] on span "Review" at bounding box center [1392, 334] width 28 height 12
click at [1404, 421] on span "Requested" at bounding box center [1451, 420] width 145 height 20
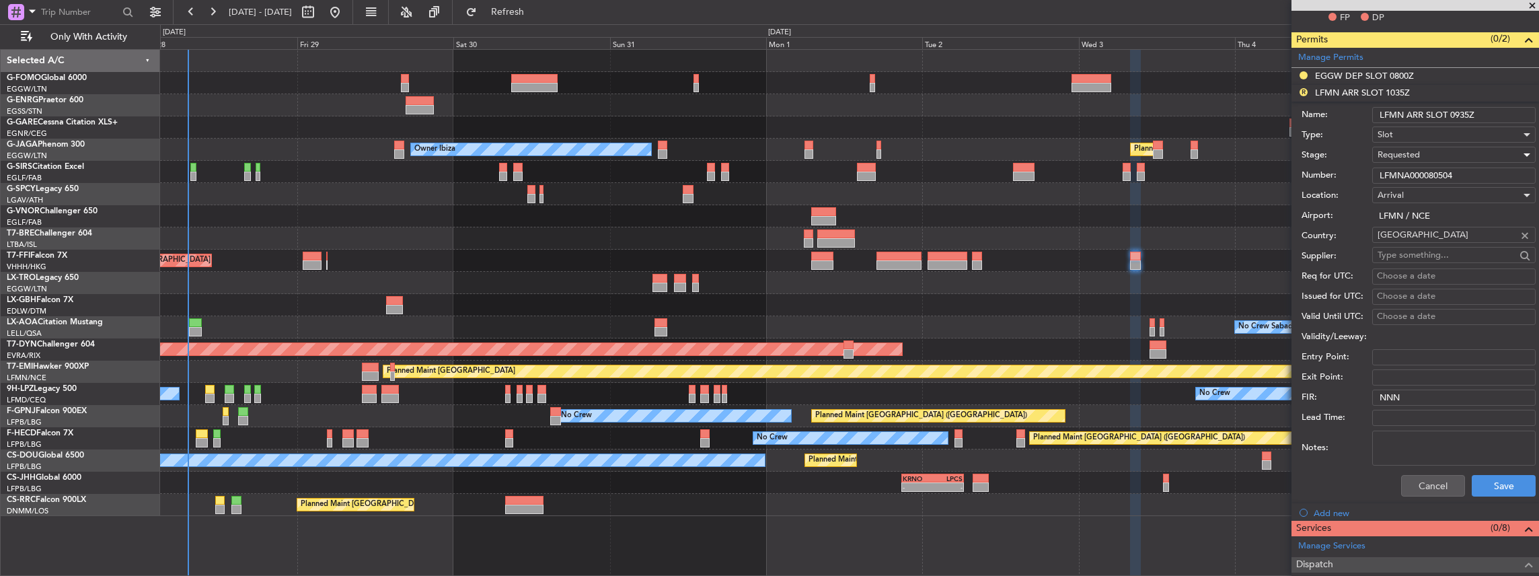
scroll to position [538, 0]
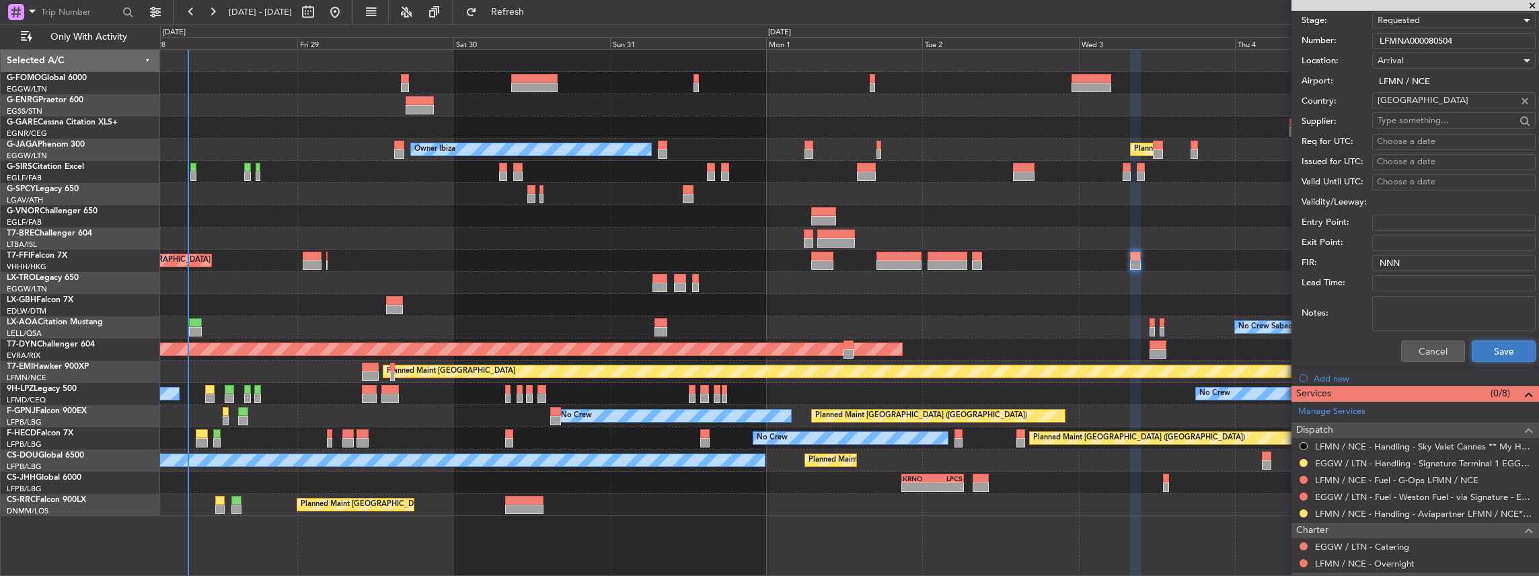
click at [1509, 351] on button "Save" at bounding box center [1504, 351] width 64 height 22
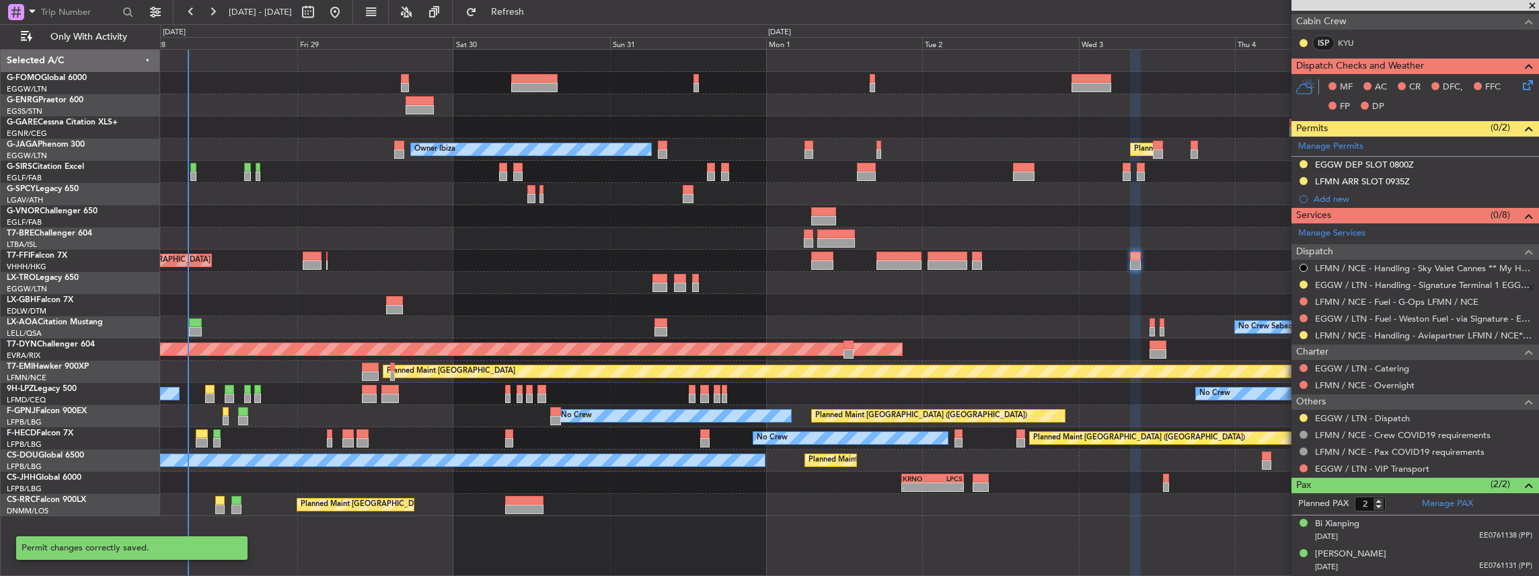
scroll to position [136, 0]
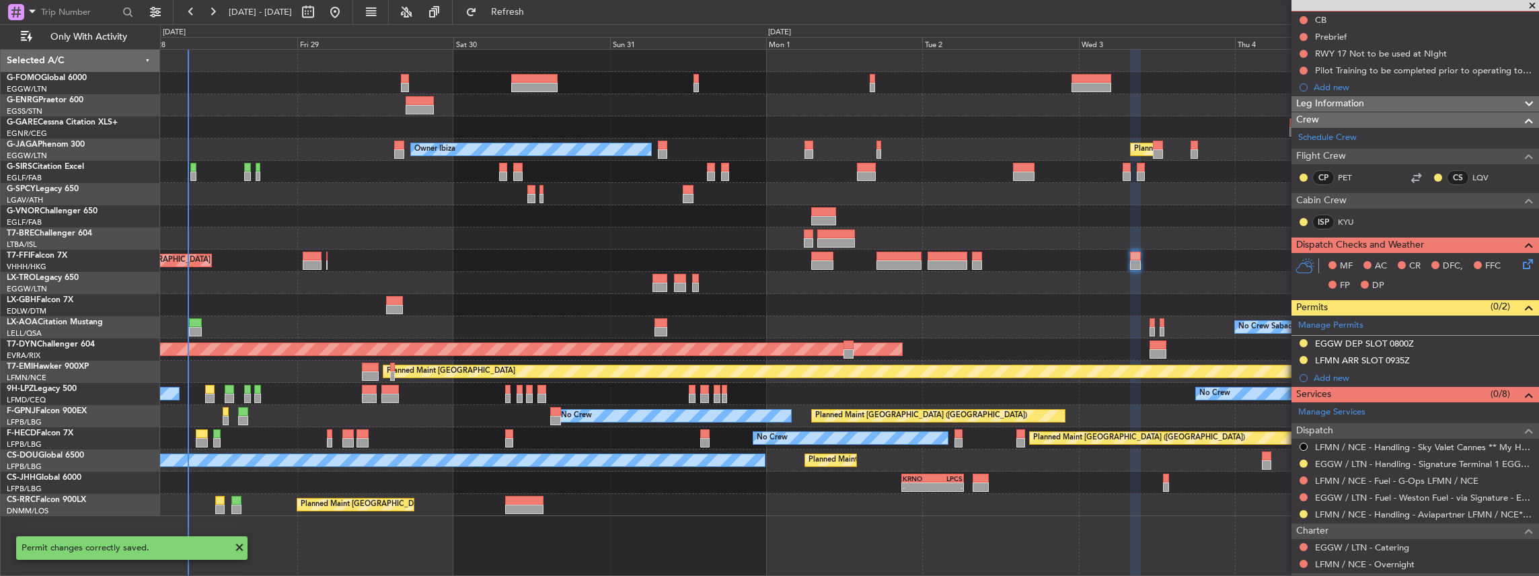
click at [1538, 9] on span at bounding box center [1532, 6] width 13 height 12
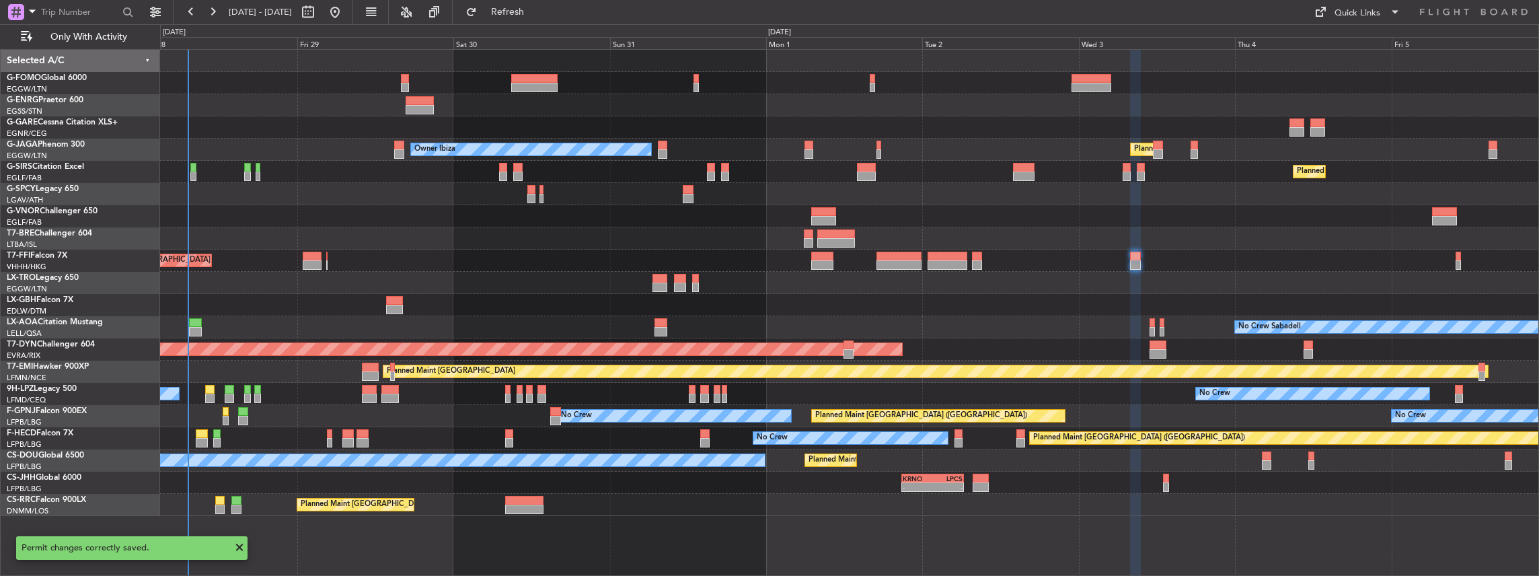
type input "0"
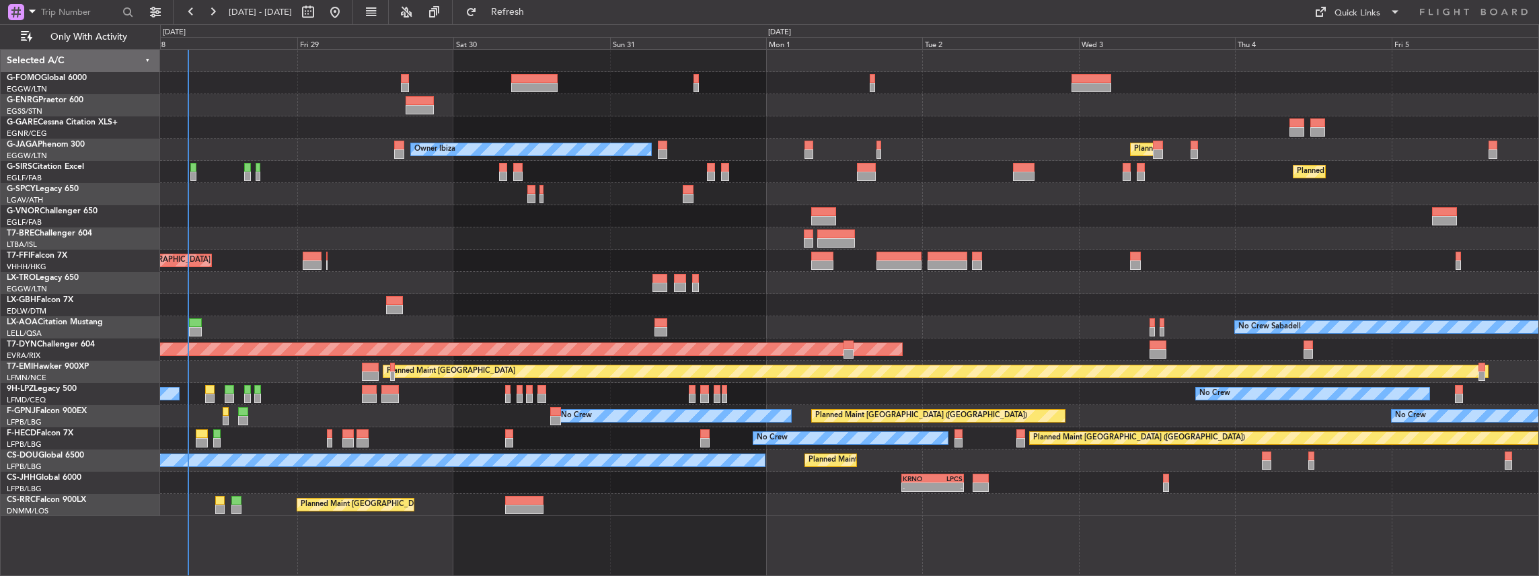
scroll to position [0, 0]
click at [346, 11] on button at bounding box center [335, 12] width 22 height 22
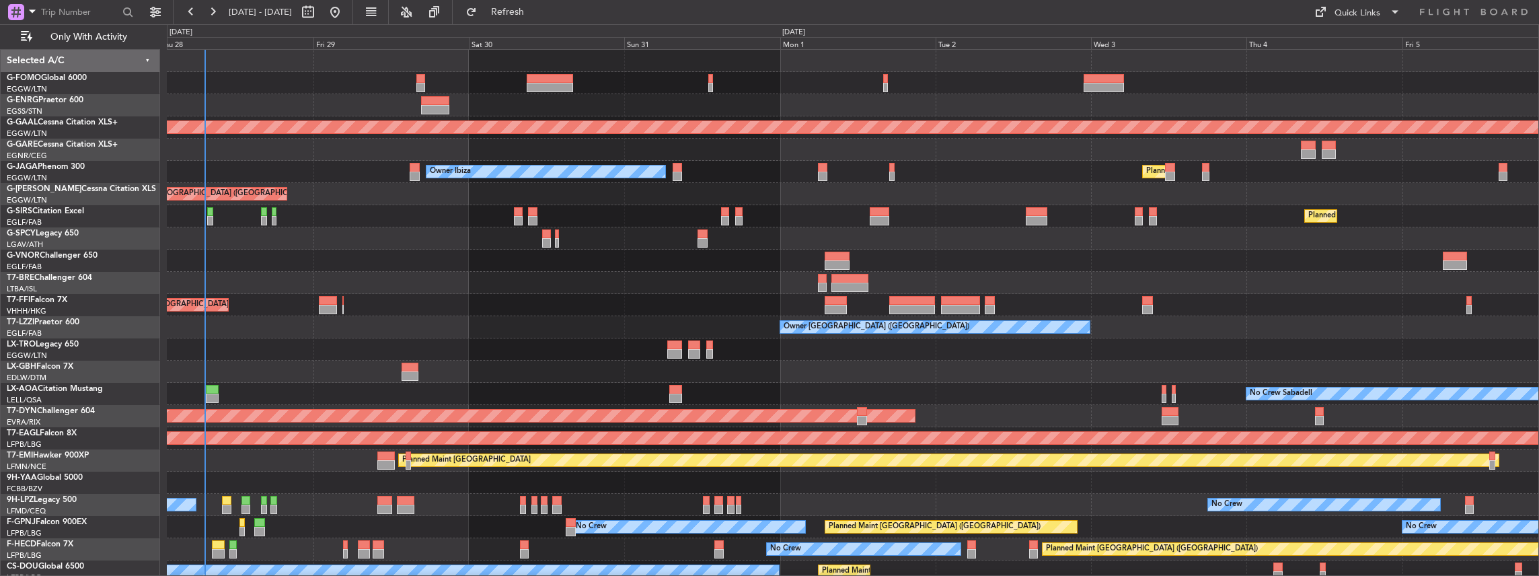
click at [772, 398] on div "No Crew Sabadell No Crew Barcelona ([GEOGRAPHIC_DATA])" at bounding box center [853, 394] width 1373 height 22
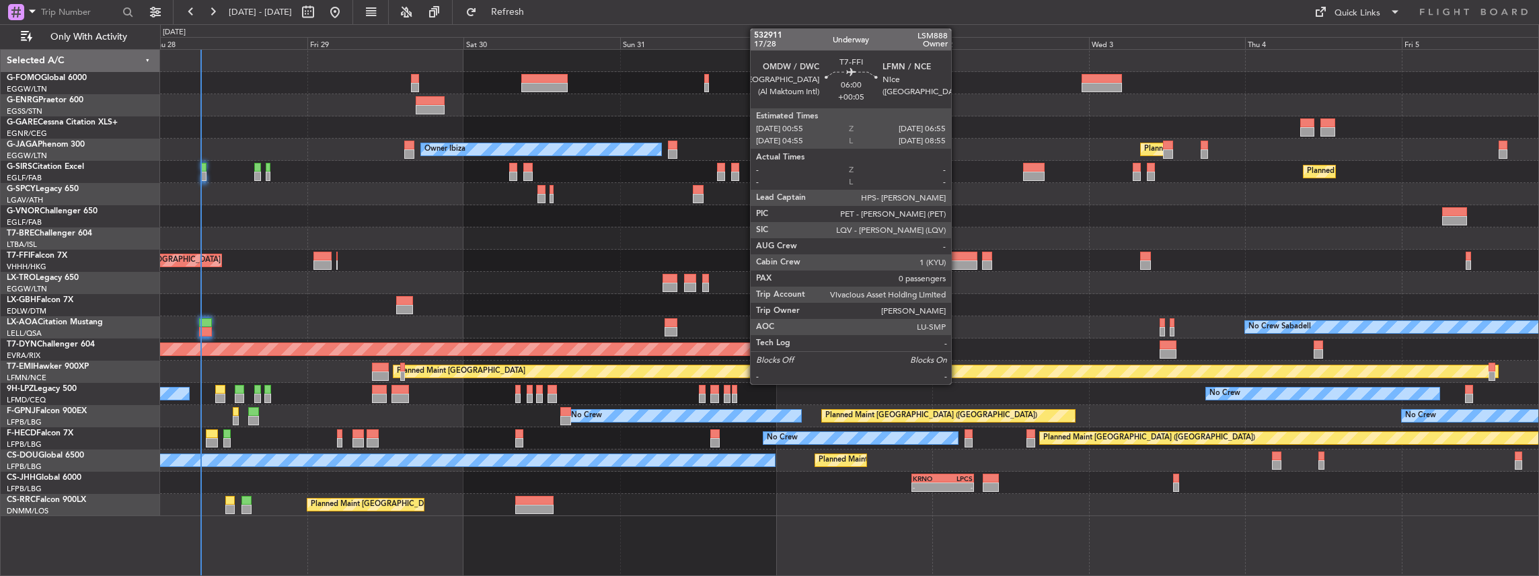
click at [958, 260] on div at bounding box center [958, 264] width 40 height 9
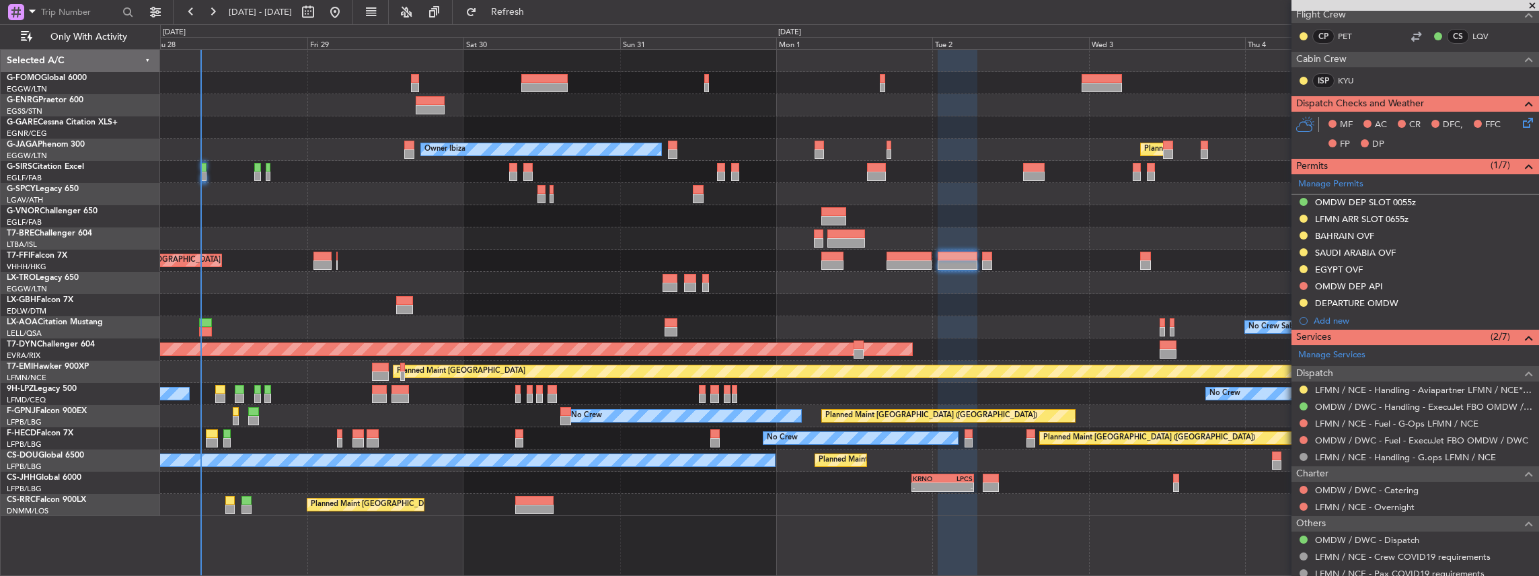
scroll to position [314, 0]
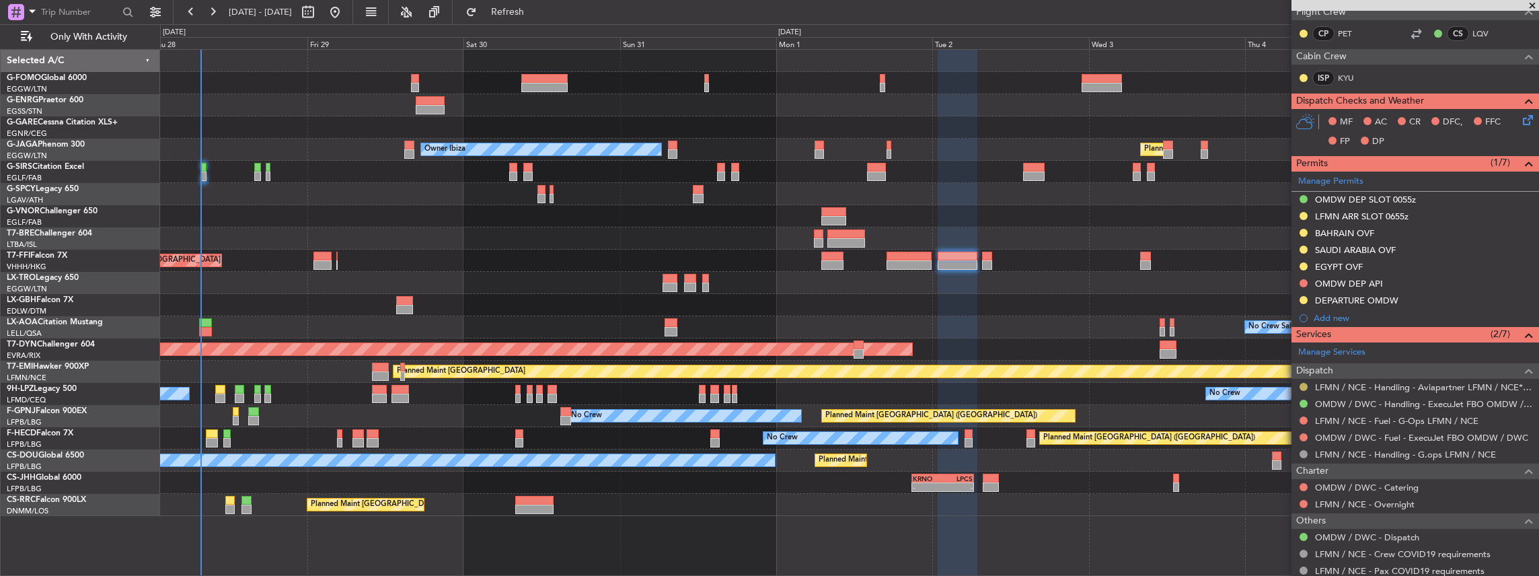
click at [1303, 384] on button at bounding box center [1304, 387] width 8 height 8
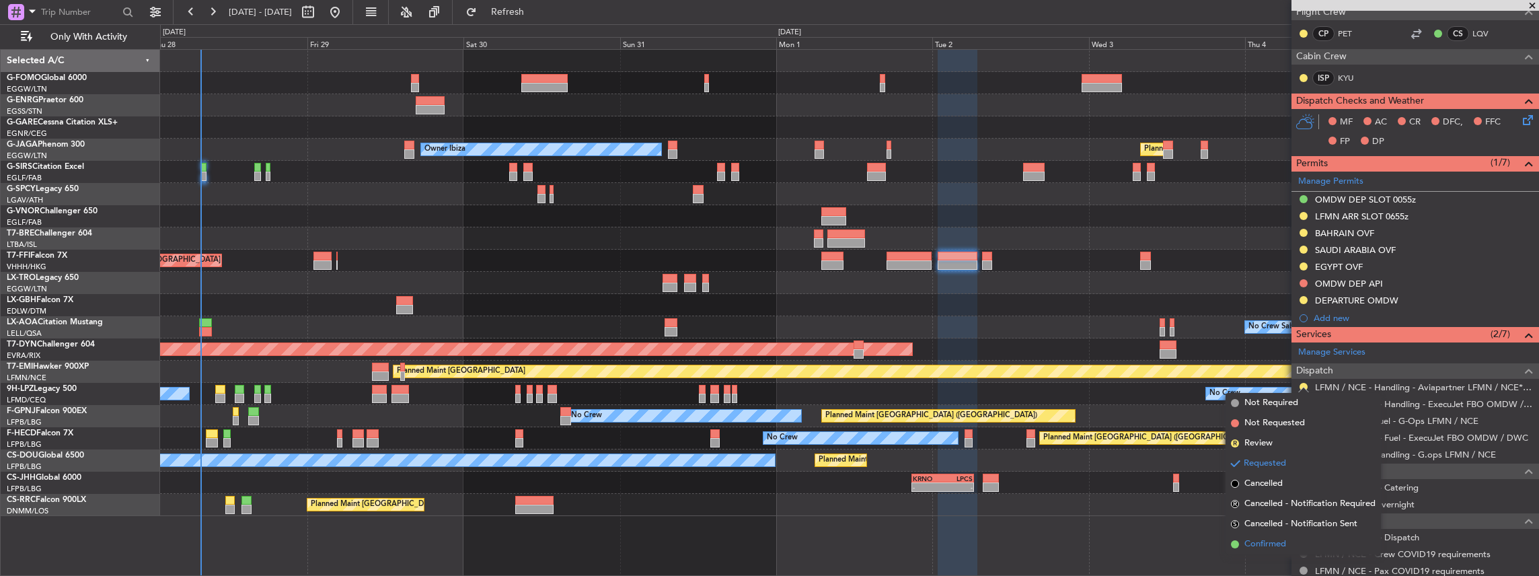
click at [1274, 542] on span "Confirmed" at bounding box center [1266, 544] width 42 height 13
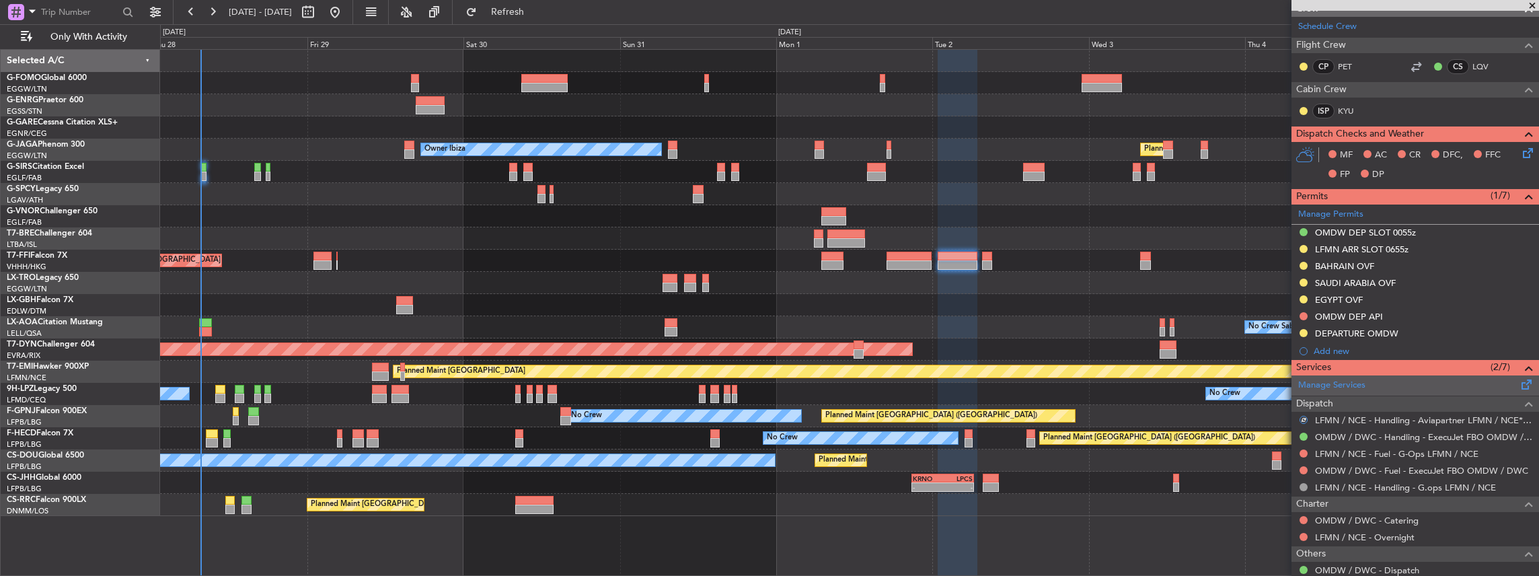
scroll to position [269, 0]
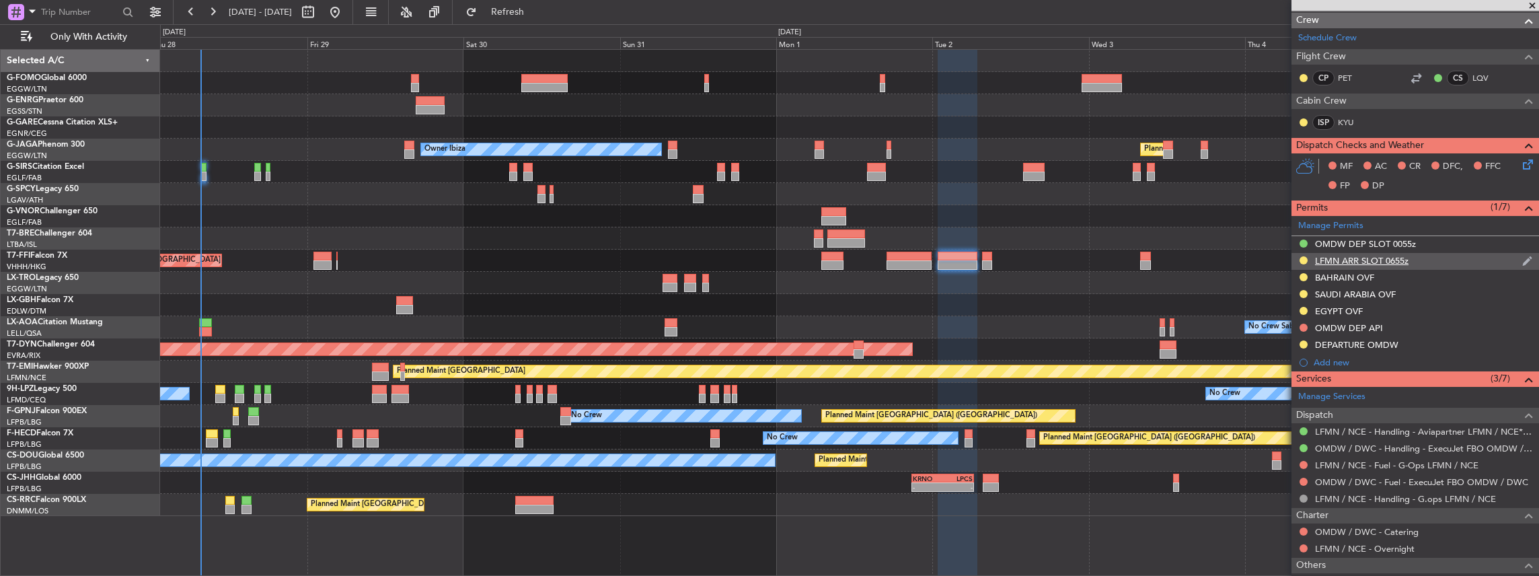
click at [1418, 262] on div "LFMN ARR SLOT 0655z" at bounding box center [1416, 261] width 248 height 17
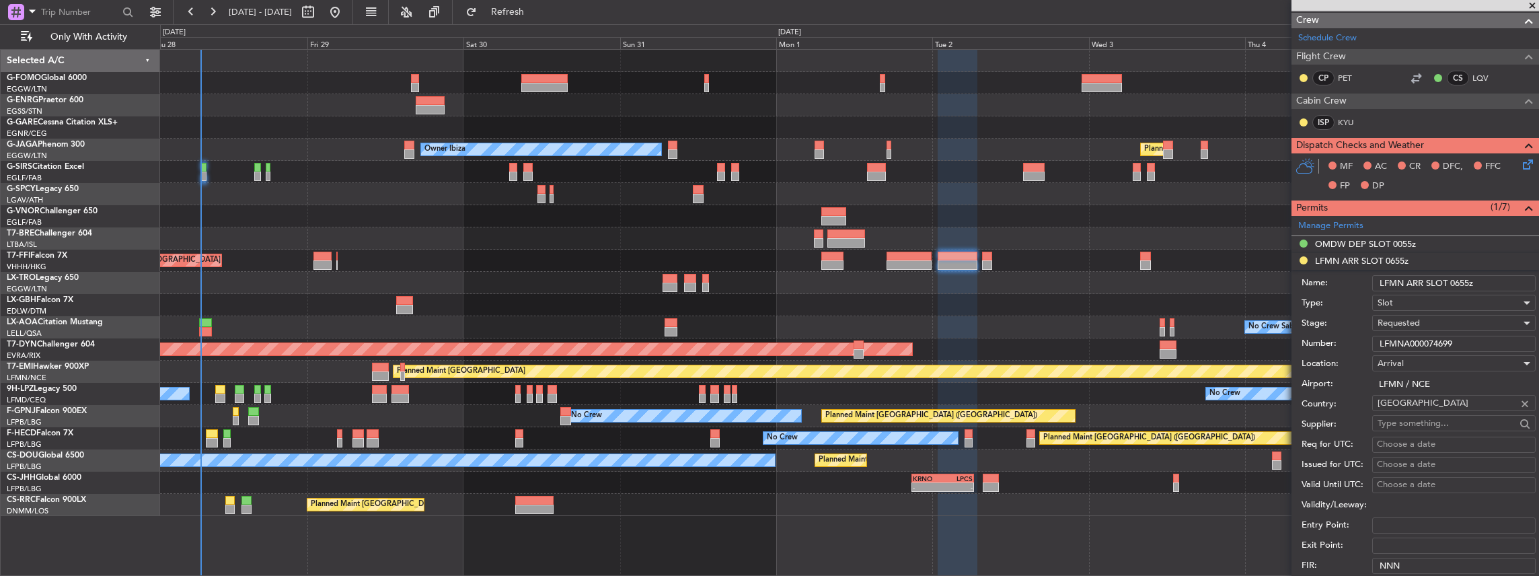
click at [1422, 320] on div "Requested" at bounding box center [1449, 323] width 143 height 20
click at [1421, 426] on span "Received OK" at bounding box center [1451, 424] width 145 height 20
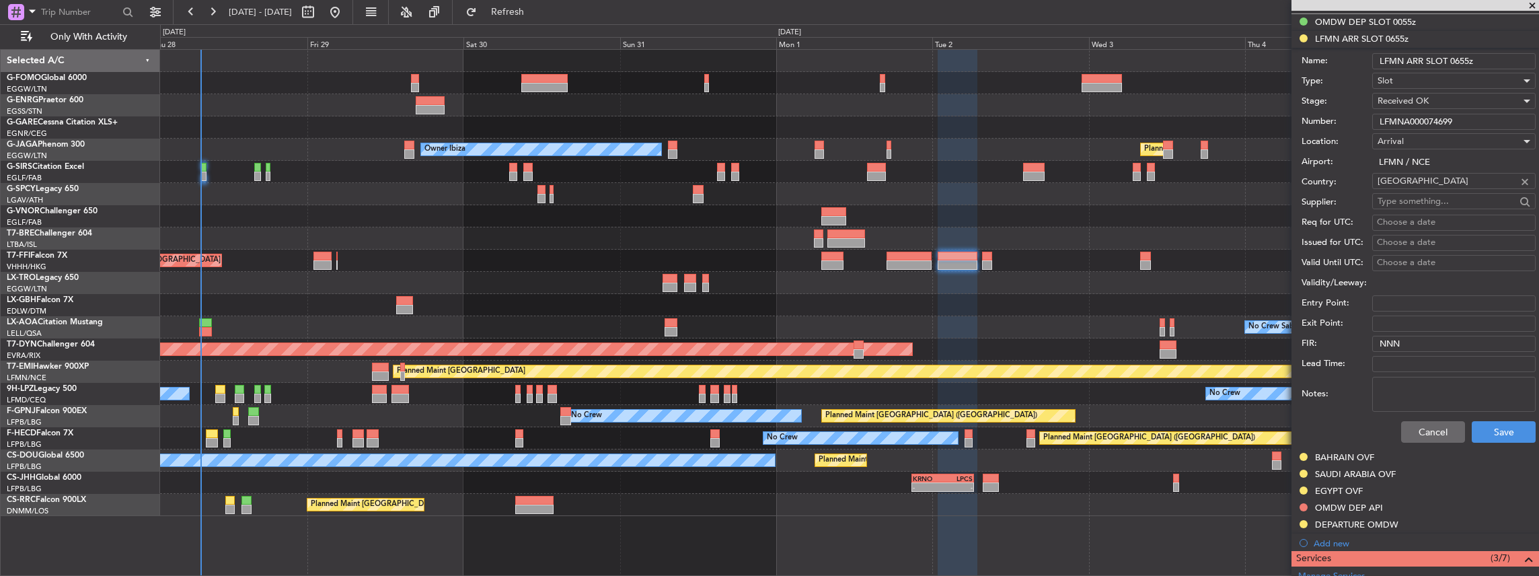
scroll to position [493, 0]
click at [1490, 423] on button "Save" at bounding box center [1504, 430] width 64 height 22
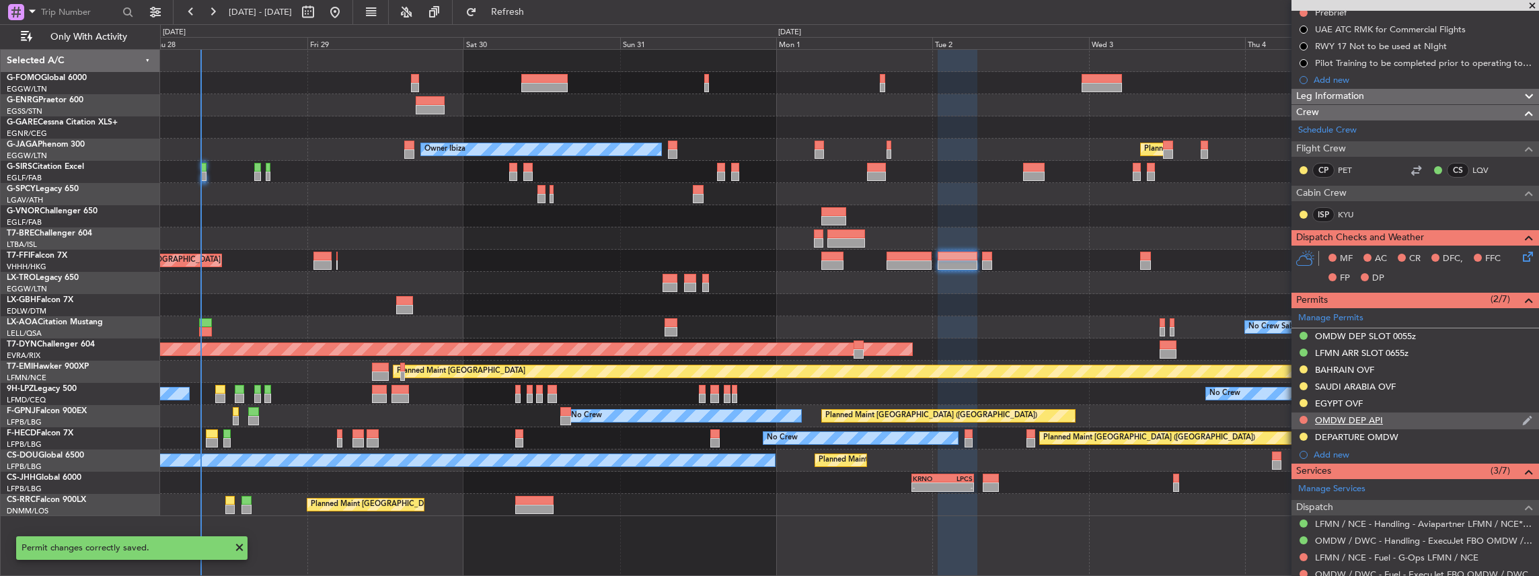
scroll to position [0, 0]
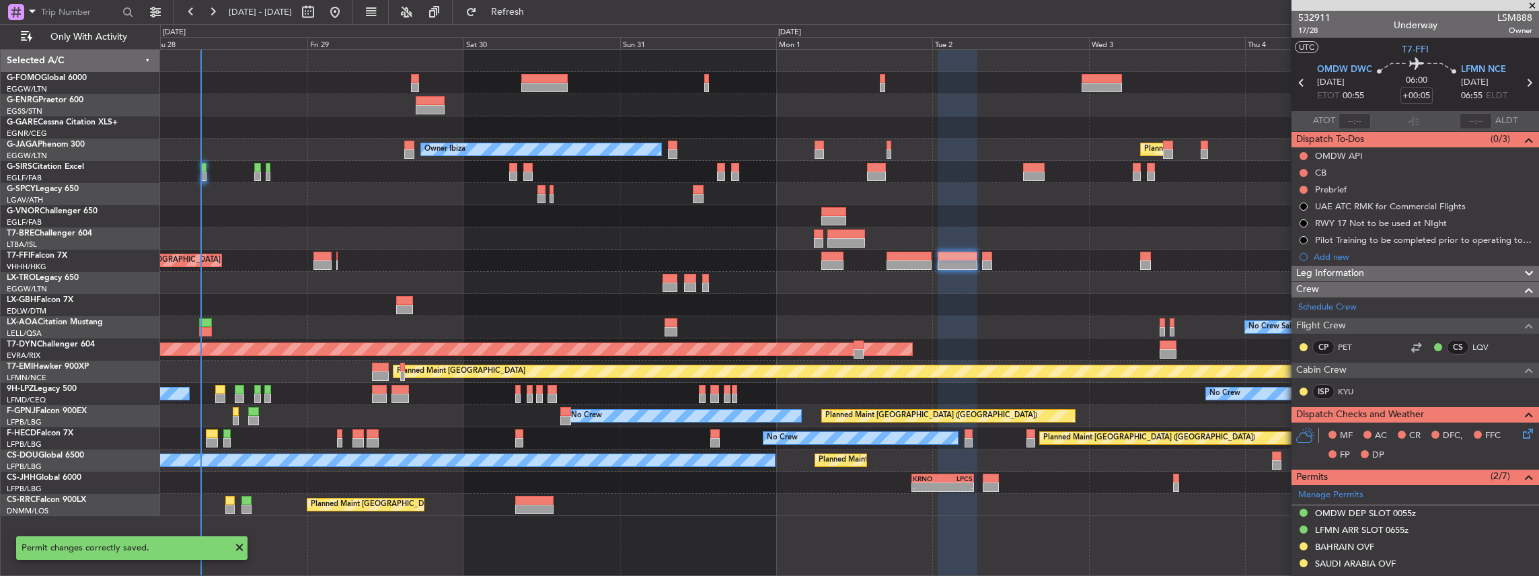
click at [1525, 82] on icon at bounding box center [1529, 82] width 17 height 17
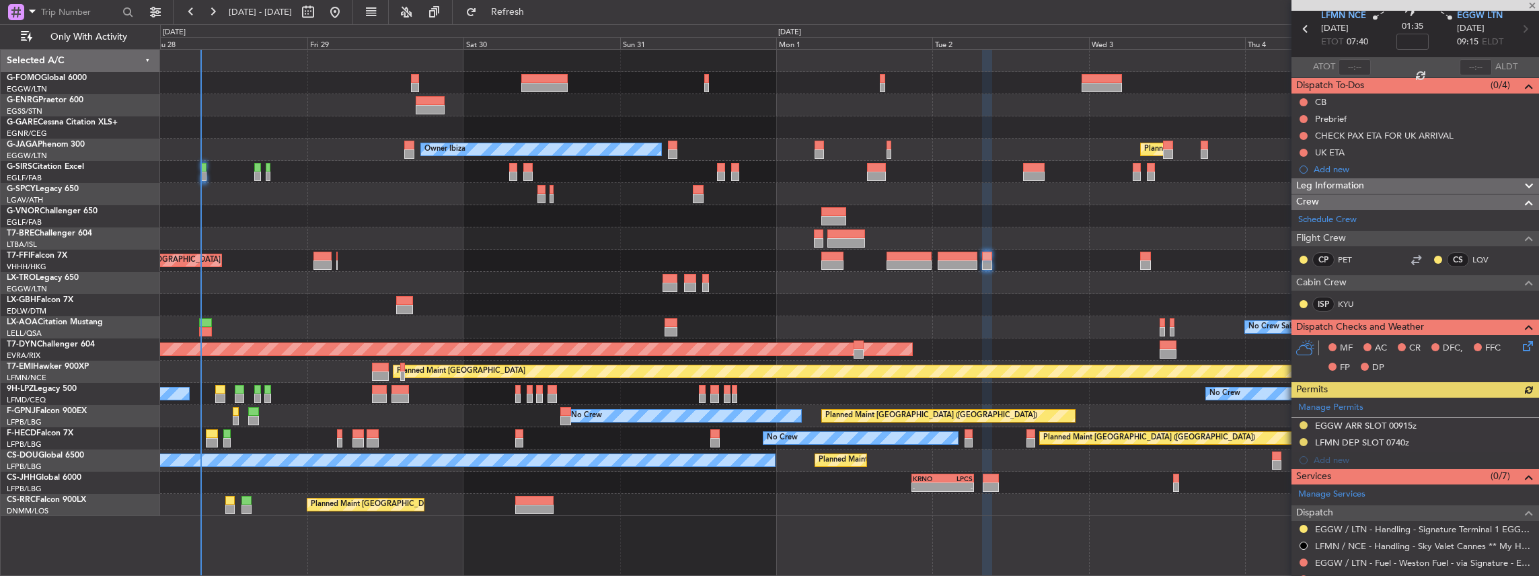
scroll to position [135, 0]
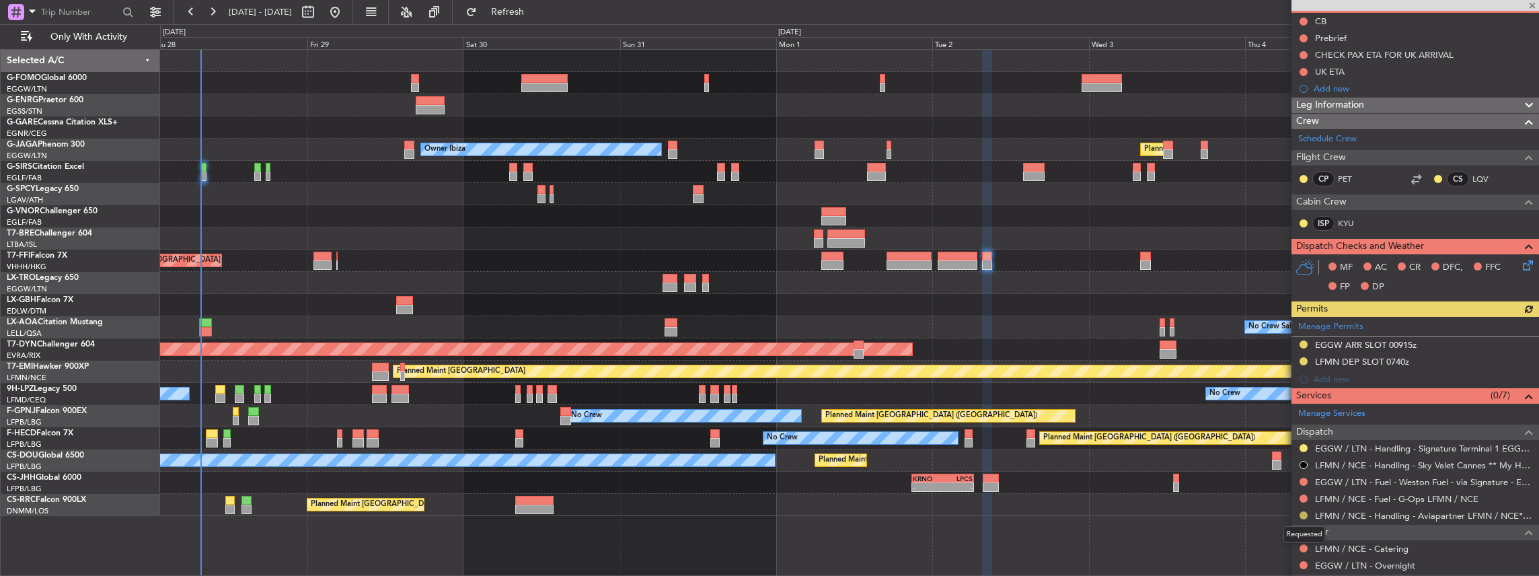
click at [1304, 513] on button at bounding box center [1304, 515] width 8 height 8
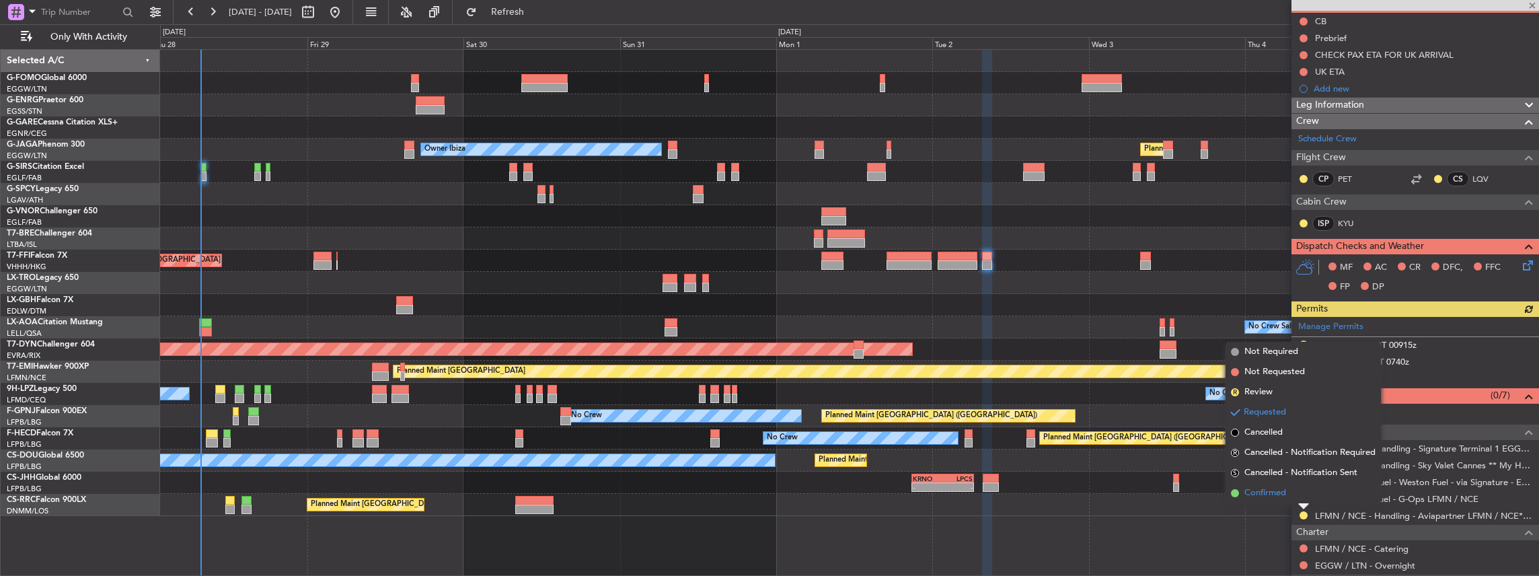
click at [1270, 489] on span "Confirmed" at bounding box center [1266, 492] width 42 height 13
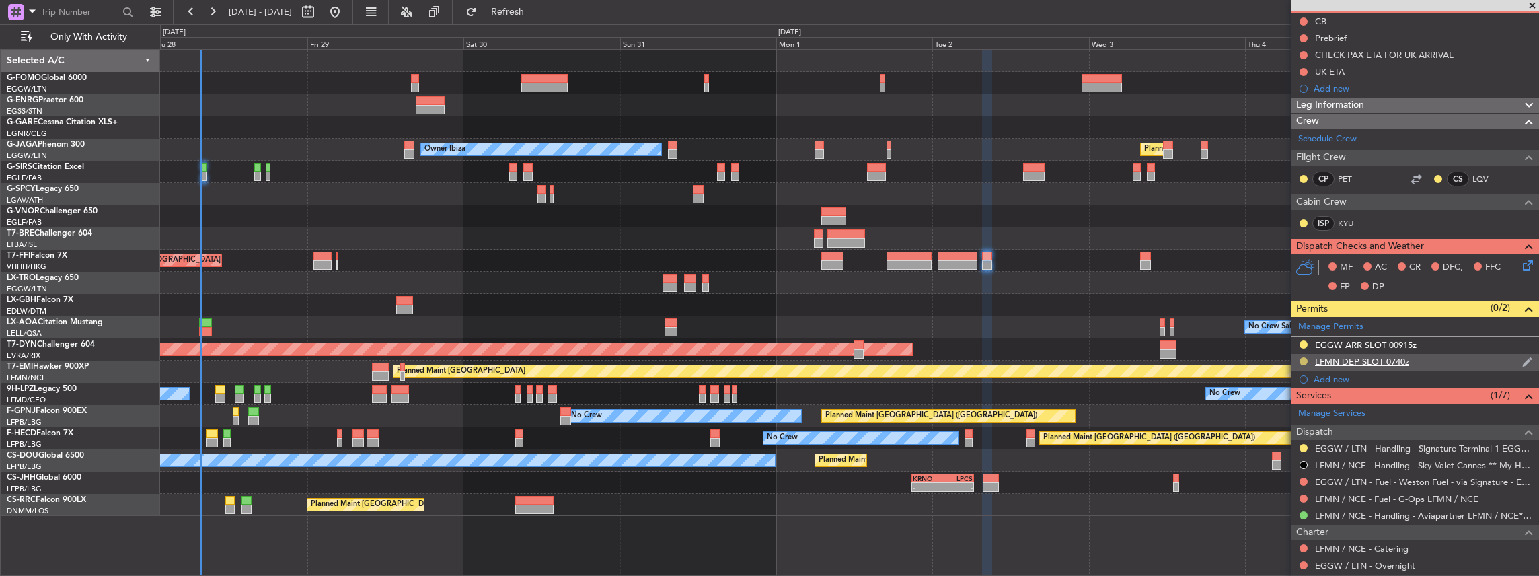
click at [1303, 357] on button at bounding box center [1304, 361] width 8 height 8
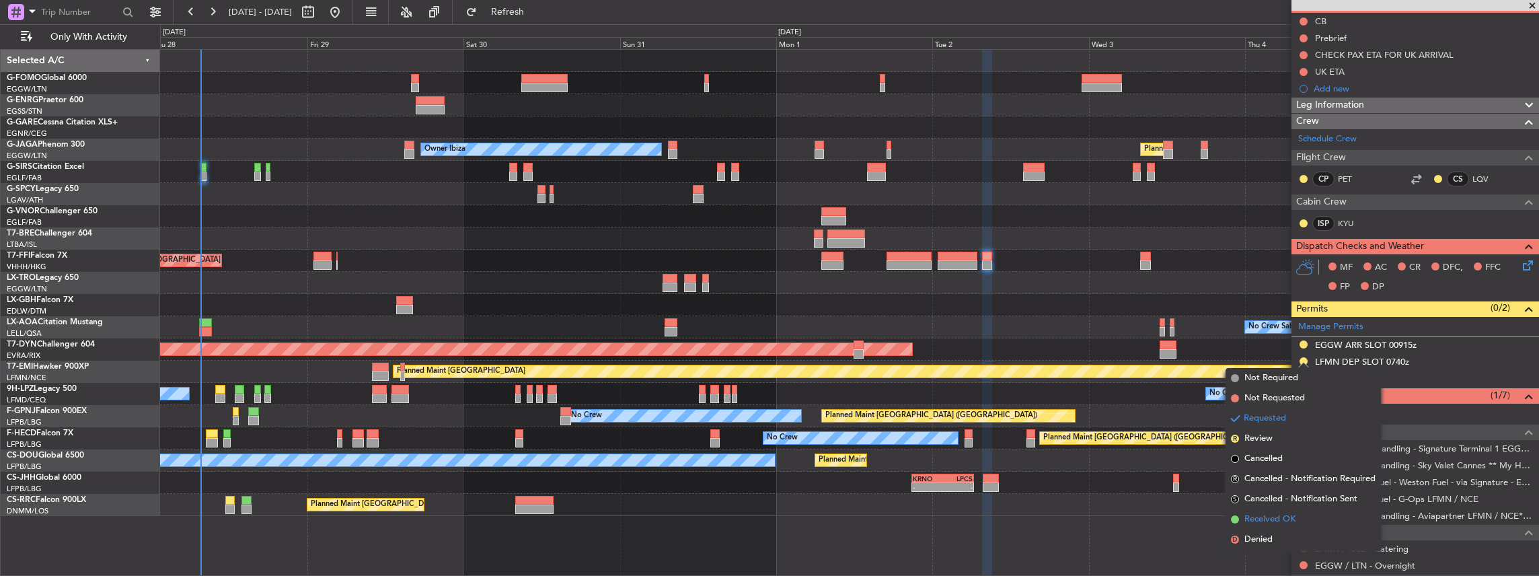
click at [1273, 517] on span "Received OK" at bounding box center [1270, 519] width 51 height 13
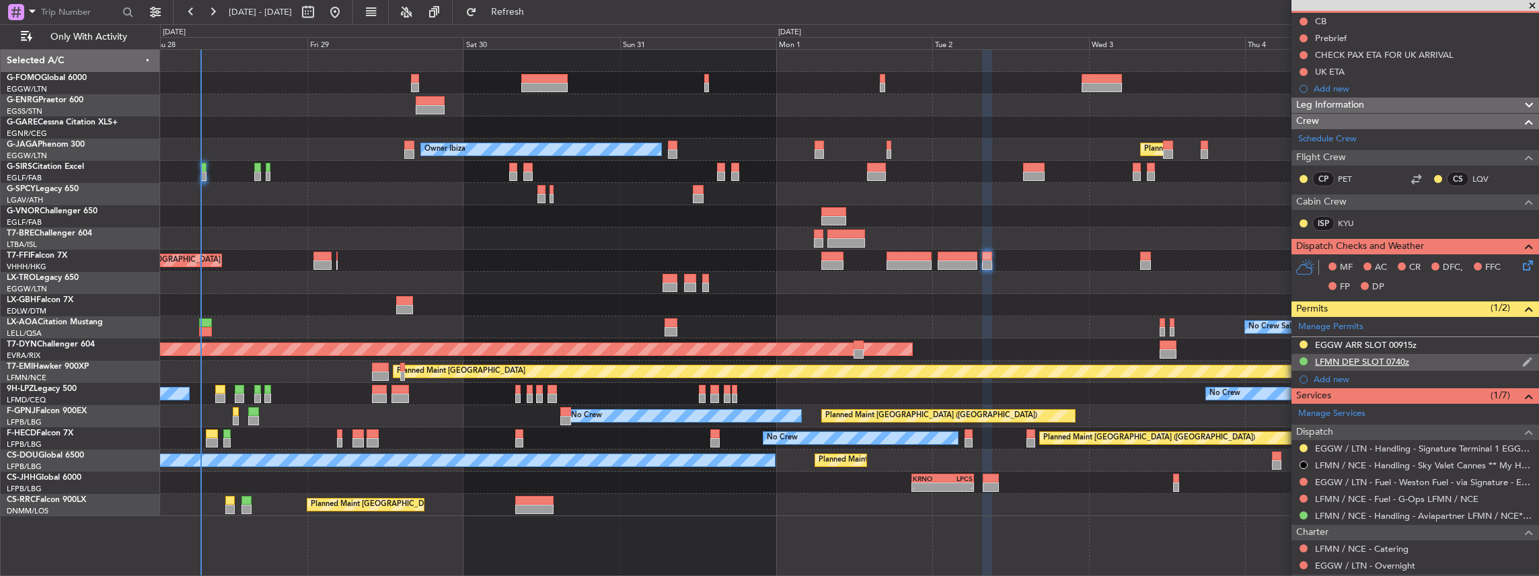
click at [1422, 359] on div "LFMN DEP SLOT 0740z" at bounding box center [1416, 362] width 248 height 17
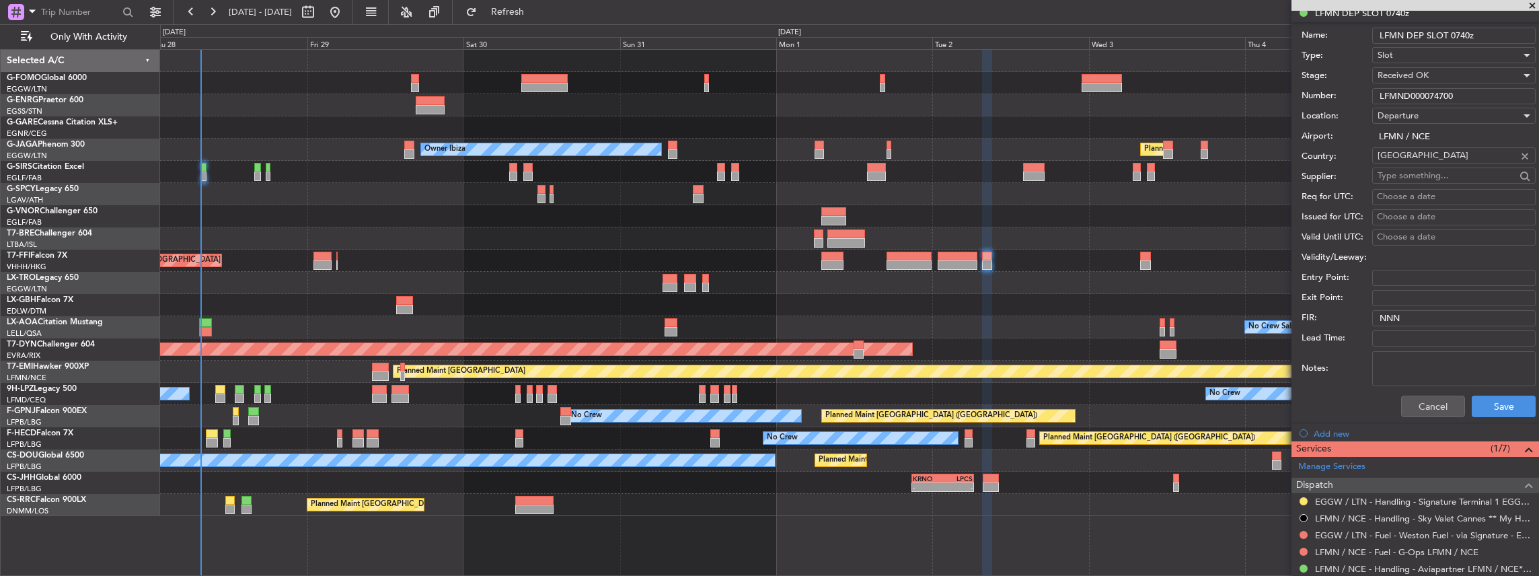
scroll to position [538, 0]
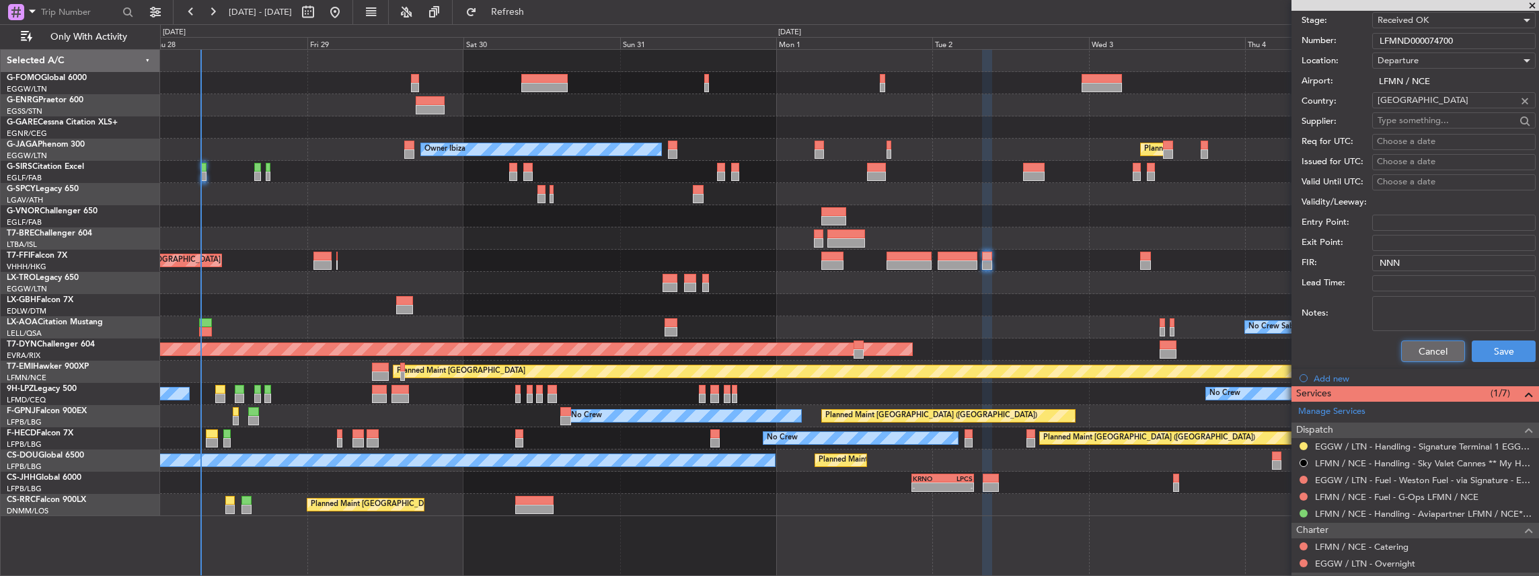
click at [1419, 344] on button "Cancel" at bounding box center [1434, 351] width 64 height 22
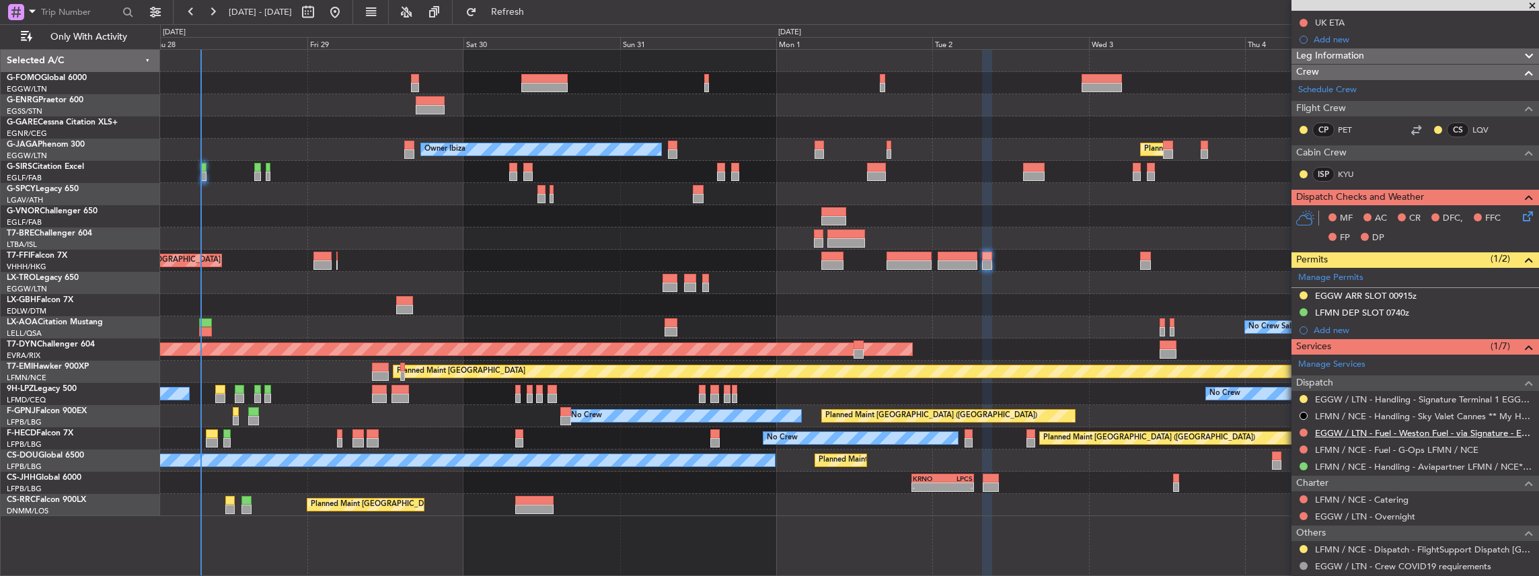
scroll to position [116, 0]
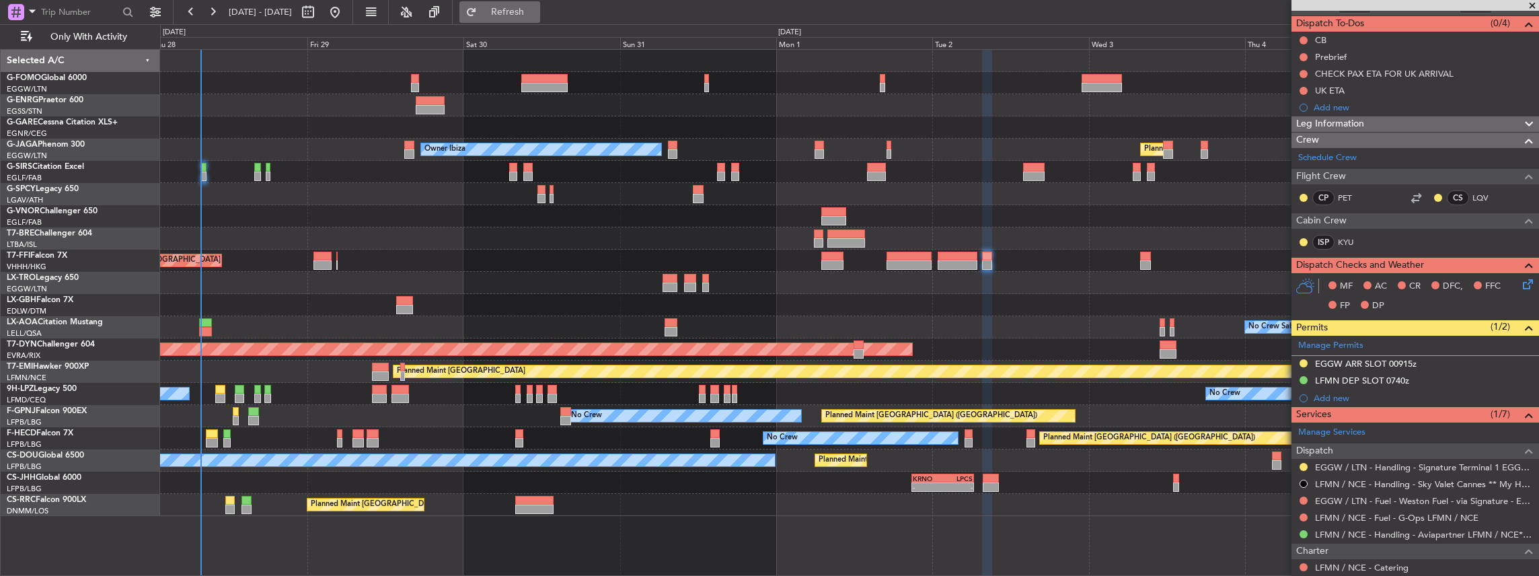
click at [536, 7] on span "Refresh" at bounding box center [508, 11] width 57 height 9
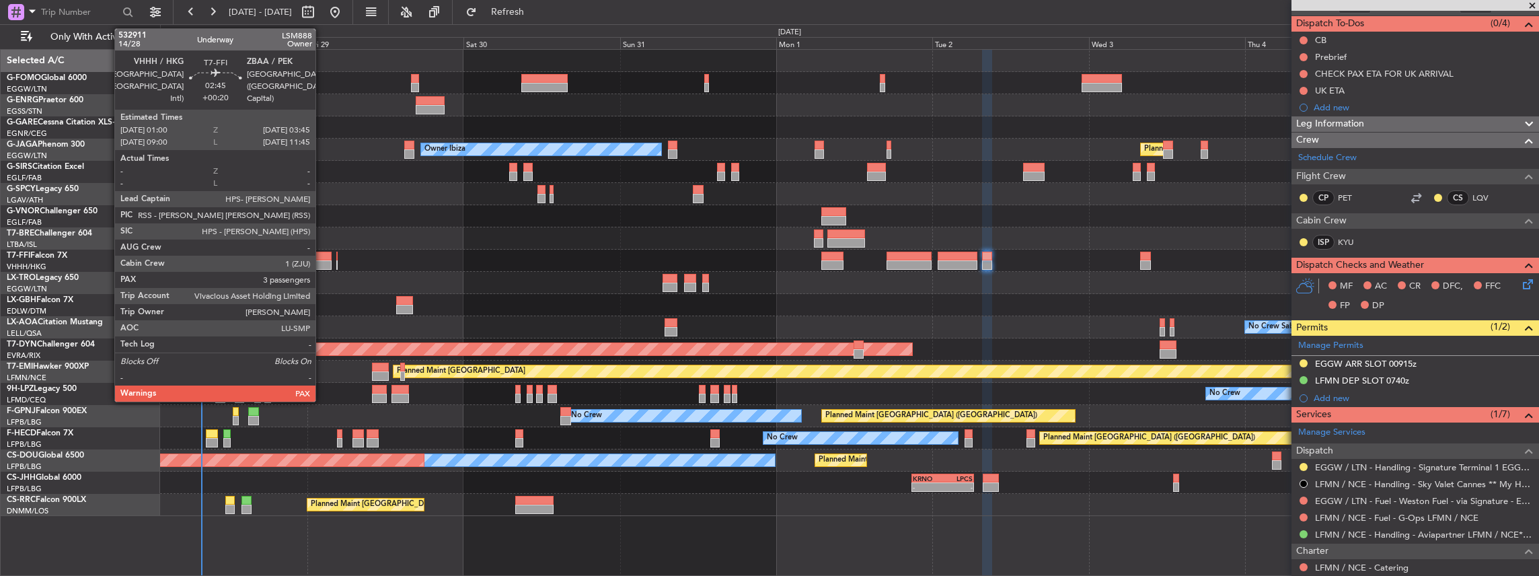
click at [322, 257] on div at bounding box center [323, 256] width 18 height 9
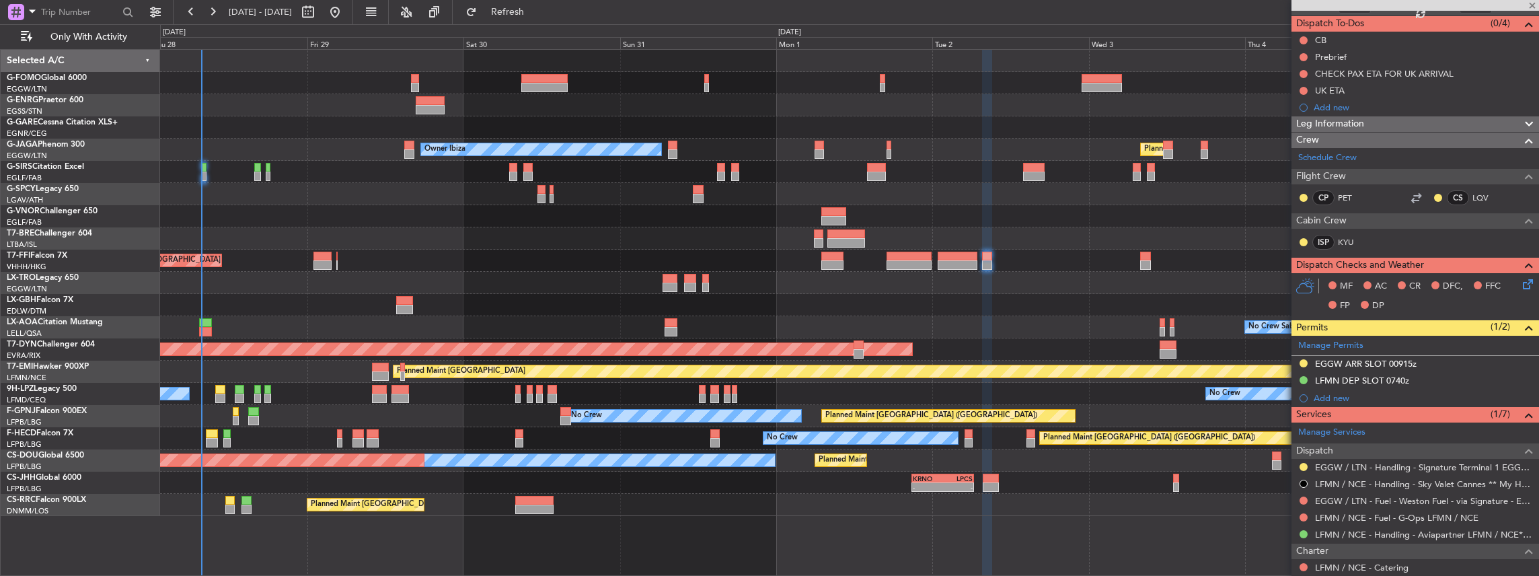
type input "+00:20"
type input "3"
